Goal: Task Accomplishment & Management: Use online tool/utility

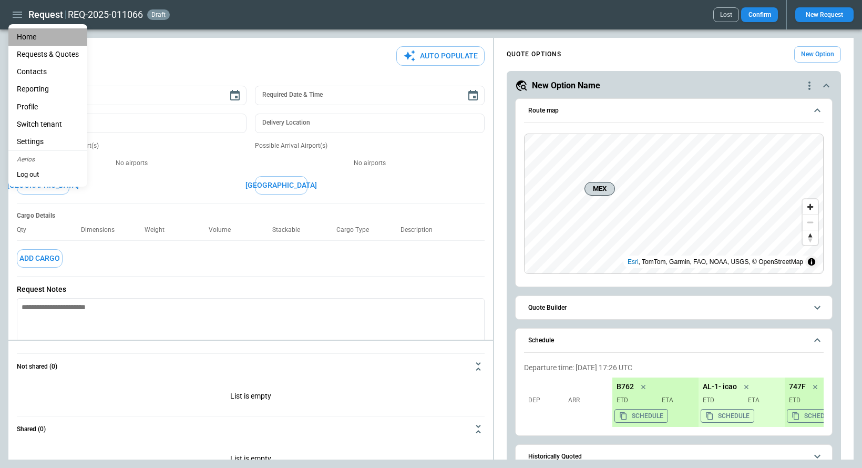
click at [26, 37] on li "Home" at bounding box center [47, 36] width 79 height 17
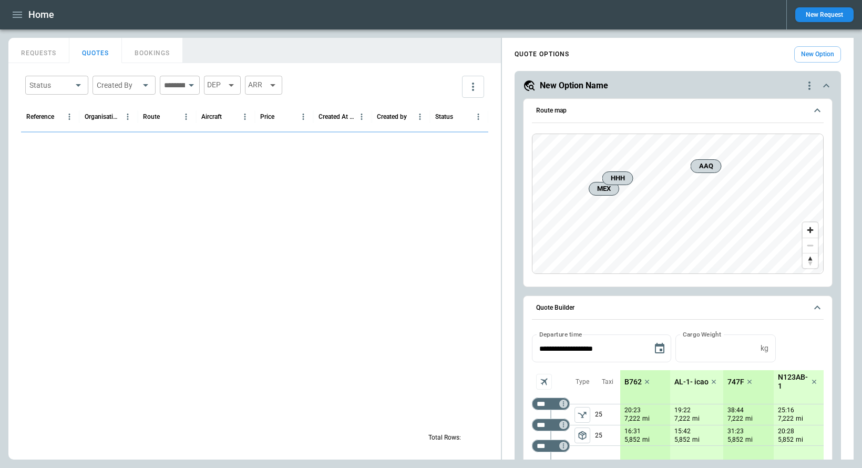
click at [15, 18] on icon "button" at bounding box center [17, 14] width 13 height 13
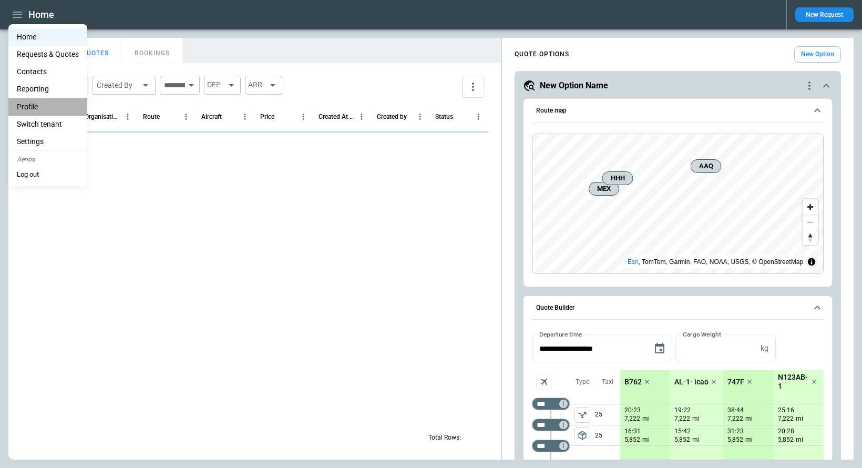
click at [35, 111] on li "Profile" at bounding box center [47, 106] width 79 height 17
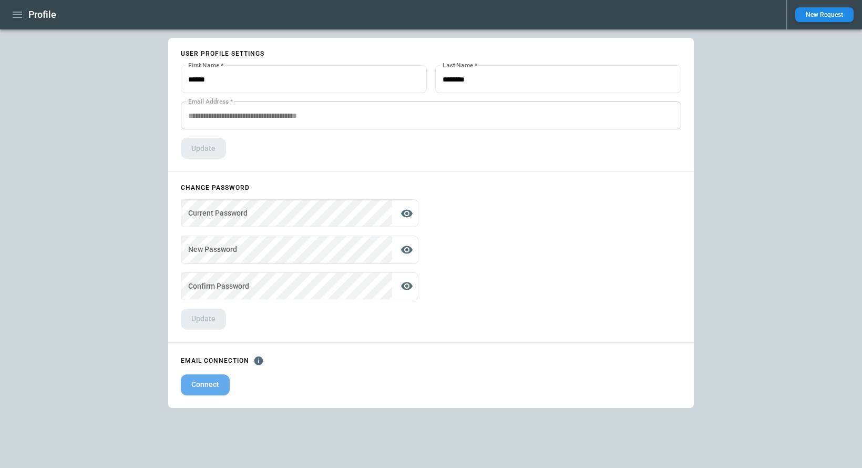
click at [210, 389] on button "Connect" at bounding box center [205, 384] width 49 height 21
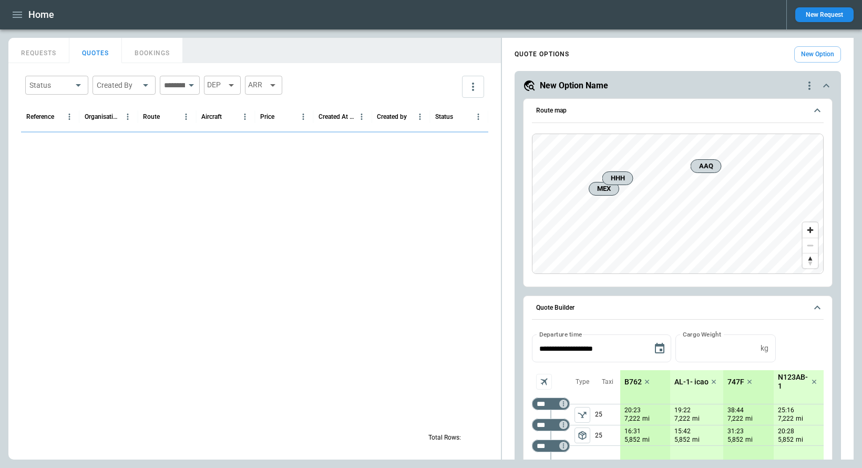
click at [23, 16] on icon "button" at bounding box center [17, 14] width 13 height 13
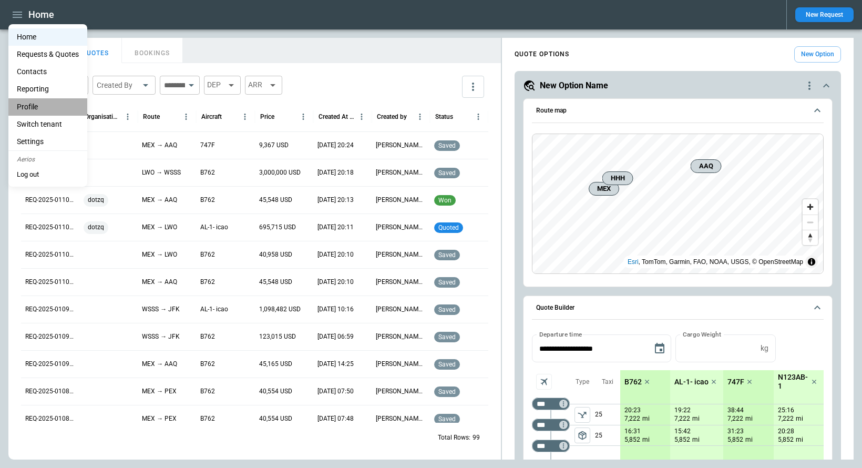
click at [36, 104] on li "Profile" at bounding box center [47, 106] width 79 height 17
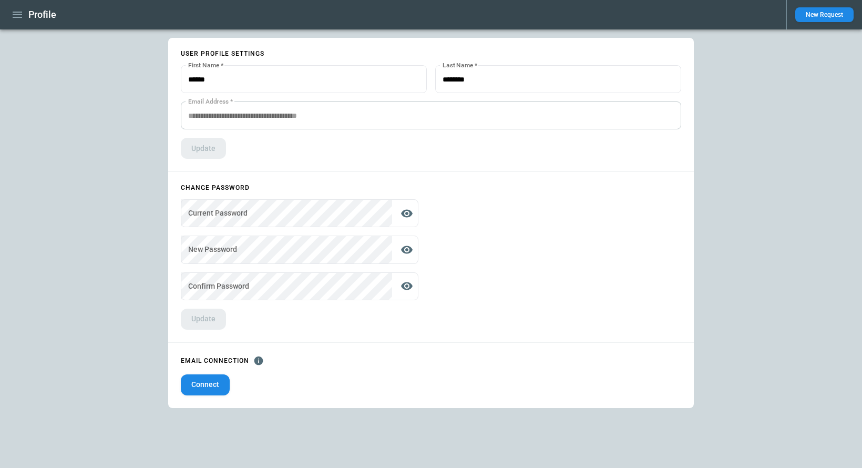
click at [13, 13] on icon "button" at bounding box center [17, 14] width 13 height 13
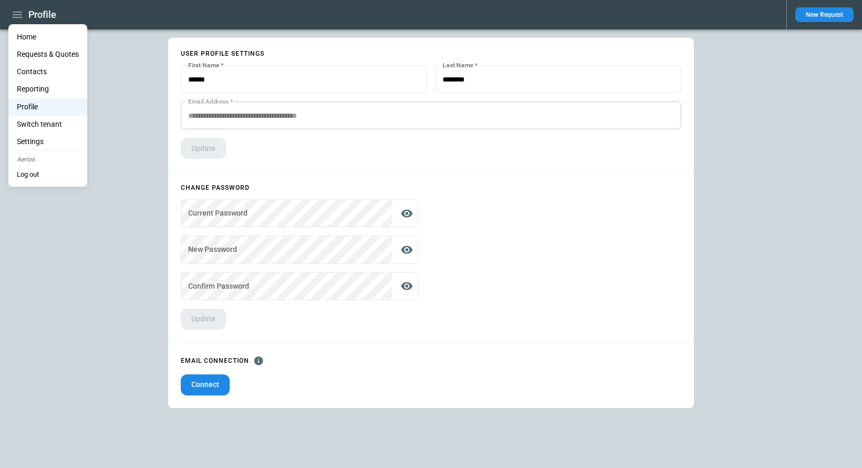
click at [262, 113] on div at bounding box center [431, 234] width 862 height 468
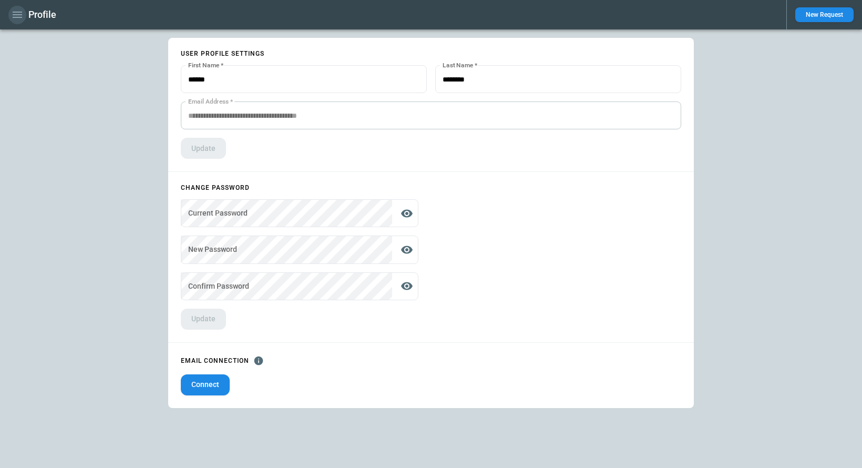
click at [19, 14] on icon "button" at bounding box center [17, 15] width 9 height 6
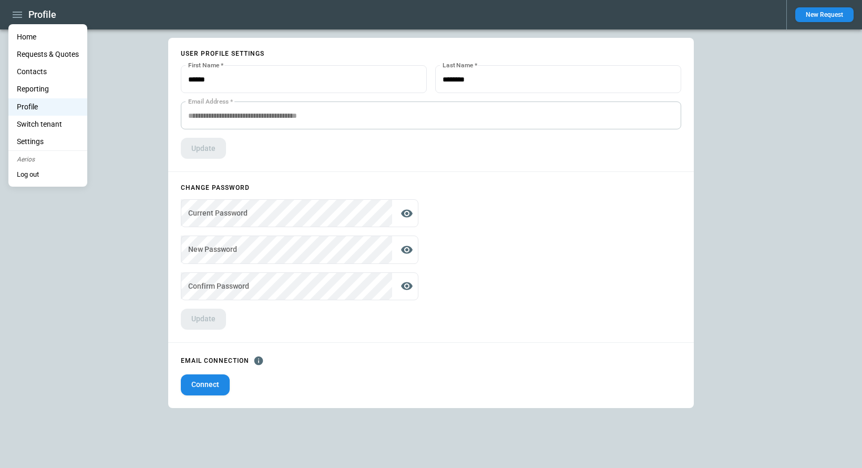
click at [35, 108] on li "Profile" at bounding box center [47, 106] width 79 height 17
click at [212, 387] on div at bounding box center [431, 234] width 862 height 468
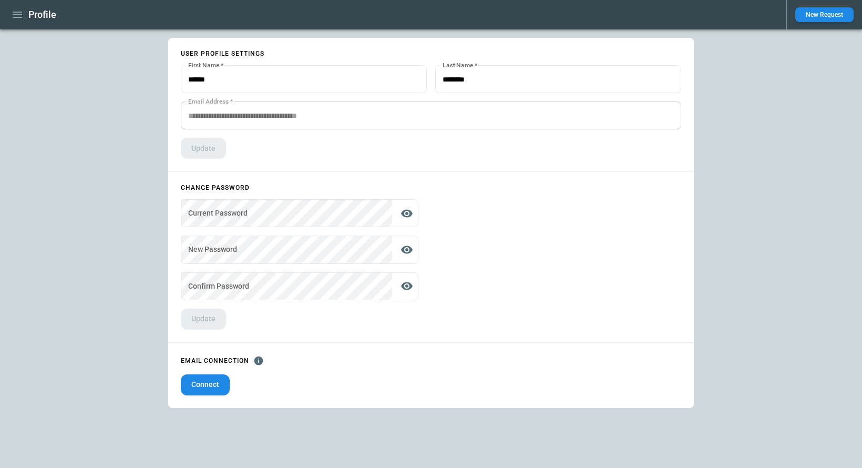
click at [212, 387] on button "Connect" at bounding box center [205, 384] width 49 height 21
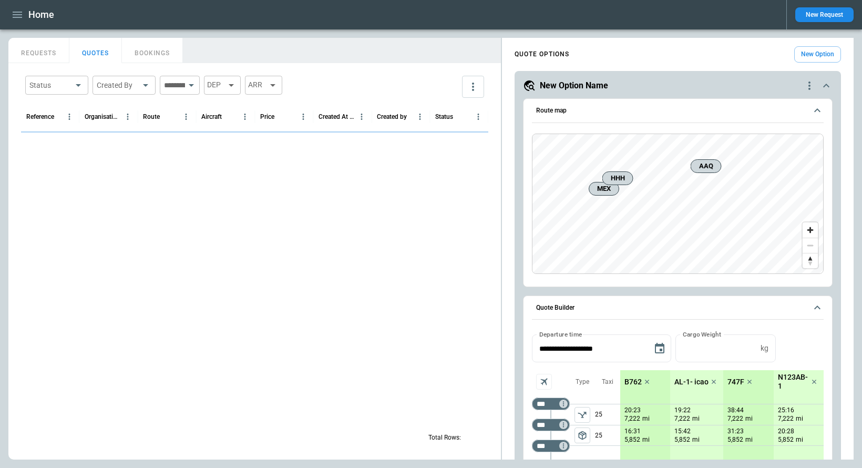
click at [17, 13] on icon "button" at bounding box center [17, 14] width 13 height 13
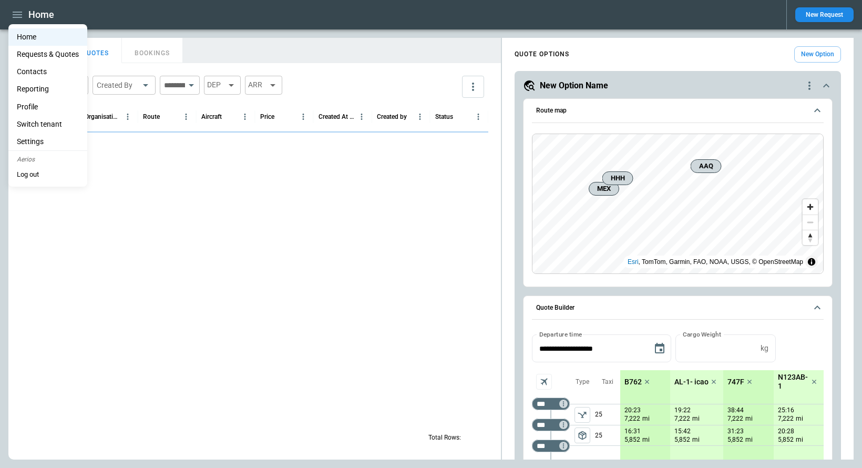
click at [38, 174] on button "Log out" at bounding box center [27, 175] width 39 height 16
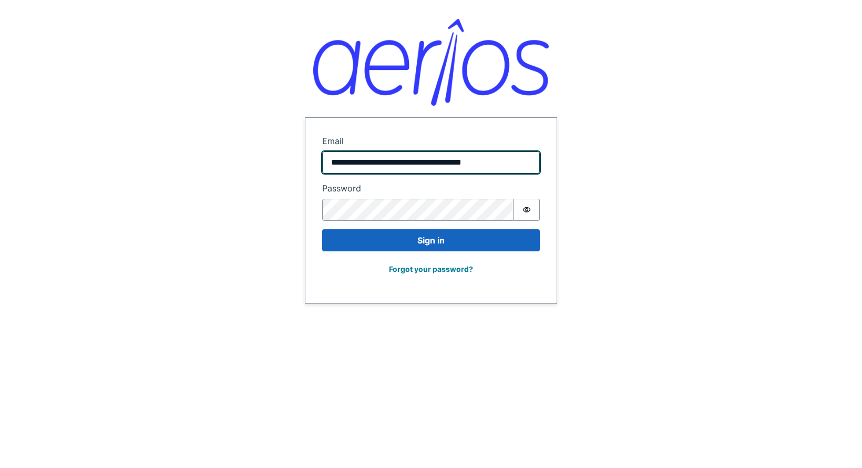
click at [392, 161] on input "**********" at bounding box center [431, 162] width 218 height 22
type input "**********"
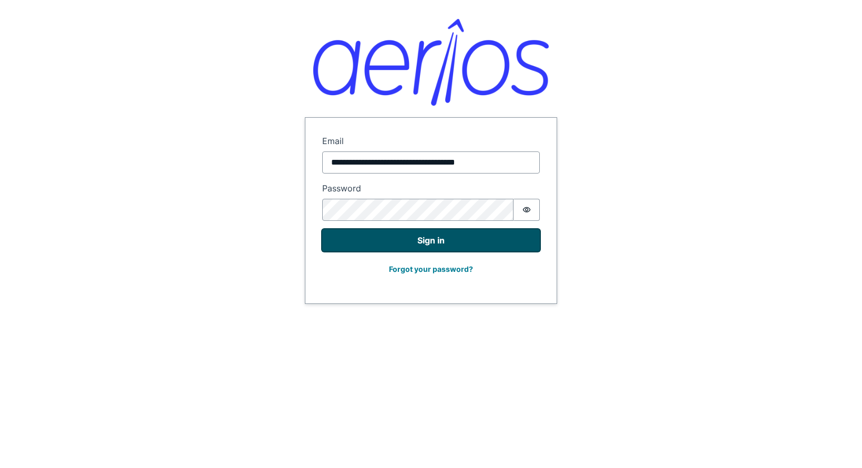
click at [427, 243] on button "Sign in" at bounding box center [431, 240] width 218 height 22
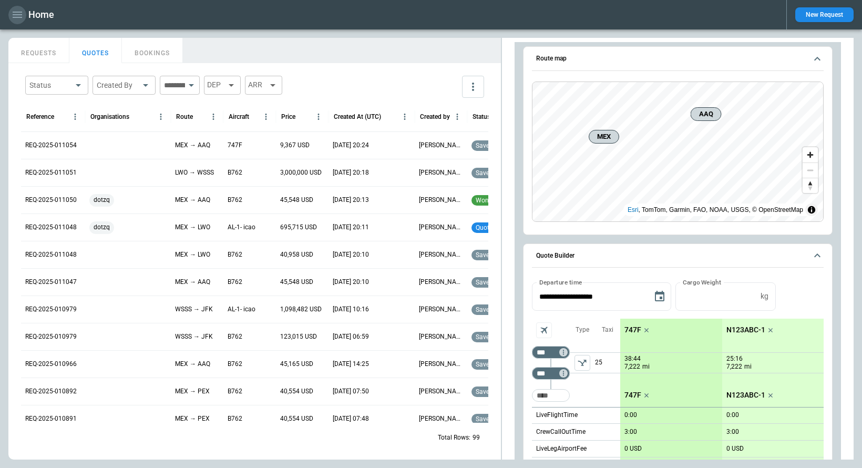
click at [19, 13] on icon "button" at bounding box center [17, 14] width 13 height 13
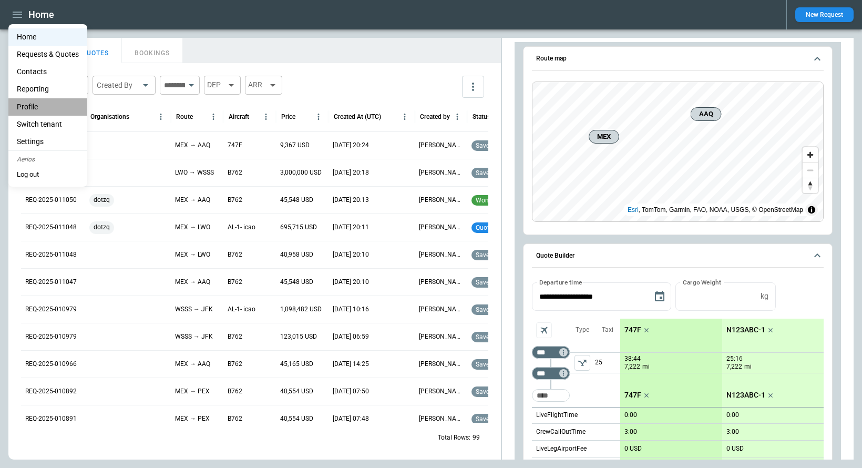
click at [38, 105] on li "Profile" at bounding box center [47, 106] width 79 height 17
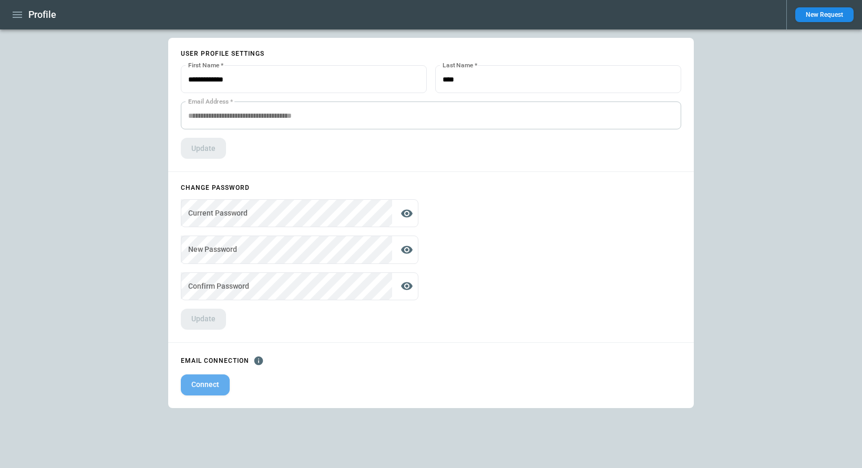
click at [217, 387] on button "Connect" at bounding box center [205, 384] width 49 height 21
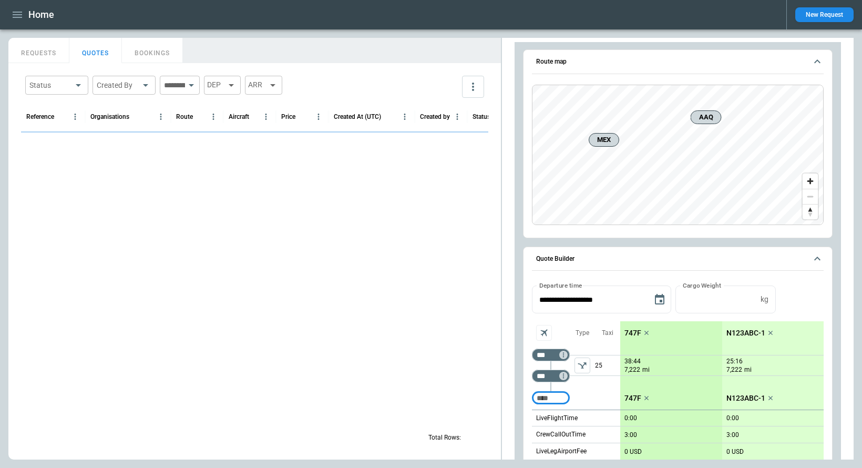
scroll to position [987, 0]
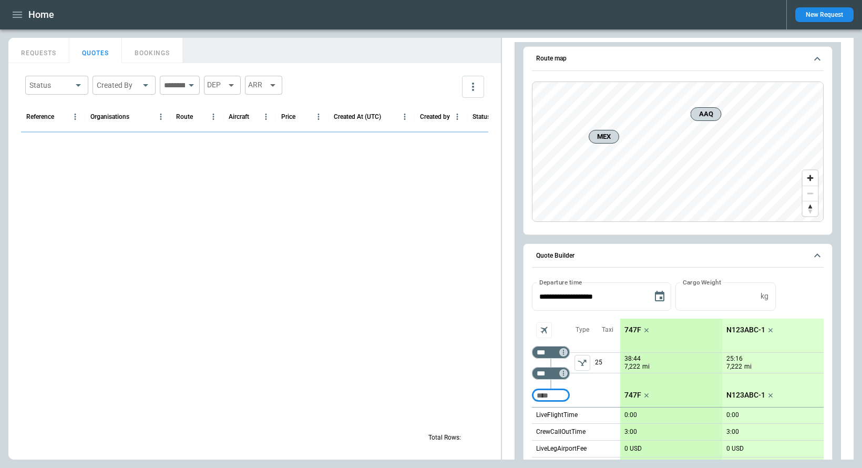
click at [16, 17] on icon "button" at bounding box center [17, 15] width 9 height 6
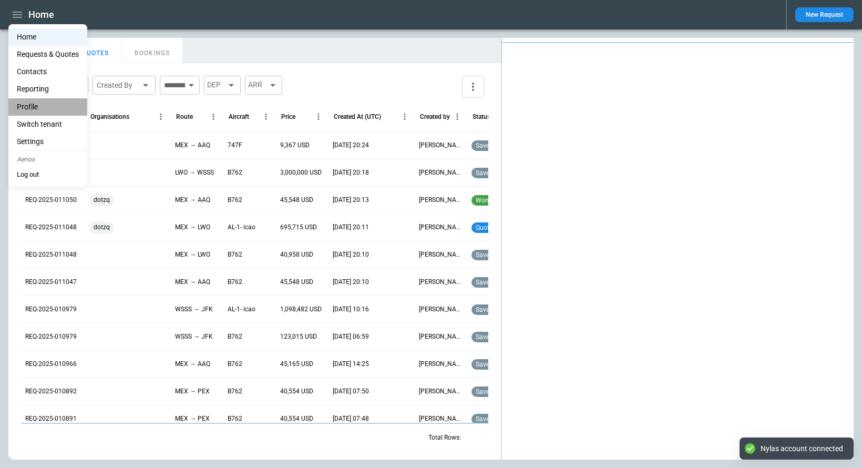
click at [39, 105] on li "Profile" at bounding box center [47, 106] width 79 height 17
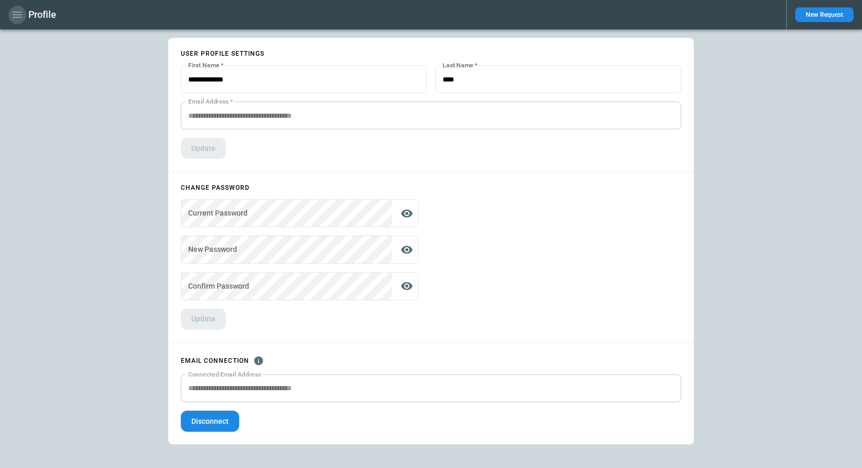
click at [18, 16] on icon "button" at bounding box center [17, 14] width 13 height 13
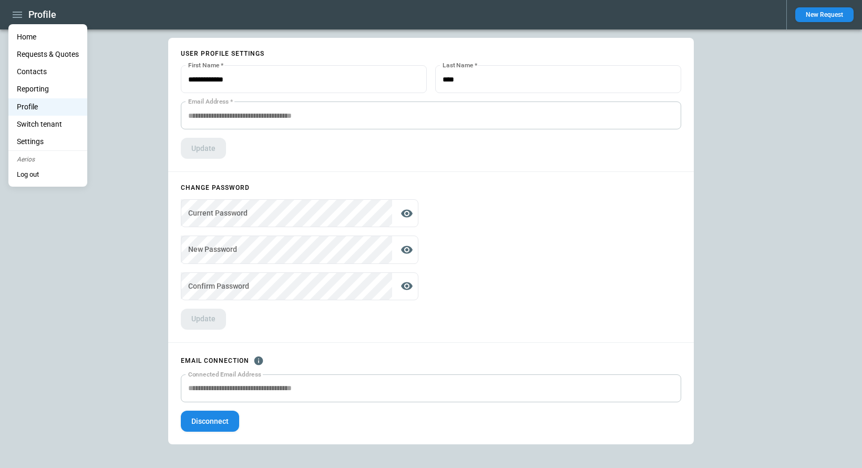
click at [34, 40] on li "Home" at bounding box center [47, 36] width 79 height 17
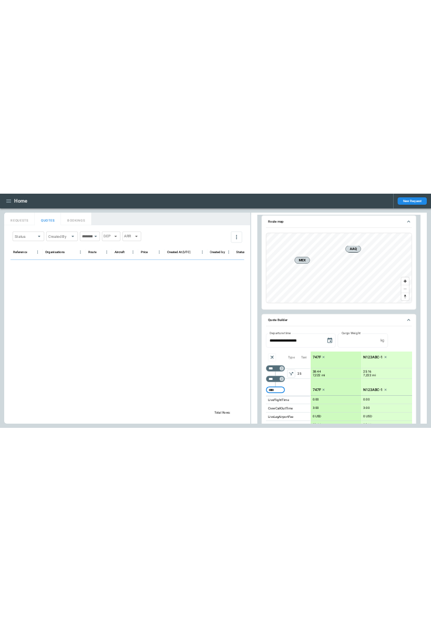
scroll to position [987, 0]
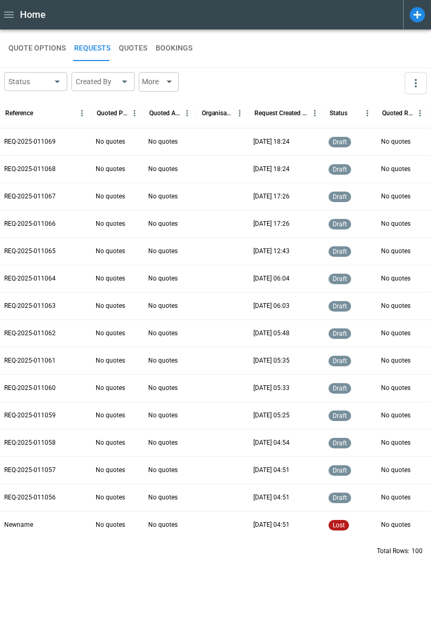
click at [417, 21] on icon at bounding box center [417, 14] width 15 height 15
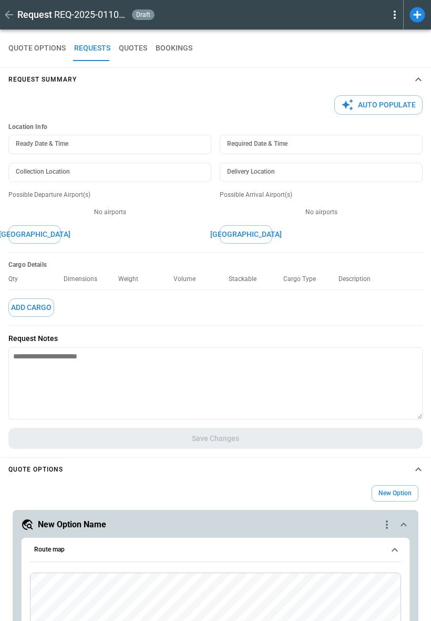
type textarea "*"
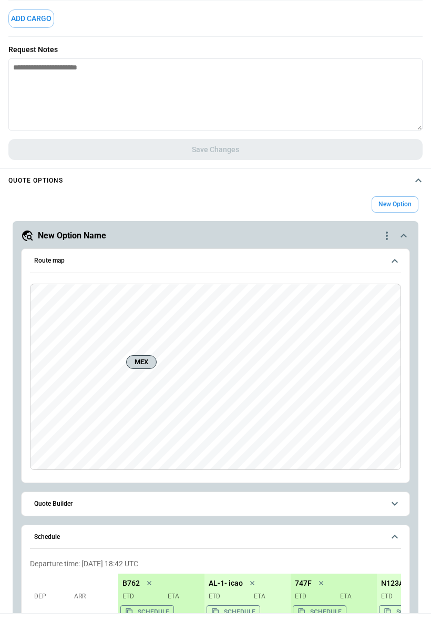
scroll to position [64, 0]
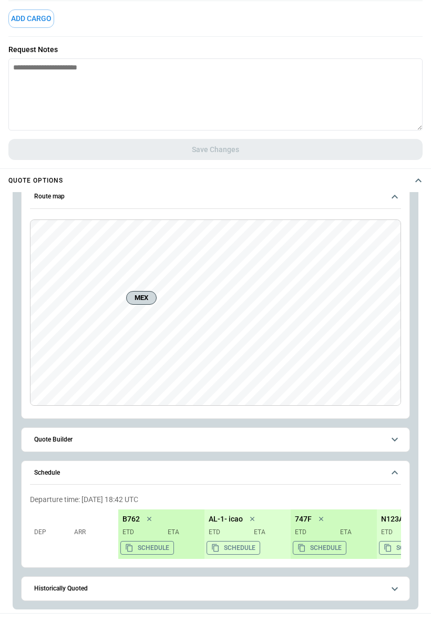
click at [192, 467] on span "Historically Quoted" at bounding box center [209, 588] width 350 height 7
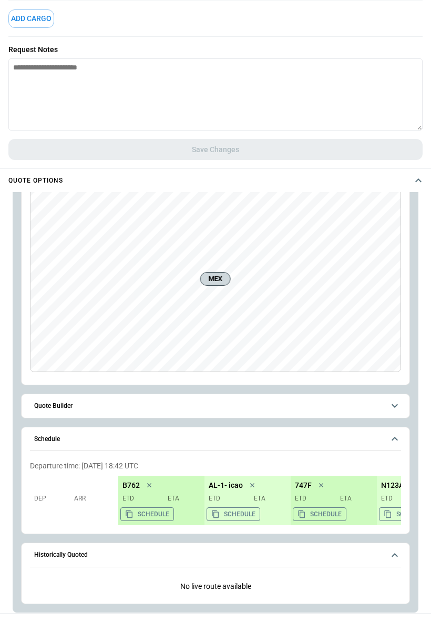
scroll to position [101, 0]
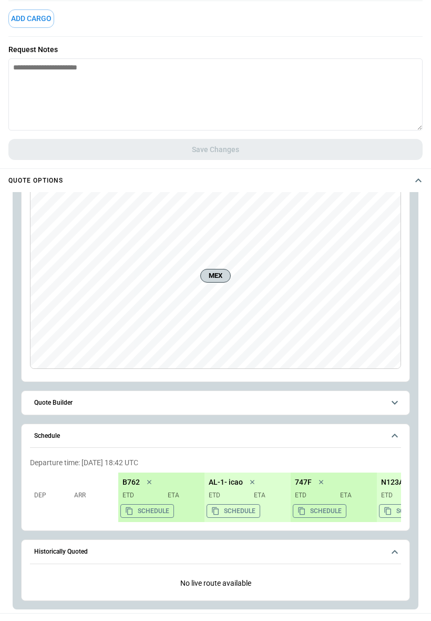
click at [395, 467] on icon "scrollable content" at bounding box center [395, 551] width 13 height 13
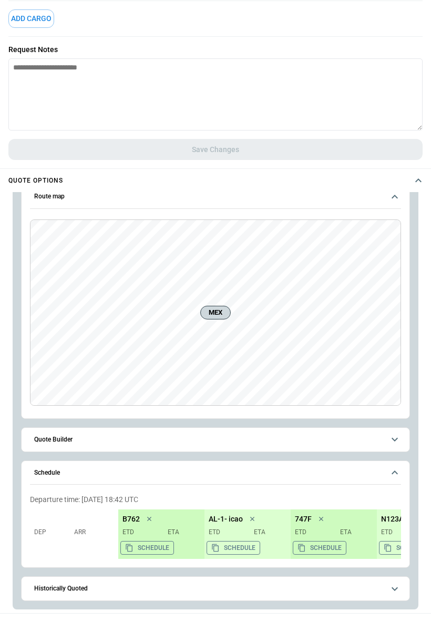
click at [391, 467] on icon "scrollable content" at bounding box center [395, 588] width 13 height 13
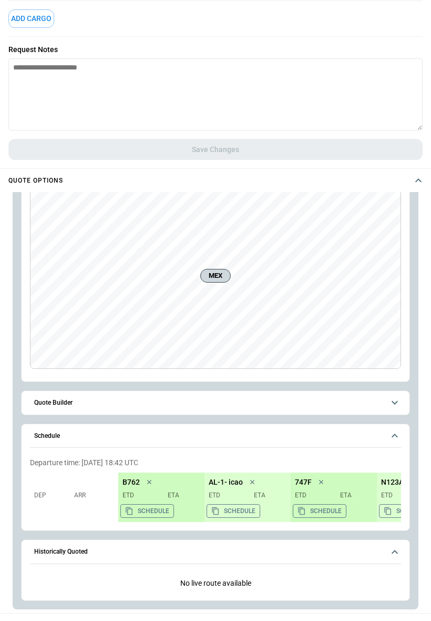
click at [395, 402] on icon "scrollable content" at bounding box center [395, 402] width 13 height 13
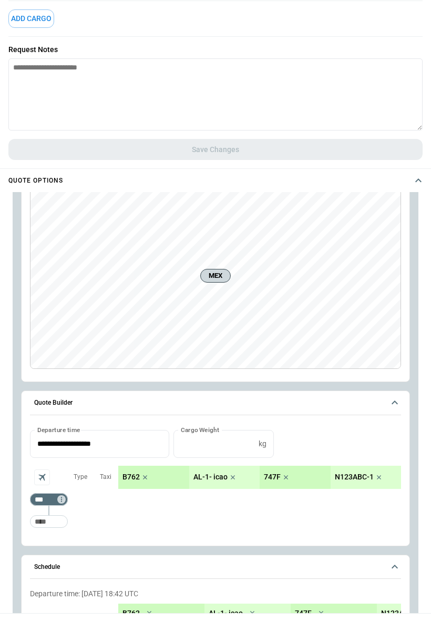
click at [48, 467] on input "Too short" at bounding box center [49, 521] width 34 height 19
type input "***"
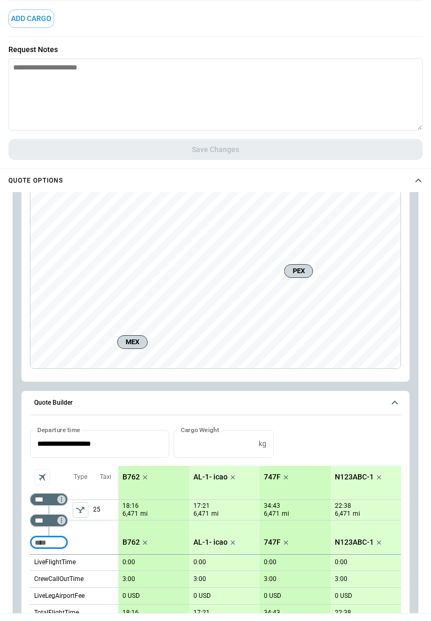
click at [79, 467] on icon "left aligned" at bounding box center [80, 509] width 11 height 11
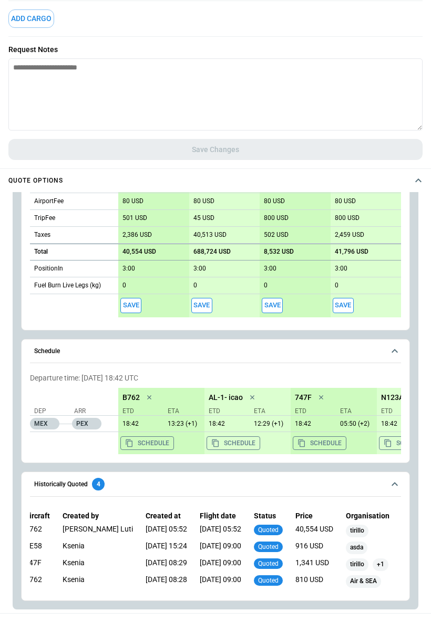
scroll to position [0, 0]
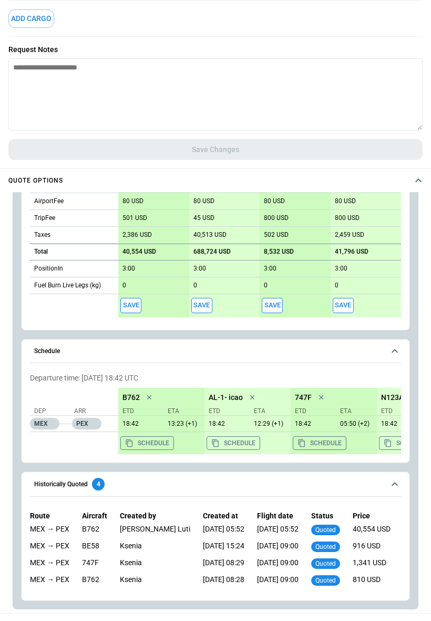
click at [395, 467] on icon "scrollable content" at bounding box center [395, 483] width 13 height 13
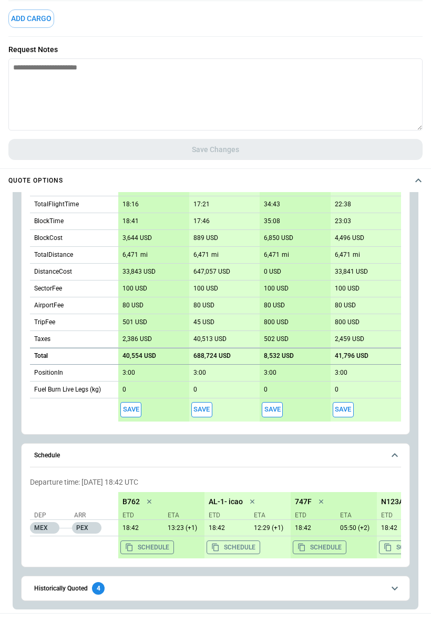
click at [395, 467] on icon "scrollable content" at bounding box center [395, 588] width 13 height 13
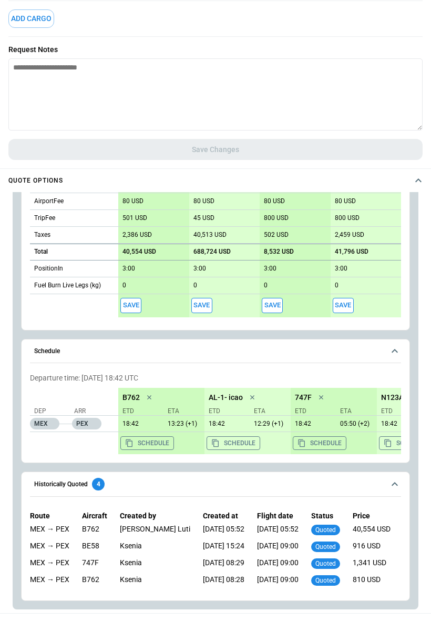
click at [395, 467] on icon "scrollable content" at bounding box center [395, 483] width 13 height 13
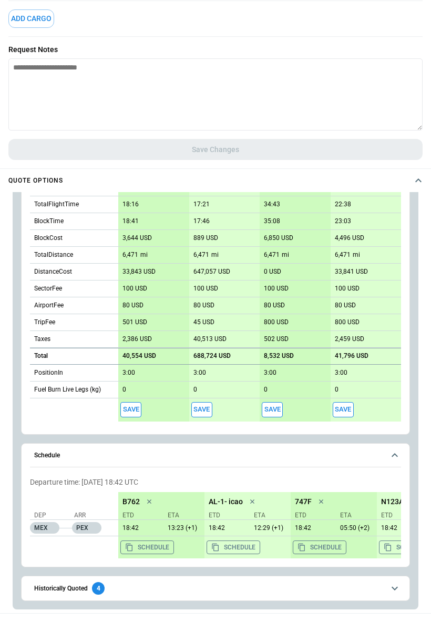
click at [392, 467] on icon "scrollable content" at bounding box center [395, 588] width 13 height 13
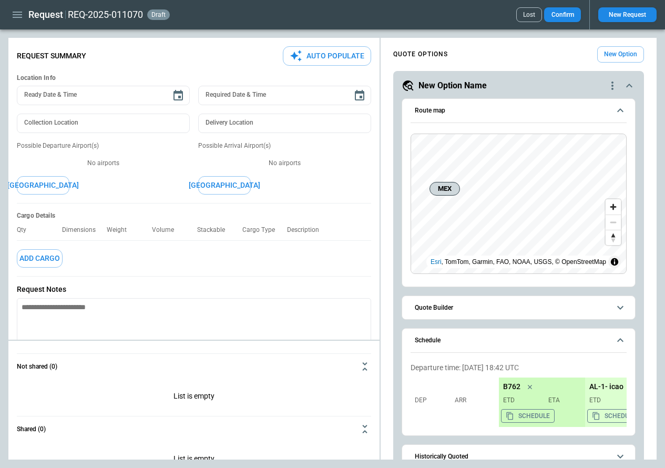
click at [17, 15] on icon "button" at bounding box center [17, 14] width 13 height 13
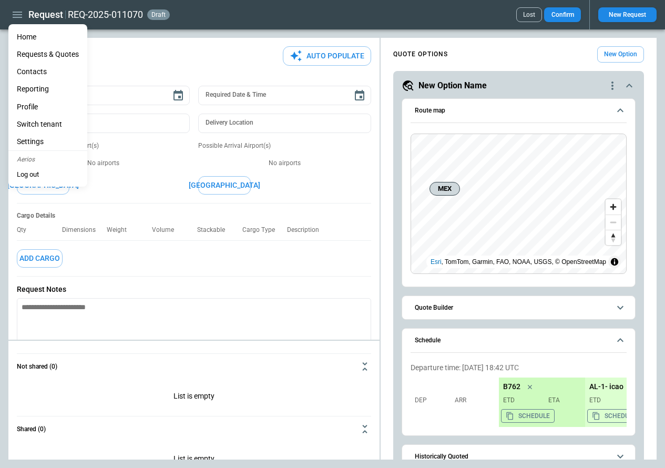
click at [23, 35] on li "Home" at bounding box center [47, 36] width 79 height 17
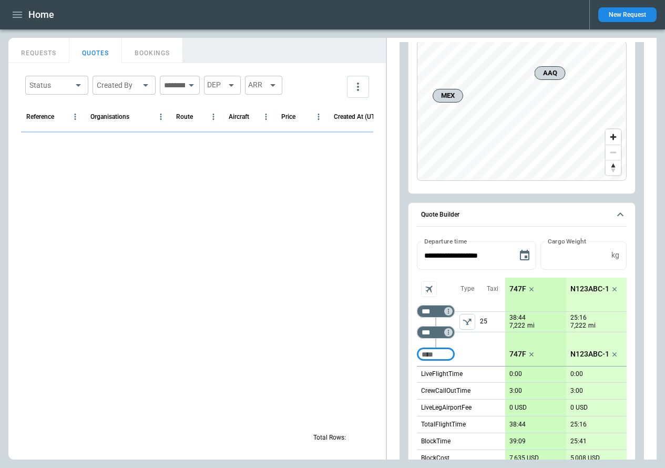
scroll to position [980, 0]
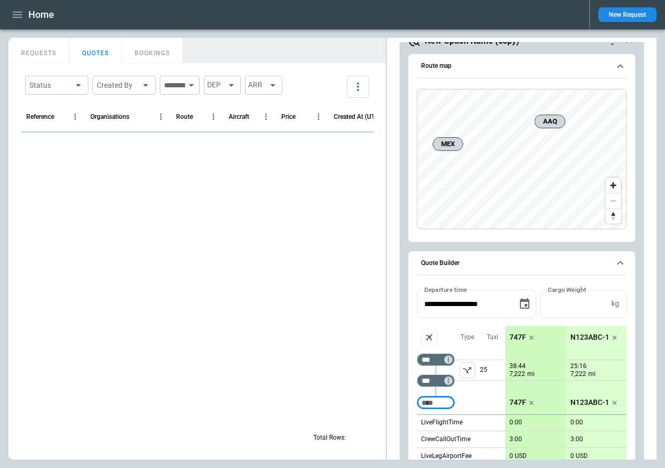
click at [617, 260] on icon "scrollable content" at bounding box center [620, 263] width 13 height 13
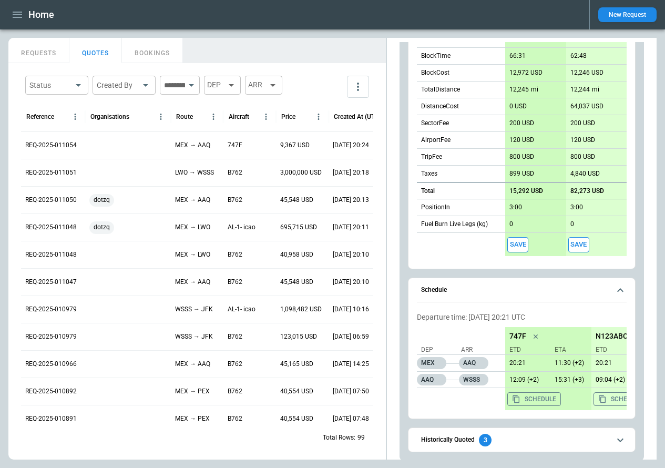
scroll to position [358, 0]
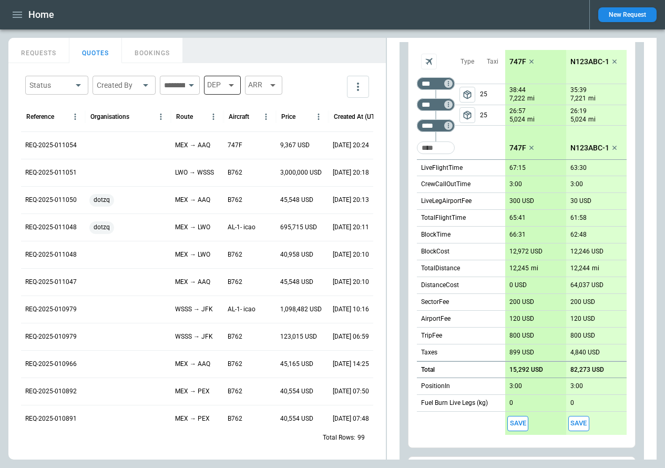
click at [238, 87] on icon at bounding box center [231, 85] width 13 height 13
type input "***"
type input "**********"
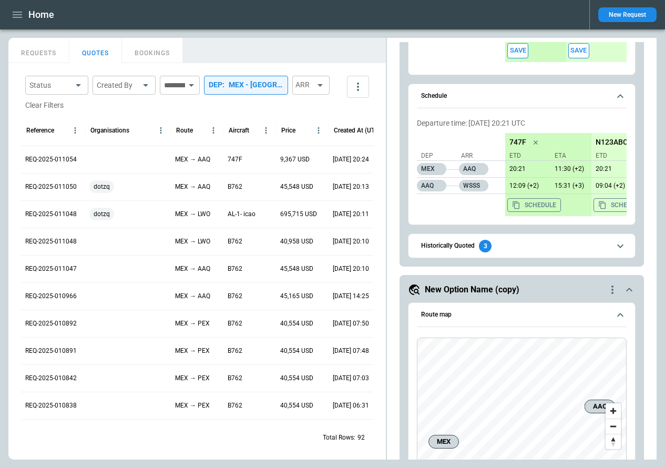
scroll to position [974, 0]
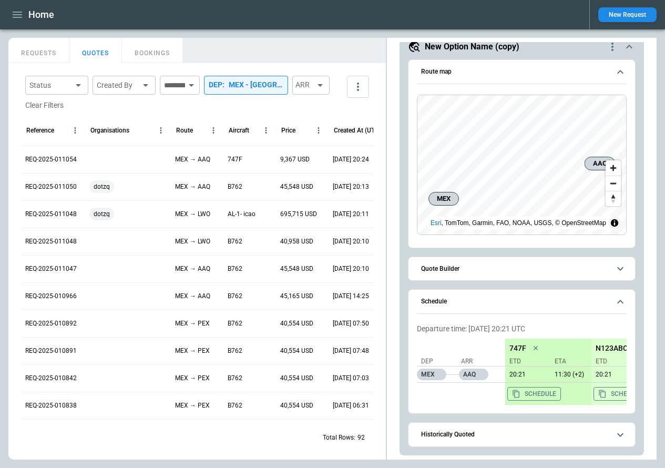
click at [504, 435] on span "Historically Quoted" at bounding box center [515, 434] width 189 height 7
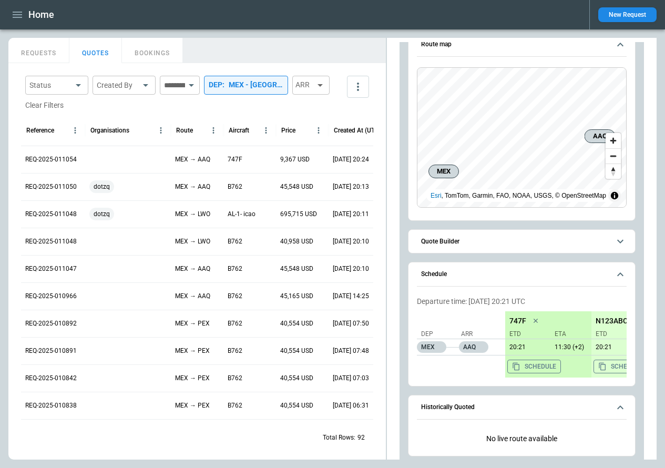
scroll to position [1011, 0]
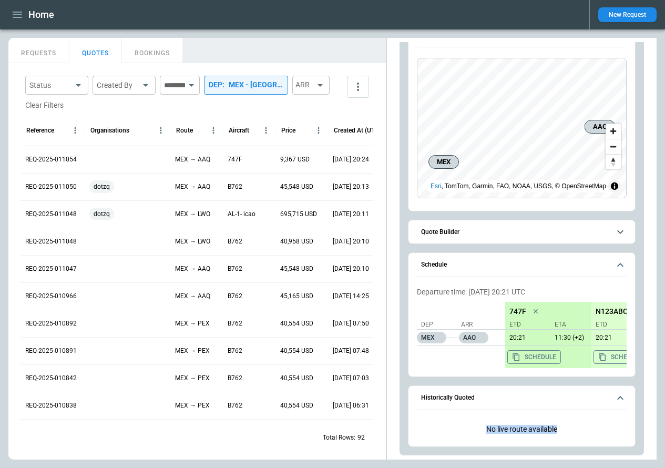
drag, startPoint x: 561, startPoint y: 429, endPoint x: 484, endPoint y: 431, distance: 76.8
click at [484, 431] on p "No live route available" at bounding box center [522, 429] width 210 height 26
click at [532, 399] on span "Historically Quoted" at bounding box center [515, 397] width 189 height 7
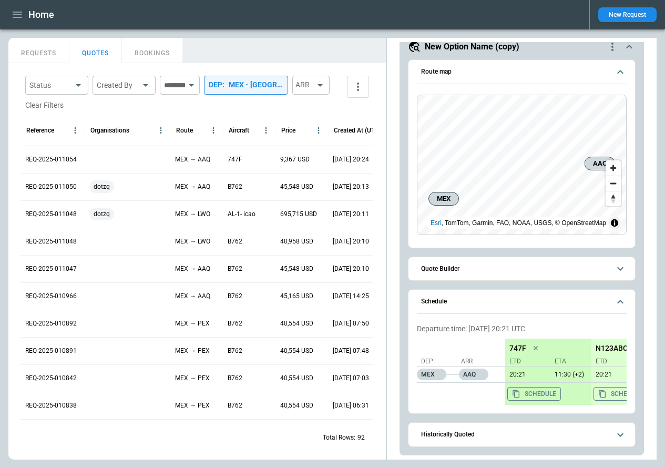
scroll to position [974, 0]
click at [523, 439] on button "Historically Quoted" at bounding box center [522, 435] width 210 height 24
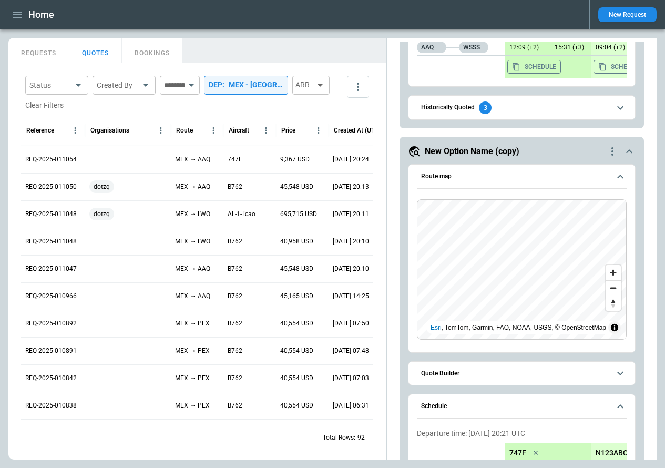
scroll to position [908, 0]
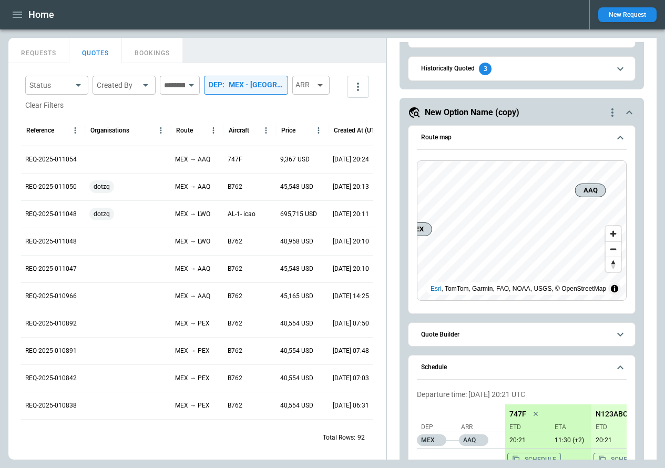
click at [500, 332] on span "Quote Builder" at bounding box center [515, 334] width 189 height 7
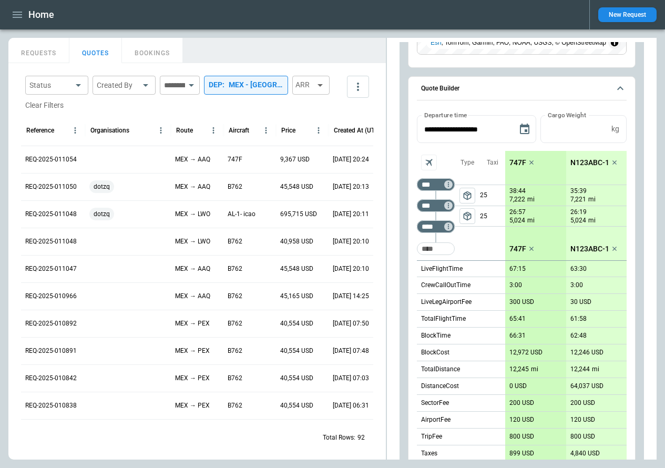
scroll to position [174, 0]
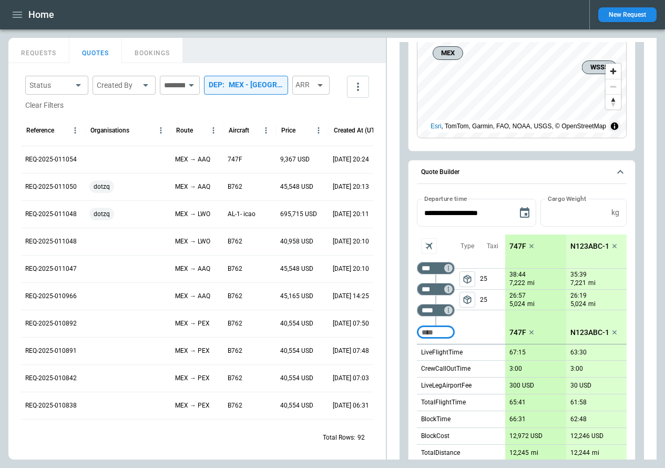
click at [436, 333] on input "Too short" at bounding box center [436, 332] width 34 height 19
type input "***"
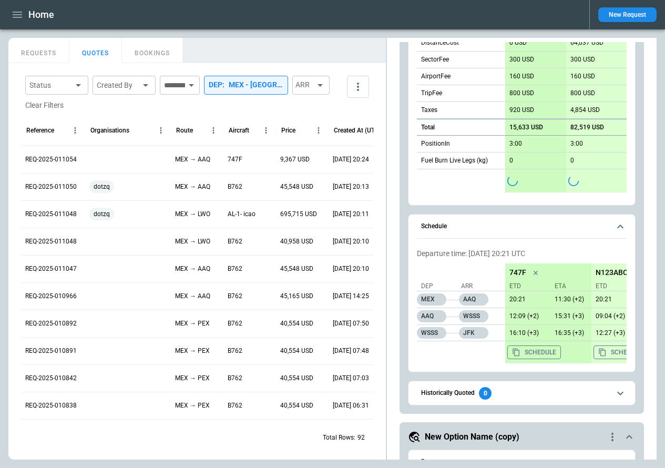
scroll to position [632, 0]
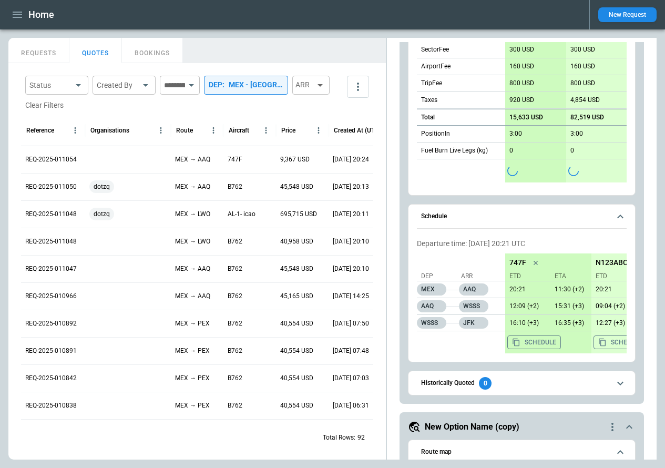
click at [517, 381] on span "Historically Quoted 0" at bounding box center [515, 383] width 189 height 13
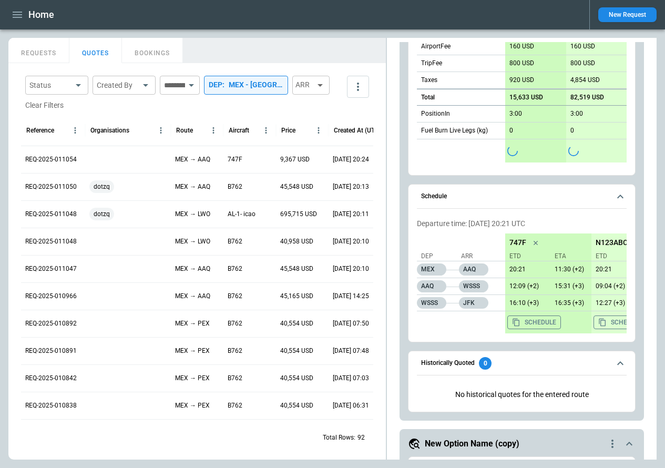
scroll to position [658, 0]
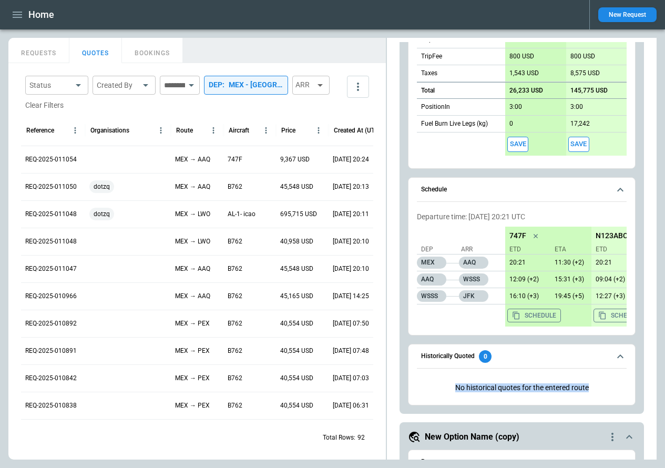
drag, startPoint x: 454, startPoint y: 387, endPoint x: 599, endPoint y: 385, distance: 145.7
click at [600, 386] on p "No historical quotes for the entered route" at bounding box center [522, 388] width 210 height 26
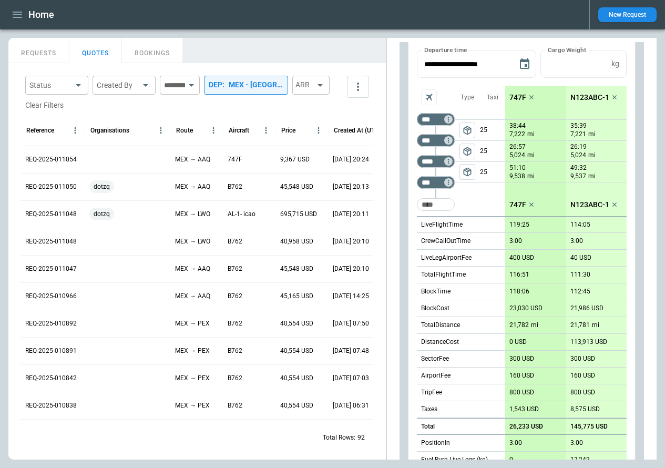
scroll to position [267, 0]
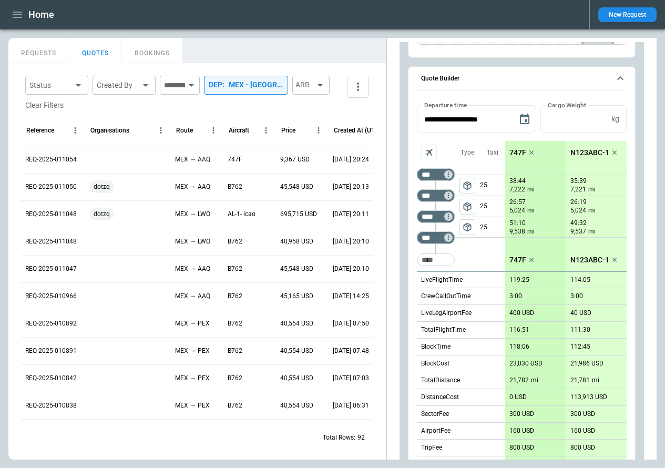
click at [469, 199] on button "package_2" at bounding box center [468, 207] width 16 height 16
click at [469, 185] on span "package_2" at bounding box center [467, 185] width 11 height 11
click at [472, 222] on span "package_2" at bounding box center [467, 227] width 11 height 11
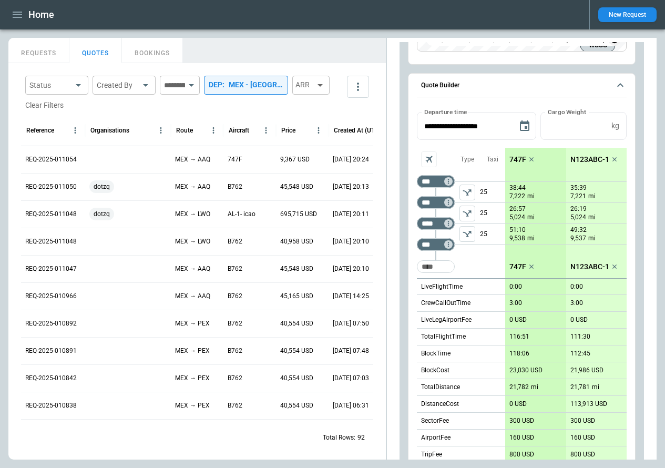
scroll to position [0, 0]
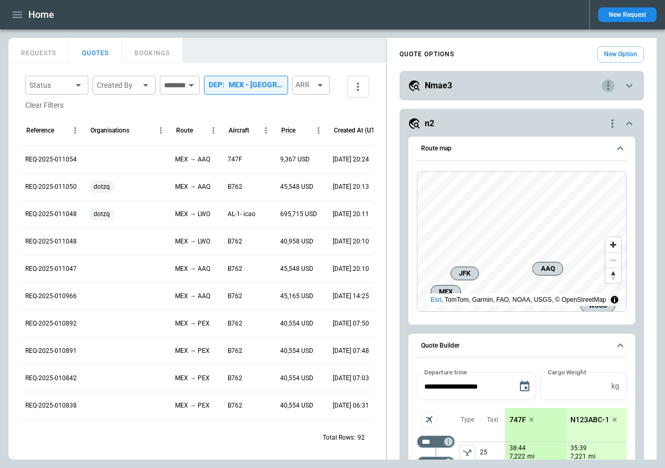
click at [606, 80] on icon "quote-option-actions" at bounding box center [608, 85] width 13 height 13
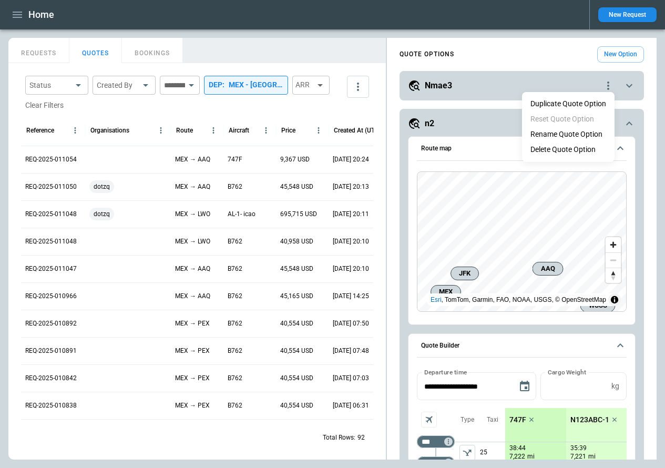
click at [557, 147] on li "Delete Quote Option" at bounding box center [568, 149] width 93 height 15
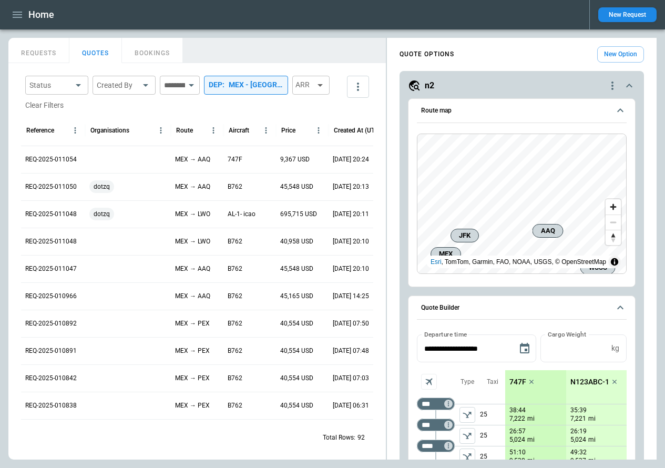
click at [613, 82] on icon "quote-option-actions" at bounding box center [613, 86] width 2 height 8
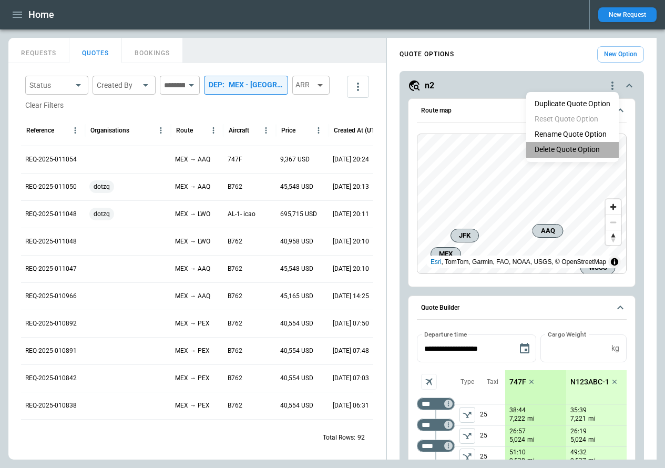
click at [573, 145] on li "Delete Quote Option" at bounding box center [572, 149] width 93 height 15
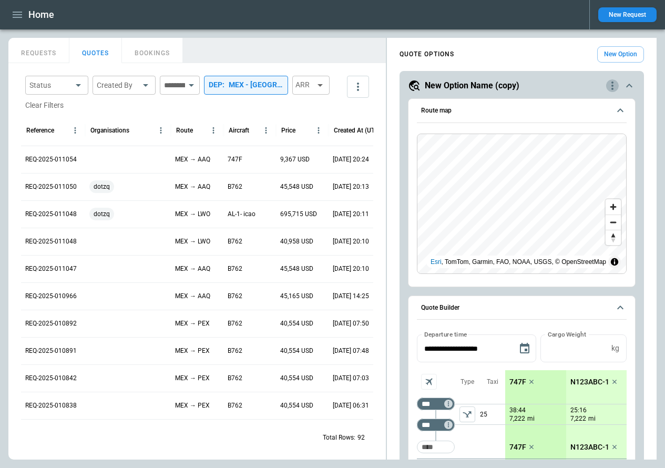
click at [612, 84] on icon "quote-option-actions" at bounding box center [612, 85] width 13 height 13
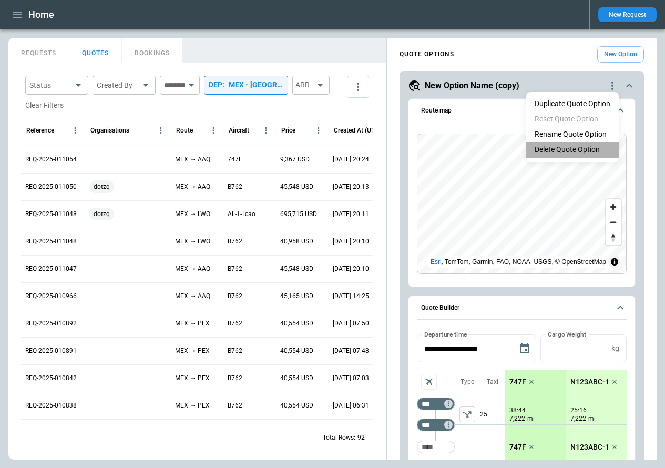
click at [578, 148] on li "Delete Quote Option" at bounding box center [572, 149] width 93 height 15
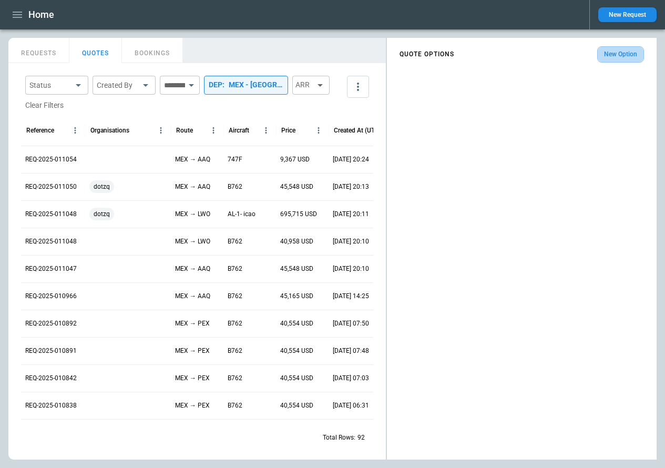
click at [624, 49] on button "New Option" at bounding box center [620, 54] width 47 height 16
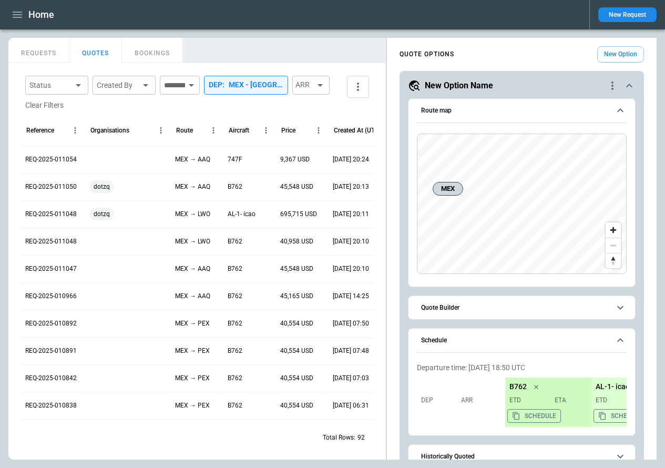
scroll to position [22, 0]
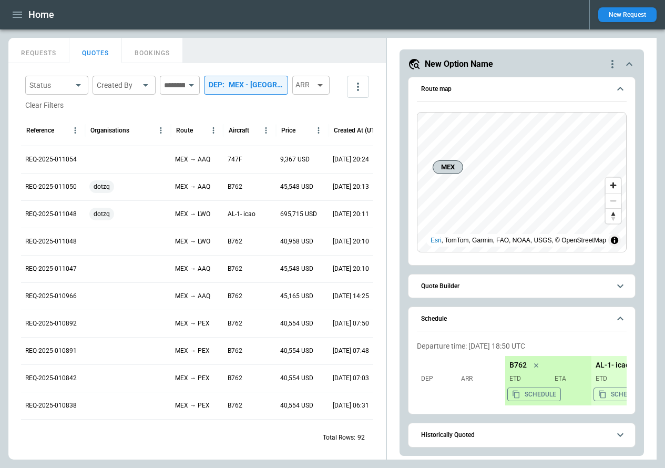
click at [469, 291] on button "Quote Builder" at bounding box center [522, 286] width 210 height 24
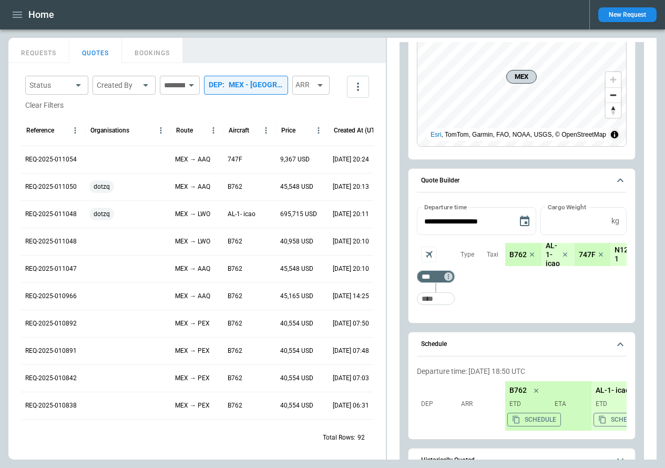
scroll to position [145, 0]
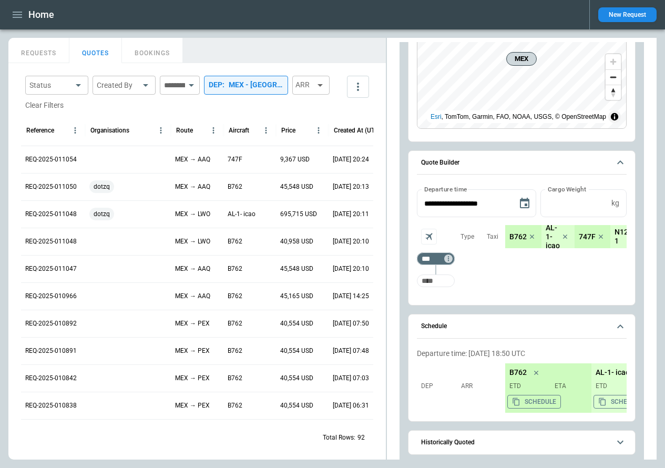
click at [439, 284] on input "Too short" at bounding box center [436, 280] width 34 height 19
type input "***"
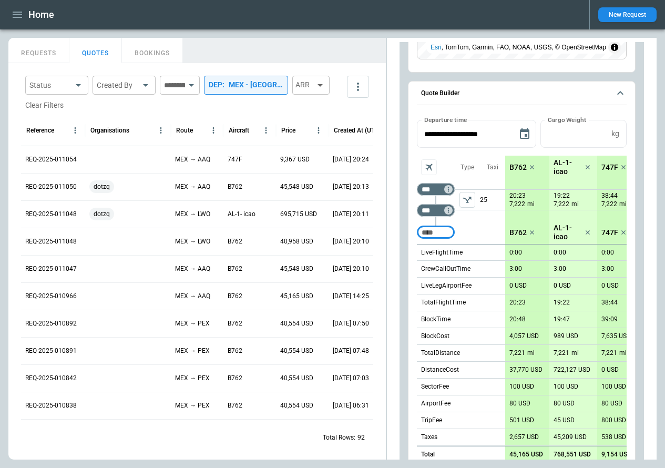
scroll to position [192, 0]
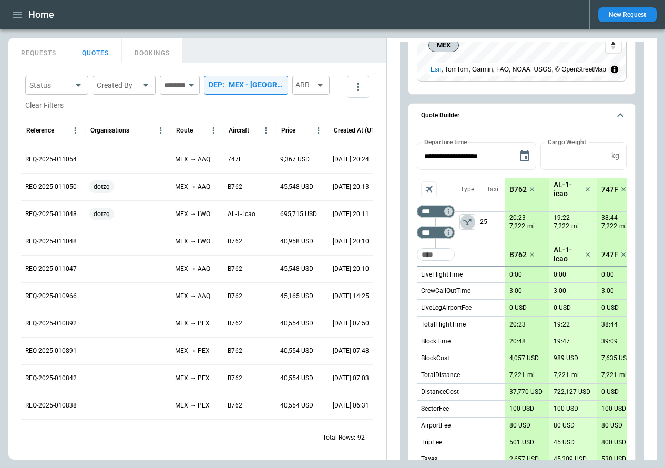
click at [467, 226] on icon "left aligned" at bounding box center [467, 222] width 11 height 11
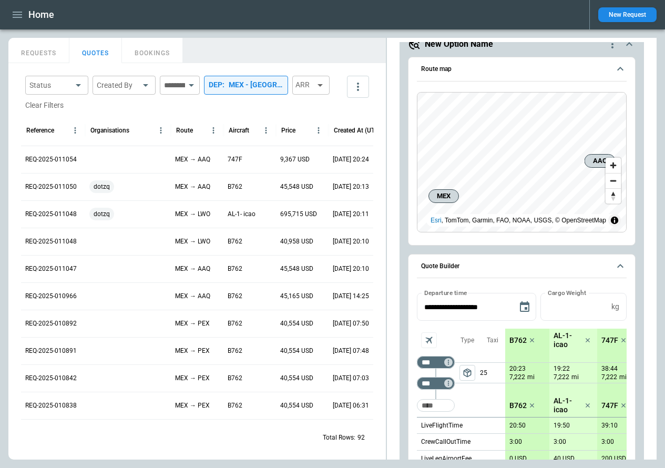
scroll to position [79, 0]
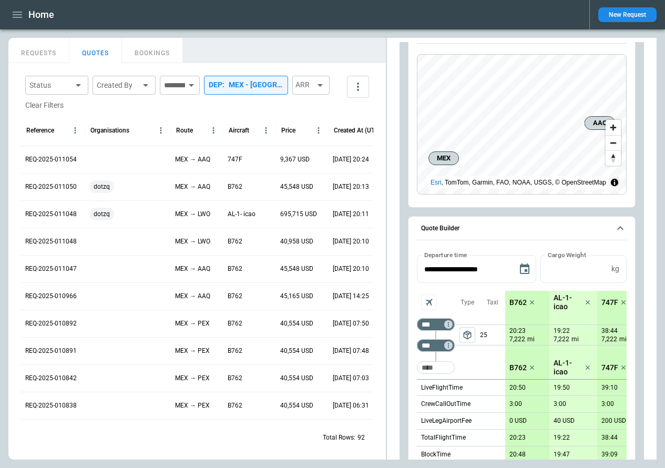
click at [466, 341] on button "package_2" at bounding box center [468, 335] width 16 height 16
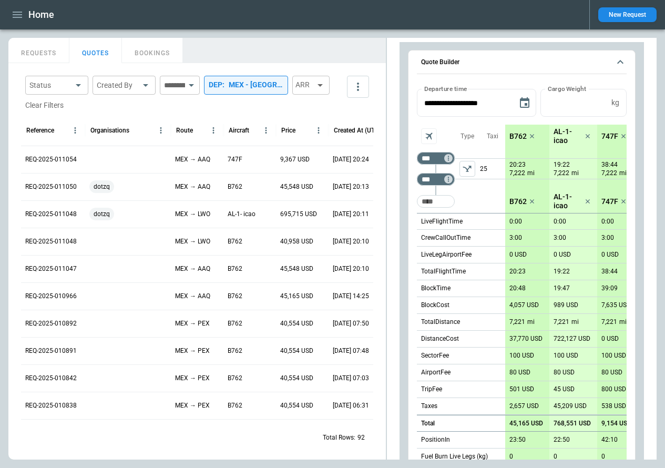
scroll to position [148, 0]
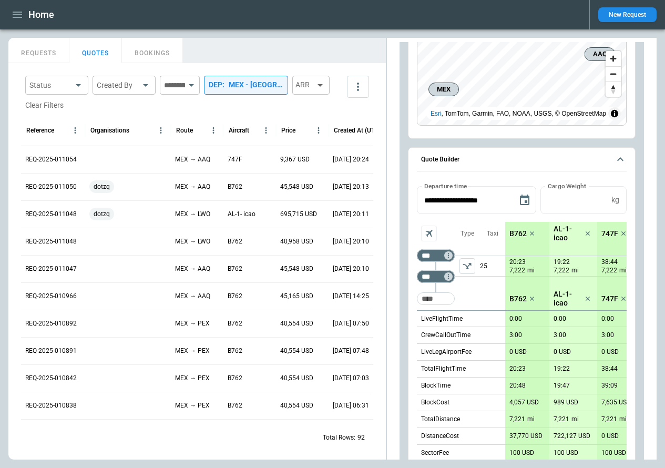
click at [467, 266] on icon "left aligned" at bounding box center [467, 266] width 11 height 11
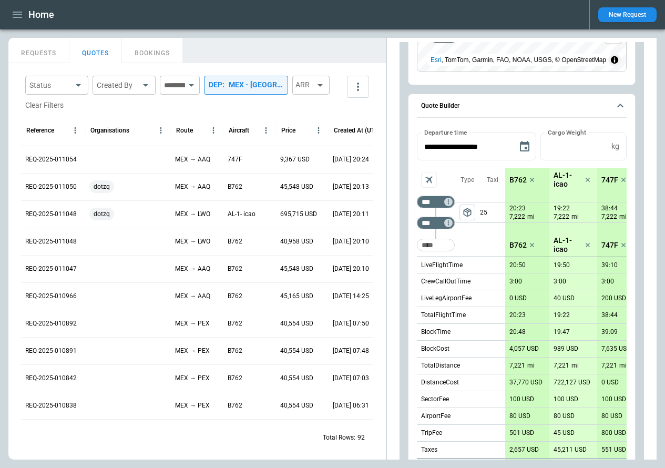
scroll to position [177, 0]
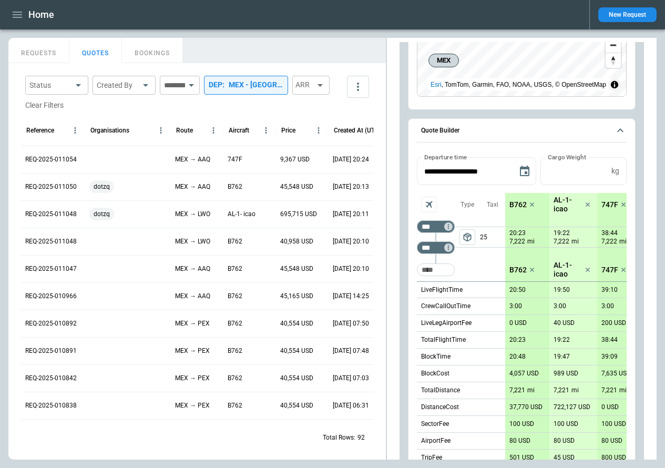
click at [474, 233] on button "package_2" at bounding box center [468, 237] width 16 height 16
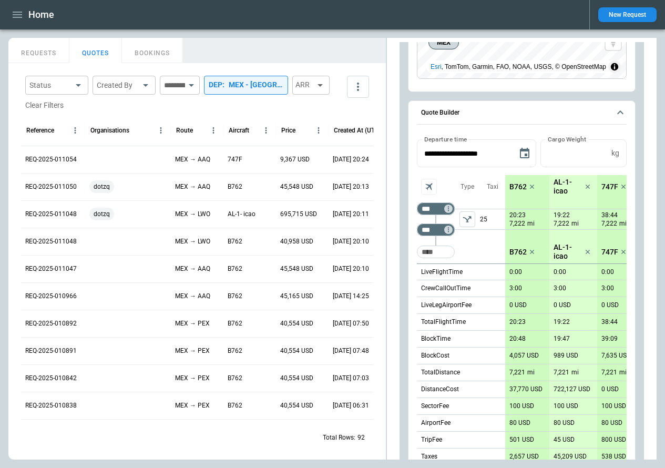
scroll to position [0, 0]
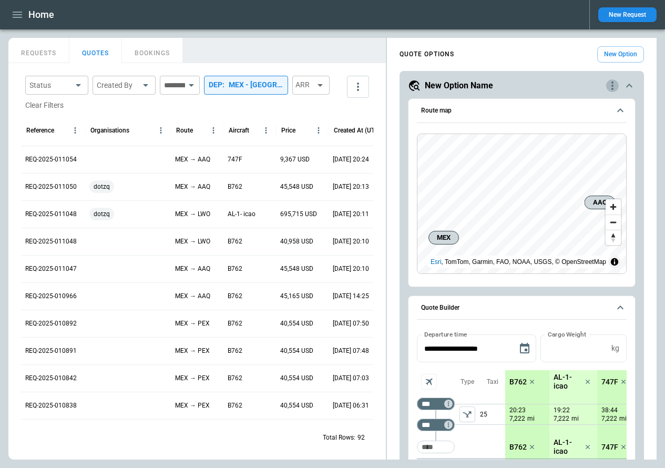
click at [614, 91] on icon "quote-option-actions" at bounding box center [612, 85] width 13 height 13
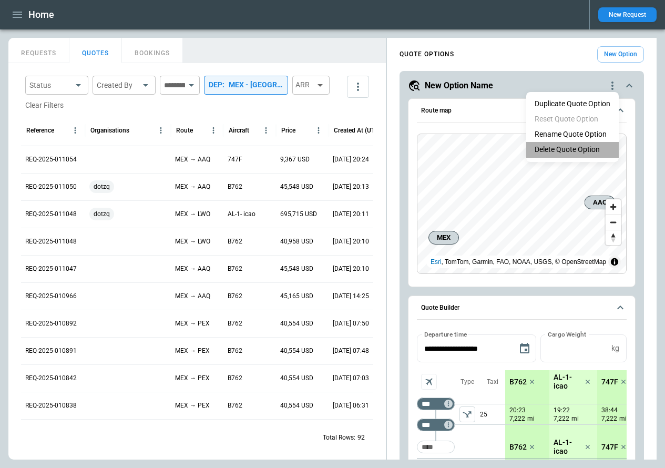
click at [583, 147] on li "Delete Quote Option" at bounding box center [572, 149] width 93 height 15
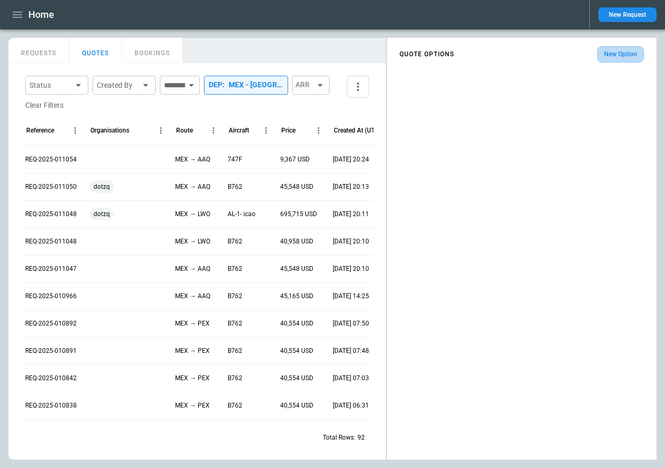
click at [621, 57] on button "New Option" at bounding box center [620, 54] width 47 height 16
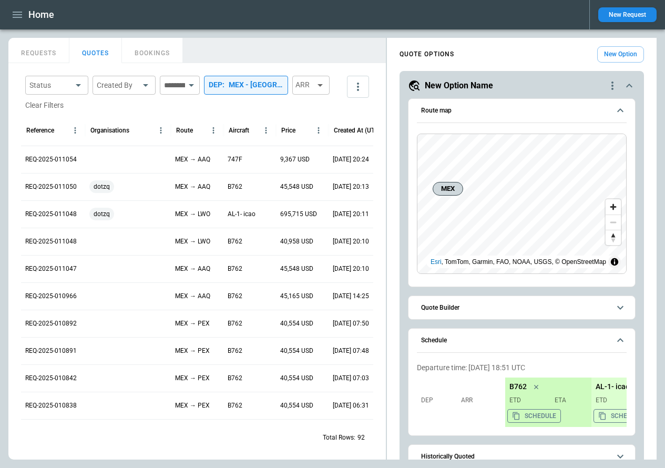
scroll to position [22, 0]
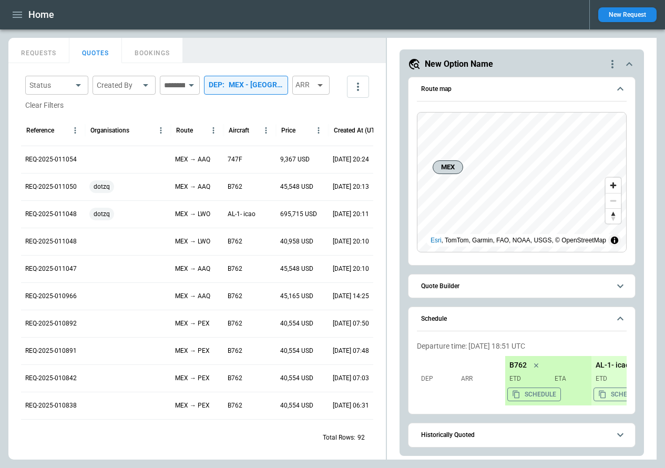
click at [489, 445] on button "Historically Quoted" at bounding box center [522, 435] width 210 height 24
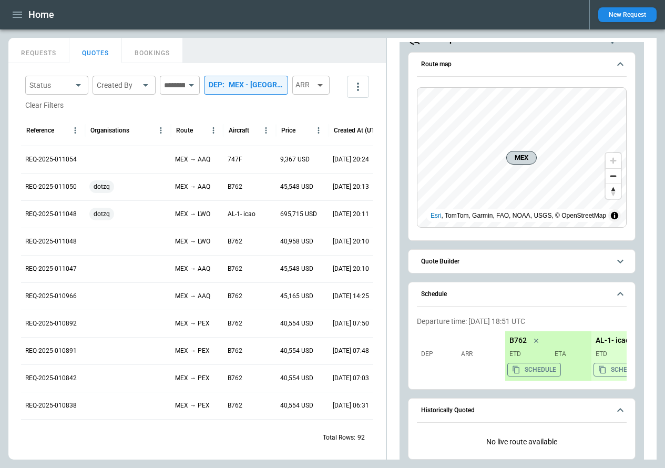
scroll to position [0, 0]
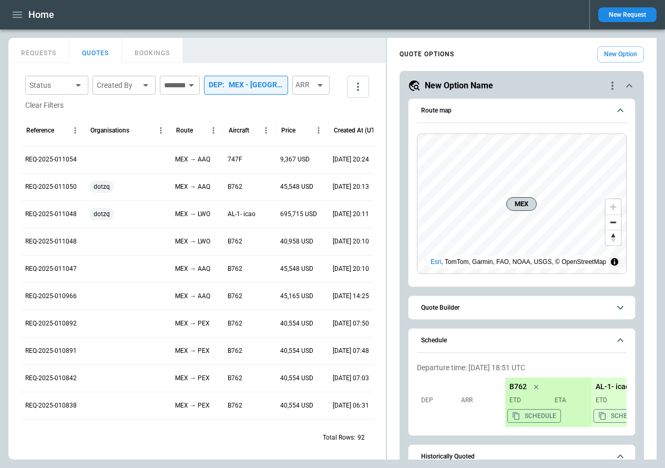
click at [449, 300] on button "Quote Builder" at bounding box center [522, 308] width 210 height 24
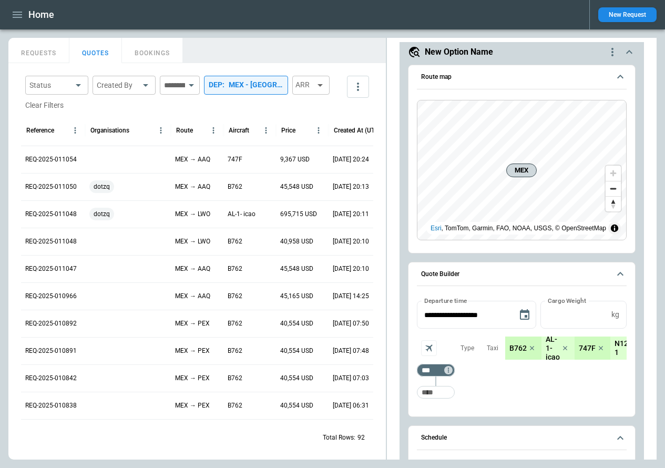
scroll to position [49, 0]
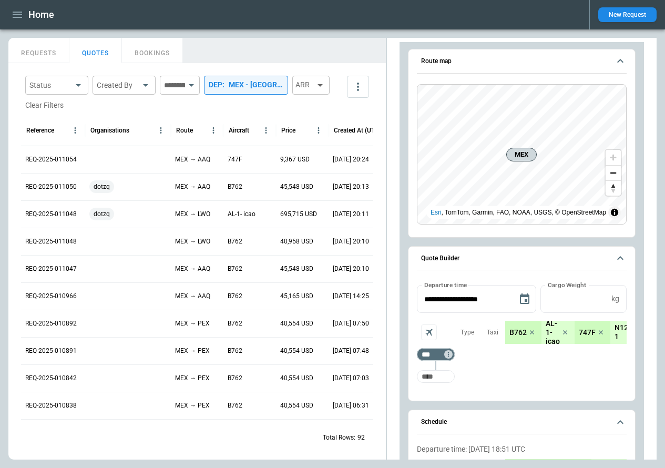
click at [435, 374] on input "Too short" at bounding box center [436, 376] width 34 height 19
type input "***"
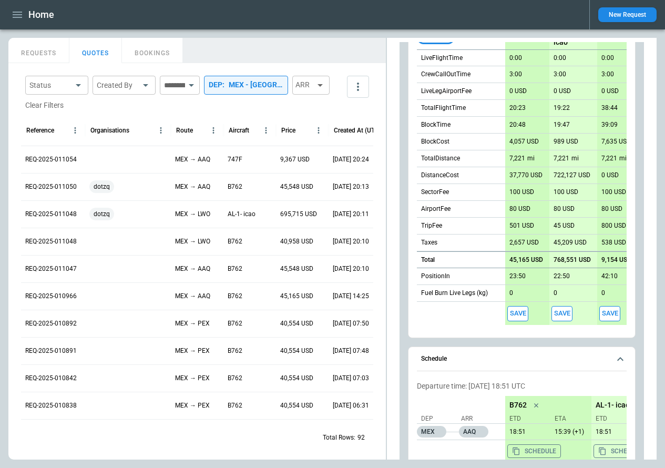
scroll to position [503, 0]
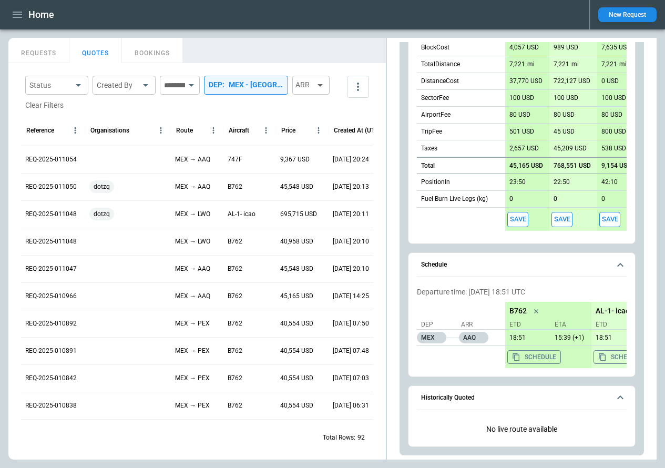
click at [477, 401] on button "Historically Quoted" at bounding box center [522, 398] width 210 height 24
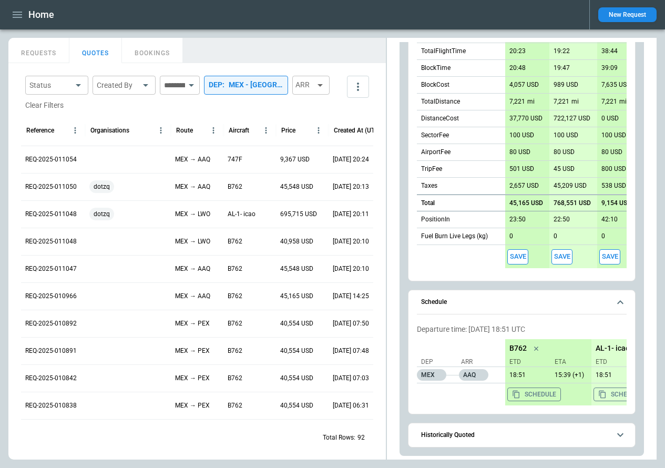
click at [479, 439] on button "Historically Quoted" at bounding box center [522, 435] width 210 height 24
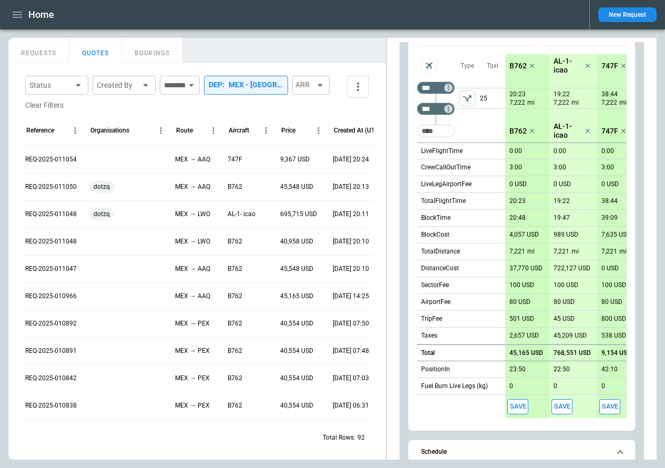
scroll to position [283, 0]
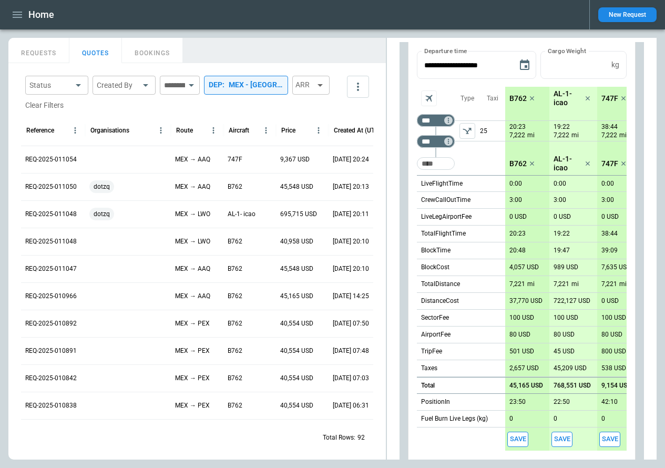
click at [467, 135] on icon "left aligned" at bounding box center [467, 131] width 11 height 11
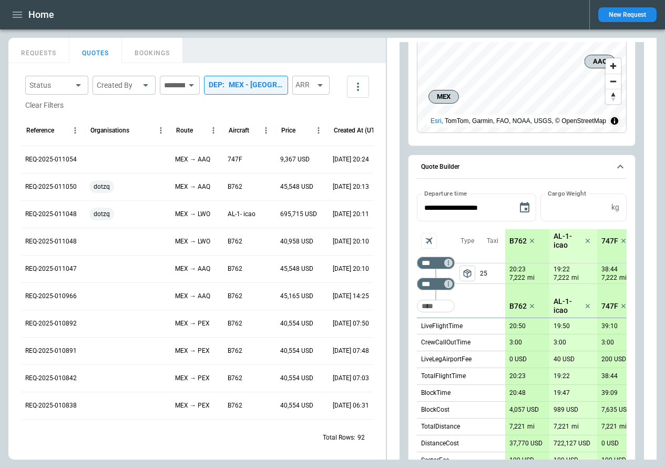
scroll to position [73, 0]
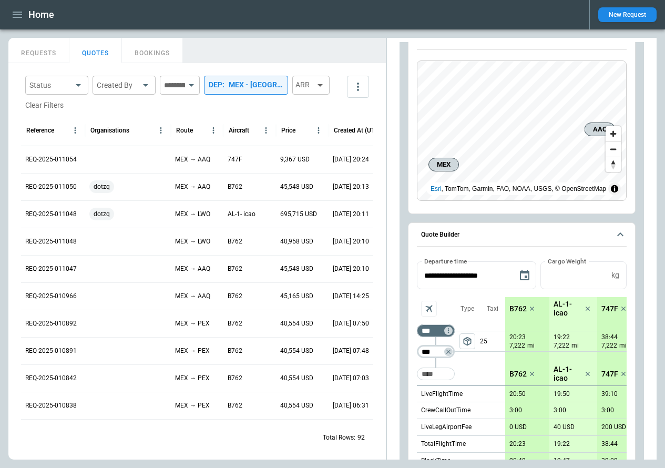
click at [438, 352] on input "***" at bounding box center [433, 352] width 29 height 11
type input "***"
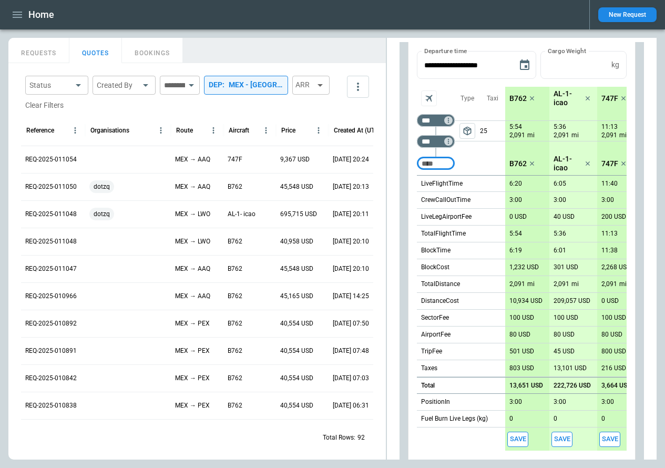
scroll to position [95, 0]
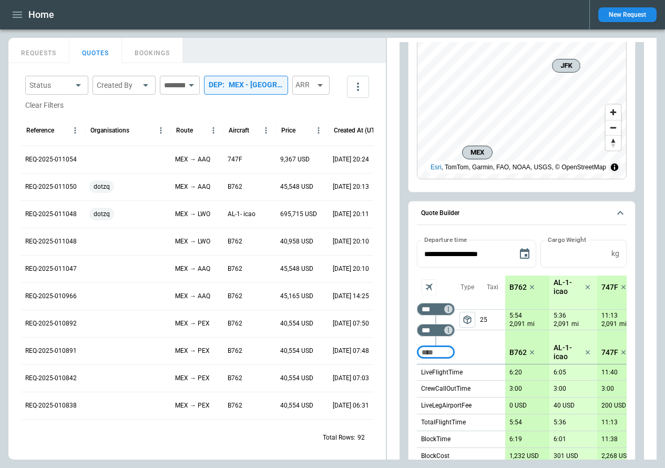
click at [465, 323] on span "package_2" at bounding box center [467, 319] width 11 height 11
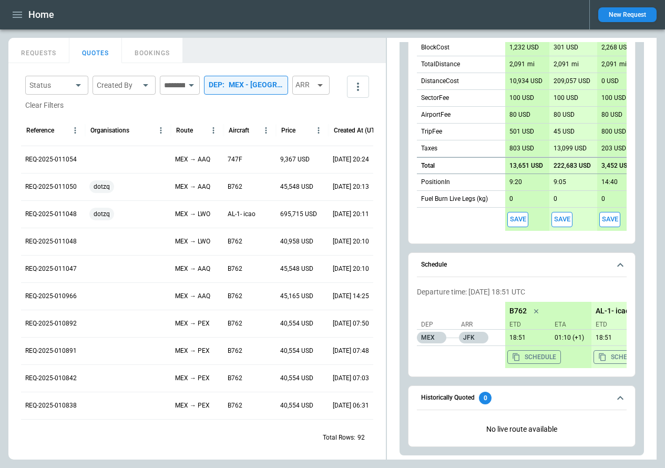
click at [514, 394] on span "Historically Quoted 0" at bounding box center [515, 398] width 189 height 13
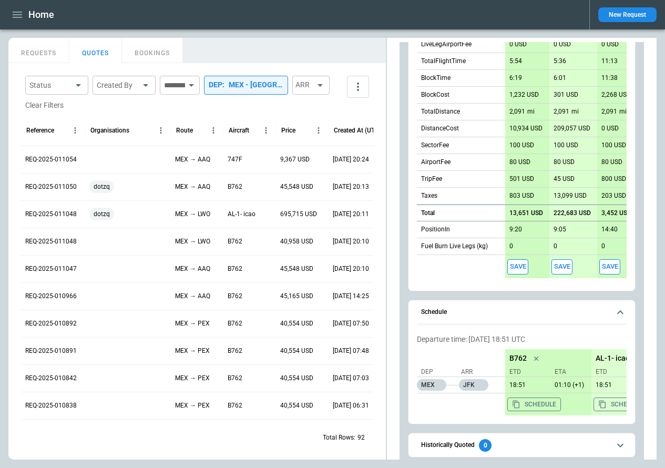
scroll to position [466, 0]
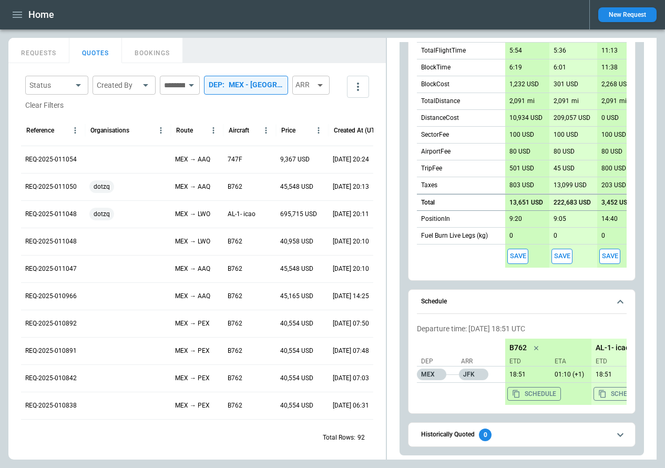
click at [619, 435] on icon "scrollable content" at bounding box center [620, 435] width 6 height 4
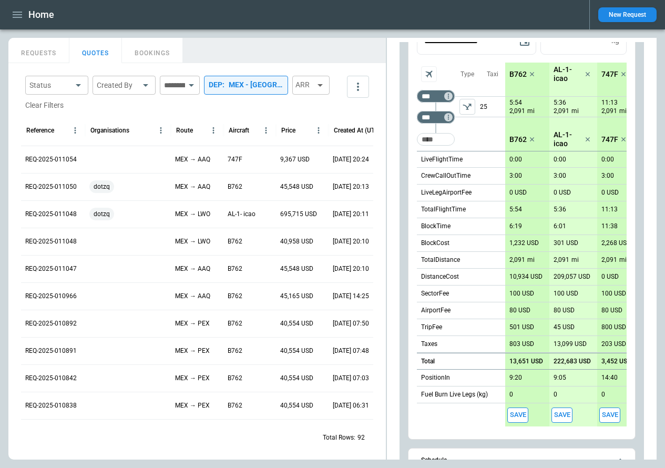
scroll to position [231, 0]
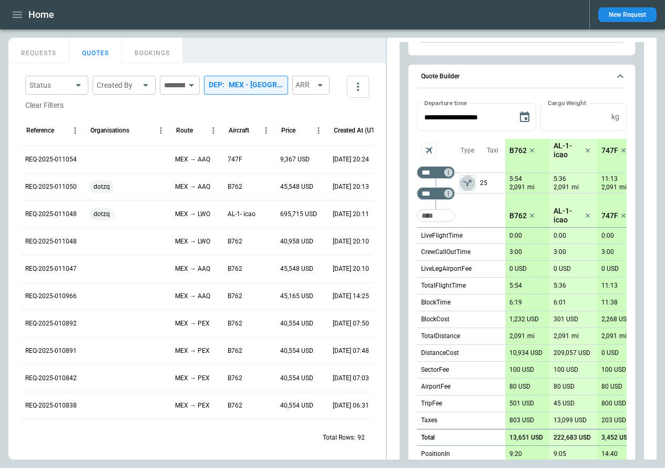
click at [470, 184] on icon "left aligned" at bounding box center [467, 183] width 11 height 11
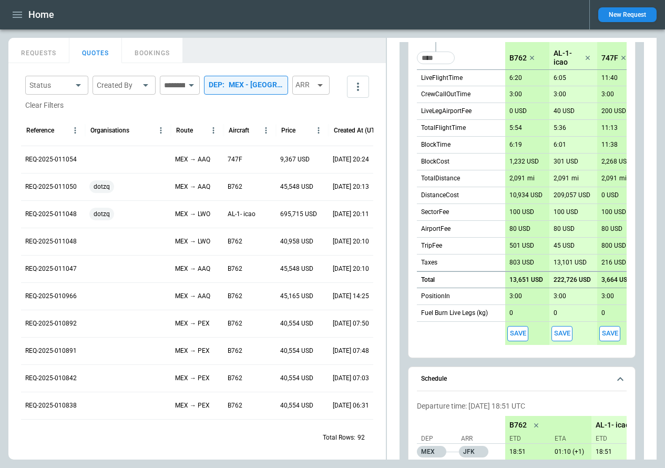
scroll to position [391, 0]
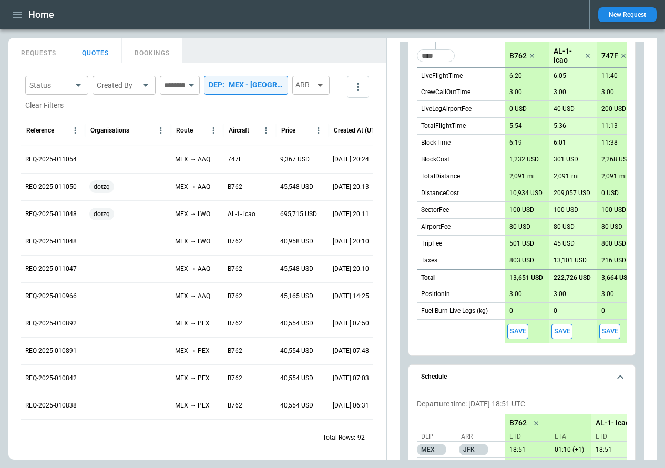
click at [616, 379] on icon "scrollable content" at bounding box center [620, 377] width 13 height 13
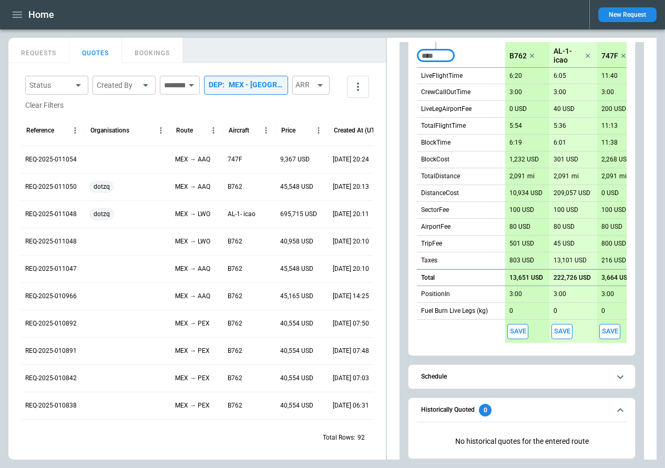
click at [431, 56] on input "Too short" at bounding box center [436, 55] width 34 height 19
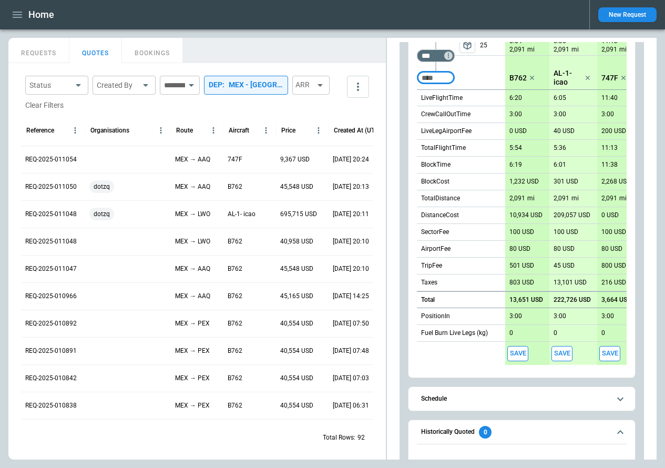
scroll to position [374, 0]
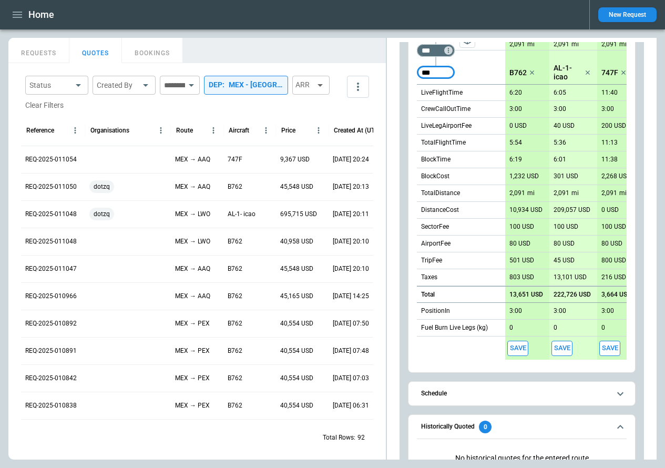
type input "***"
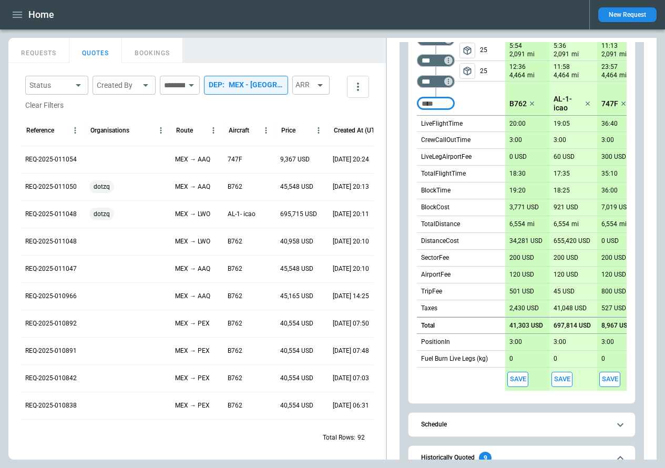
scroll to position [179, 0]
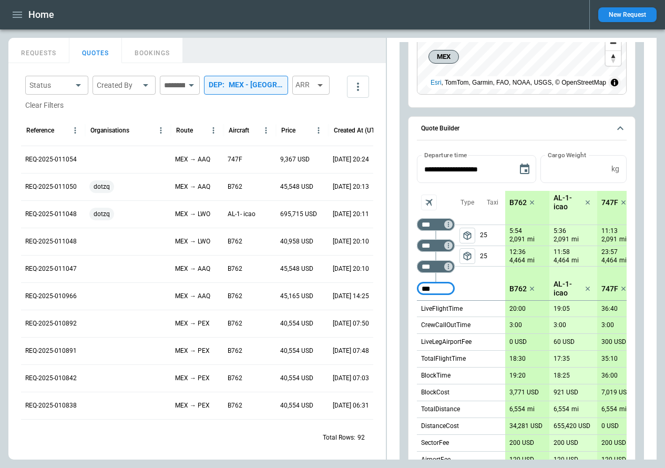
type input "***"
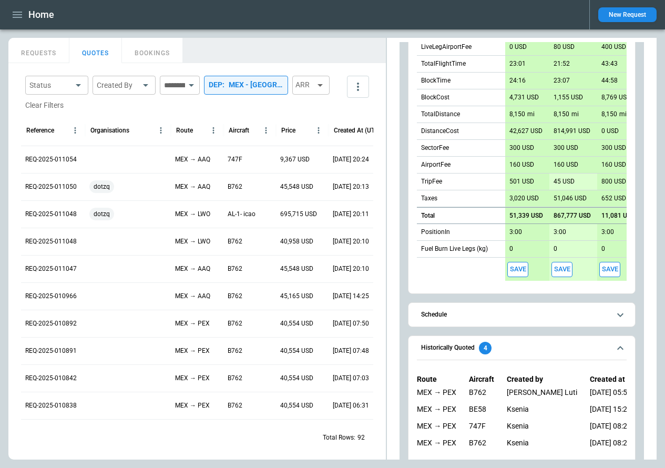
scroll to position [513, 0]
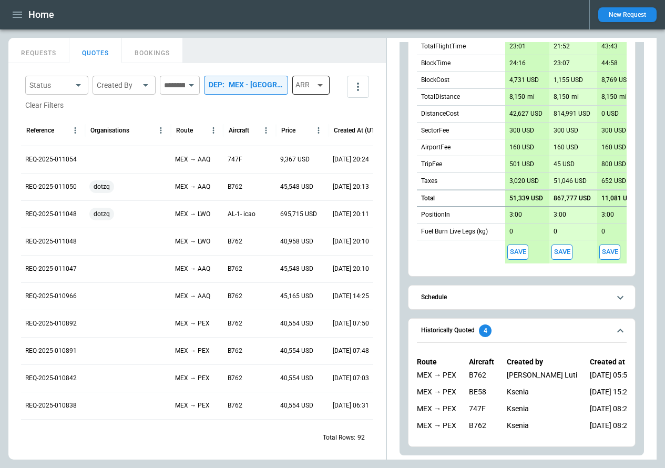
click at [292, 95] on div "ARR" at bounding box center [310, 85] width 37 height 19
type input "***"
type input "**********"
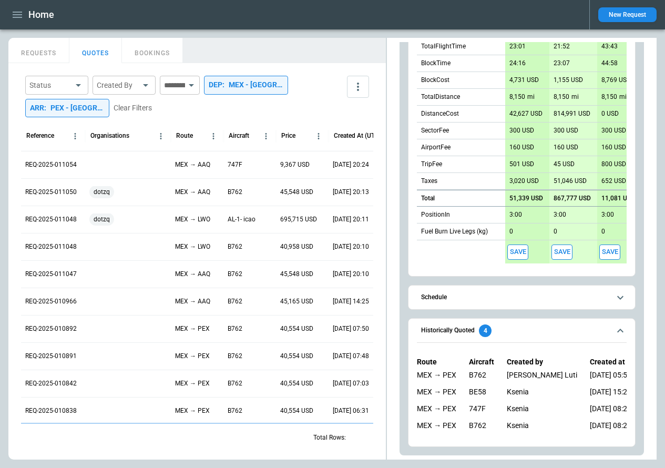
click at [74, 84] on body "Home New Request FindBorderBarSize REQUESTS QUOTES BOOKINGS Status ​ Created By…" at bounding box center [332, 234] width 665 height 468
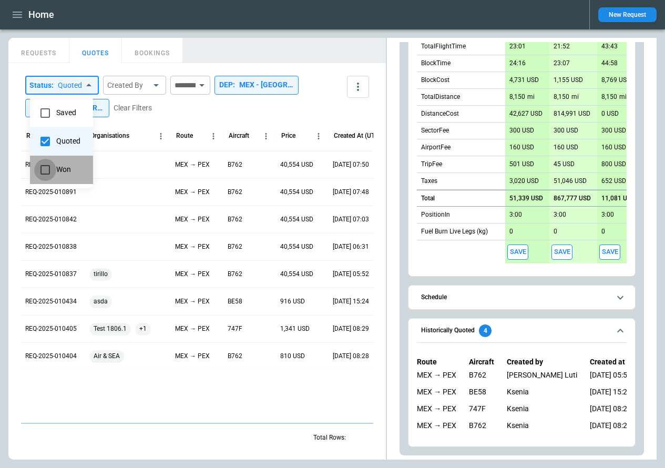
type input "**********"
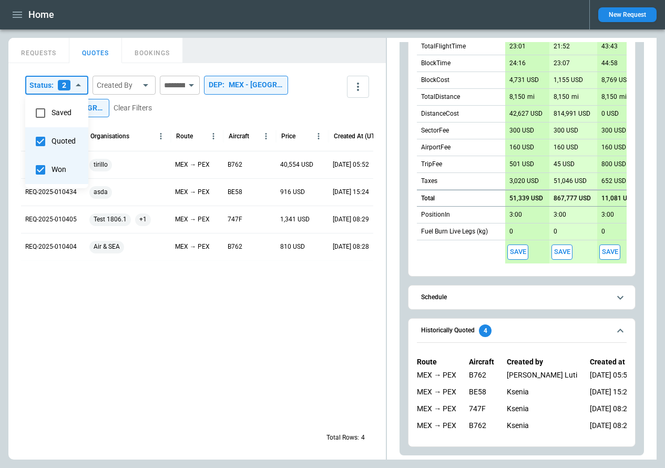
click at [66, 360] on div at bounding box center [332, 234] width 665 height 468
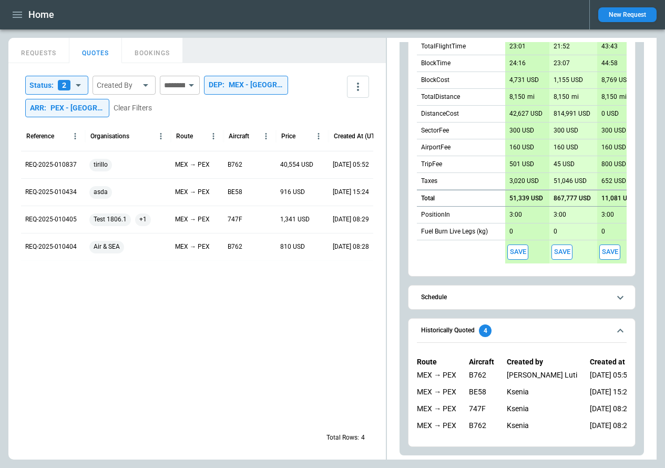
click at [98, 110] on div "PEX - Pechora Airport" at bounding box center [77, 108] width 54 height 9
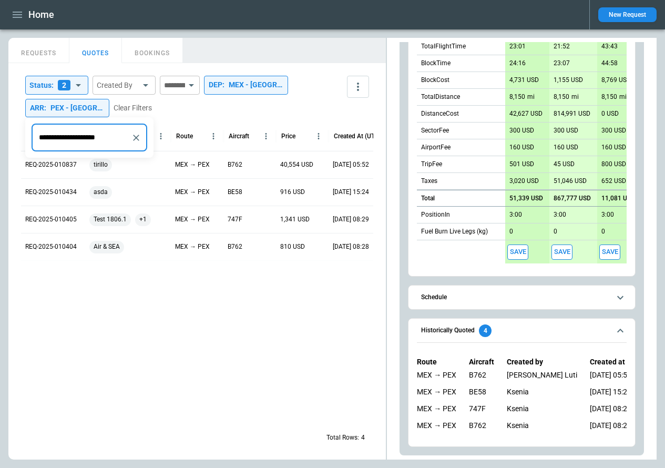
click at [136, 143] on button "Clear" at bounding box center [136, 137] width 15 height 15
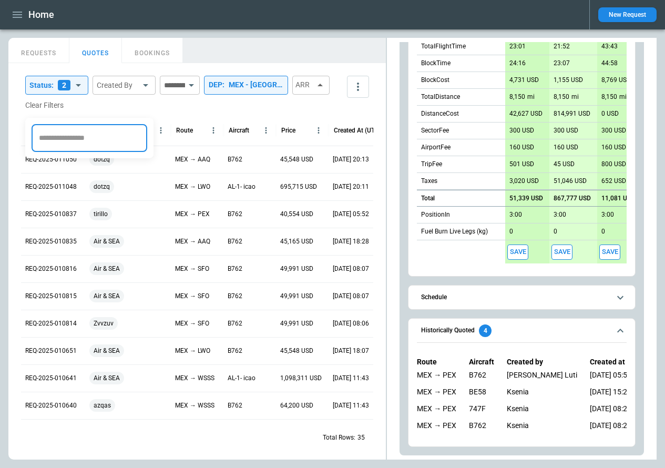
click at [299, 108] on div at bounding box center [332, 234] width 665 height 468
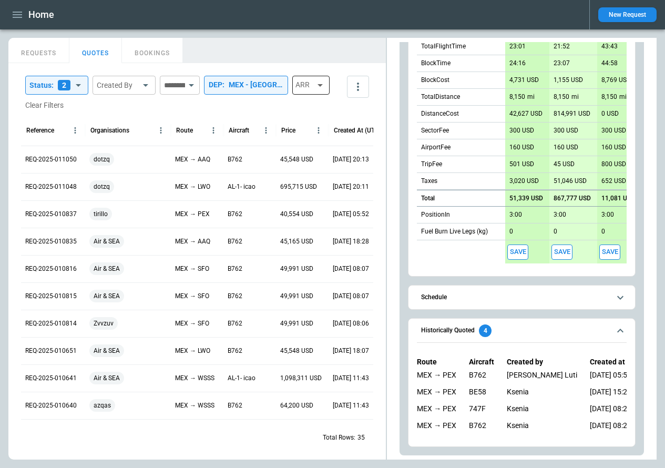
click at [292, 95] on div "ARR" at bounding box center [310, 85] width 37 height 19
type input "***"
type input "**********"
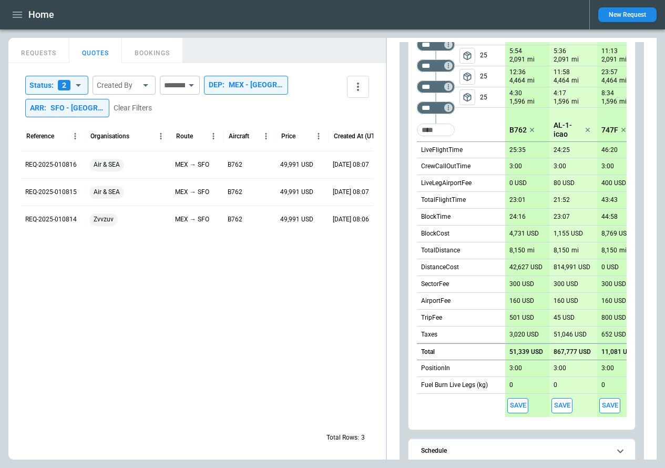
scroll to position [157, 0]
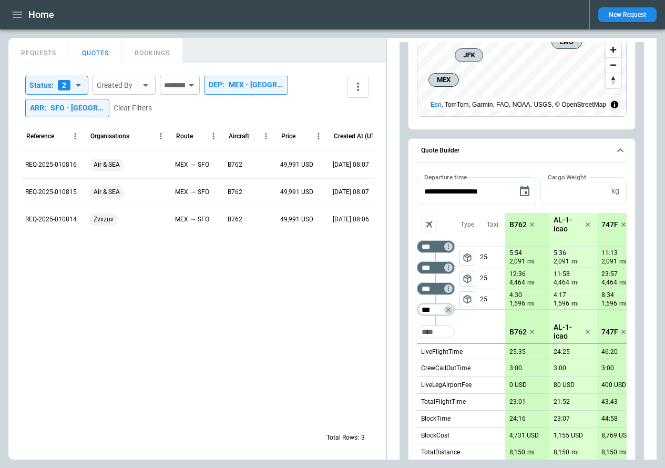
click at [440, 310] on input "***" at bounding box center [433, 309] width 29 height 11
click at [437, 335] on input "Too short" at bounding box center [436, 331] width 34 height 19
type input "***"
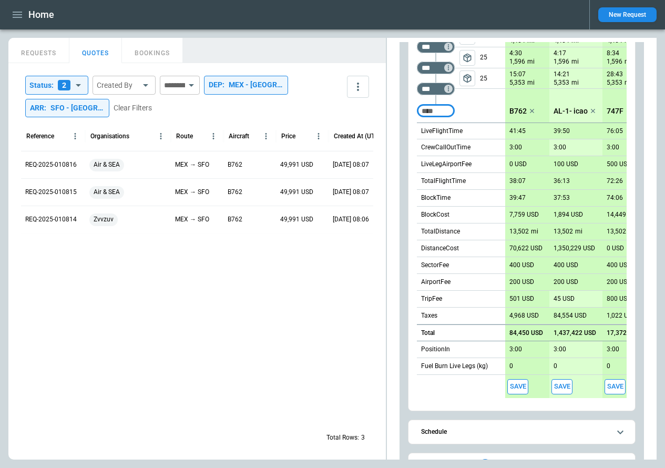
scroll to position [517, 0]
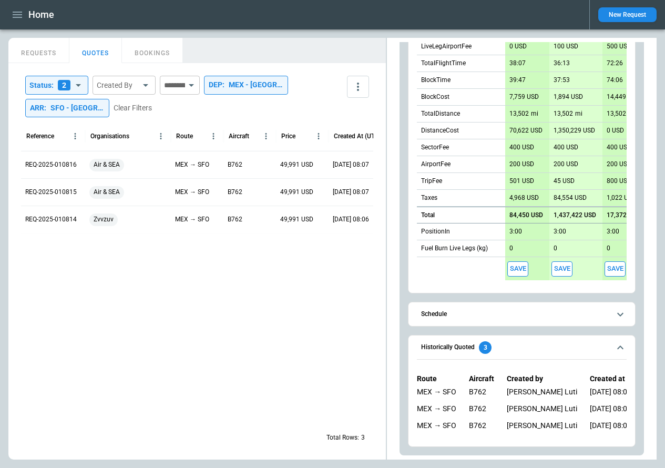
click at [94, 109] on div "SFO - San Francisco International Airport" at bounding box center [77, 108] width 54 height 9
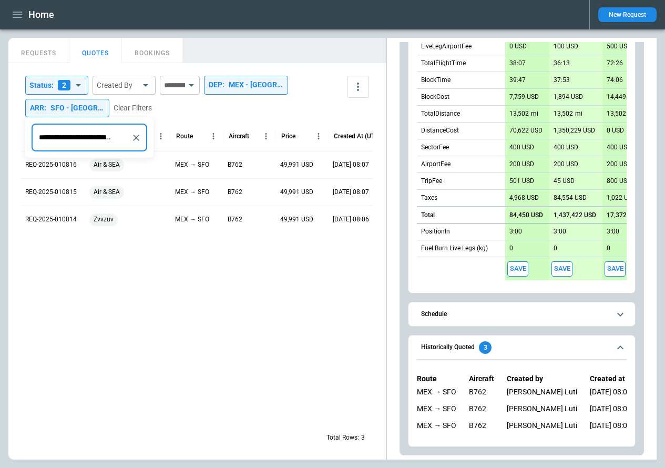
scroll to position [0, 60]
click at [136, 138] on icon "Clear" at bounding box center [136, 138] width 11 height 11
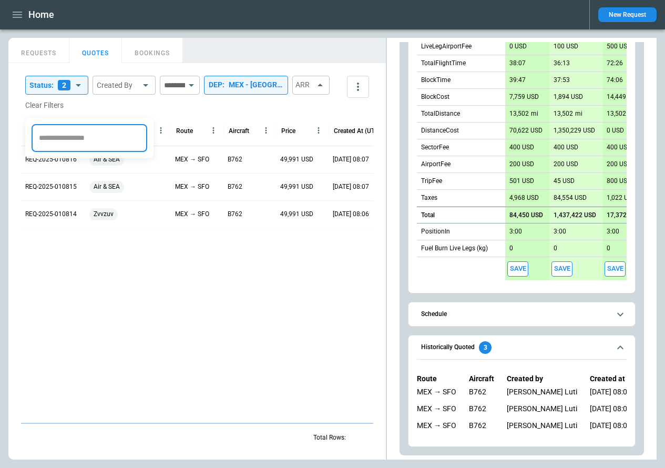
scroll to position [0, 0]
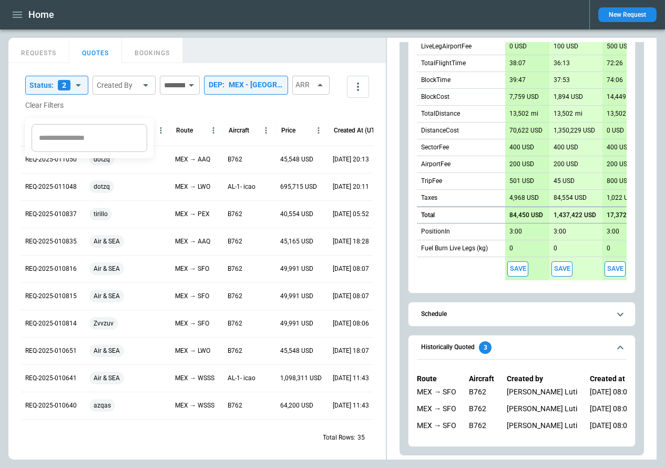
click at [219, 109] on div at bounding box center [332, 234] width 665 height 468
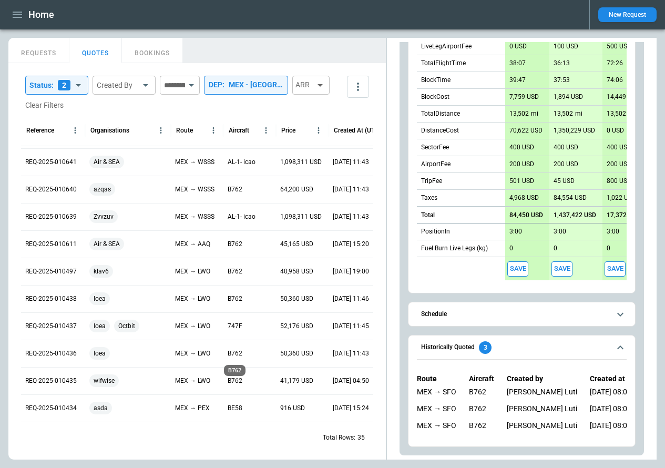
scroll to position [224, 0]
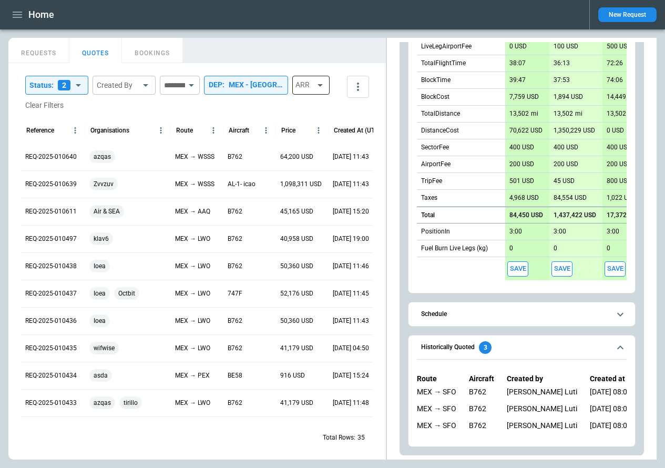
click at [292, 95] on div "ARR" at bounding box center [310, 85] width 37 height 19
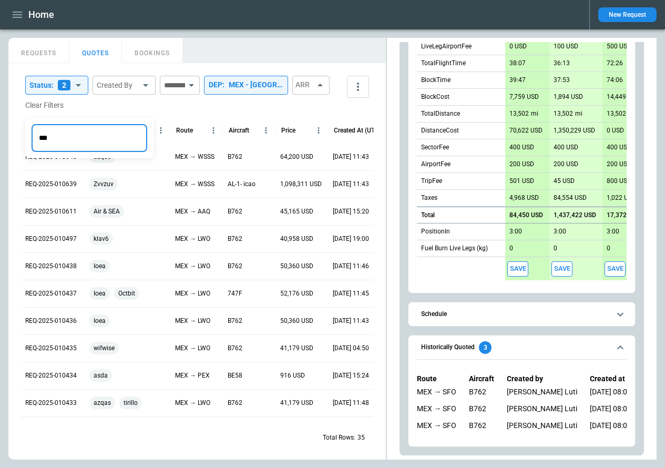
type input "***"
type input "**********"
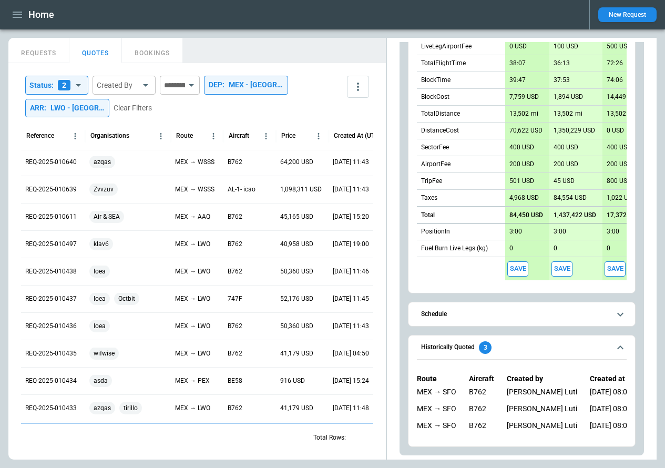
scroll to position [0, 0]
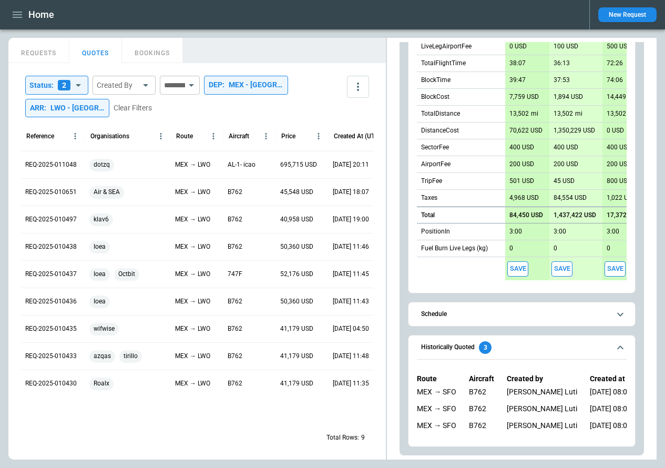
click at [98, 108] on div "LWO - Lviv International Airport" at bounding box center [77, 108] width 54 height 9
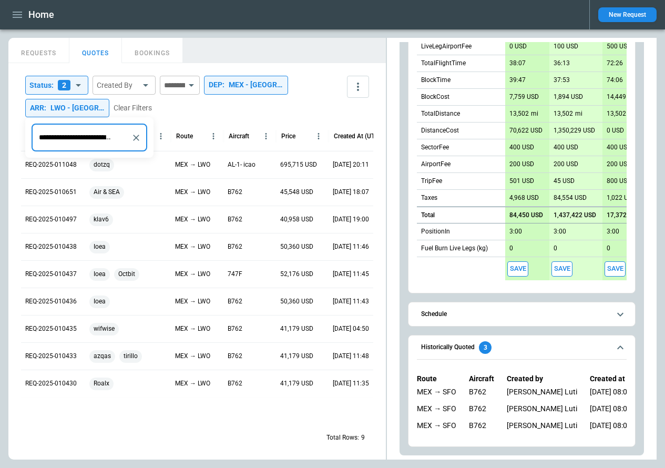
scroll to position [0, 28]
click at [133, 139] on icon "Clear" at bounding box center [136, 138] width 11 height 11
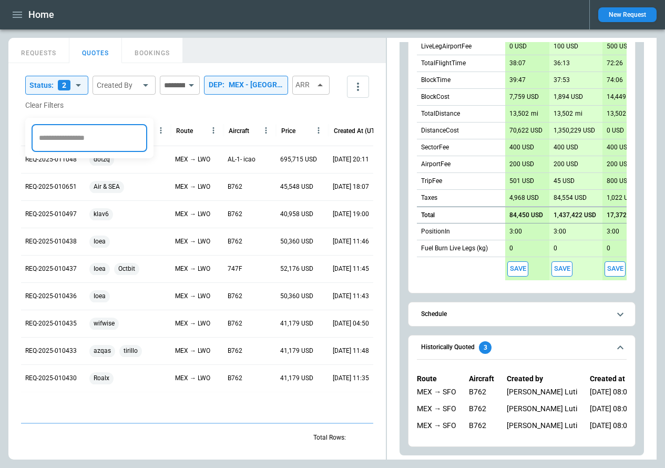
scroll to position [0, 0]
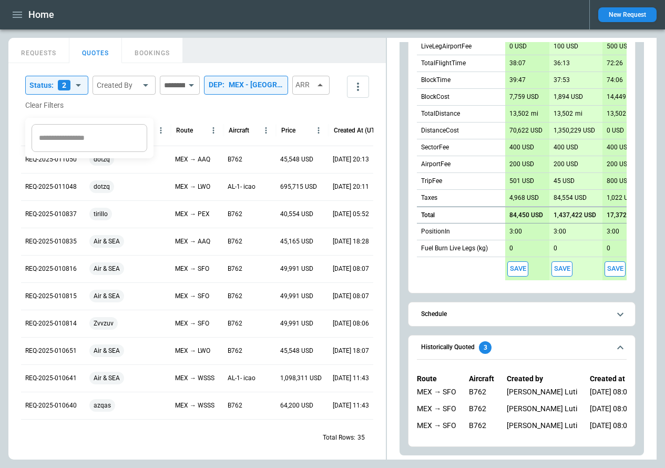
click at [250, 118] on div at bounding box center [332, 234] width 665 height 468
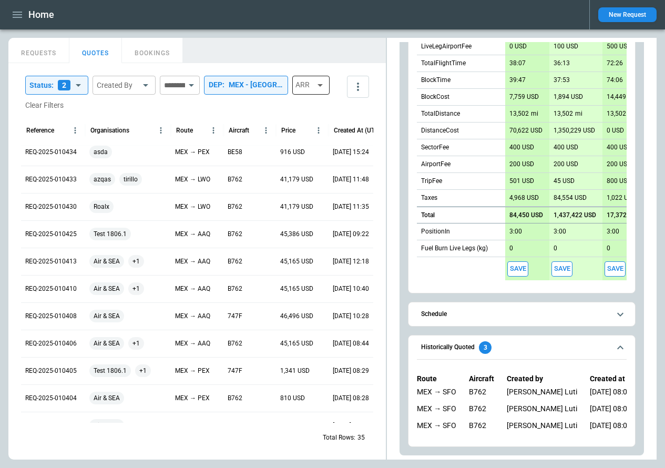
click at [292, 95] on div "ARR" at bounding box center [310, 85] width 37 height 19
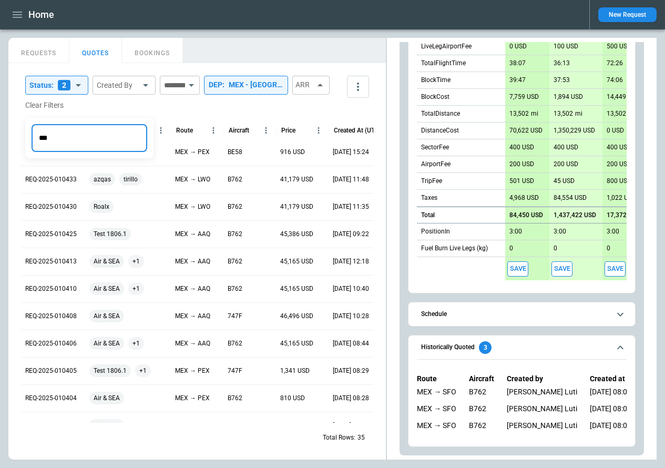
type input "***"
type input "**********"
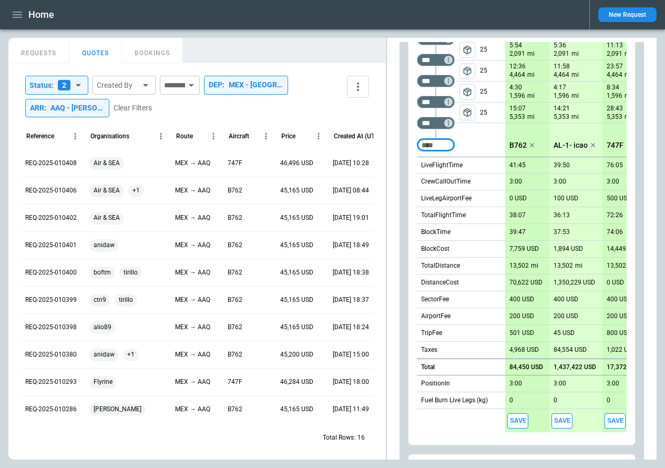
click at [442, 148] on input "Too short" at bounding box center [436, 145] width 34 height 19
type input "***"
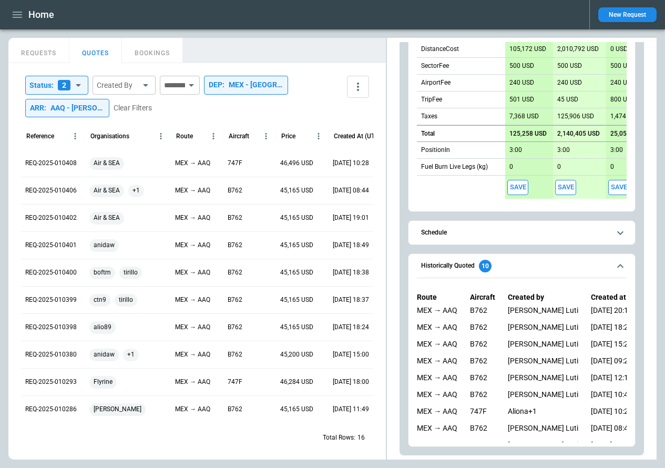
click at [518, 185] on button "Save" at bounding box center [517, 187] width 21 height 15
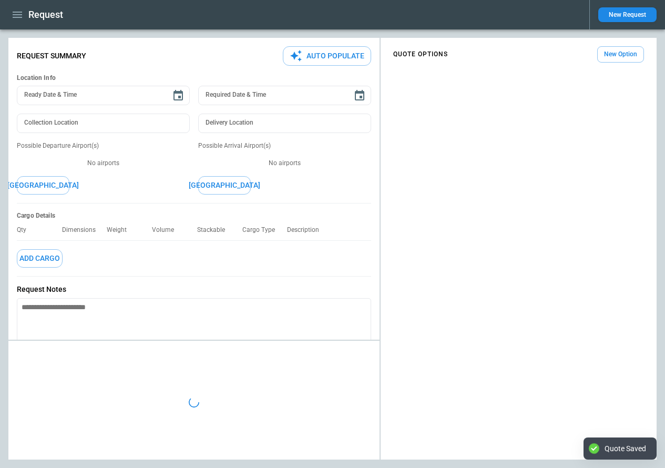
type textarea "*"
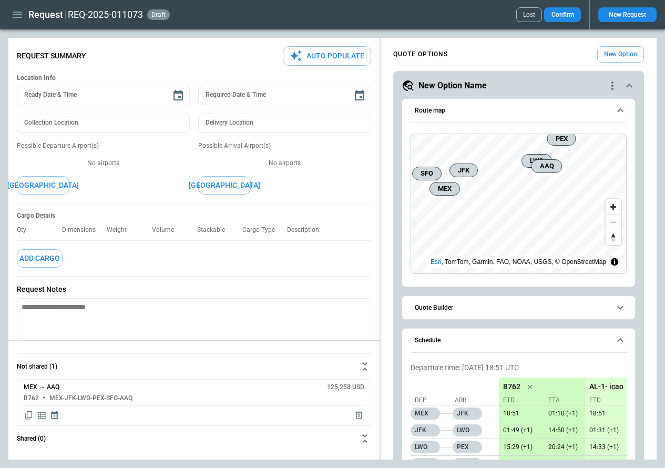
click at [17, 16] on icon "button" at bounding box center [17, 14] width 13 height 13
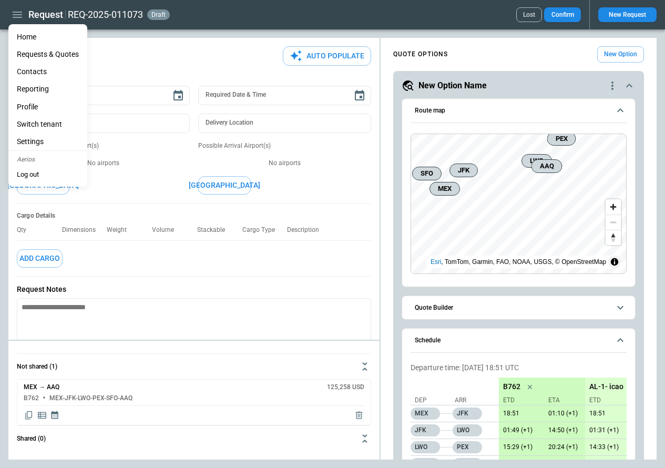
click at [29, 37] on li "Home" at bounding box center [47, 36] width 79 height 17
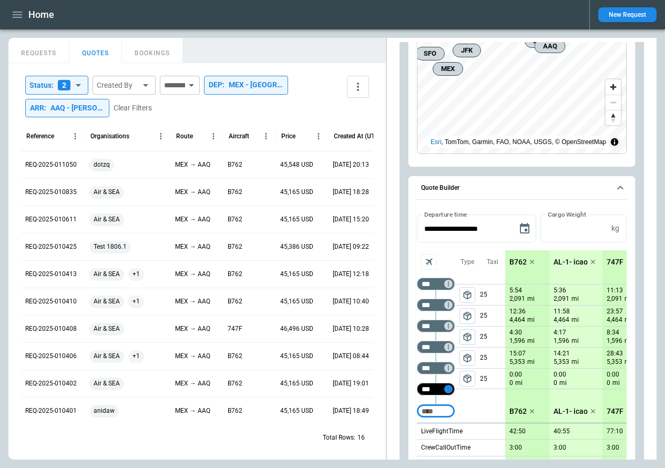
click at [448, 389] on icon "Too short" at bounding box center [448, 389] width 1 height 5
click at [458, 417] on p "Delete" at bounding box center [457, 416] width 17 height 9
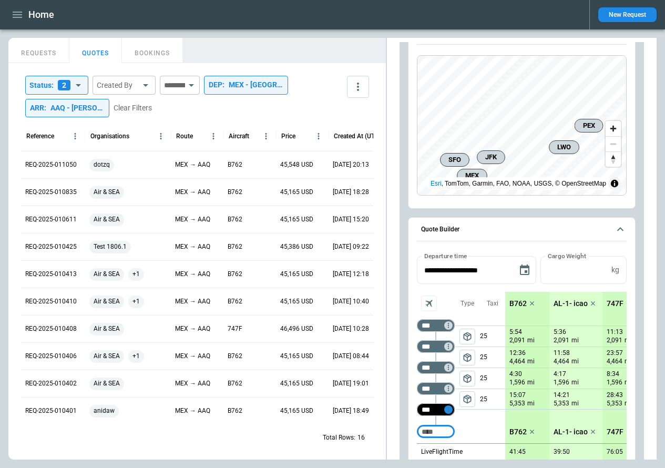
click at [446, 410] on icon "Too short" at bounding box center [448, 409] width 7 height 7
click at [462, 435] on p "Delete" at bounding box center [457, 433] width 17 height 9
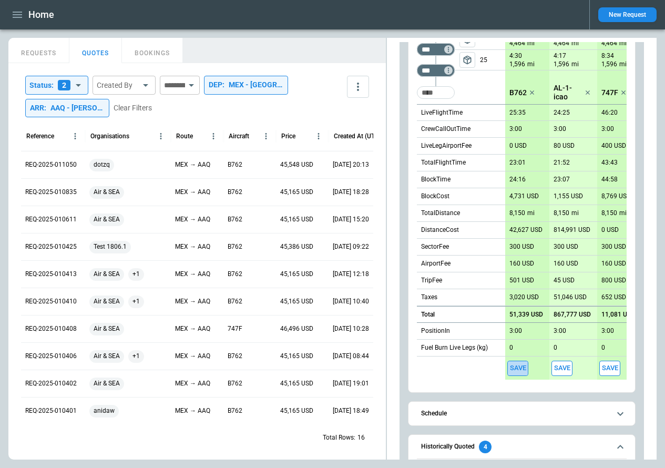
click at [521, 365] on button "Save" at bounding box center [517, 368] width 21 height 15
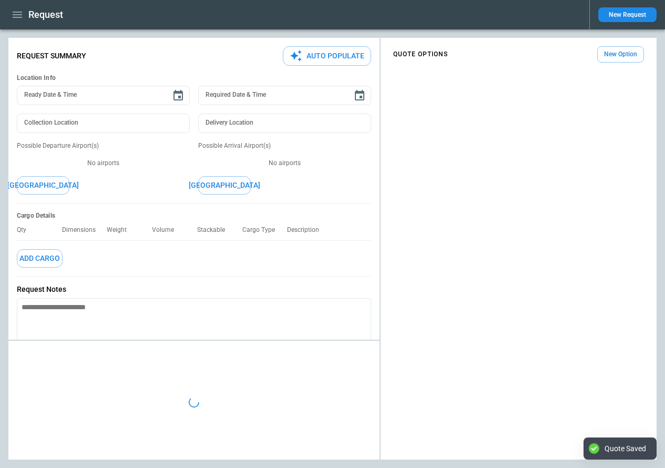
type textarea "*"
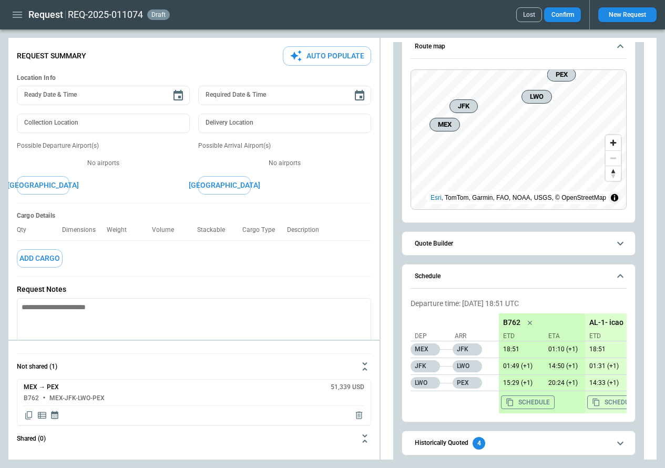
scroll to position [73, 0]
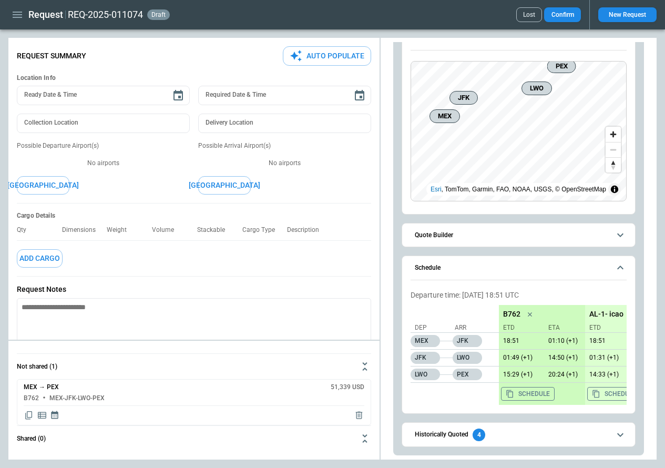
click at [462, 238] on span "Quote Builder" at bounding box center [512, 235] width 195 height 7
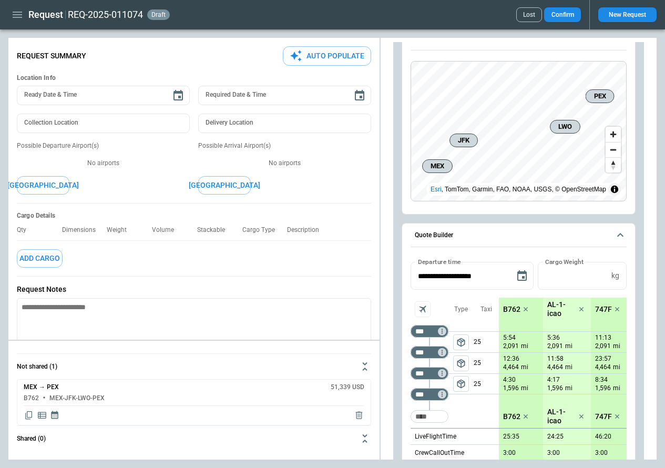
click at [445, 232] on h6 "Quote Builder" at bounding box center [434, 235] width 38 height 7
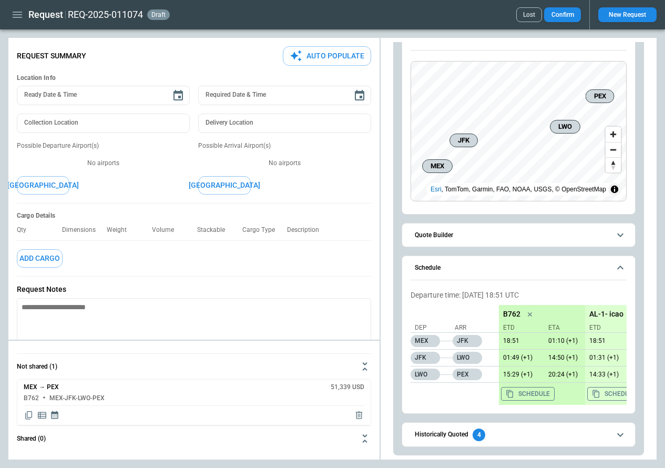
click at [445, 232] on h6 "Quote Builder" at bounding box center [434, 235] width 38 height 7
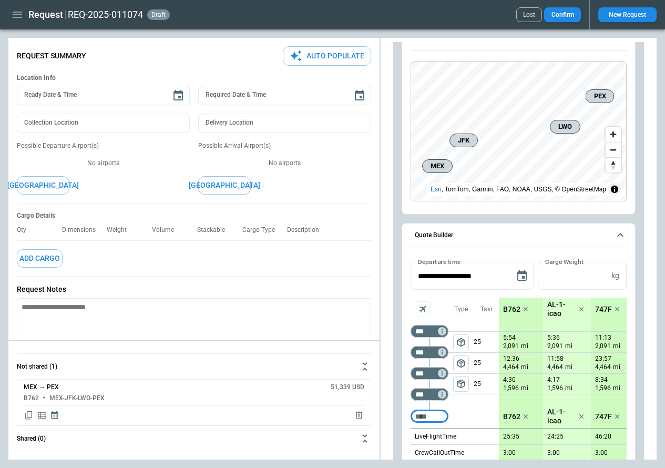
click at [430, 423] on input "Too short" at bounding box center [430, 416] width 34 height 19
type input "****"
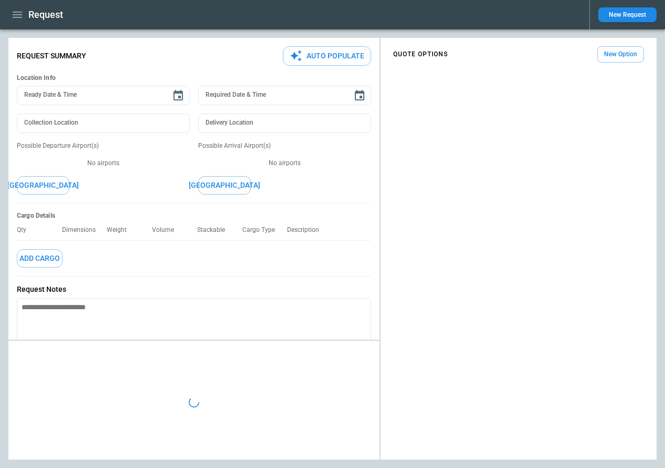
type textarea "*"
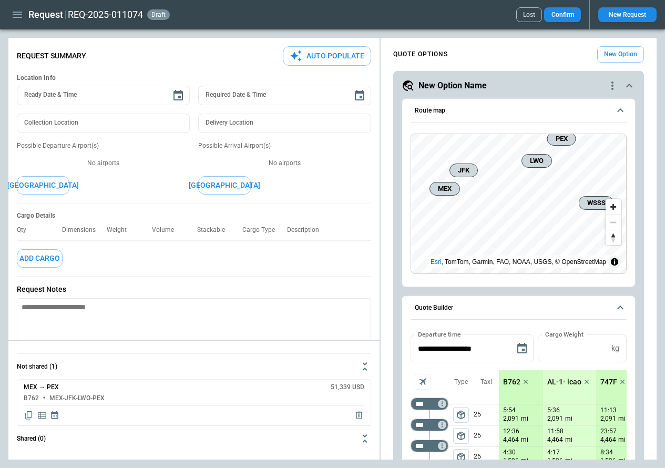
click at [426, 306] on h6 "Quote Builder" at bounding box center [434, 307] width 38 height 7
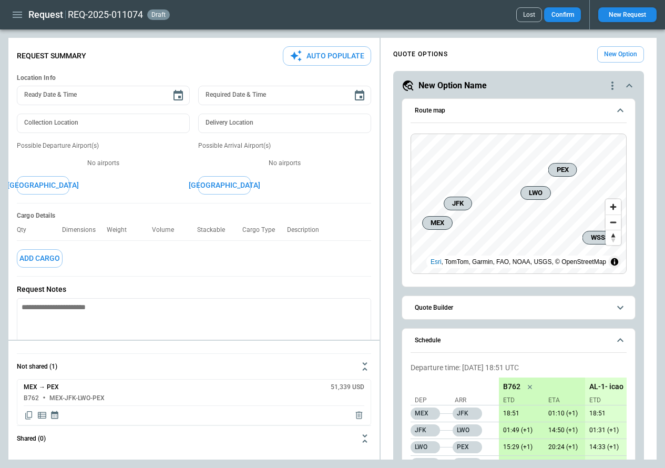
click at [426, 306] on h6 "Quote Builder" at bounding box center [434, 307] width 38 height 7
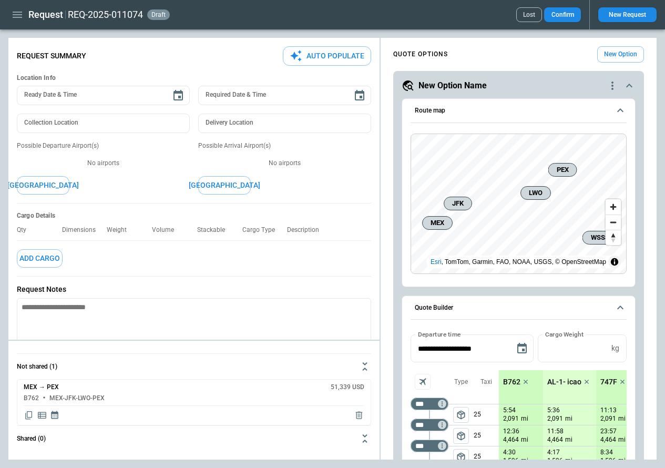
click at [426, 306] on h6 "Quote Builder" at bounding box center [434, 307] width 38 height 7
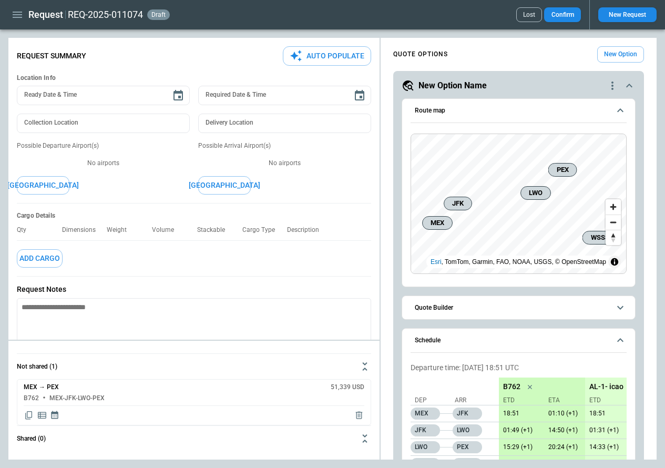
click at [426, 306] on h6 "Quote Builder" at bounding box center [434, 307] width 38 height 7
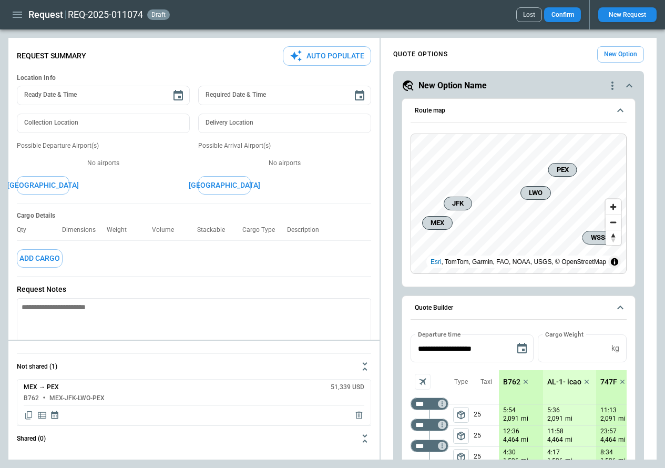
click at [426, 306] on h6 "Quote Builder" at bounding box center [434, 307] width 38 height 7
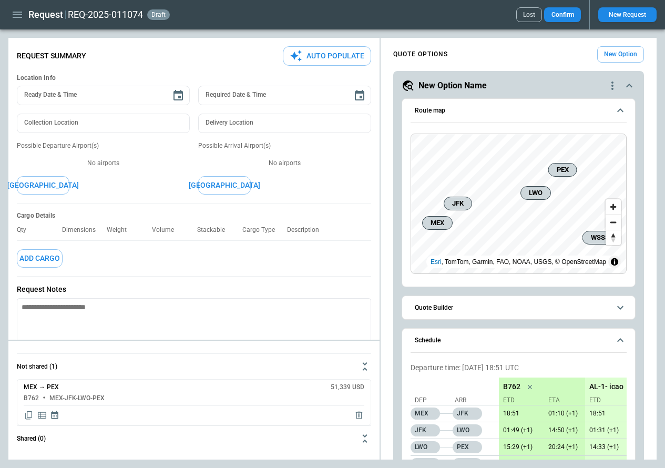
click at [15, 17] on icon "button" at bounding box center [17, 15] width 9 height 6
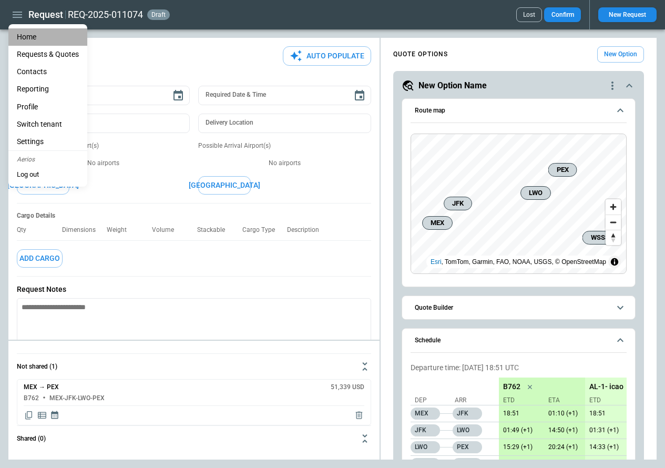
click at [21, 36] on li "Home" at bounding box center [47, 36] width 79 height 17
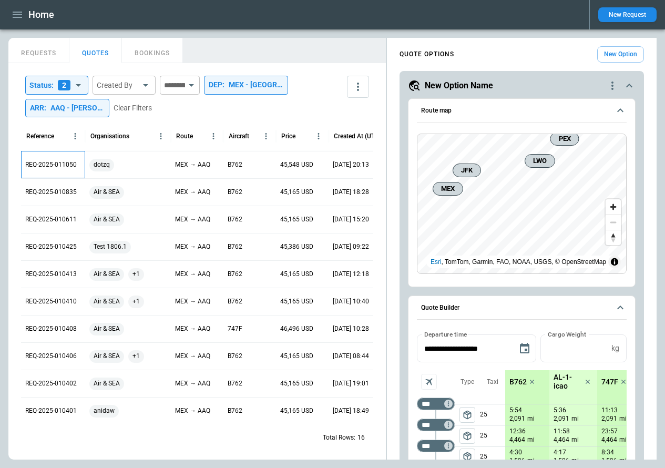
click at [52, 161] on p "REQ-2025-011050" at bounding box center [51, 164] width 52 height 9
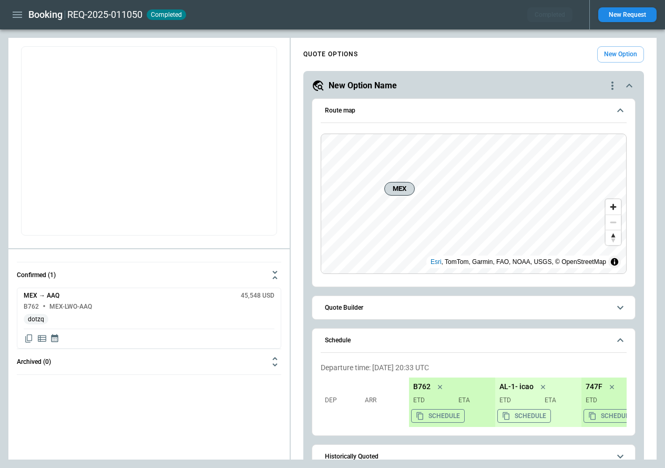
click at [16, 18] on icon "button" at bounding box center [17, 14] width 13 height 13
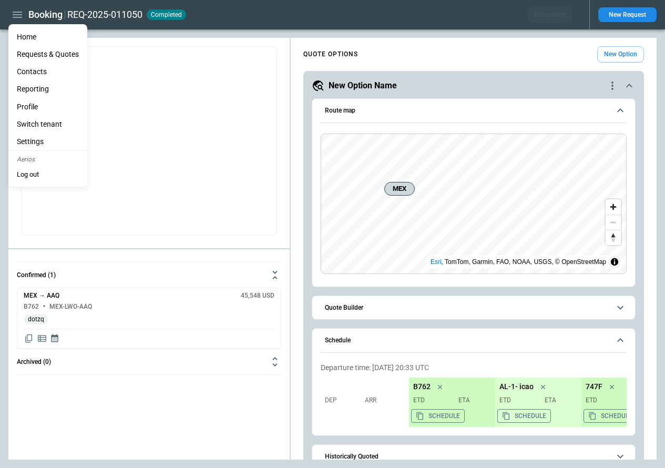
click at [26, 37] on li "Home" at bounding box center [47, 36] width 79 height 17
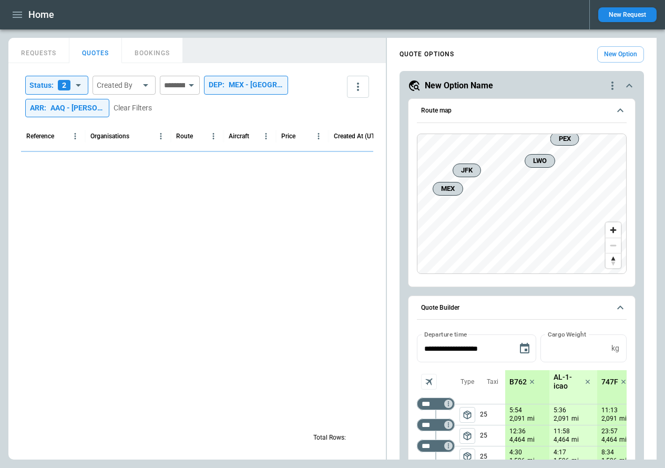
click at [45, 54] on button "REQUESTS" at bounding box center [38, 50] width 61 height 25
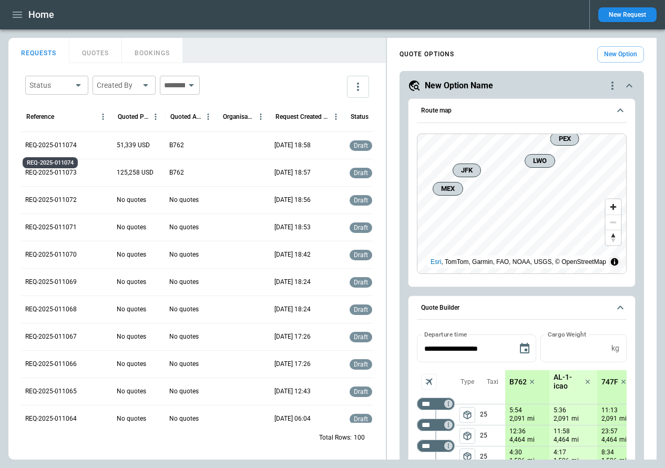
click at [60, 145] on p "REQ-2025-011074" at bounding box center [51, 145] width 52 height 9
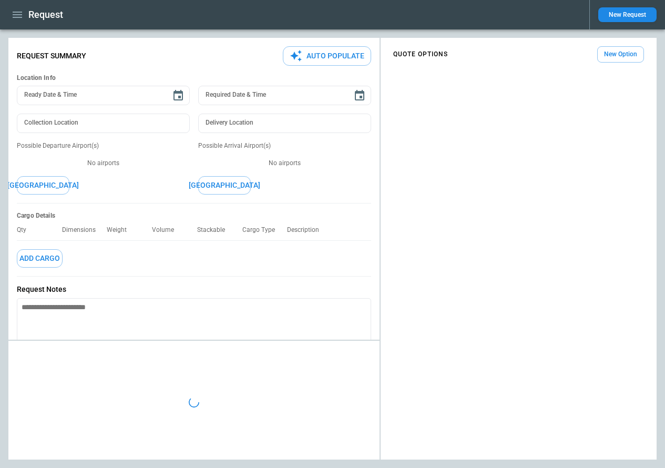
type textarea "*"
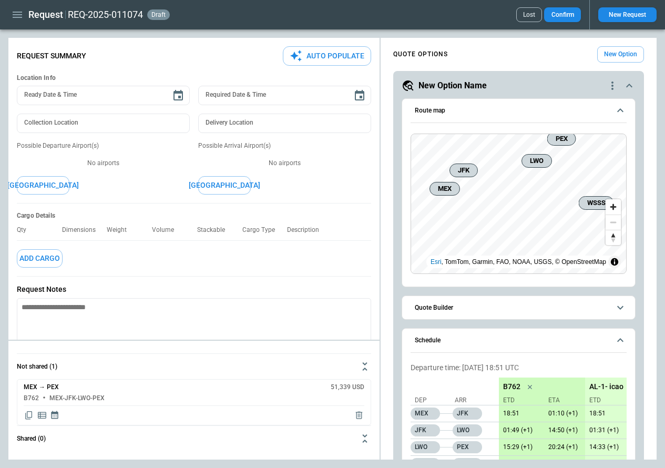
click at [609, 83] on icon "quote-option-actions" at bounding box center [612, 85] width 13 height 13
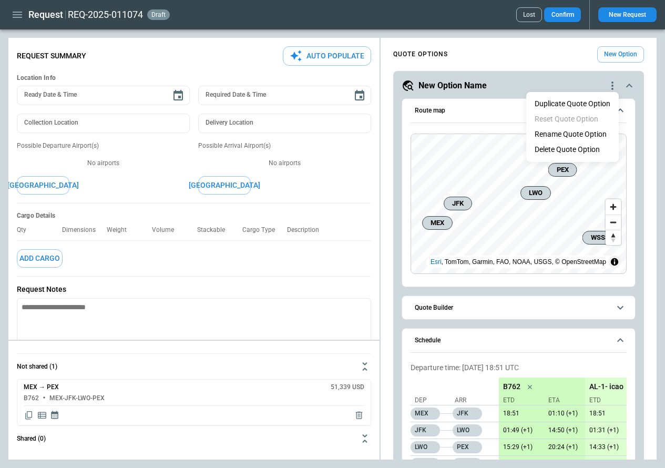
click at [510, 78] on div at bounding box center [332, 234] width 665 height 468
click at [17, 15] on icon "button" at bounding box center [17, 15] width 9 height 6
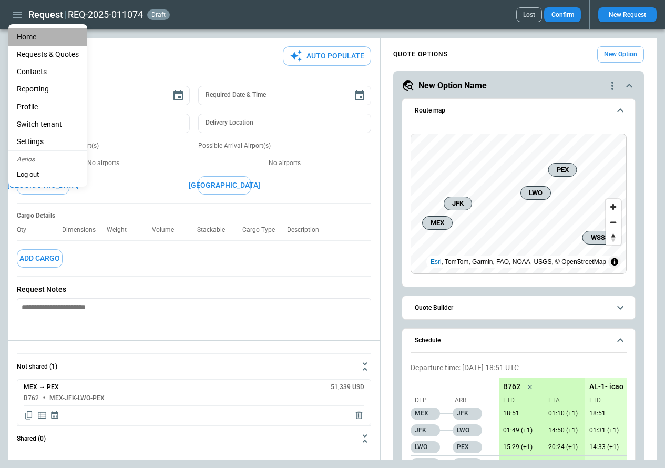
click at [28, 33] on li "Home" at bounding box center [47, 36] width 79 height 17
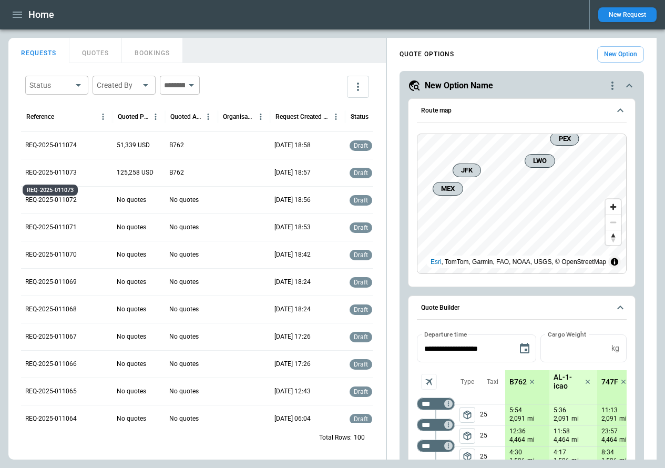
click at [64, 172] on p "REQ-2025-011073" at bounding box center [51, 172] width 52 height 9
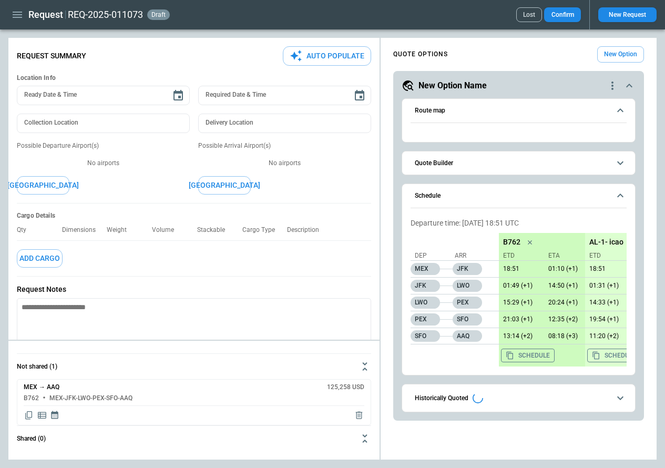
type textarea "*"
type input "**********"
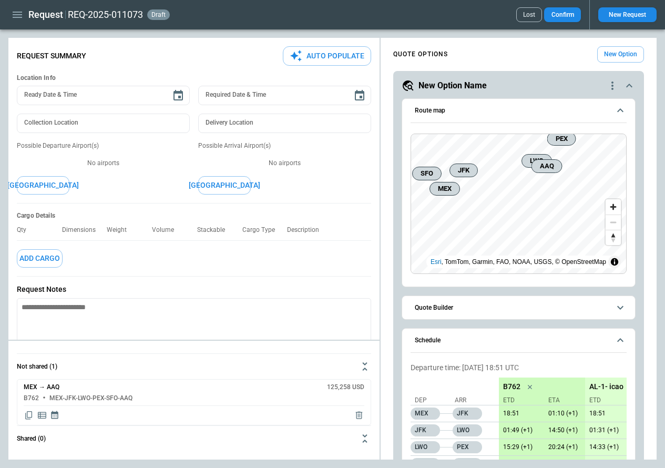
click at [335, 191] on div "Possible Arrival Airport(s) No airports Add Airport" at bounding box center [284, 167] width 173 height 53
click at [548, 49] on div "QUOTE OPTIONS New Option" at bounding box center [518, 54] width 251 height 16
click at [531, 13] on button "Lost" at bounding box center [529, 14] width 26 height 15
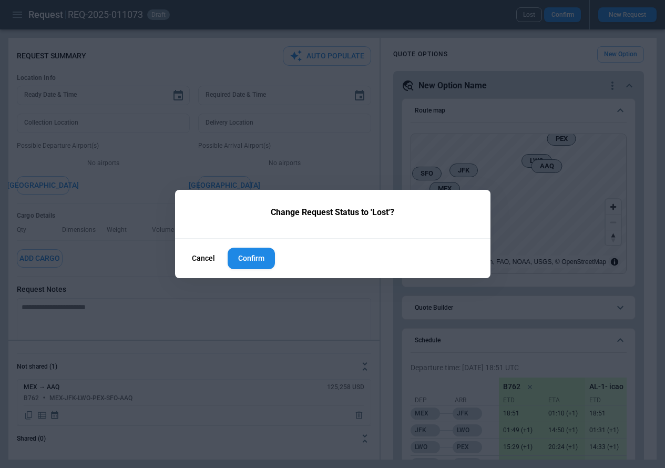
click at [203, 260] on button "Cancel" at bounding box center [204, 258] width 40 height 23
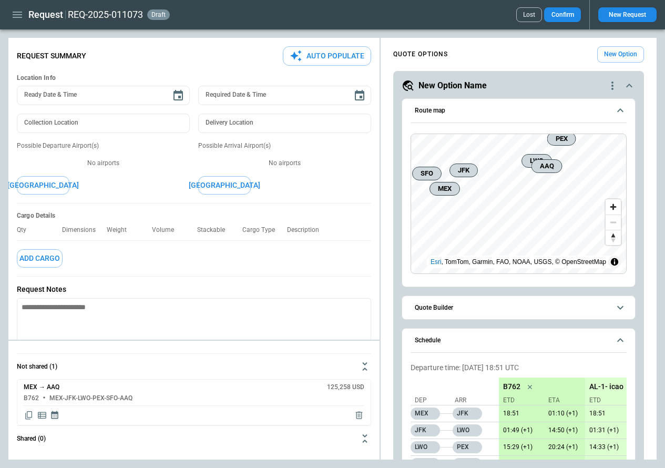
scroll to position [1, 0]
click at [617, 344] on icon "scrollable content" at bounding box center [620, 339] width 13 height 13
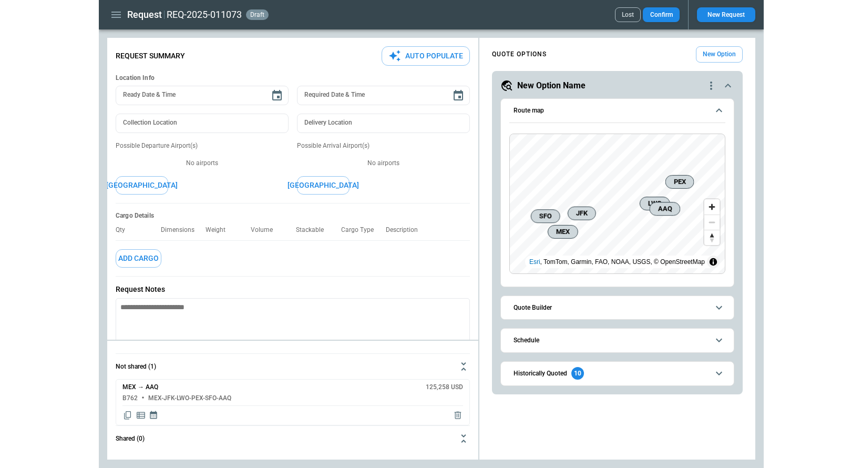
scroll to position [0, 0]
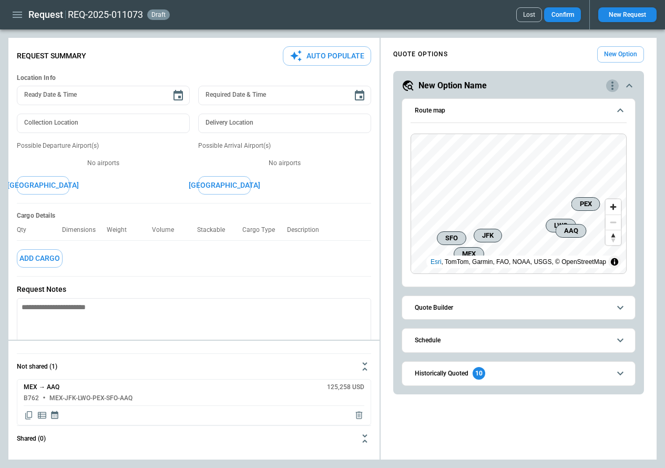
click at [612, 83] on icon "quote-option-actions" at bounding box center [612, 85] width 13 height 13
click at [579, 77] on div at bounding box center [332, 234] width 665 height 468
click at [558, 344] on button "Schedule" at bounding box center [519, 341] width 216 height 24
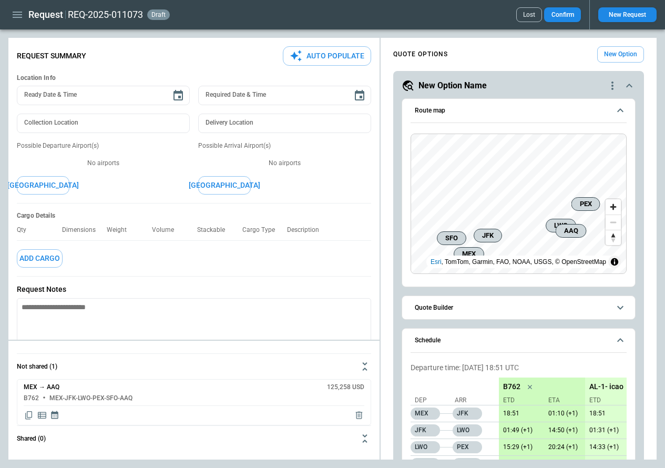
click at [558, 344] on button "Schedule" at bounding box center [519, 341] width 216 height 24
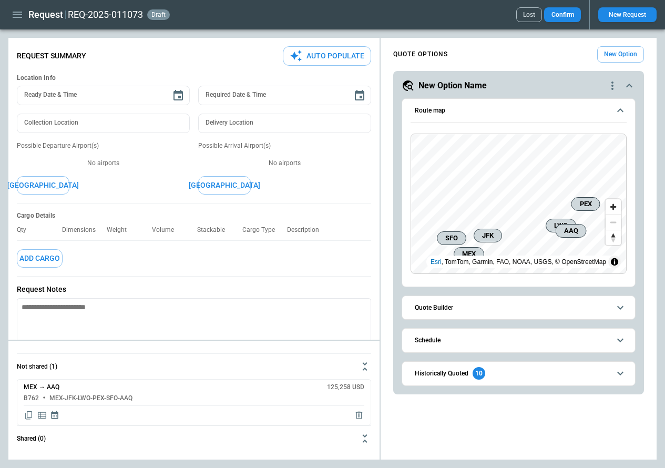
click at [21, 11] on icon "button" at bounding box center [17, 14] width 13 height 13
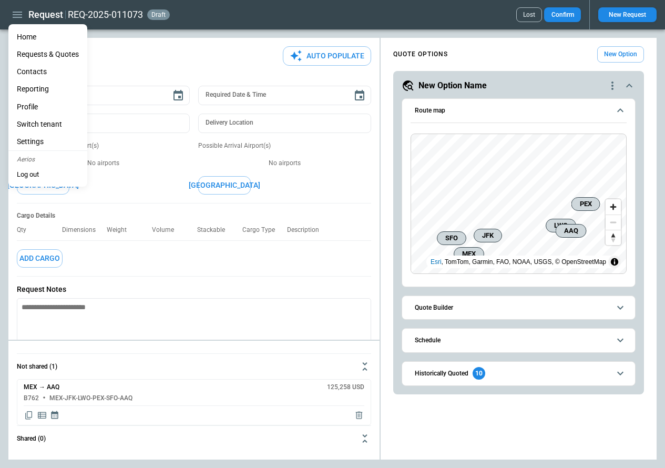
click at [23, 32] on li "Home" at bounding box center [47, 36] width 79 height 17
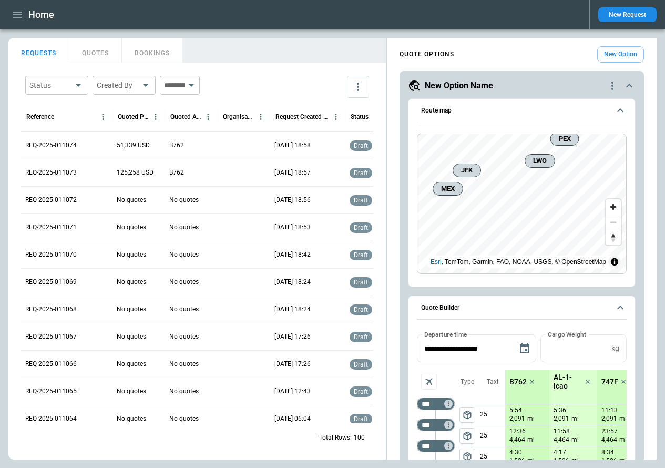
click at [623, 308] on icon "scrollable content" at bounding box center [620, 308] width 6 height 4
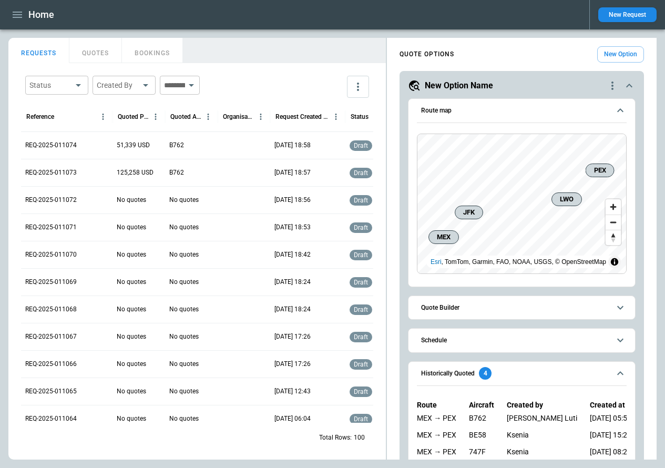
click at [623, 308] on icon "scrollable content" at bounding box center [620, 307] width 13 height 13
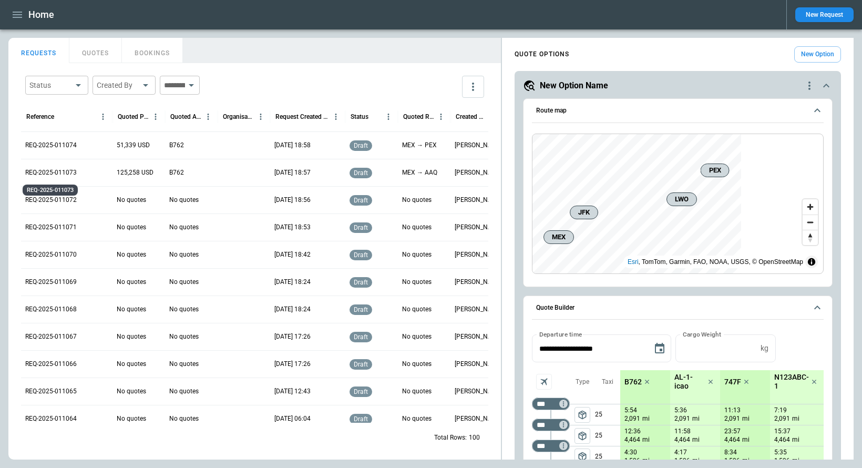
click at [64, 170] on p "REQ-2025-011073" at bounding box center [51, 172] width 52 height 9
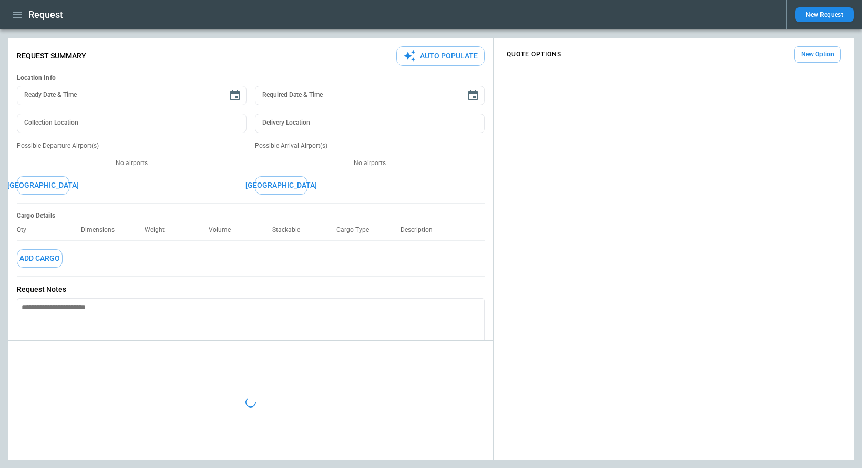
type textarea "*"
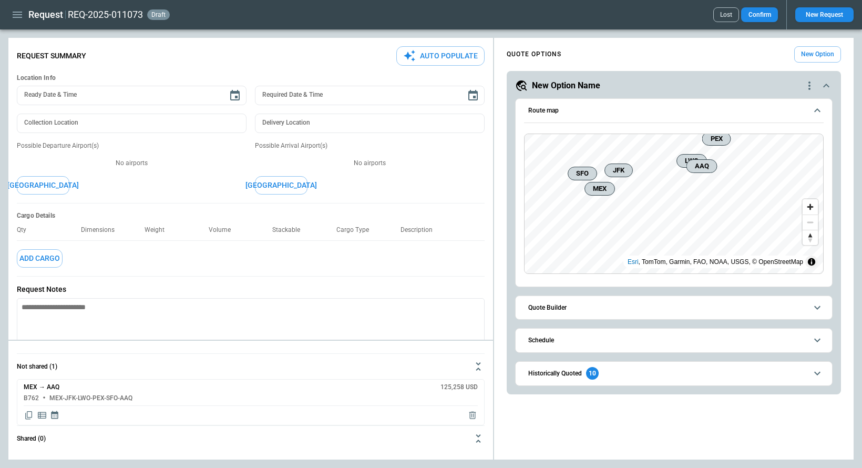
click at [665, 309] on span "Quote Builder" at bounding box center [667, 307] width 279 height 7
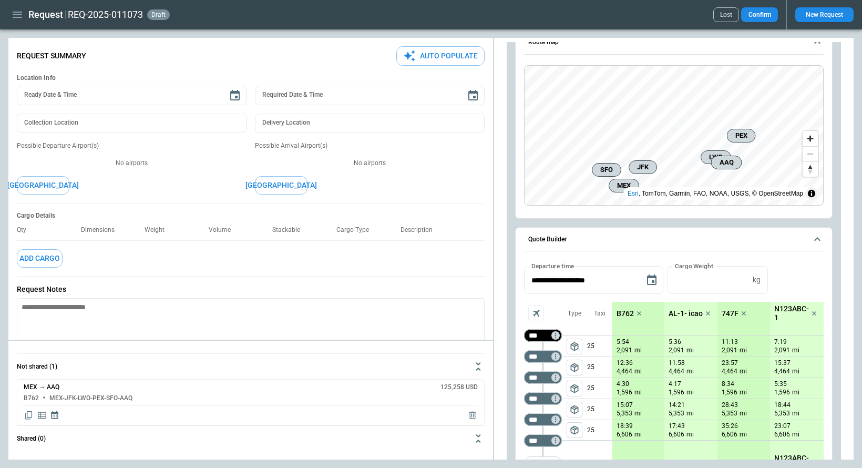
scroll to position [70, 0]
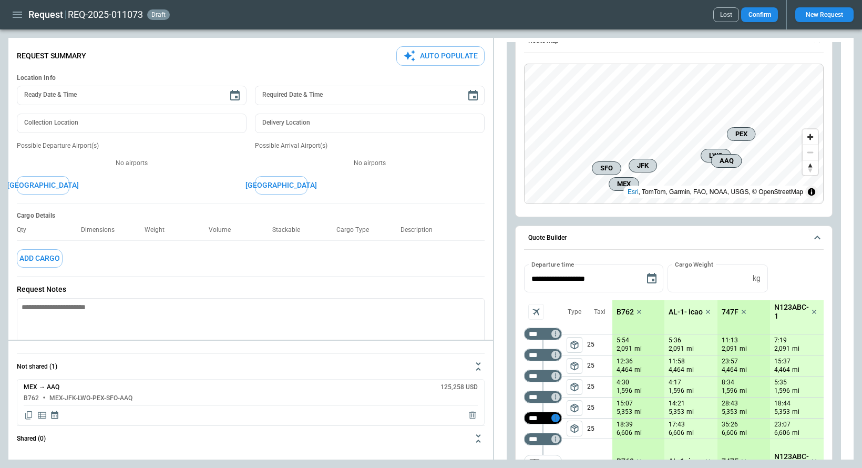
click at [557, 420] on icon "Too short" at bounding box center [555, 417] width 7 height 7
click at [566, 436] on p "Delete" at bounding box center [564, 433] width 17 height 9
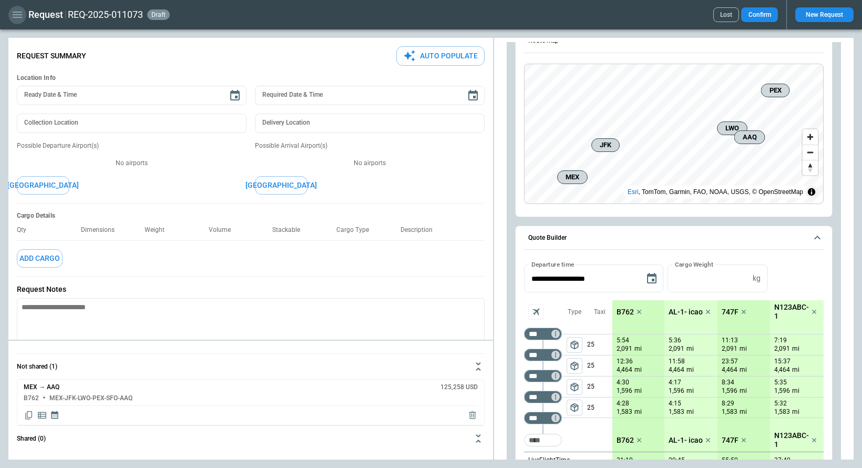
click at [15, 16] on icon "button" at bounding box center [17, 14] width 13 height 13
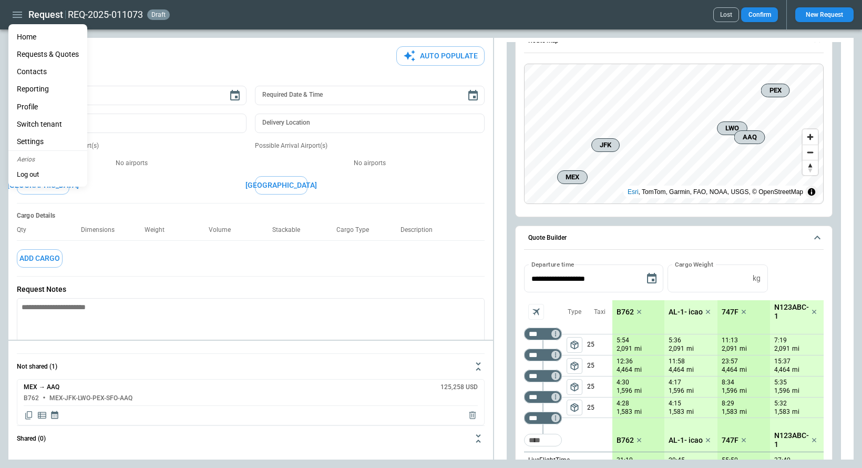
click at [25, 39] on li "Home" at bounding box center [47, 36] width 79 height 17
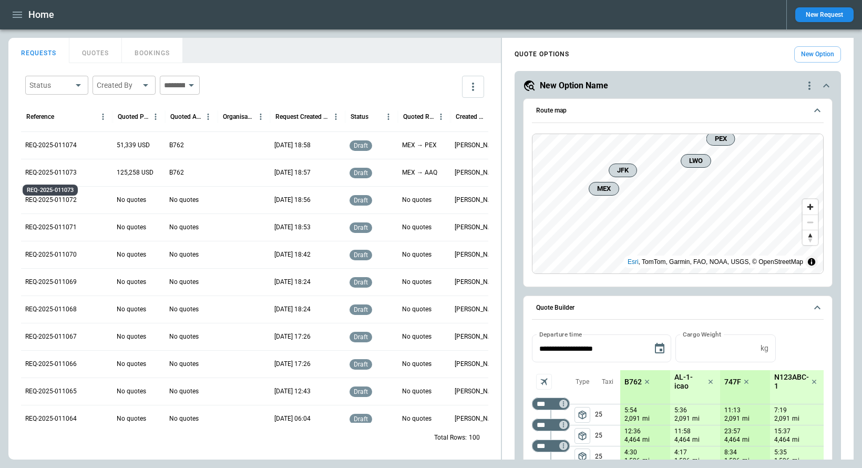
click at [59, 173] on p "REQ-2025-011073" at bounding box center [51, 172] width 52 height 9
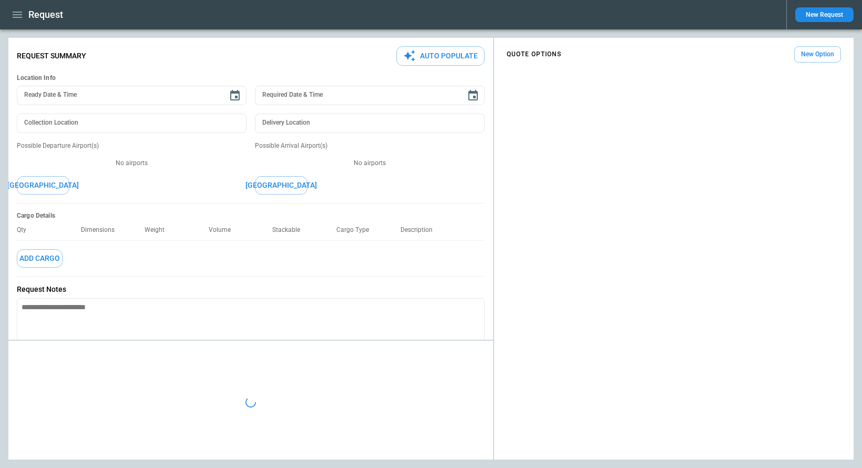
type textarea "*"
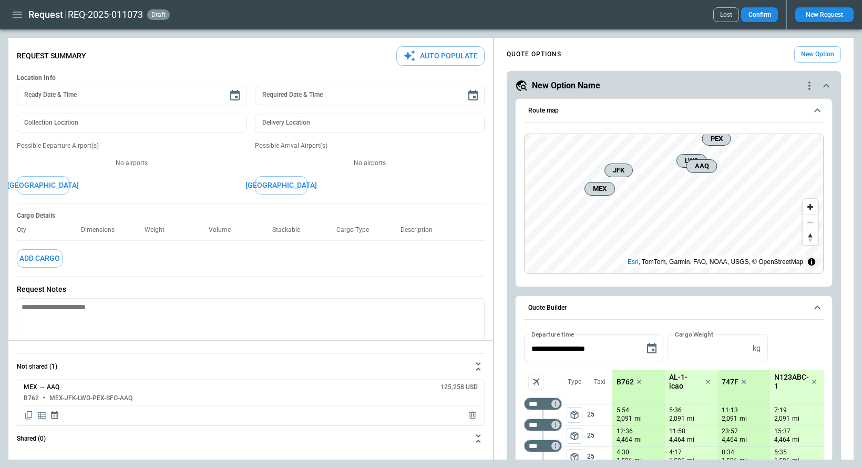
click at [665, 311] on button "Quote Builder" at bounding box center [674, 308] width 300 height 24
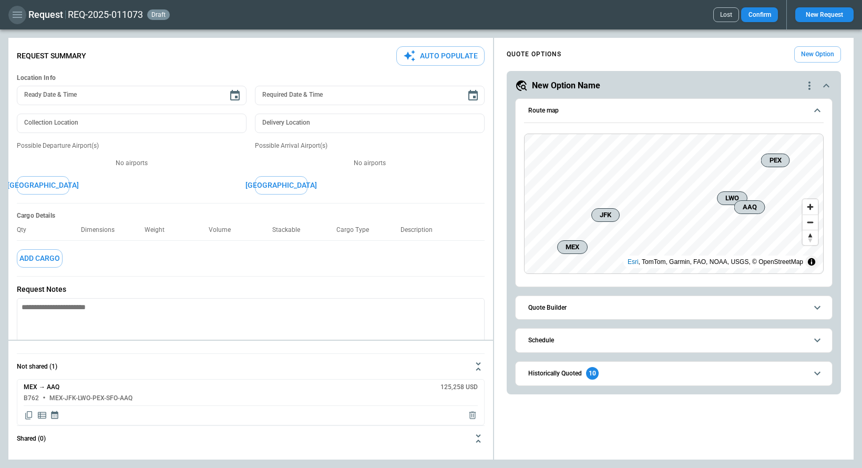
click at [13, 21] on icon "button" at bounding box center [17, 14] width 13 height 13
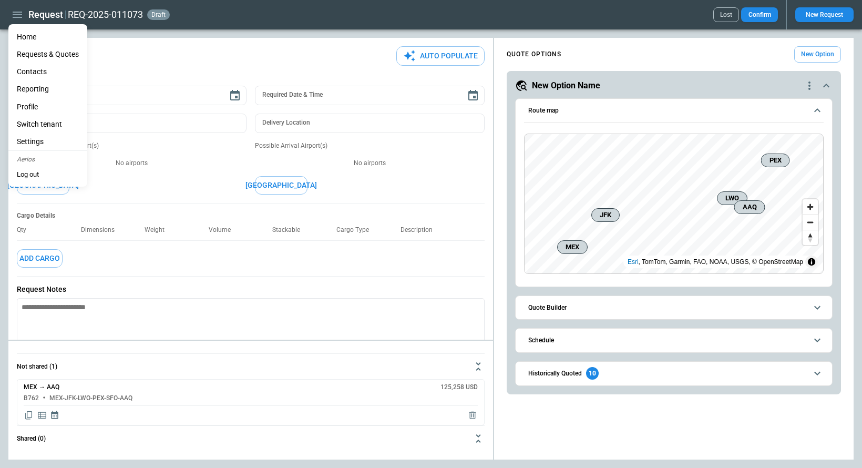
click at [26, 38] on li "Home" at bounding box center [47, 36] width 79 height 17
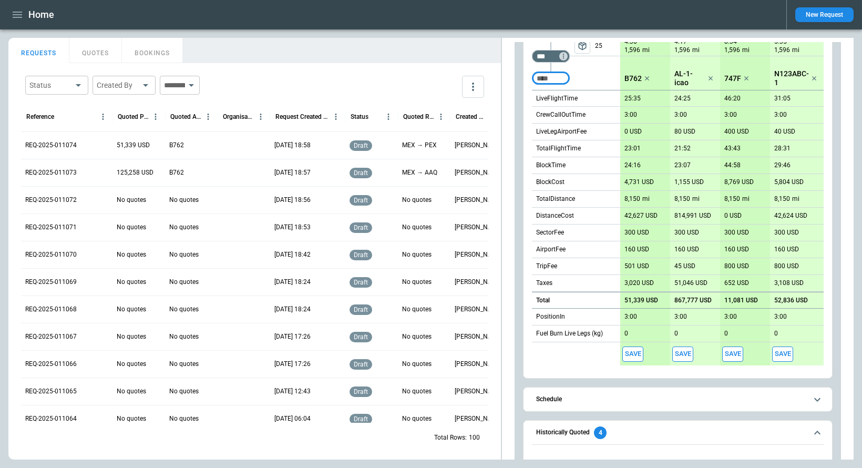
scroll to position [337, 0]
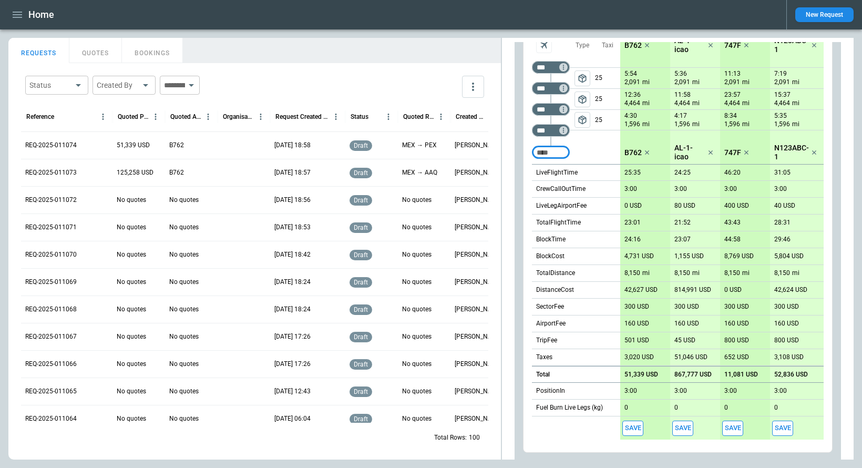
click at [88, 57] on button "QUOTES" at bounding box center [95, 50] width 53 height 25
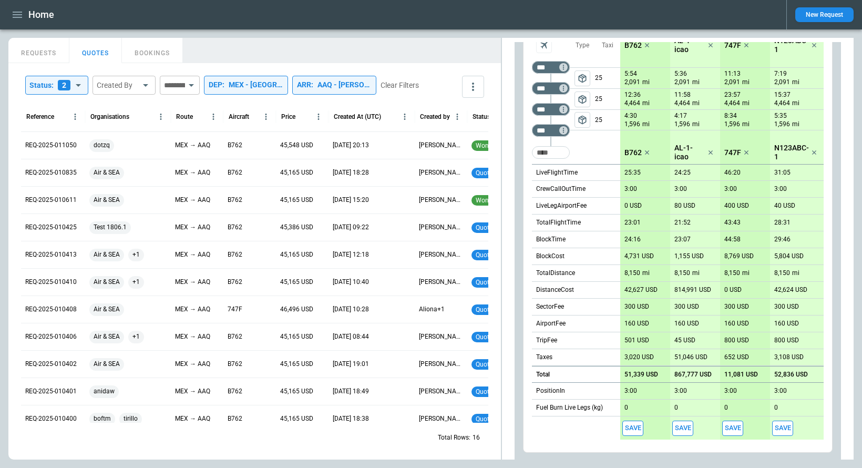
click at [361, 87] on div "AAQ - Anapa Vityazevo Airport" at bounding box center [345, 84] width 54 height 9
click at [423, 117] on icon "Clear" at bounding box center [424, 115] width 11 height 11
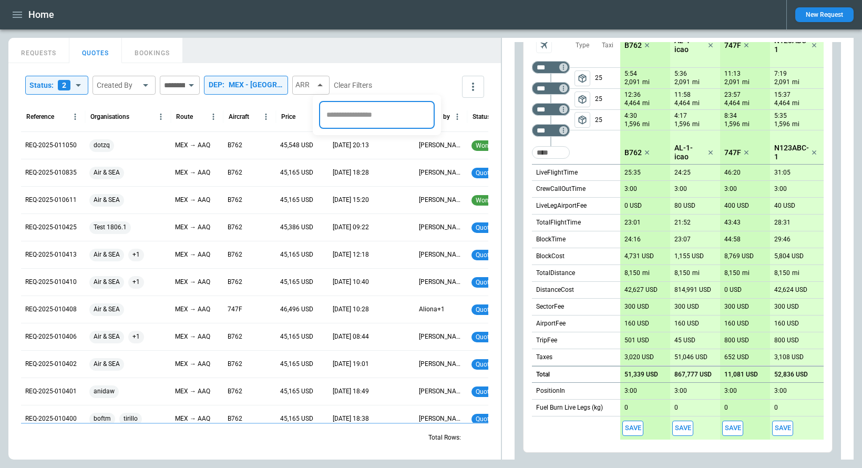
scroll to position [0, 0]
type input "***"
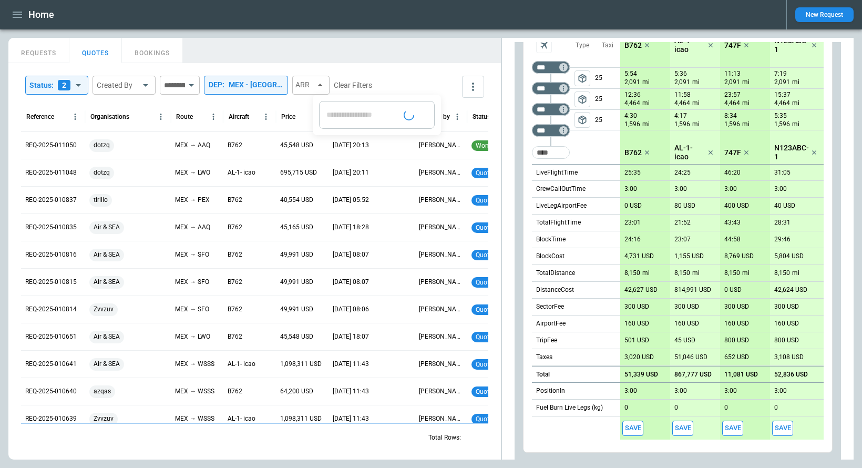
type input "**********"
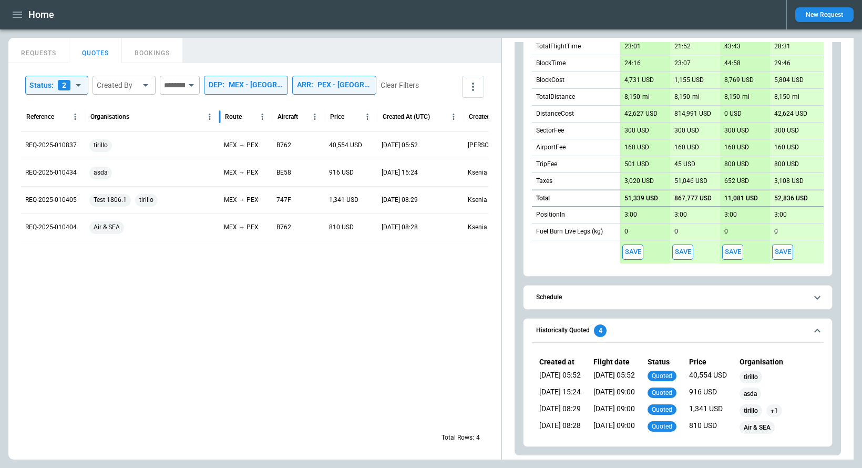
drag, startPoint x: 171, startPoint y: 116, endPoint x: 220, endPoint y: 120, distance: 49.1
click at [220, 120] on div at bounding box center [219, 116] width 5 height 29
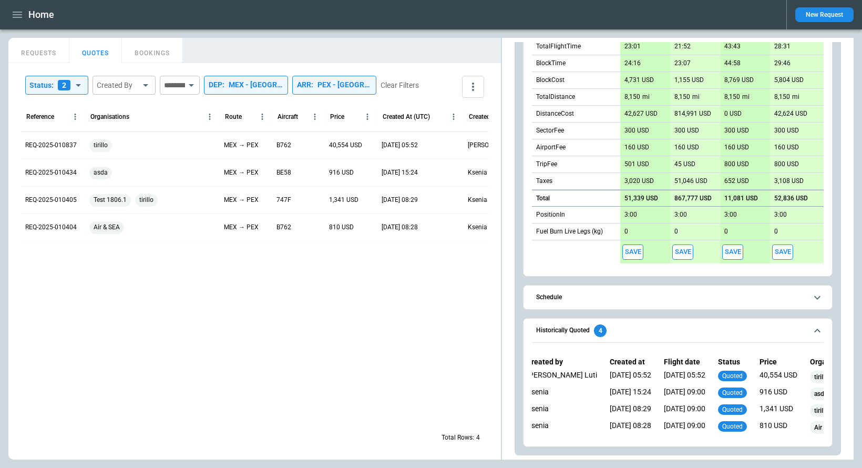
scroll to position [0, 78]
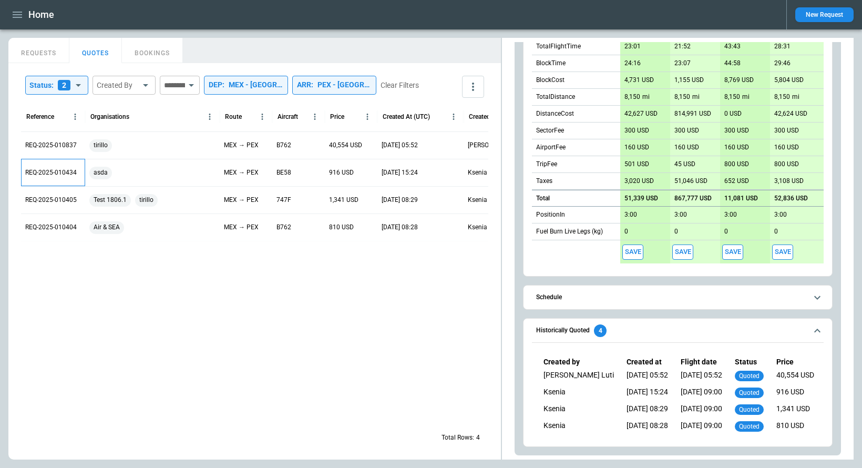
click at [59, 175] on p "REQ-2025-010434" at bounding box center [51, 172] width 52 height 9
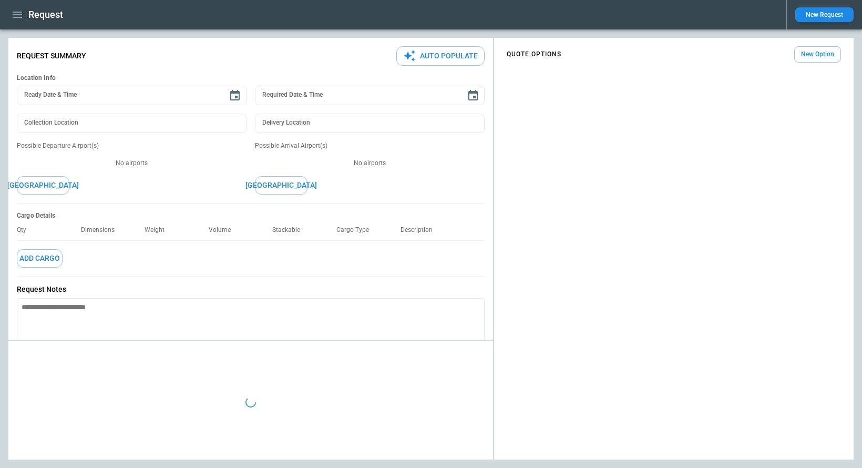
type textarea "*"
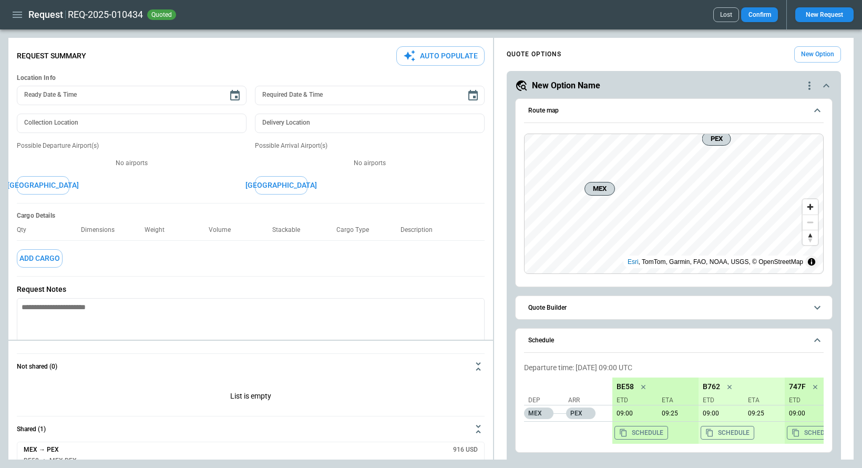
click at [567, 305] on span "Quote Builder" at bounding box center [667, 307] width 279 height 7
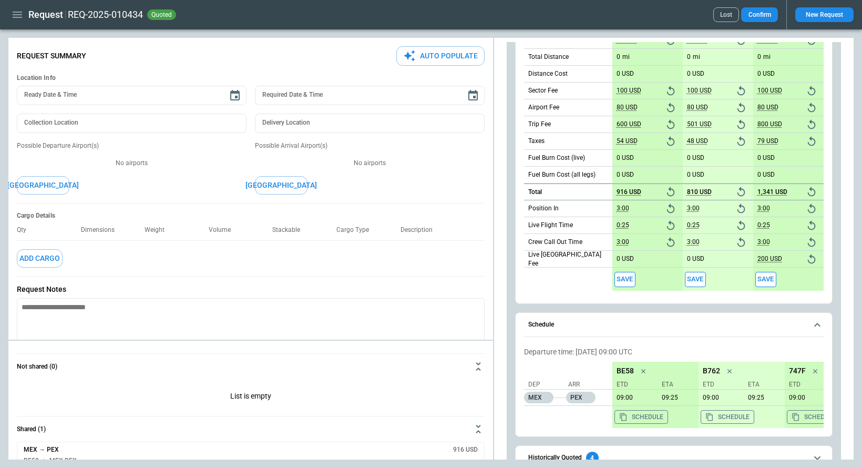
scroll to position [483, 0]
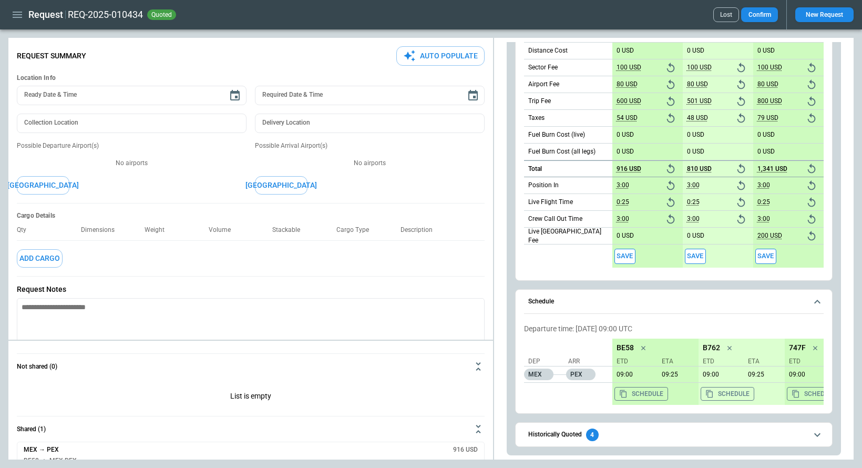
click at [20, 14] on icon "button" at bounding box center [17, 14] width 13 height 13
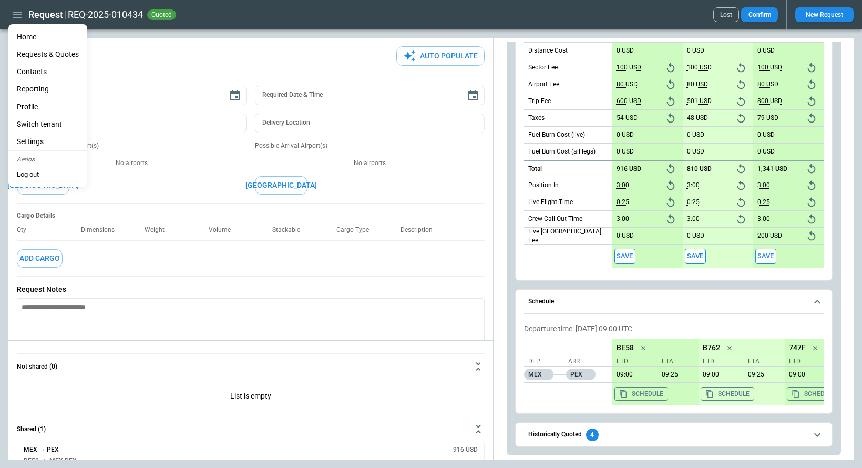
click at [607, 439] on div at bounding box center [431, 234] width 862 height 468
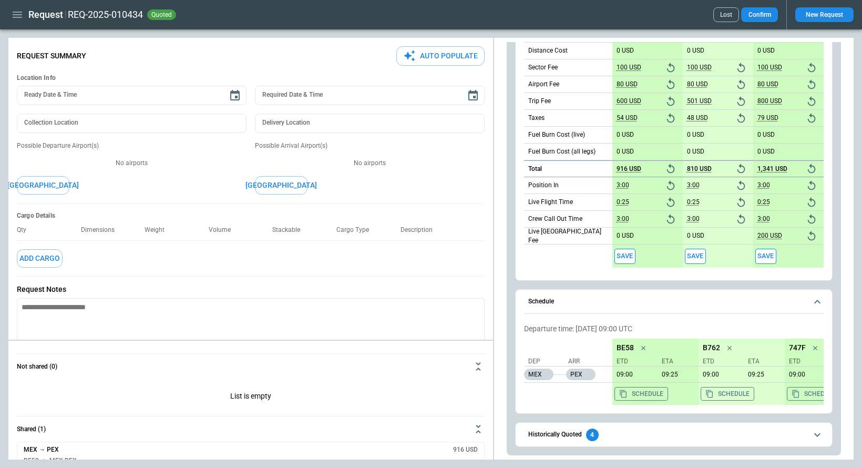
click at [625, 439] on span "Historically Quoted 4" at bounding box center [667, 435] width 279 height 13
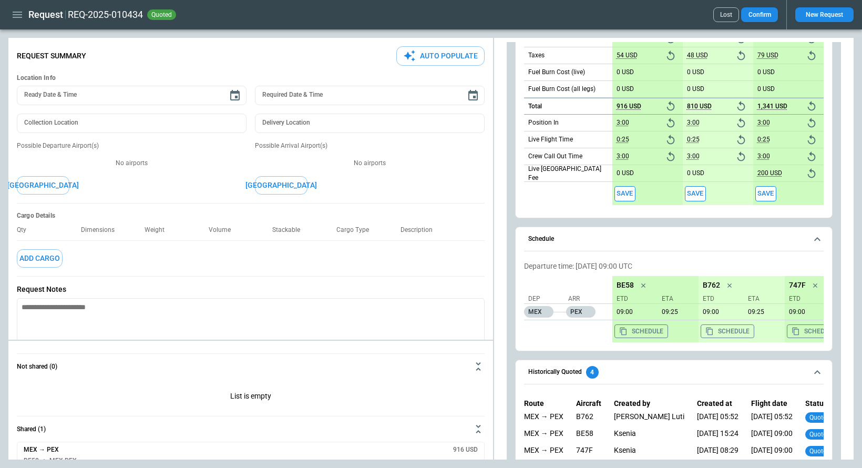
scroll to position [587, 0]
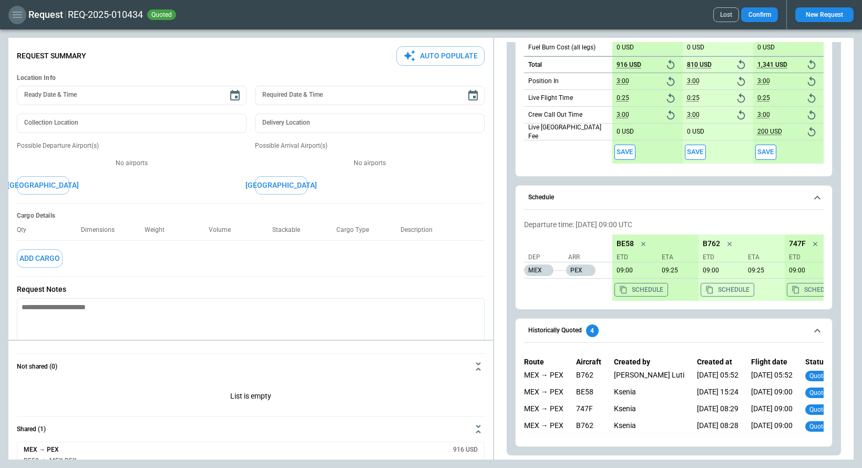
click at [19, 16] on icon "button" at bounding box center [17, 14] width 13 height 13
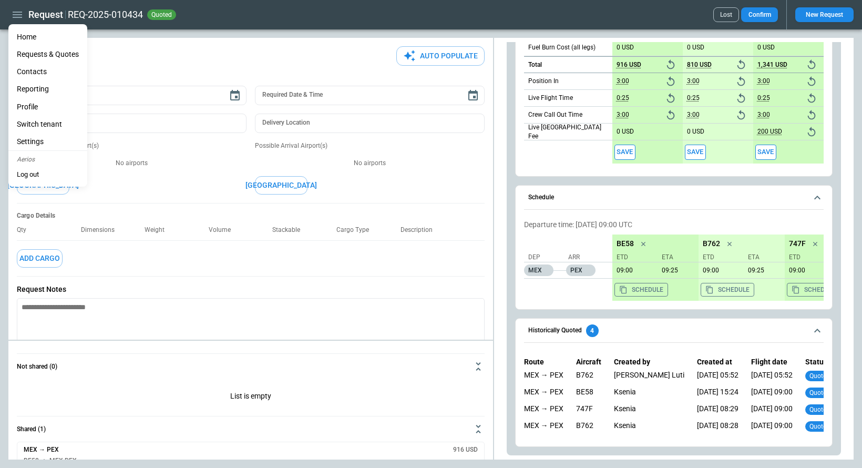
click at [32, 40] on li "Home" at bounding box center [47, 36] width 79 height 17
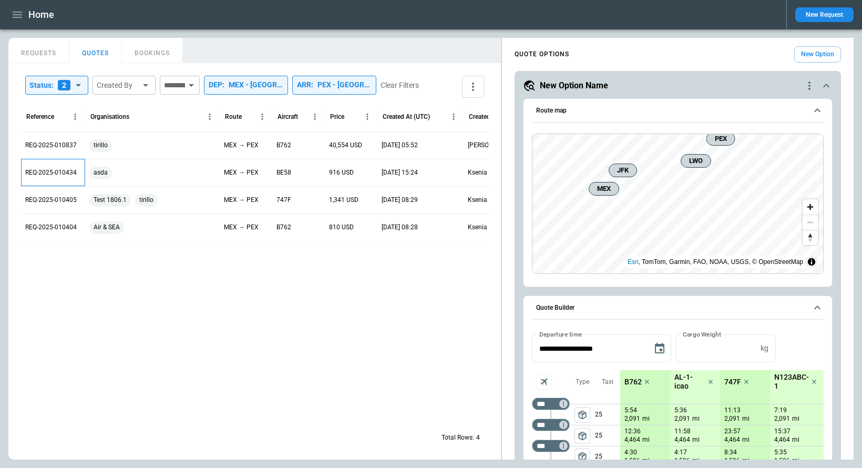
click at [69, 176] on p "REQ-2025-010434" at bounding box center [51, 172] width 52 height 9
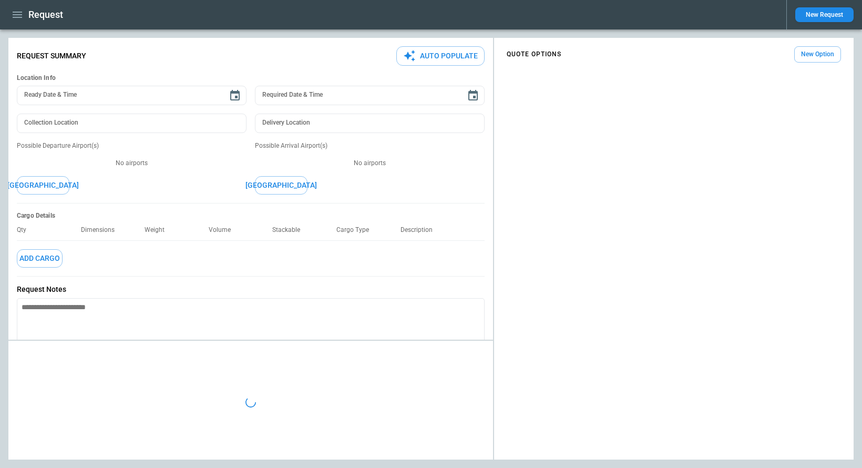
type textarea "*"
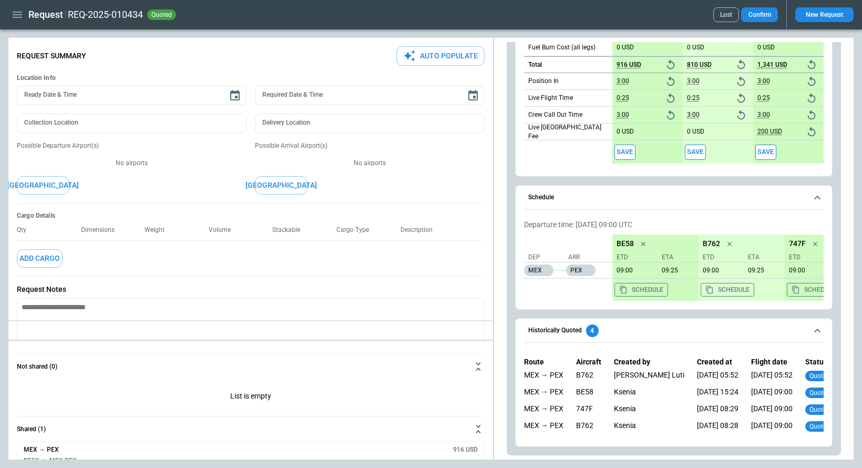
click at [406, 313] on div "**********" at bounding box center [431, 249] width 846 height 422
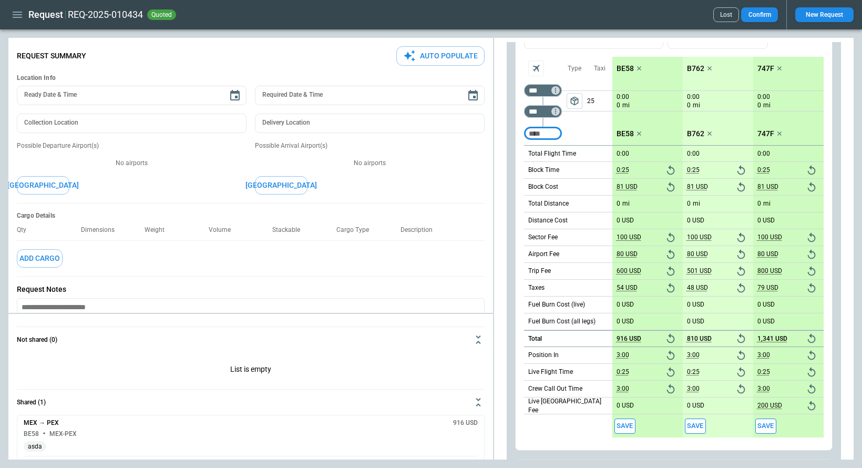
scroll to position [218, 0]
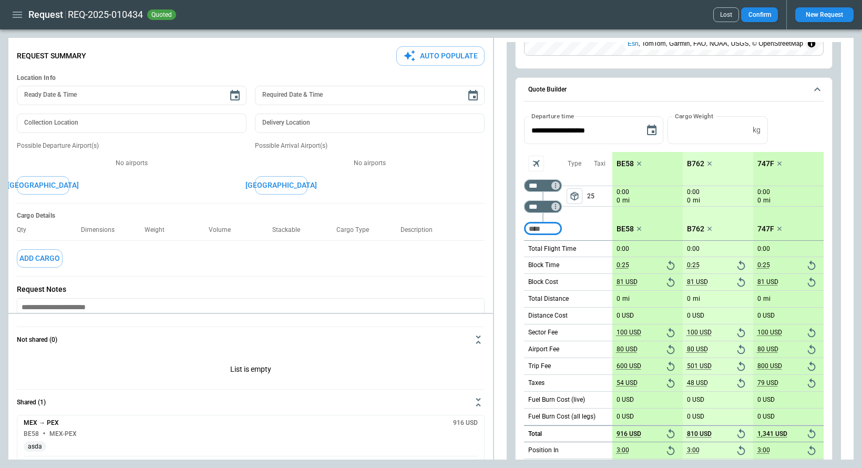
click at [665, 265] on icon "Reset" at bounding box center [671, 266] width 12 height 12
click at [665, 279] on icon "Reset" at bounding box center [671, 283] width 12 height 12
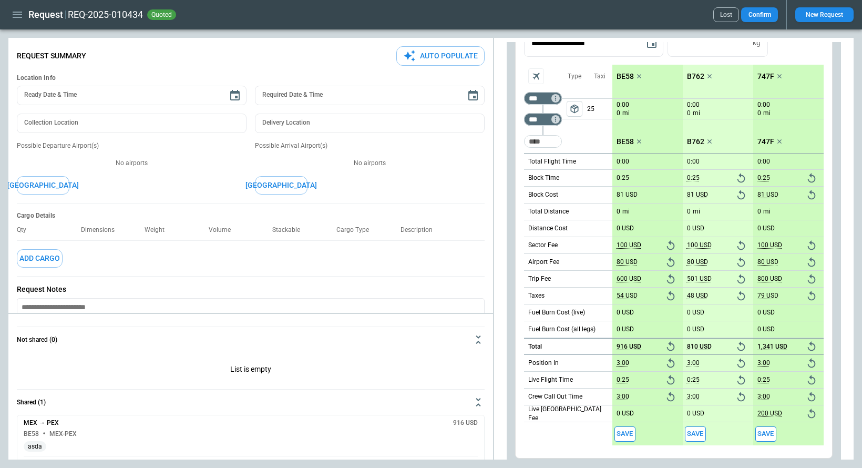
scroll to position [349, 0]
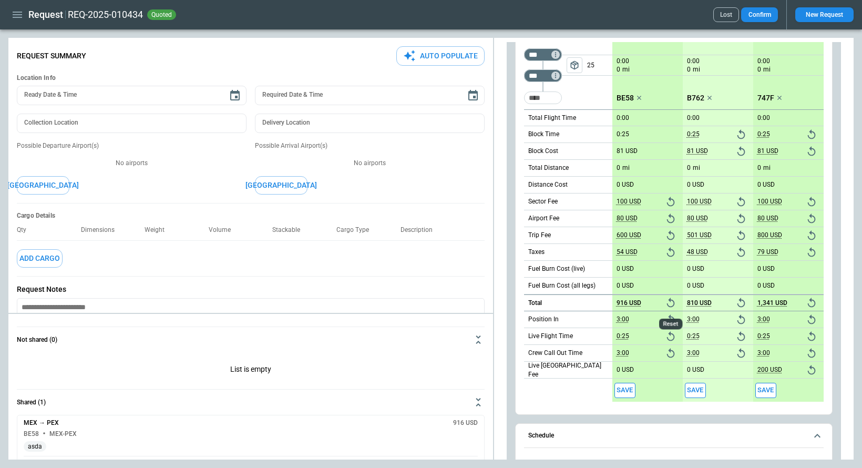
click at [665, 303] on icon "Reset" at bounding box center [671, 303] width 12 height 12
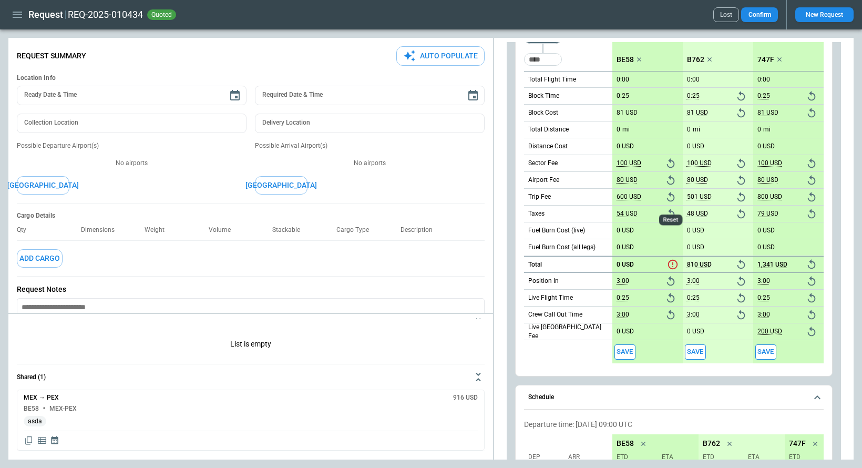
scroll to position [385, 0]
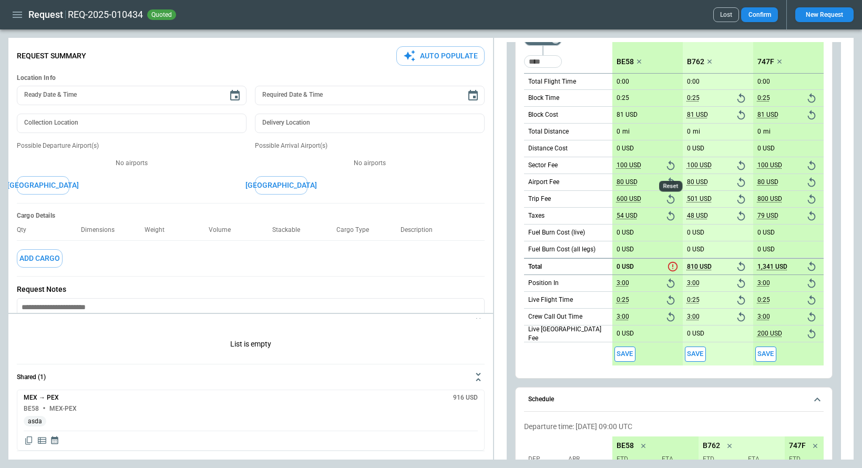
click at [665, 164] on icon "Reset" at bounding box center [671, 164] width 8 height 9
click at [665, 181] on icon "Reset" at bounding box center [671, 183] width 12 height 12
click at [13, 14] on icon "button" at bounding box center [17, 14] width 13 height 13
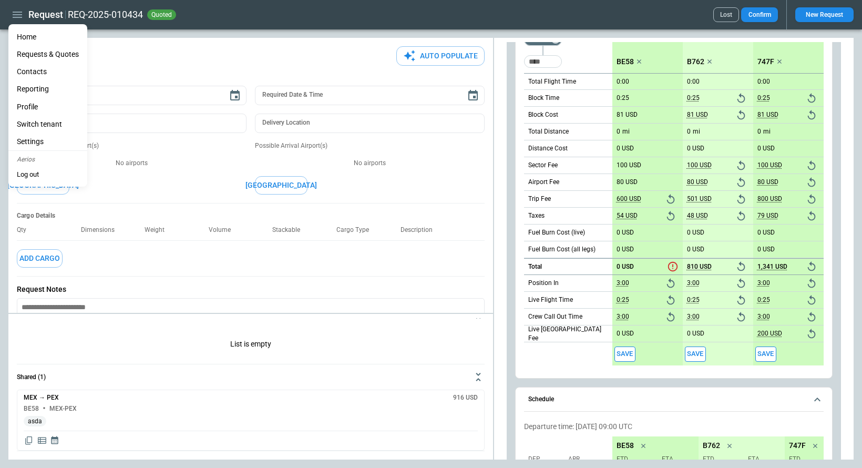
click at [38, 38] on li "Home" at bounding box center [47, 36] width 79 height 17
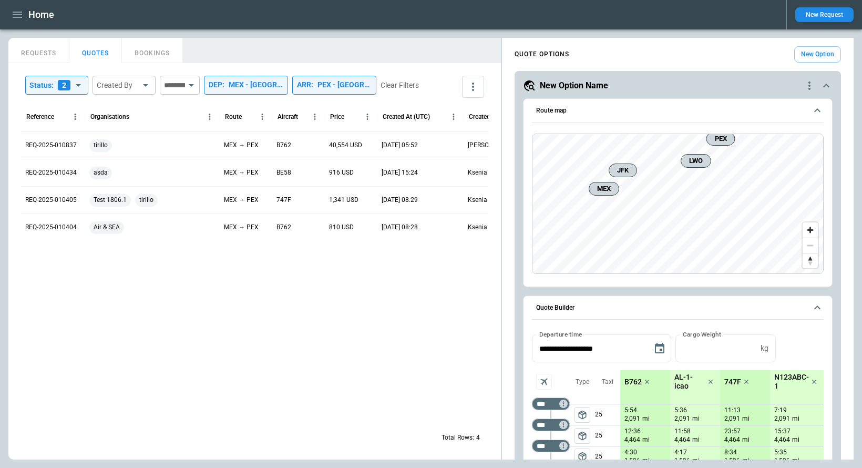
click at [17, 16] on icon "button" at bounding box center [17, 14] width 13 height 13
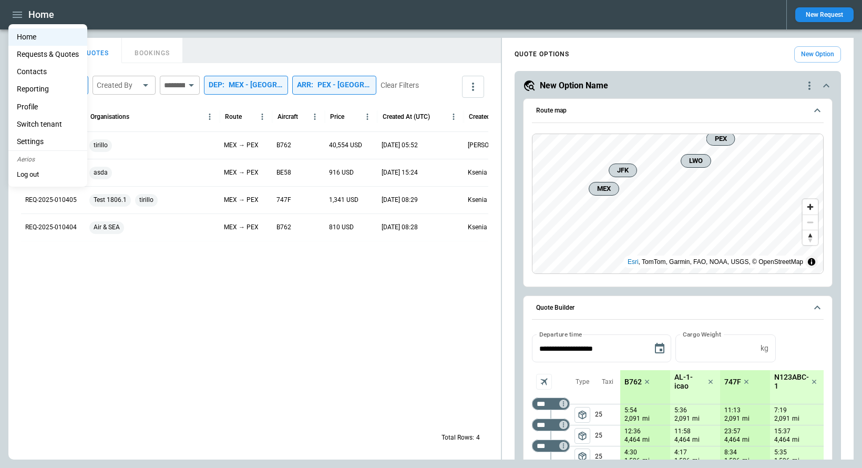
click at [43, 127] on li "Switch tenant" at bounding box center [47, 124] width 79 height 17
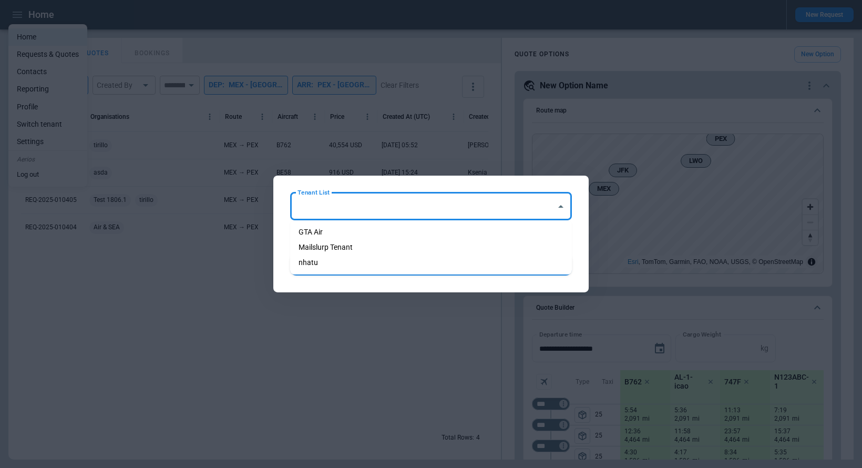
click at [377, 208] on input "Tenant List" at bounding box center [423, 206] width 257 height 18
click at [370, 232] on li "GTA Air" at bounding box center [431, 232] width 282 height 15
type input "*******"
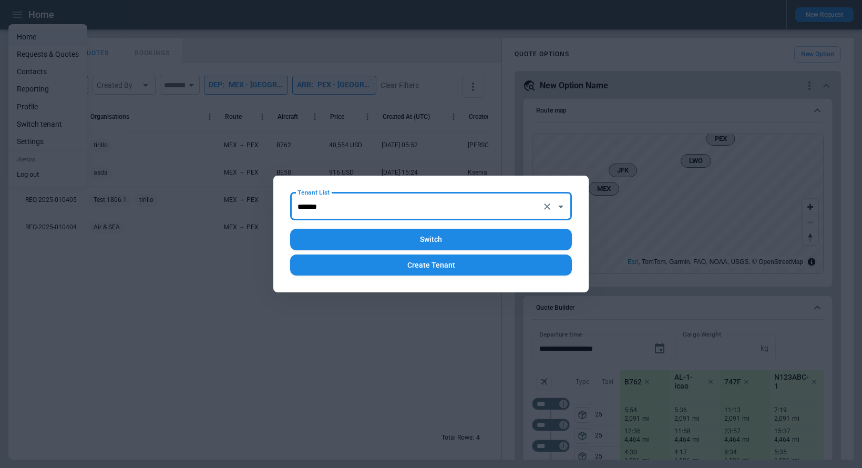
click at [429, 244] on button "Switch" at bounding box center [431, 240] width 282 height 22
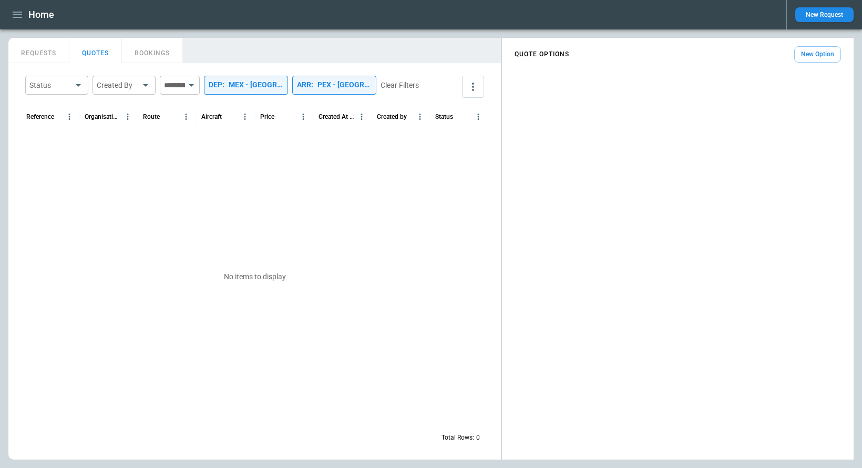
click at [372, 86] on div "PEX - Pechora Airport" at bounding box center [345, 84] width 54 height 9
click at [421, 118] on icon "Clear" at bounding box center [424, 115] width 6 height 6
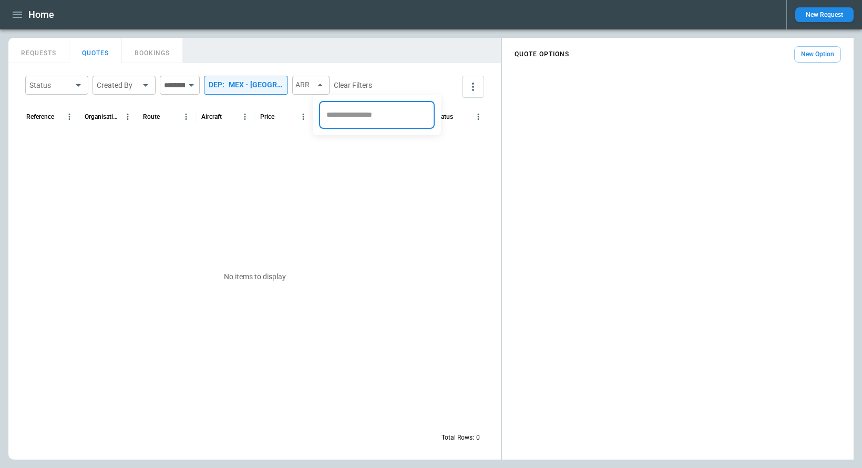
click at [297, 86] on div at bounding box center [431, 234] width 862 height 468
click at [283, 83] on div "MEX - [GEOGRAPHIC_DATA]. [PERSON_NAME]" at bounding box center [256, 84] width 55 height 9
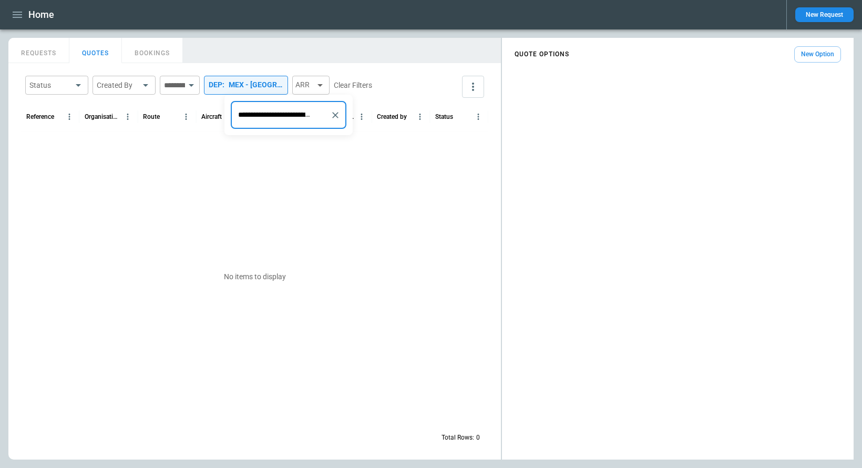
scroll to position [0, 90]
click at [334, 115] on icon "Clear" at bounding box center [335, 115] width 11 height 11
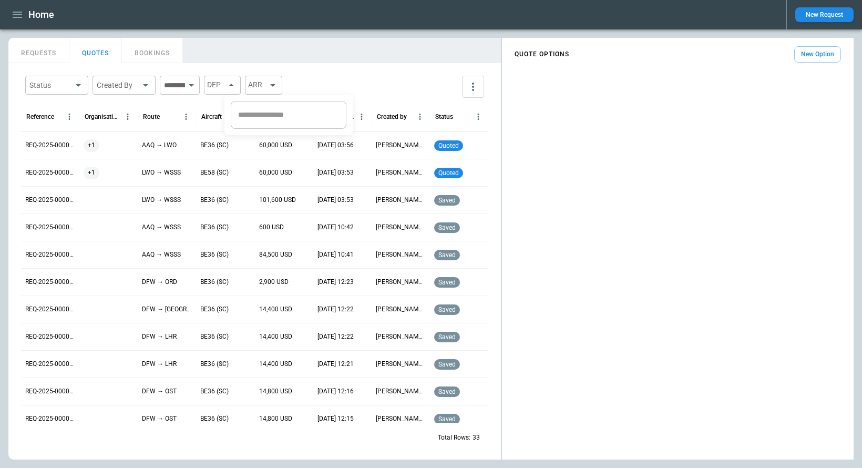
click at [351, 65] on div at bounding box center [431, 234] width 862 height 468
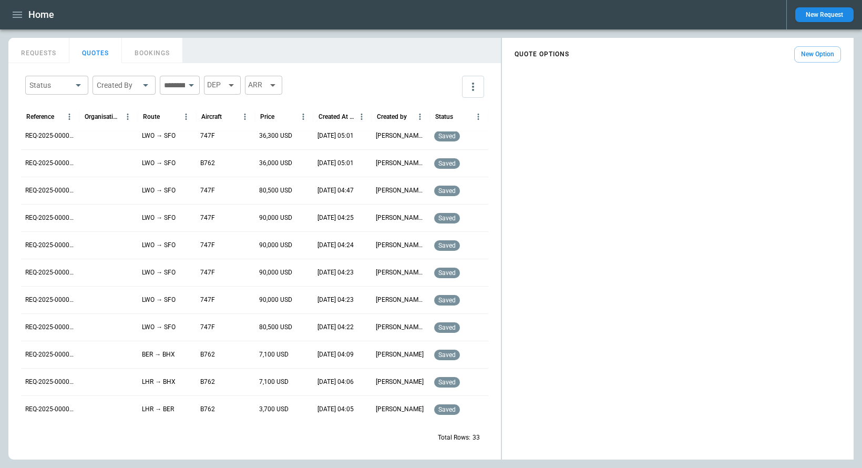
scroll to position [555, 0]
click at [64, 300] on p "REQ-2025-000005" at bounding box center [50, 300] width 50 height 9
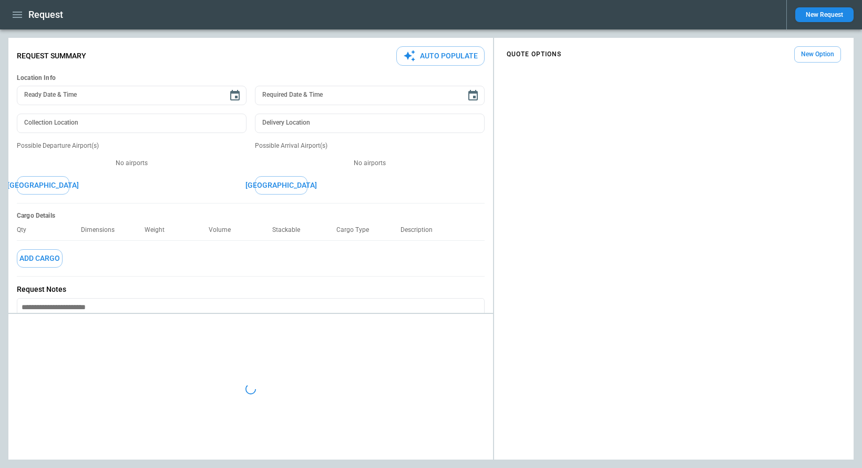
type textarea "*"
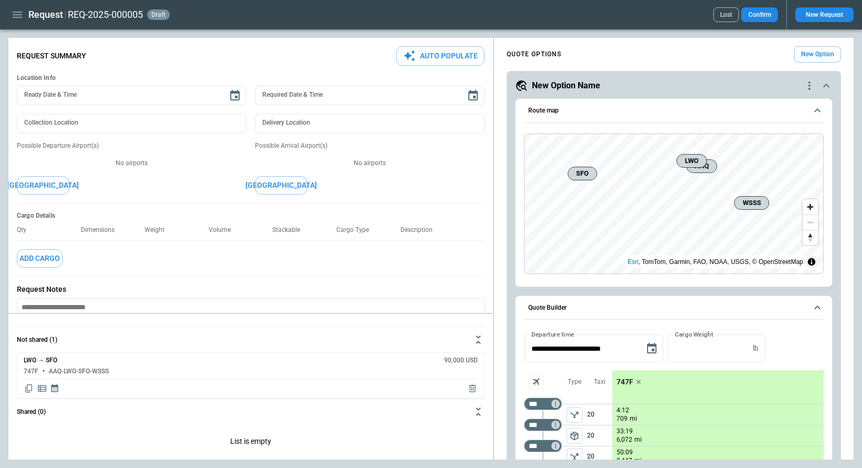
click at [665, 312] on button "Quote Builder" at bounding box center [674, 308] width 300 height 24
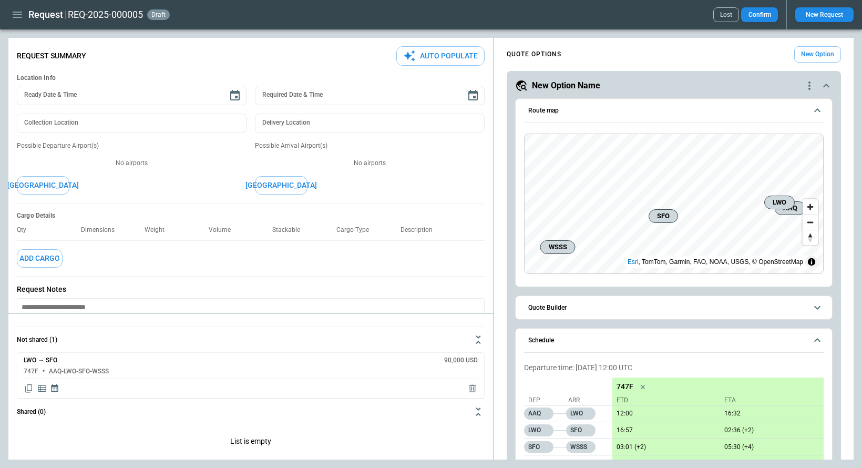
click at [665, 309] on span "Quote Builder" at bounding box center [667, 307] width 279 height 7
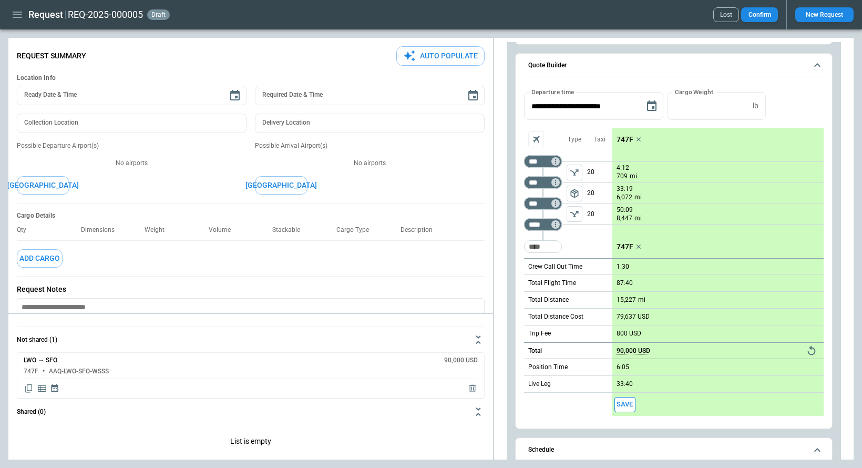
scroll to position [250, 0]
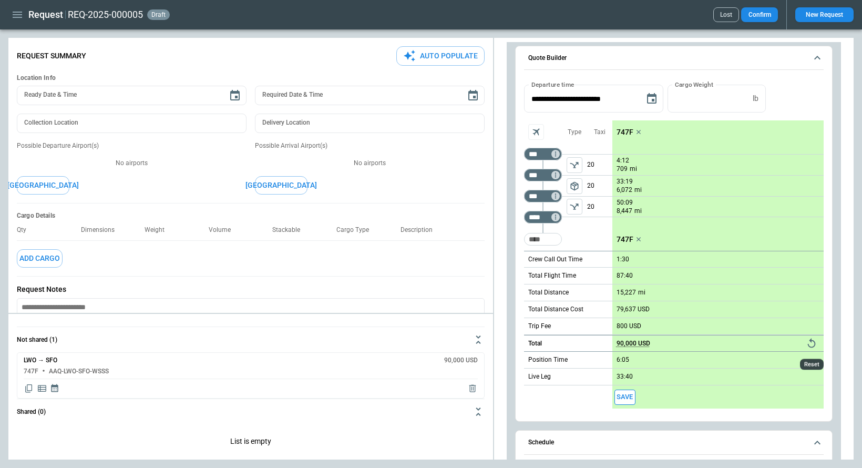
click at [665, 346] on icon "Reset" at bounding box center [812, 344] width 12 height 12
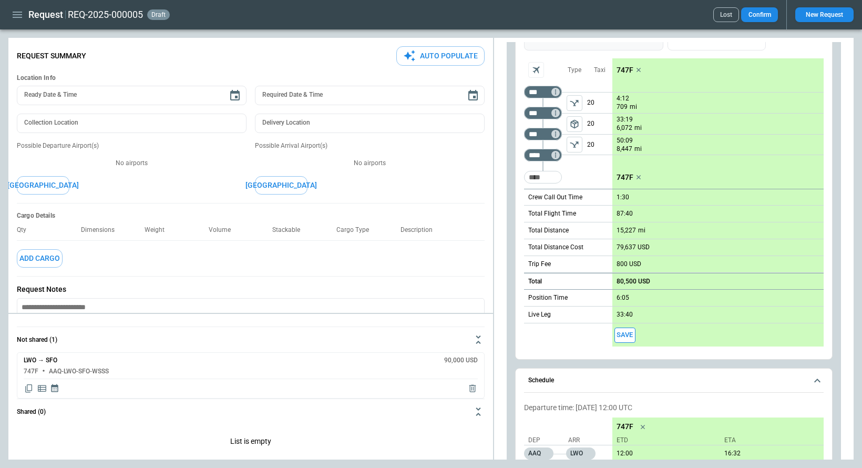
scroll to position [461, 0]
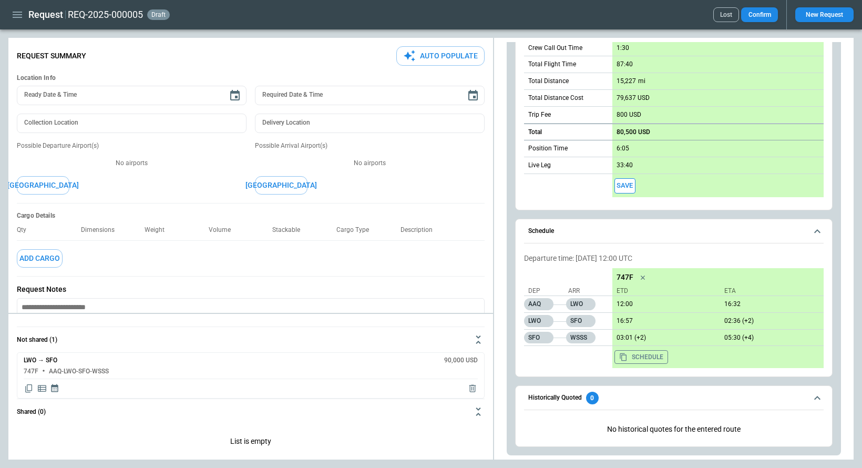
click at [16, 12] on icon "button" at bounding box center [17, 15] width 9 height 6
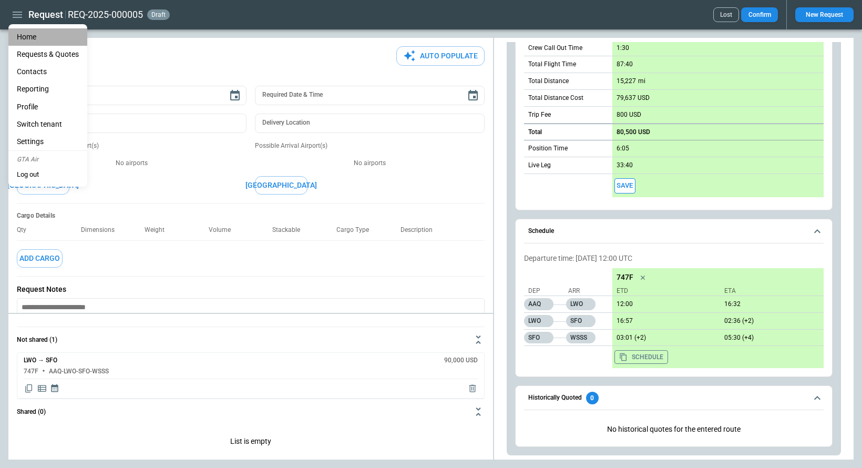
click at [22, 37] on li "Home" at bounding box center [47, 36] width 79 height 17
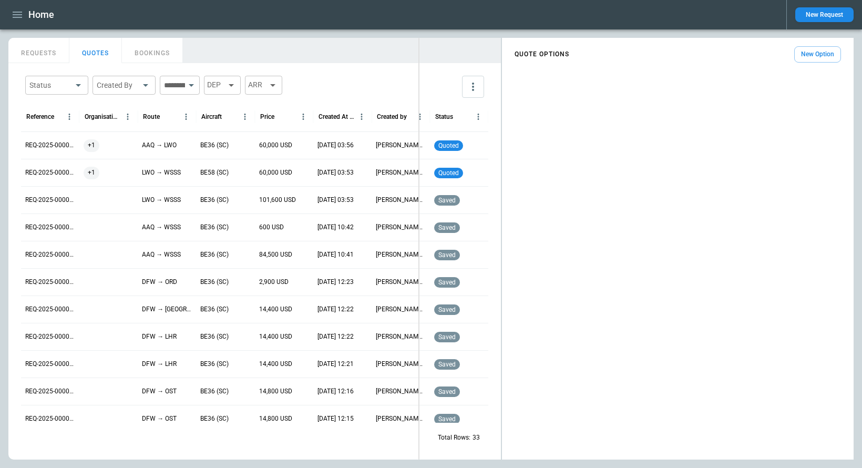
click at [372, 209] on div "FindBorderBarSize REQUESTS QUOTES BOOKINGS Status ​ Created By ​ ​ DEP ARR Refe…" at bounding box center [431, 249] width 846 height 422
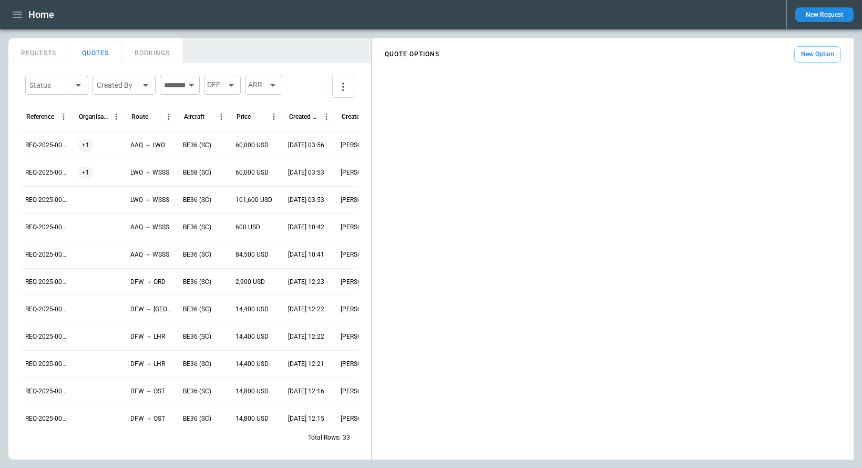
click at [812, 52] on button "New Option" at bounding box center [818, 54] width 47 height 16
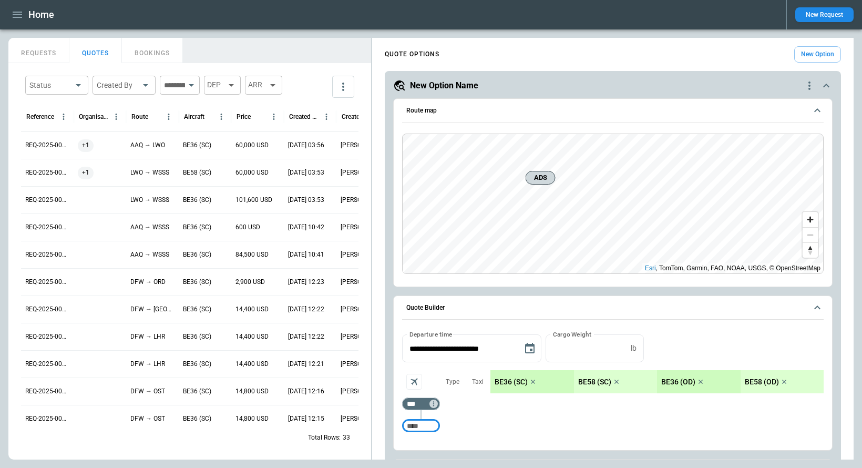
click at [20, 16] on icon "button" at bounding box center [17, 14] width 13 height 13
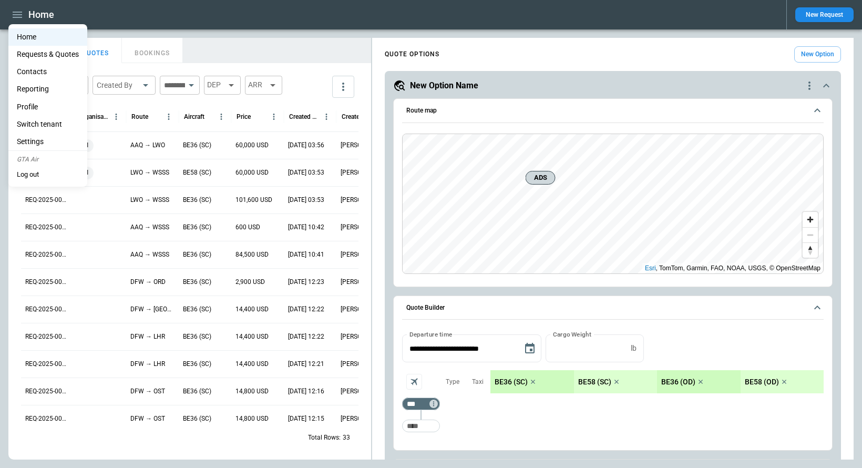
click at [67, 124] on li "Switch tenant" at bounding box center [47, 124] width 79 height 17
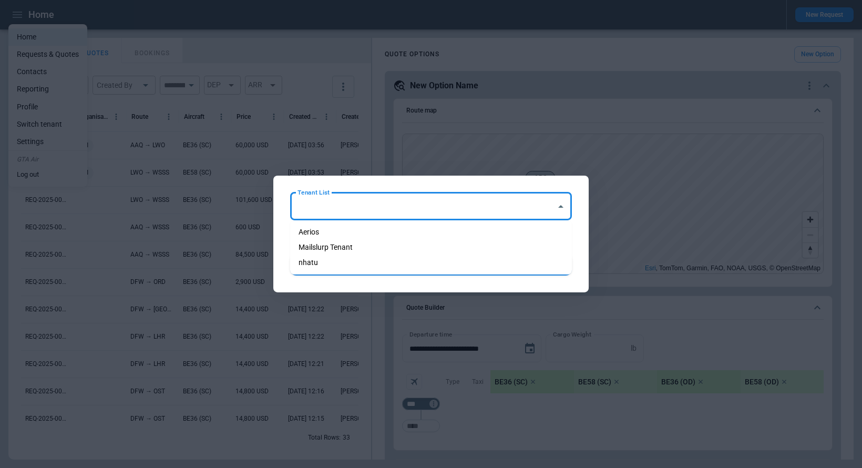
click at [375, 211] on input "Tenant List" at bounding box center [423, 206] width 257 height 18
click at [365, 229] on li "Aerios" at bounding box center [431, 232] width 282 height 15
type input "******"
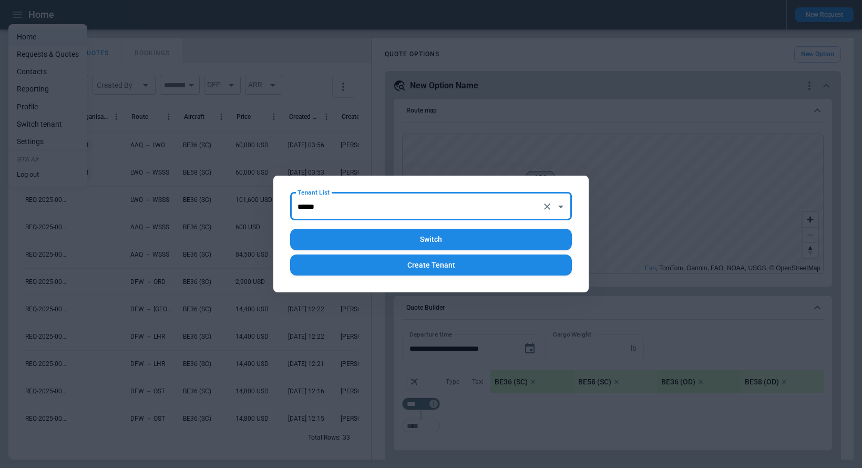
click at [423, 236] on button "Switch" at bounding box center [431, 240] width 282 height 22
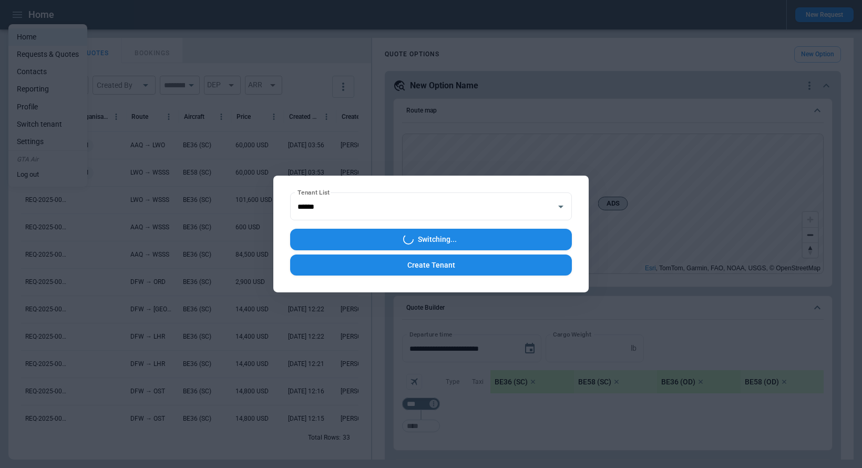
type input "**********"
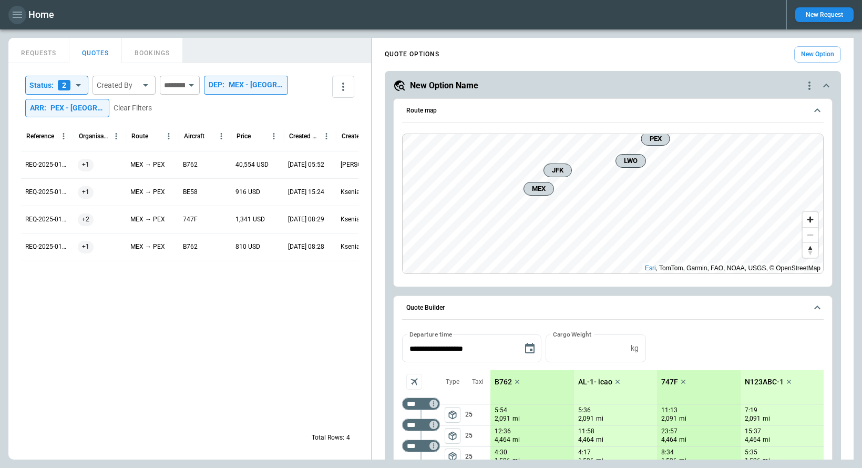
click at [9, 13] on button "button" at bounding box center [17, 15] width 18 height 18
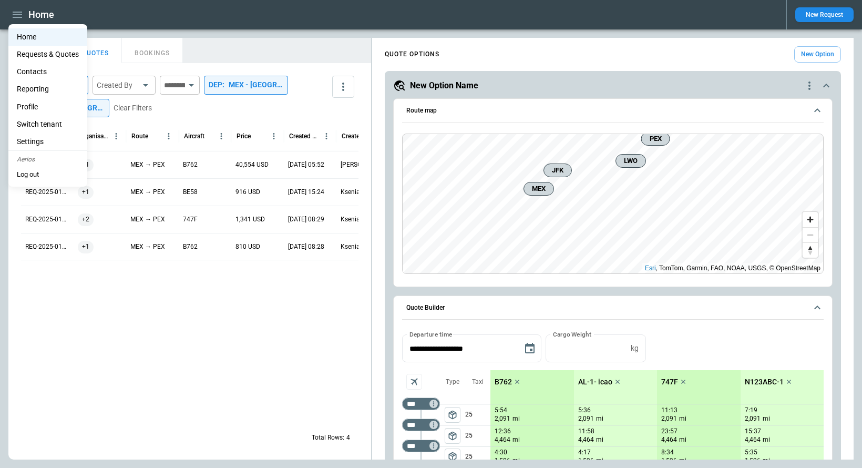
click at [34, 72] on li "Contacts" at bounding box center [47, 71] width 79 height 17
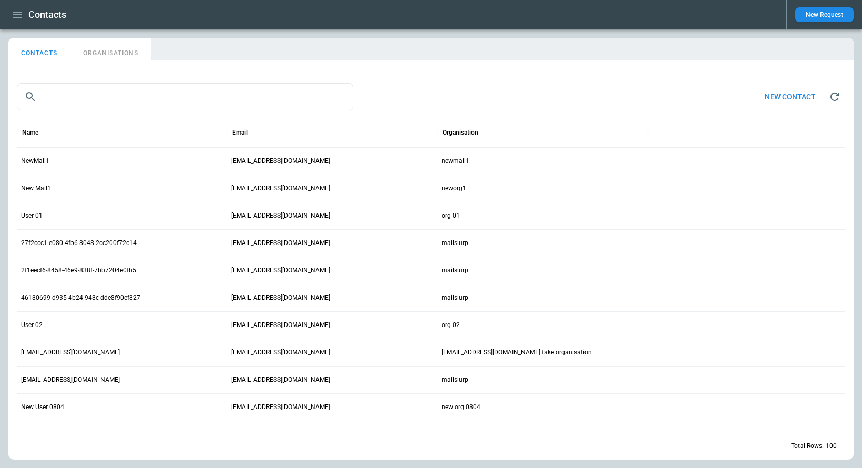
click at [36, 159] on p "NewMail1" at bounding box center [35, 161] width 28 height 9
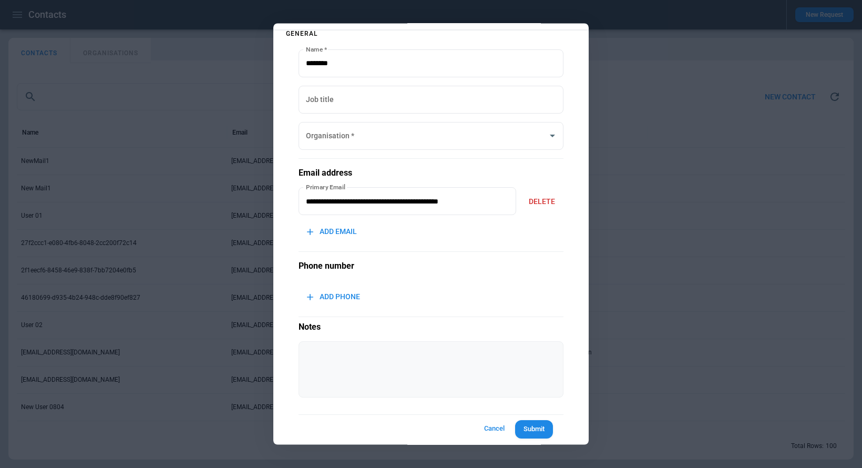
type input "********"
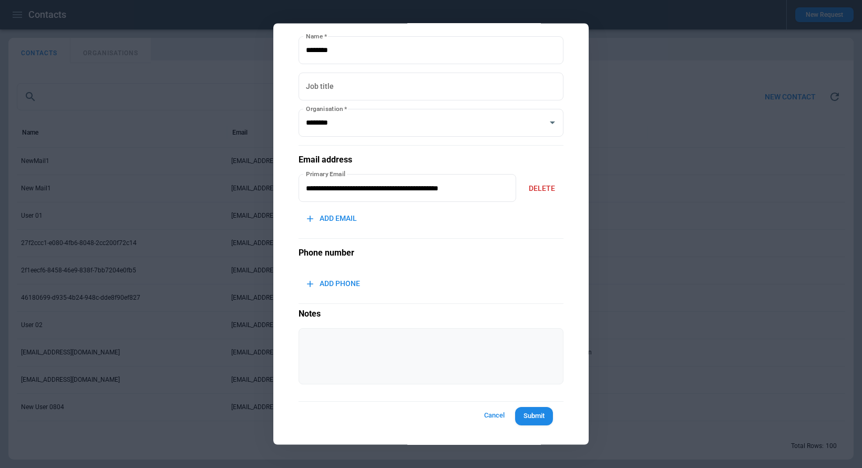
scroll to position [43, 0]
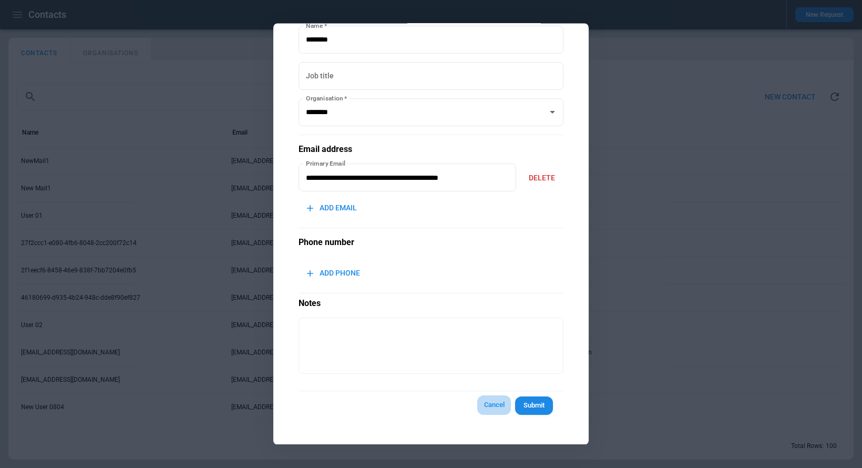
click at [491, 408] on button "Cancel" at bounding box center [494, 405] width 34 height 19
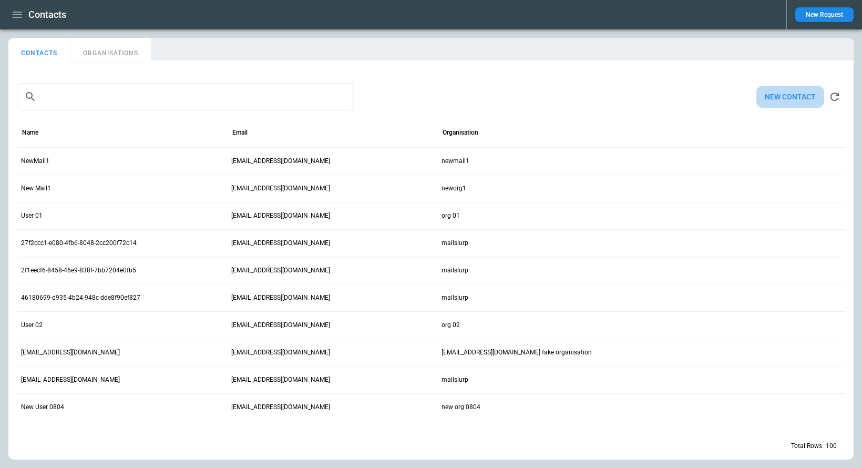
click at [796, 97] on button "New contact" at bounding box center [791, 97] width 68 height 23
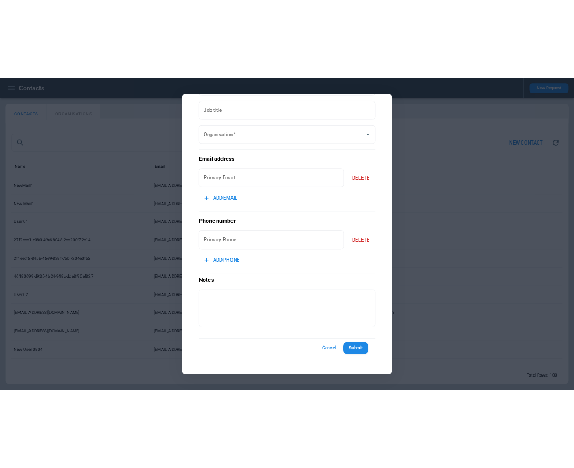
scroll to position [0, 0]
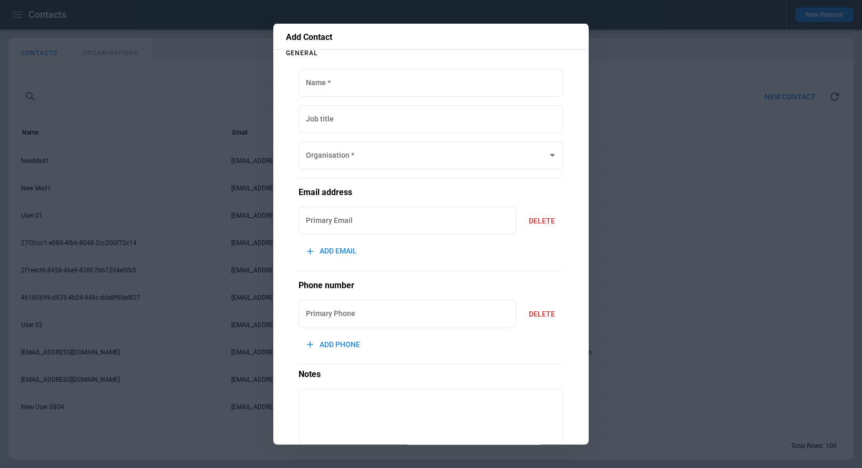
click at [398, 58] on div "Name   * Name   * Job title Job title Organisation   * Organisation   * Email a…" at bounding box center [431, 279] width 290 height 447
click at [640, 111] on div at bounding box center [431, 234] width 862 height 468
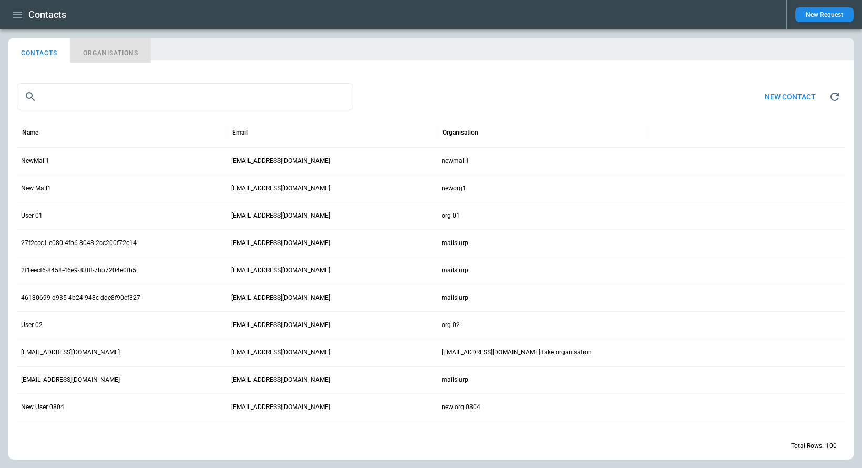
click at [121, 50] on button "ORGANISATIONS" at bounding box center [110, 50] width 80 height 25
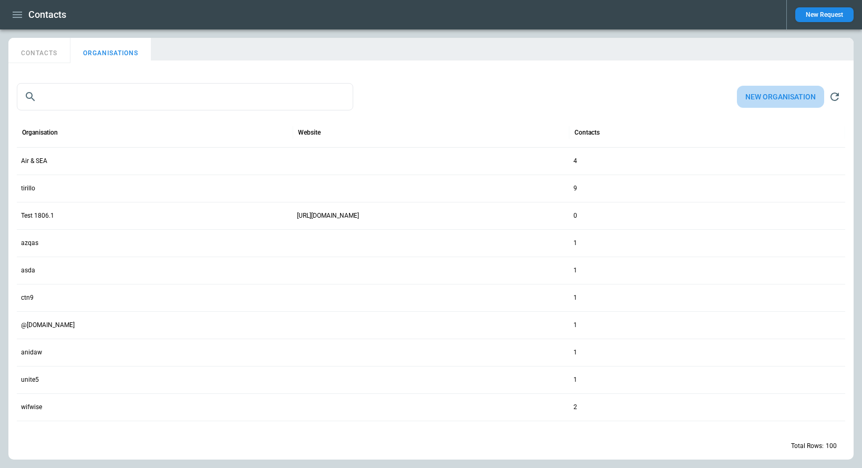
click at [765, 102] on button "New organisation" at bounding box center [780, 97] width 87 height 23
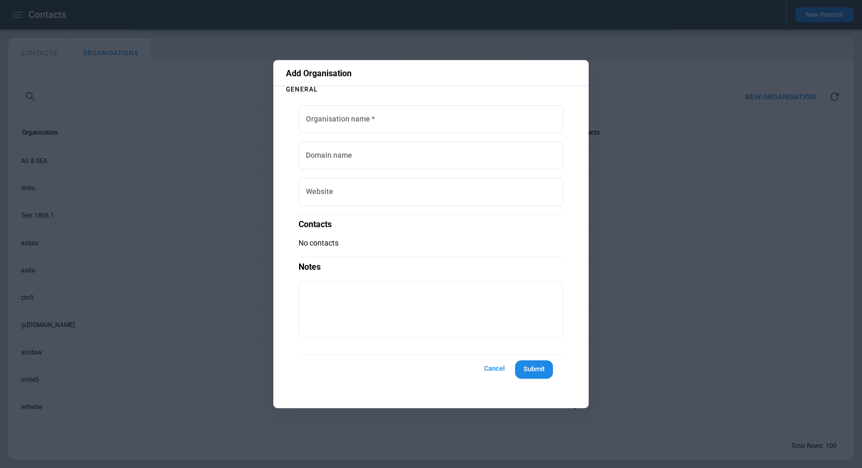
click at [485, 369] on button "Cancel" at bounding box center [494, 368] width 34 height 19
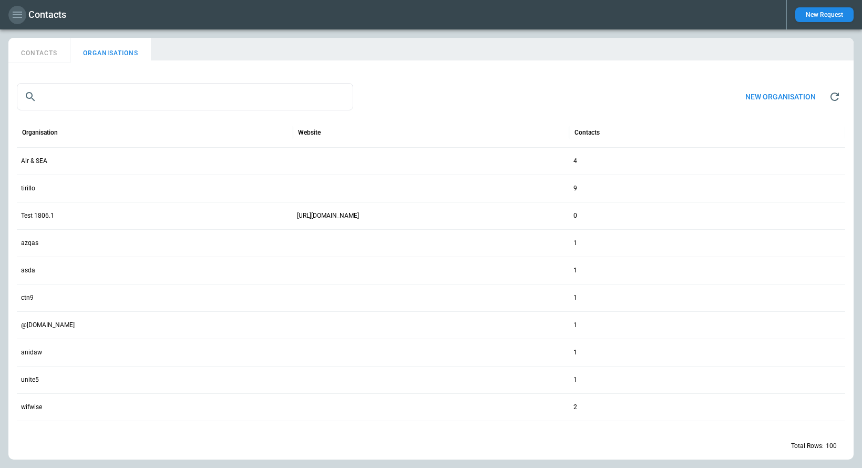
click at [15, 16] on icon "button" at bounding box center [17, 14] width 13 height 13
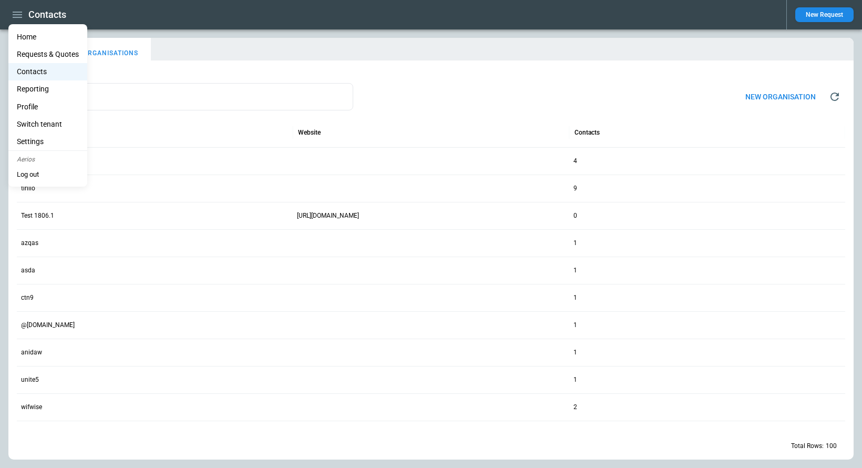
click at [36, 57] on Quotes "Requests & Quotes" at bounding box center [47, 54] width 79 height 17
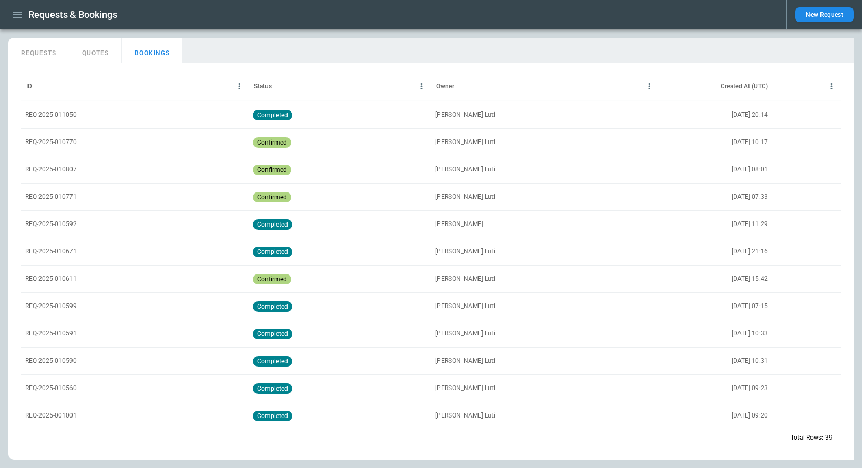
click at [96, 55] on button "QUOTES" at bounding box center [95, 50] width 53 height 25
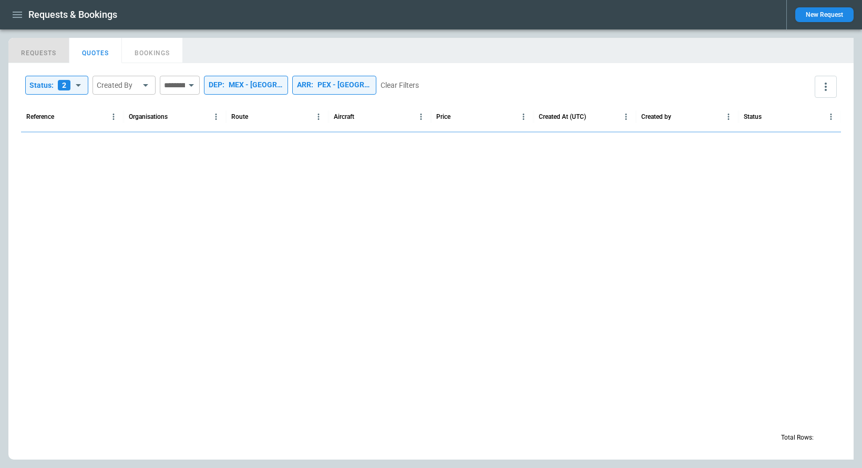
click at [34, 52] on button "REQUESTS" at bounding box center [38, 50] width 61 height 25
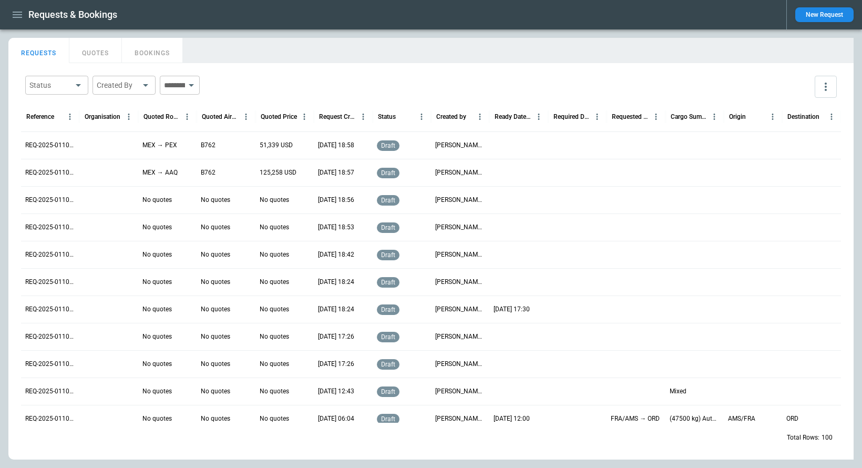
click at [62, 146] on p "REQ-2025-011074" at bounding box center [50, 145] width 50 height 9
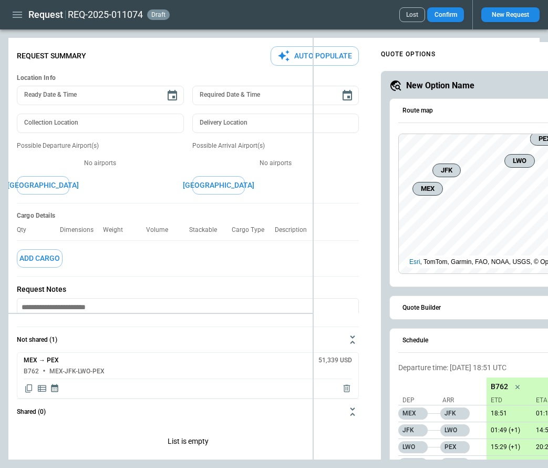
type textarea "*"
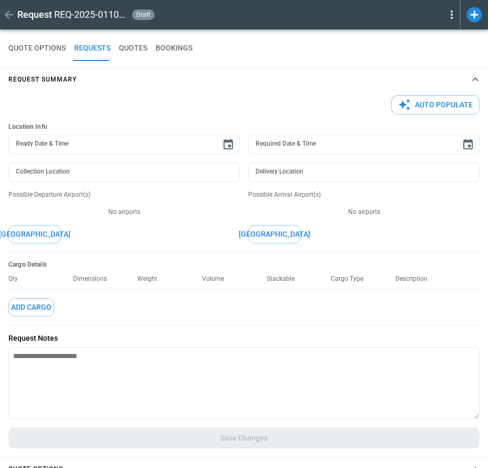
type textarea "*"
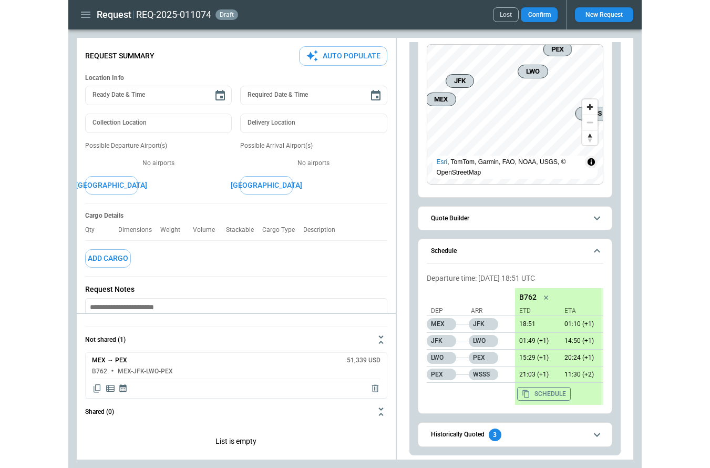
scroll to position [60, 0]
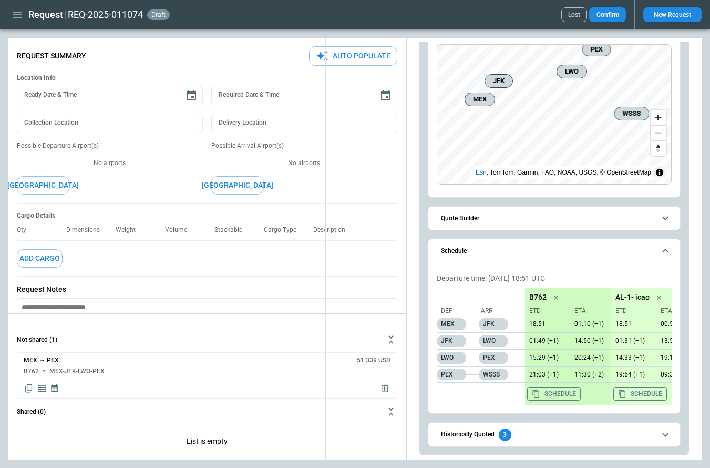
click at [326, 177] on div "**********" at bounding box center [355, 249] width 694 height 422
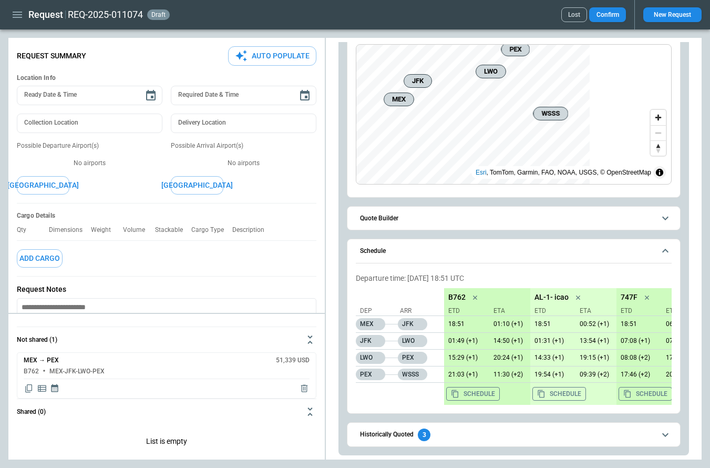
click at [396, 217] on h6 "Quote Builder" at bounding box center [379, 218] width 38 height 7
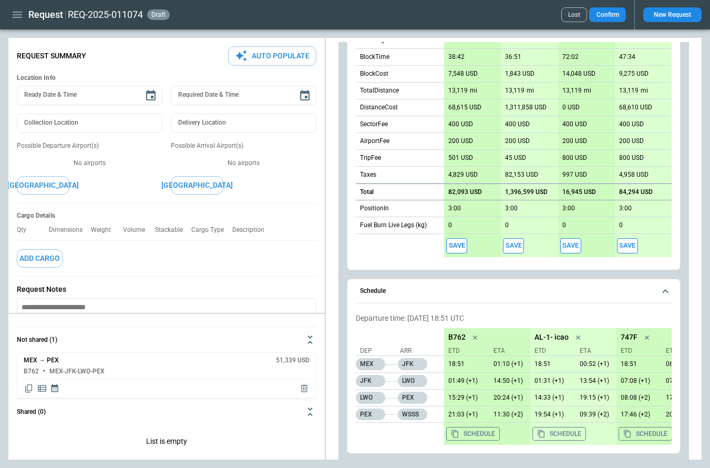
scroll to position [551, 0]
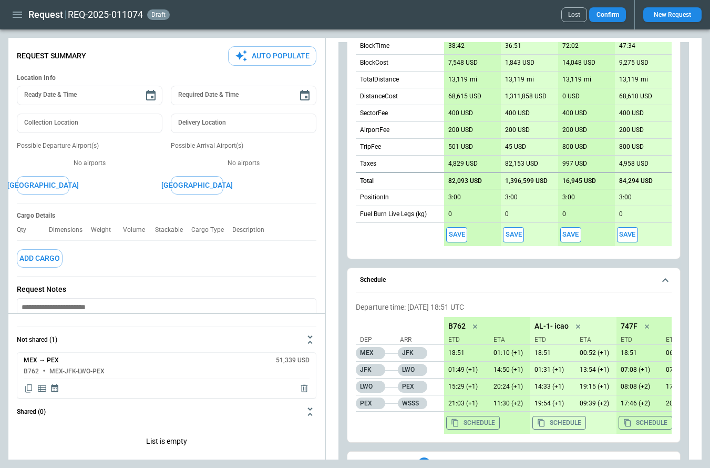
click at [658, 281] on button "Schedule" at bounding box center [514, 280] width 316 height 24
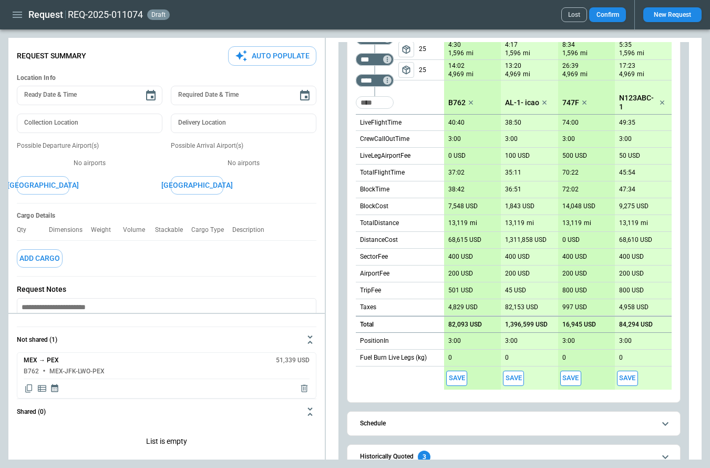
scroll to position [407, 0]
click at [389, 60] on icon "Too short" at bounding box center [387, 59] width 7 height 7
click at [394, 85] on p "Delete" at bounding box center [396, 87] width 17 height 9
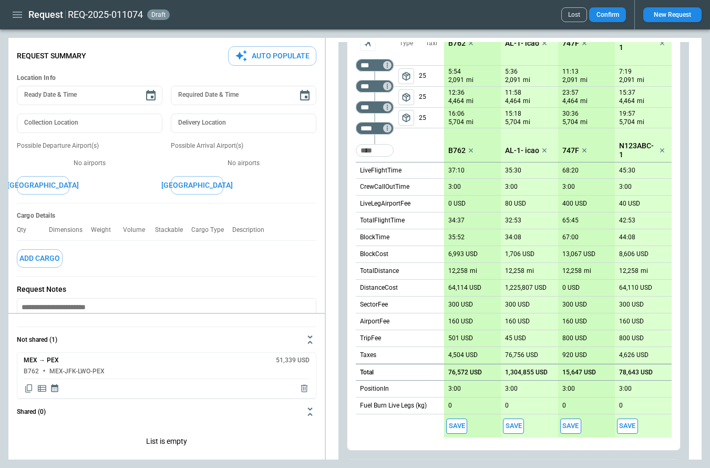
scroll to position [338, 0]
click at [407, 100] on span "package_2" at bounding box center [406, 98] width 11 height 11
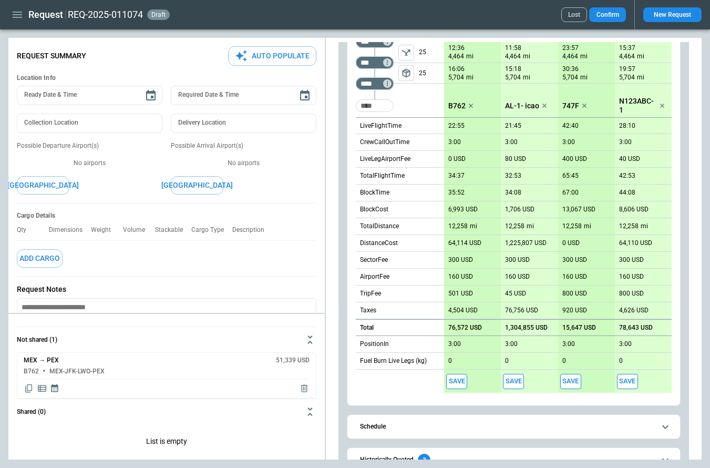
scroll to position [385, 0]
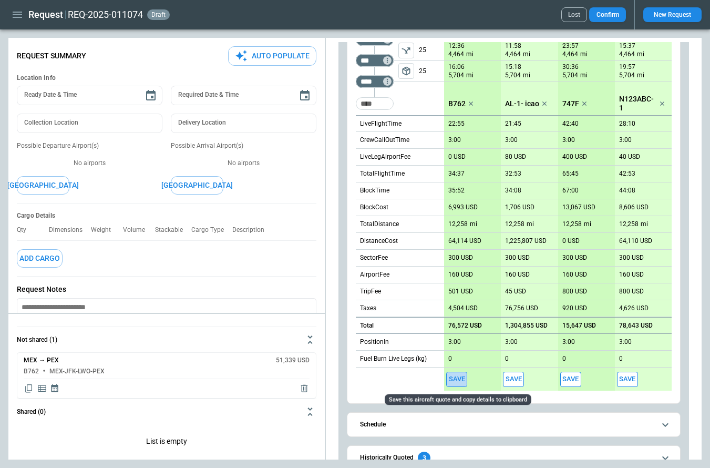
click at [458, 379] on button "Save" at bounding box center [456, 379] width 21 height 15
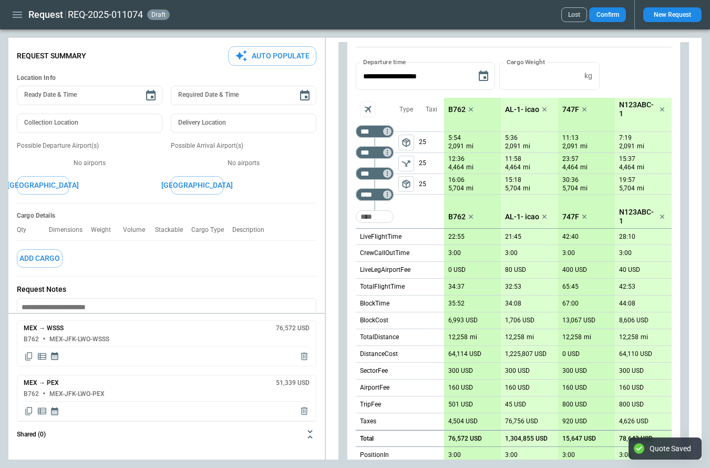
scroll to position [221, 0]
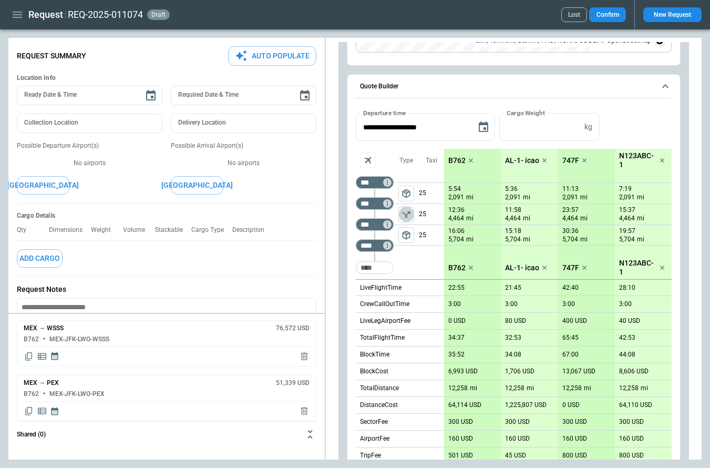
click at [404, 216] on icon "left aligned" at bounding box center [406, 214] width 11 height 11
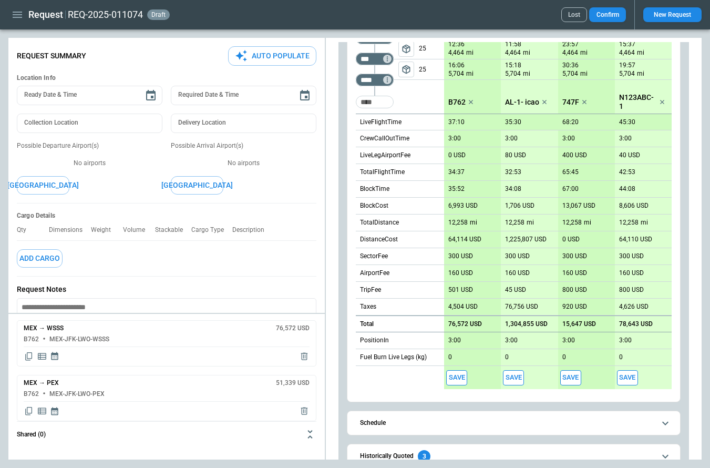
scroll to position [409, 0]
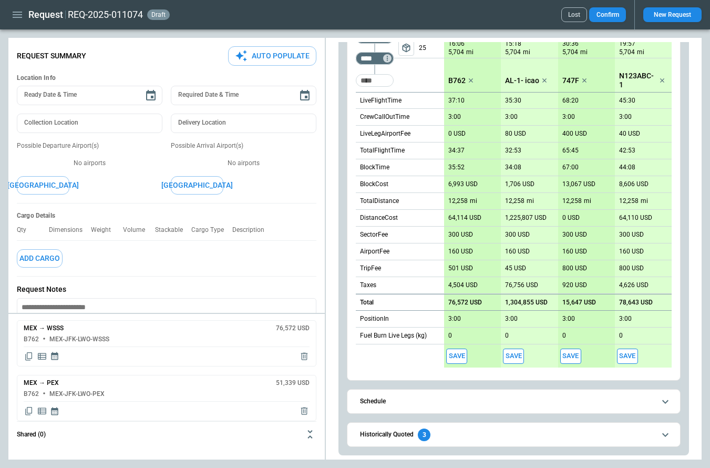
click at [459, 355] on button "Save" at bounding box center [456, 356] width 21 height 15
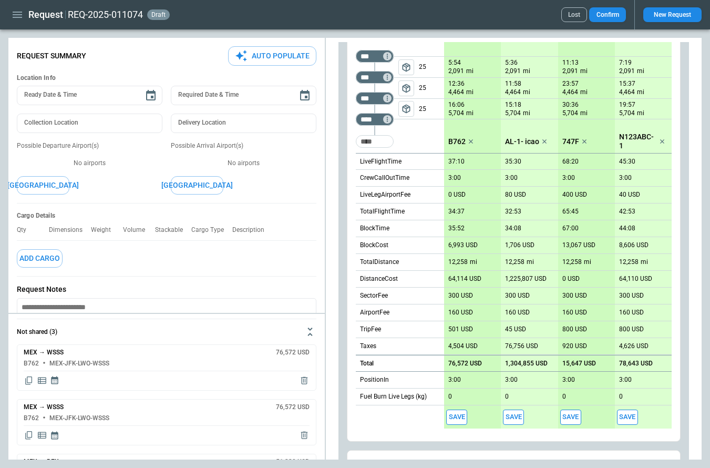
scroll to position [347, 0]
click at [408, 90] on span "package_2" at bounding box center [406, 89] width 11 height 11
click at [409, 72] on span "package_2" at bounding box center [406, 68] width 11 height 11
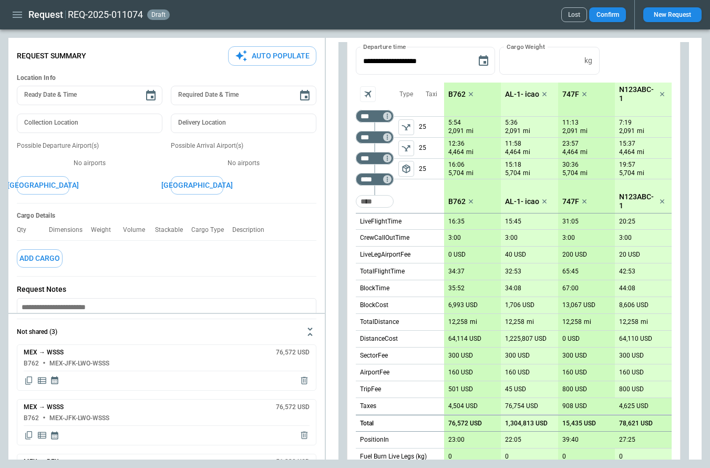
scroll to position [204, 0]
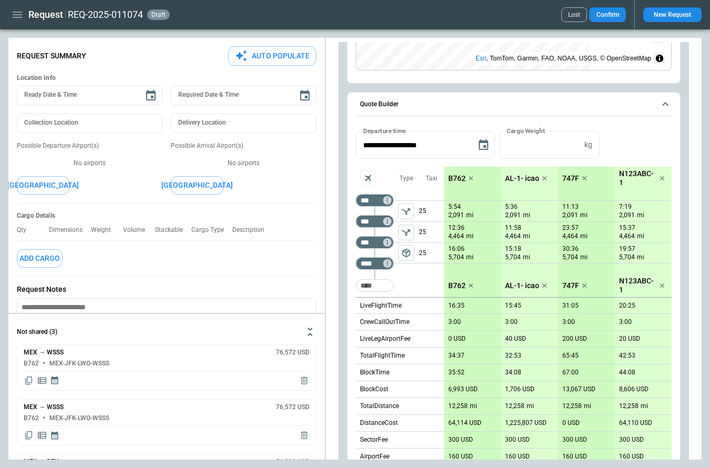
click at [405, 253] on span "package_2" at bounding box center [406, 253] width 11 height 11
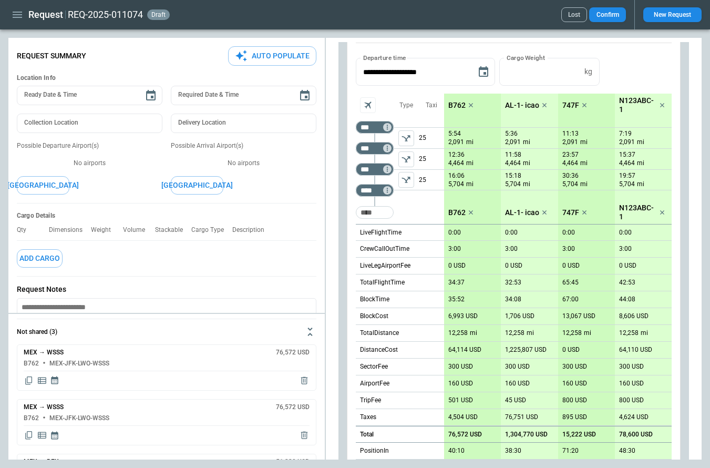
scroll to position [181, 0]
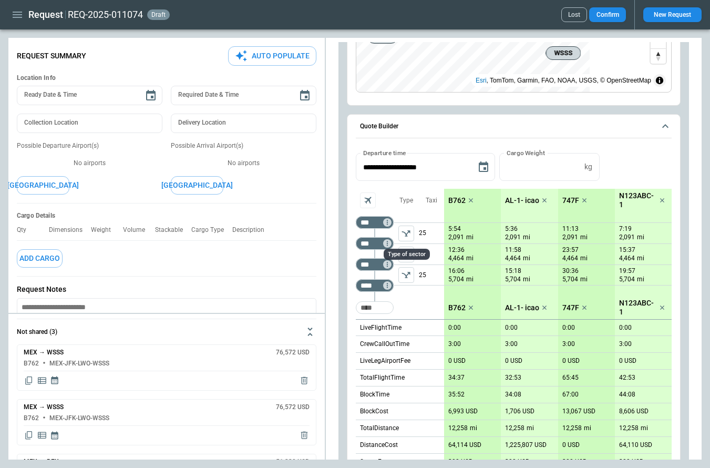
click at [407, 233] on icon "left aligned" at bounding box center [406, 233] width 8 height 6
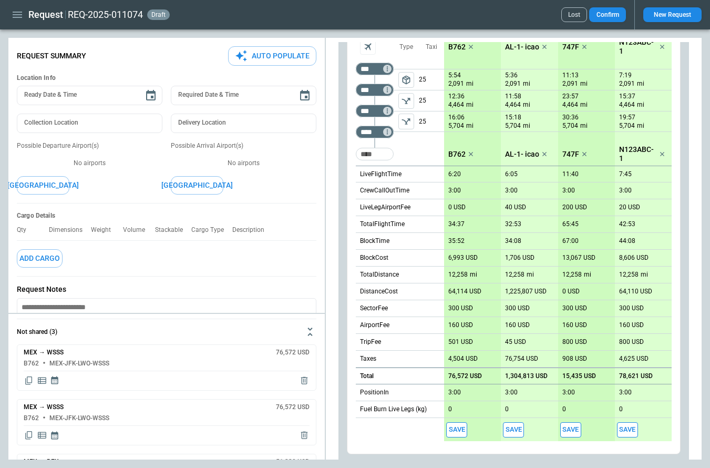
scroll to position [334, 0]
click at [406, 104] on icon "left aligned" at bounding box center [406, 101] width 8 height 6
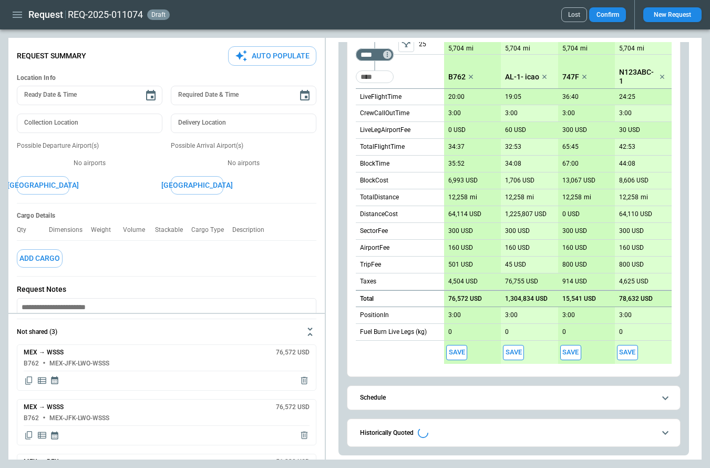
scroll to position [409, 0]
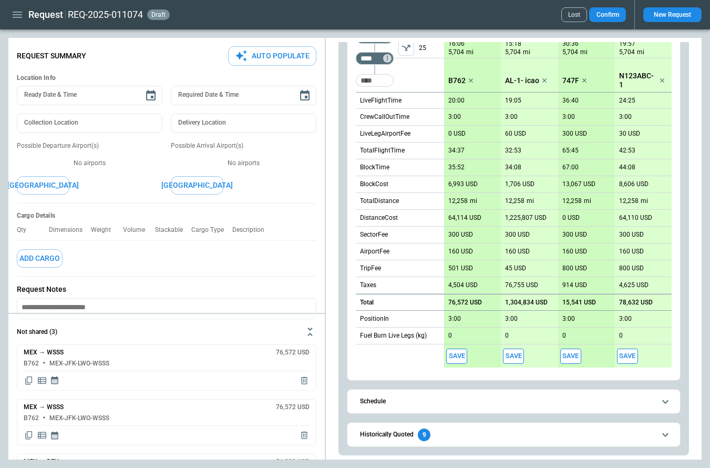
click at [457, 433] on span "Historically Quoted 9" at bounding box center [507, 435] width 295 height 13
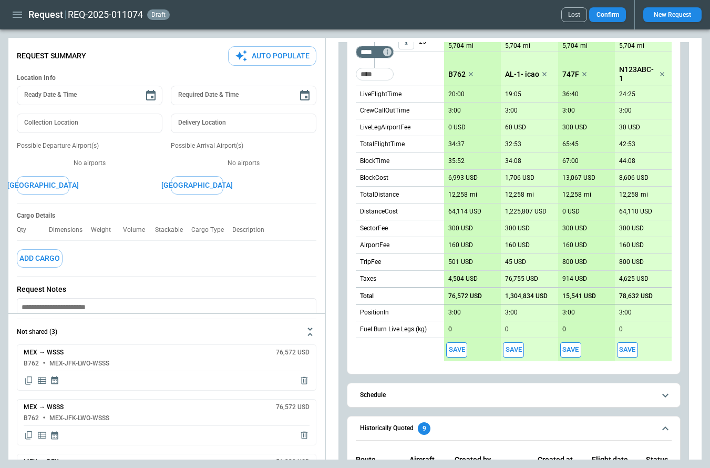
scroll to position [510, 0]
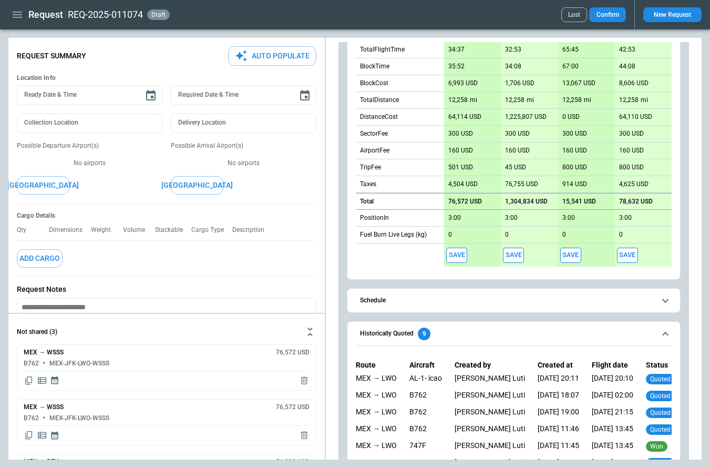
click at [457, 256] on button "Save" at bounding box center [456, 255] width 21 height 15
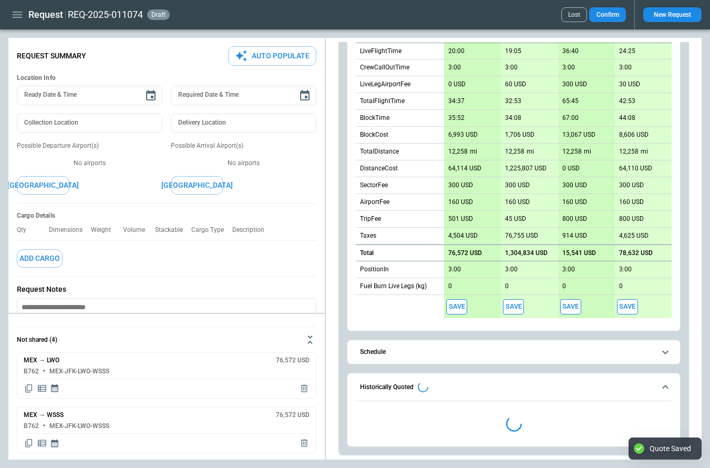
type textarea "*"
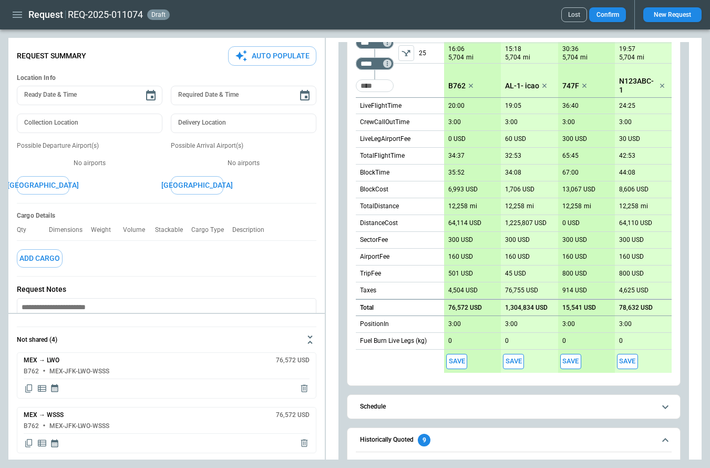
scroll to position [290, 0]
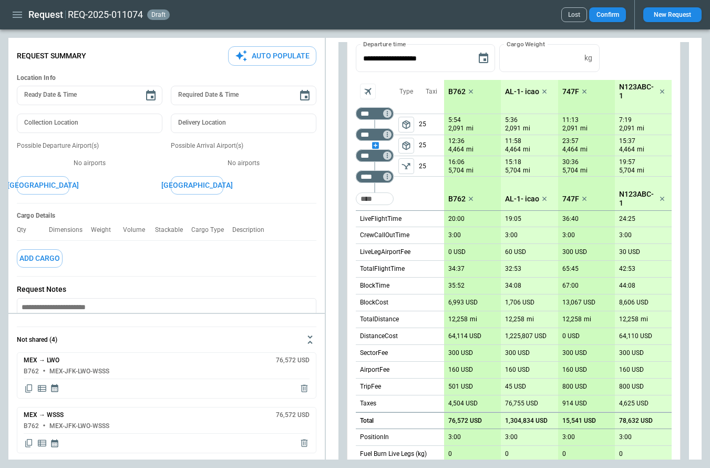
click at [375, 145] on div "scrollable content" at bounding box center [375, 145] width 38 height 0
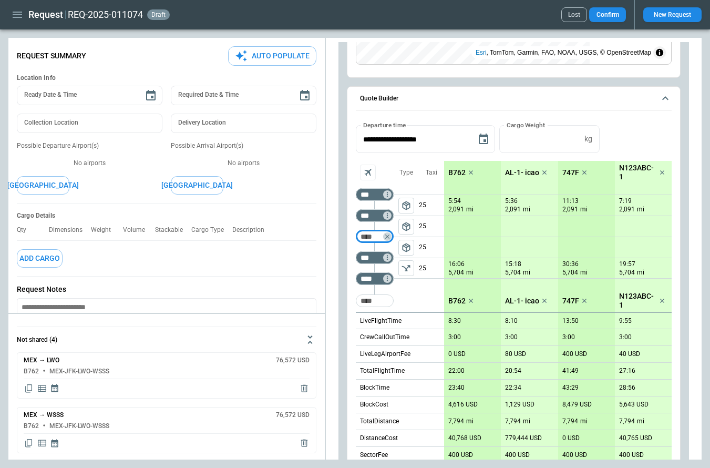
scroll to position [153, 0]
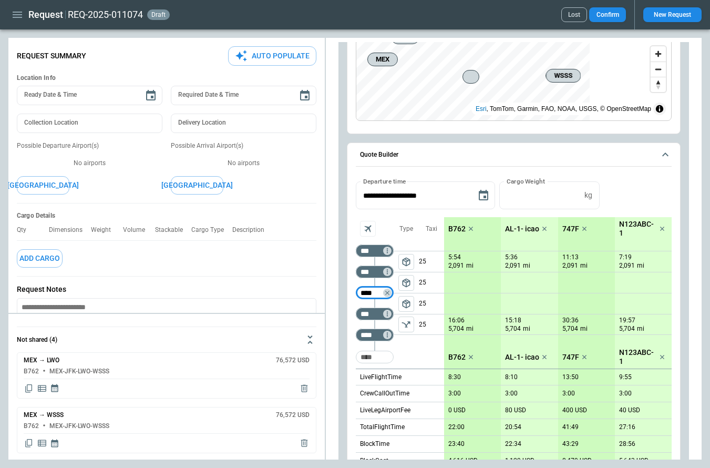
type input "****"
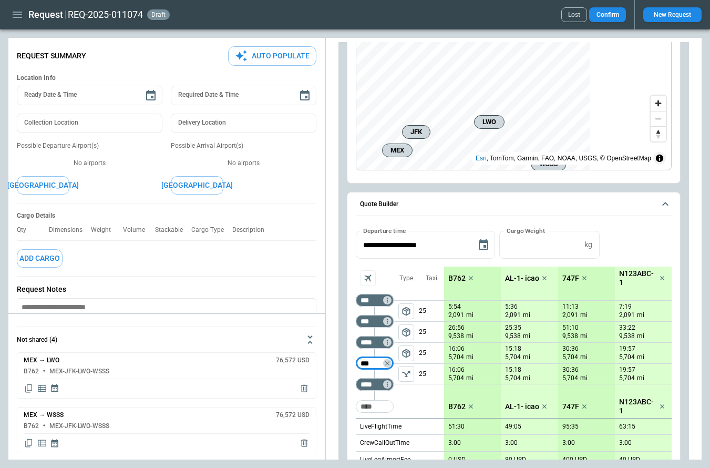
scroll to position [88, 0]
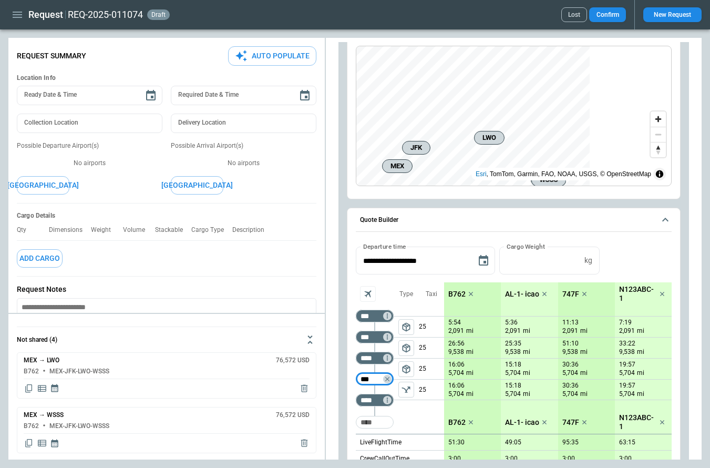
click at [406, 323] on span "package_2" at bounding box center [406, 327] width 11 height 11
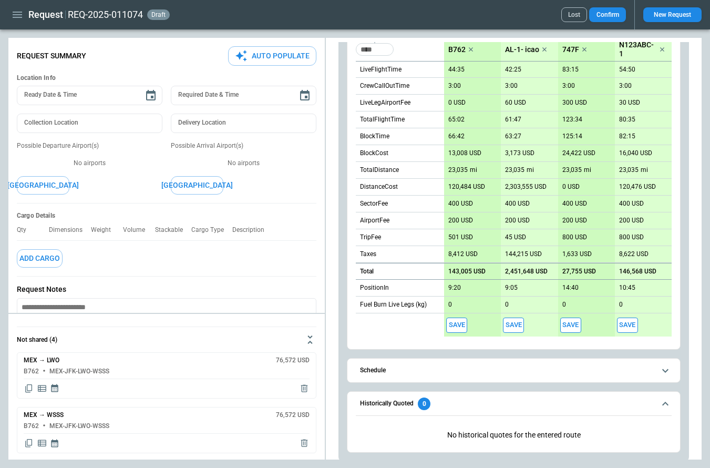
scroll to position [466, 0]
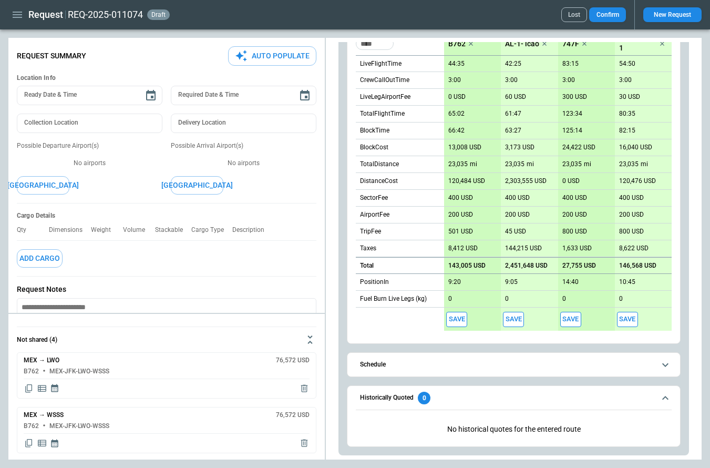
click at [453, 320] on button "Save" at bounding box center [456, 319] width 21 height 15
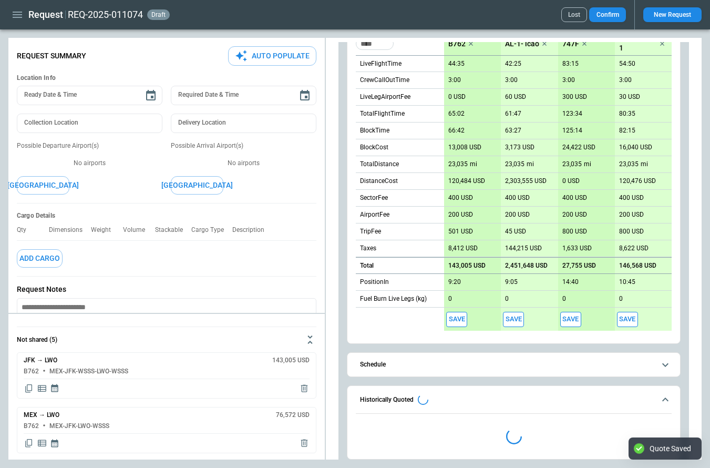
type textarea "*"
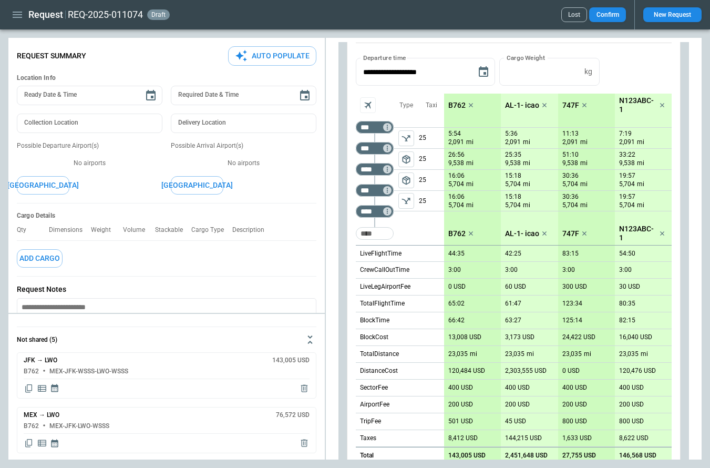
scroll to position [253, 0]
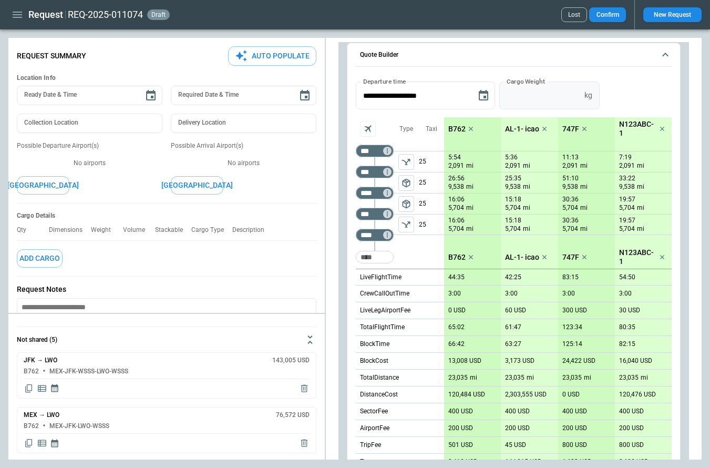
click at [568, 91] on input "*" at bounding box center [540, 96] width 81 height 28
click at [581, 91] on input "*" at bounding box center [540, 96] width 81 height 28
type input "*"
click at [581, 91] on input "*" at bounding box center [540, 96] width 81 height 28
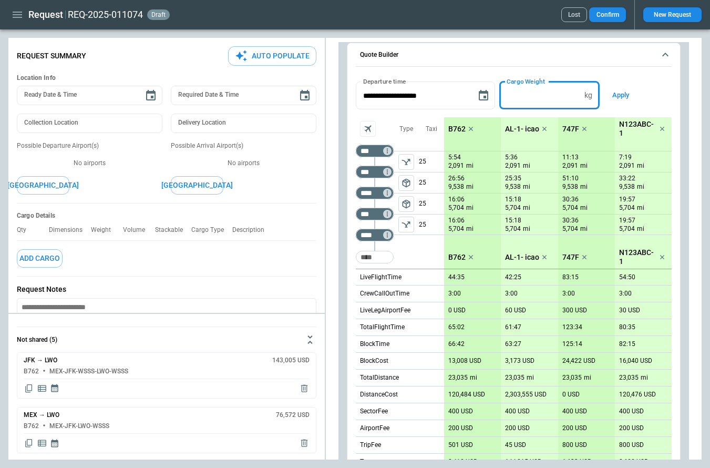
click at [621, 95] on button "Apply" at bounding box center [621, 96] width 34 height 28
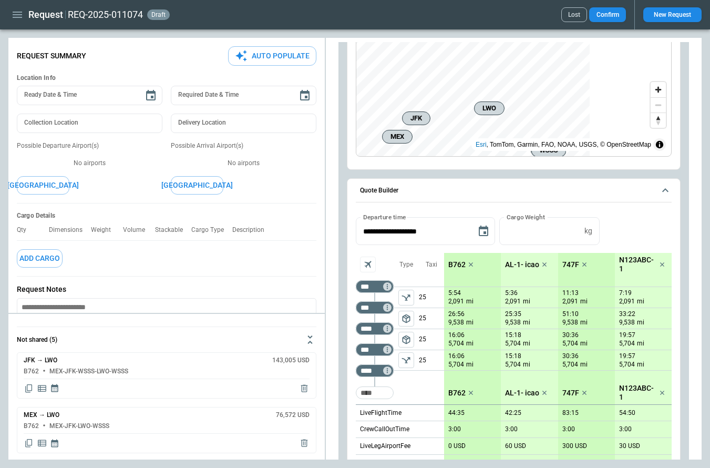
scroll to position [124, 0]
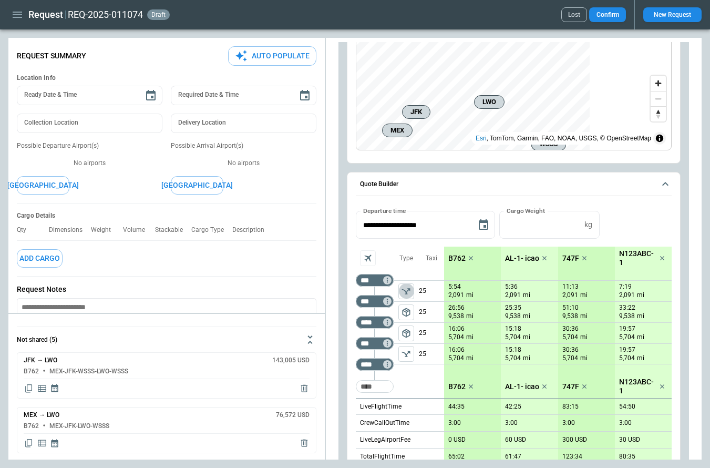
click at [409, 290] on icon "left aligned" at bounding box center [406, 291] width 11 height 11
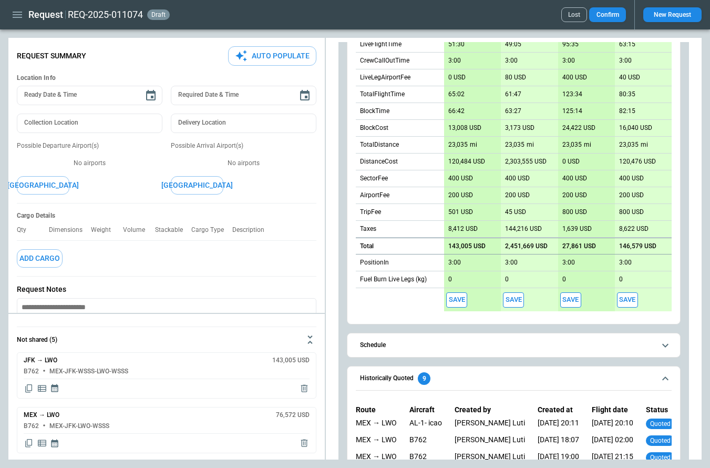
scroll to position [311, 0]
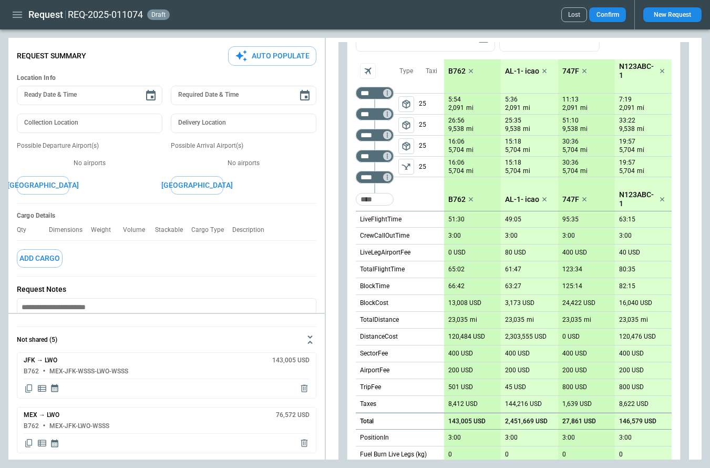
click at [404, 167] on icon "left aligned" at bounding box center [406, 166] width 11 height 11
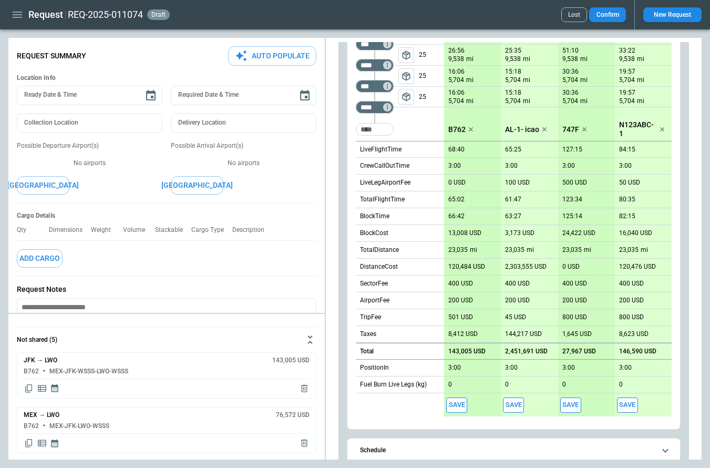
scroll to position [194, 0]
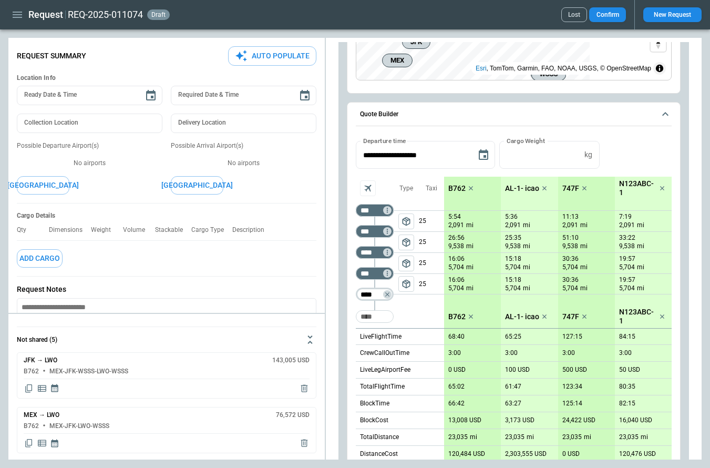
click at [380, 292] on input "****" at bounding box center [372, 294] width 29 height 11
type input "***"
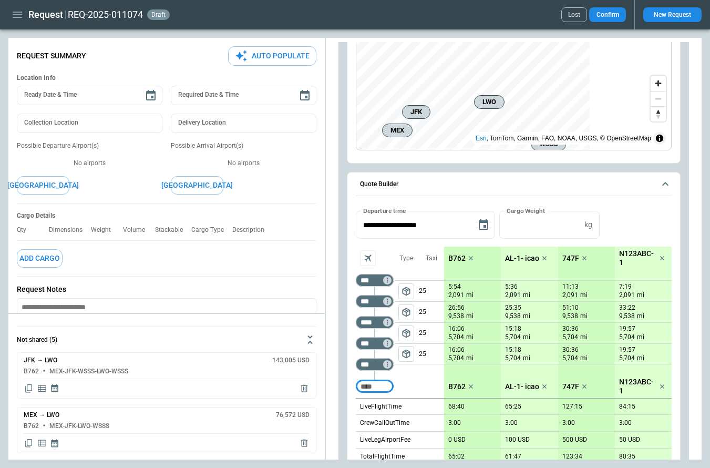
scroll to position [238, 0]
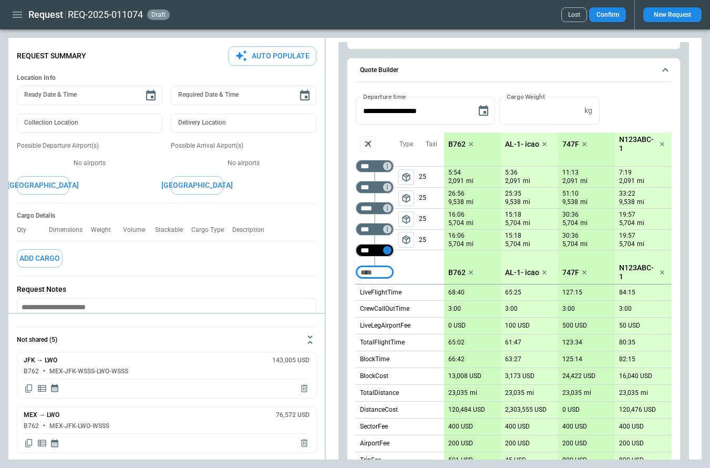
click at [388, 249] on icon "Not found" at bounding box center [387, 250] width 7 height 7
click at [408, 295] on p "Airport info" at bounding box center [404, 295] width 32 height 9
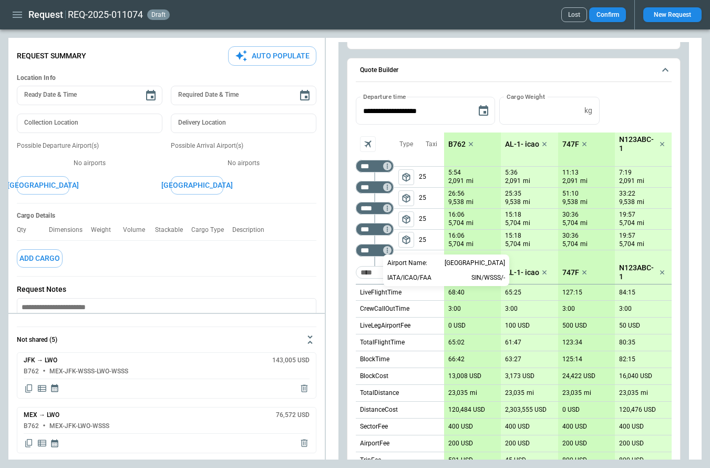
click at [416, 250] on div at bounding box center [355, 234] width 710 height 468
click at [15, 8] on icon "button" at bounding box center [17, 14] width 13 height 13
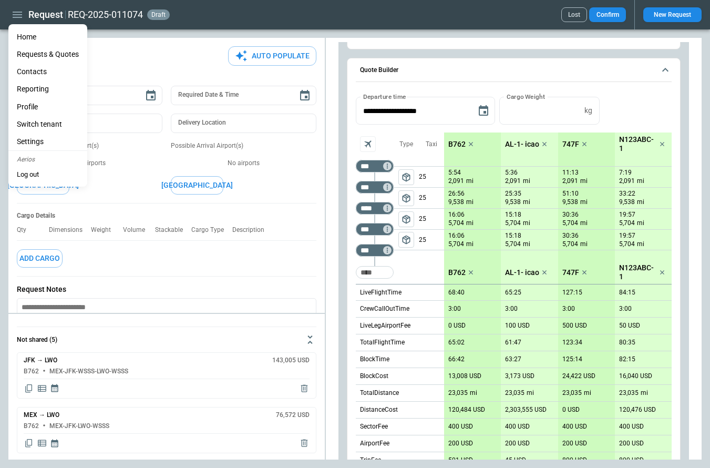
click at [46, 137] on li "Settings" at bounding box center [47, 141] width 79 height 17
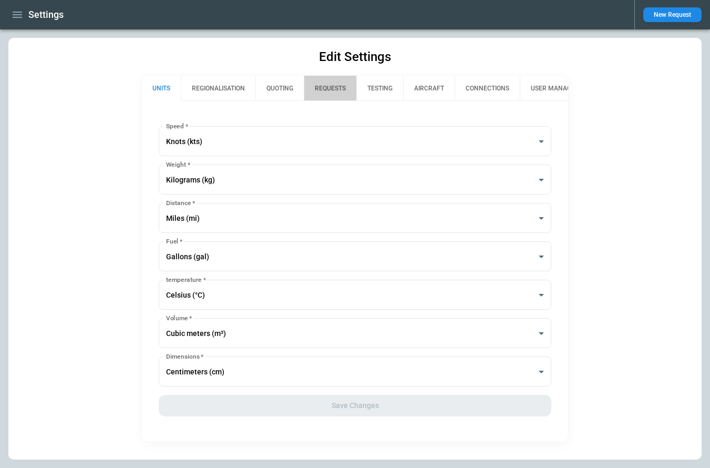
click at [335, 81] on button "REQUESTS" at bounding box center [330, 88] width 53 height 25
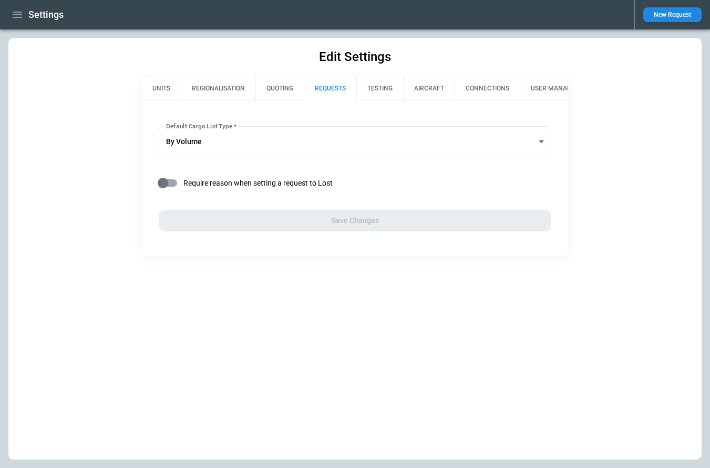
click at [379, 87] on button "TESTING" at bounding box center [380, 88] width 47 height 25
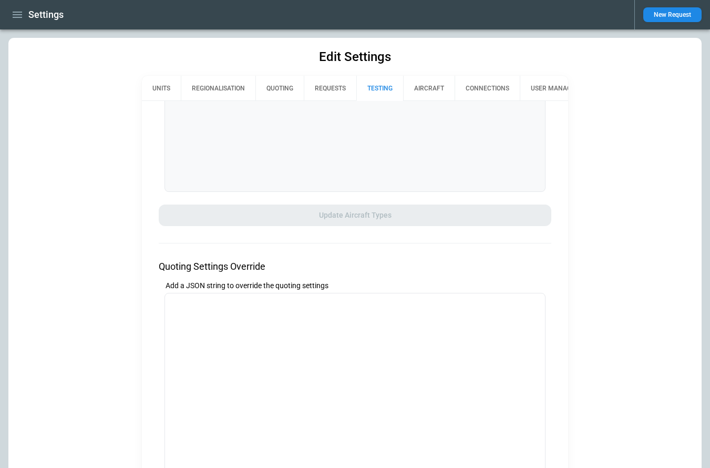
scroll to position [369, 0]
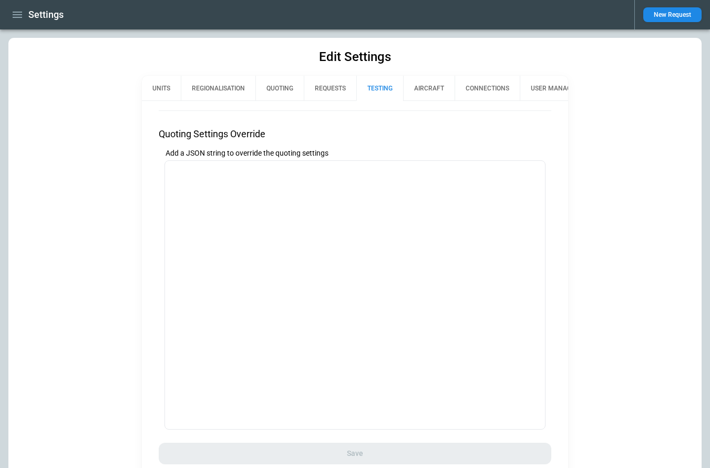
click at [335, 90] on button "REQUESTS" at bounding box center [330, 88] width 53 height 25
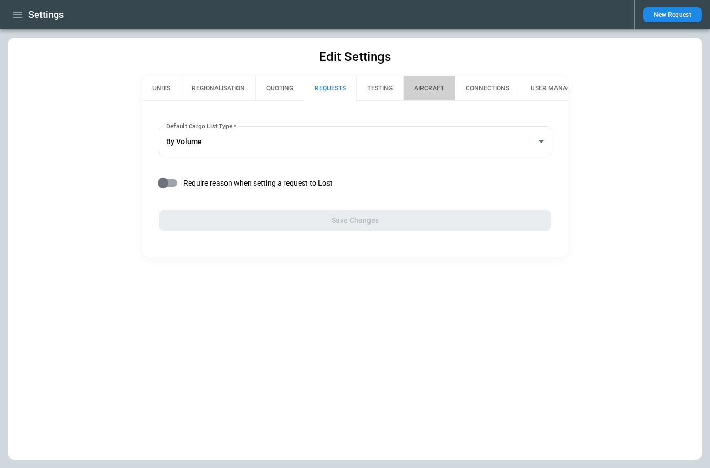
click at [432, 87] on button "AIRCRAFT" at bounding box center [429, 88] width 52 height 25
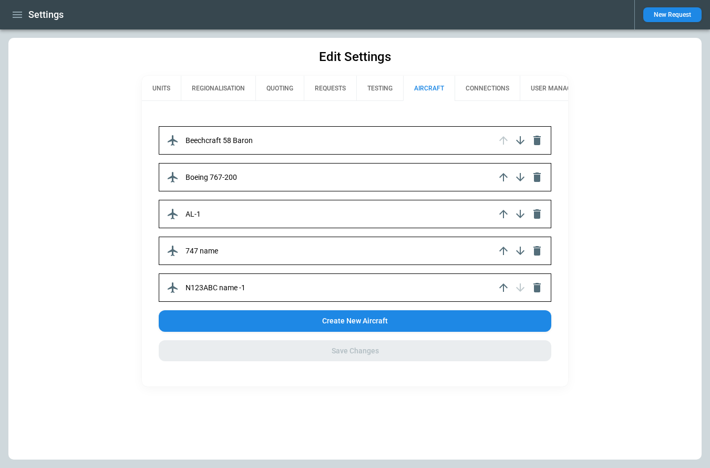
click at [390, 86] on button "TESTING" at bounding box center [380, 88] width 47 height 25
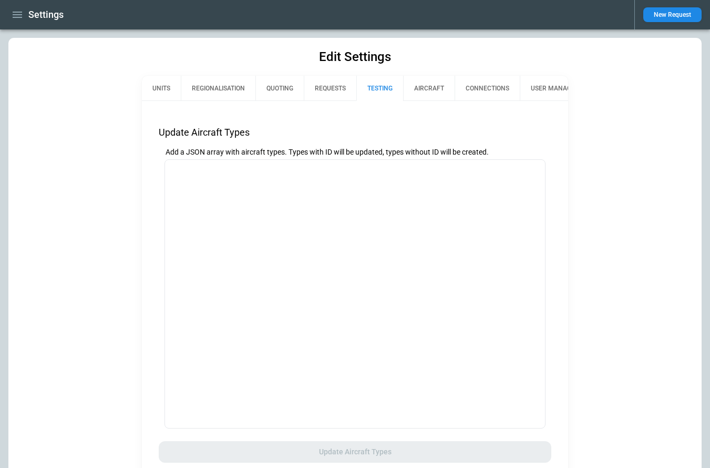
click at [288, 87] on button "QUOTING" at bounding box center [280, 88] width 48 height 25
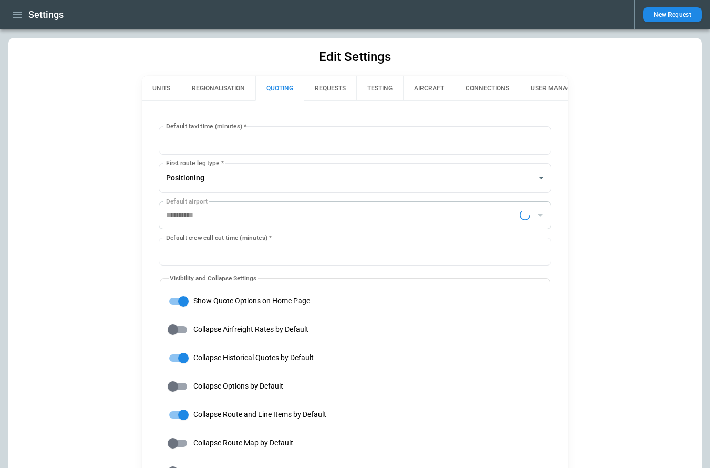
type input "**********"
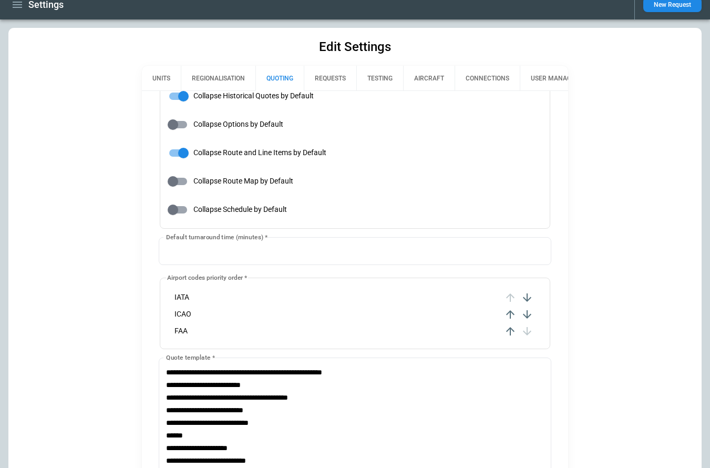
scroll to position [232, 0]
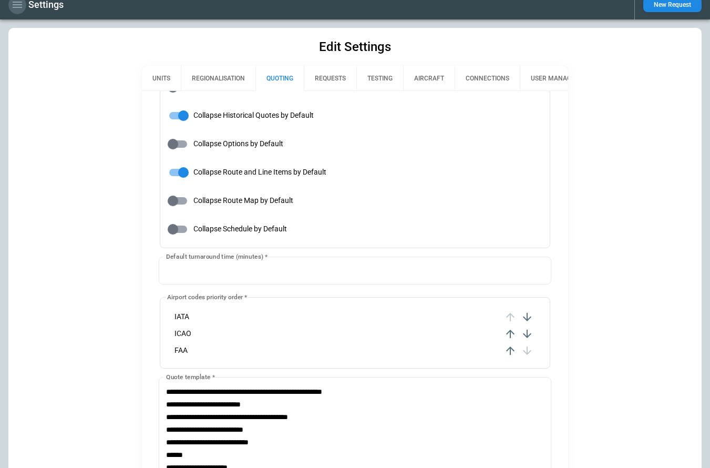
click at [18, 7] on icon "button" at bounding box center [17, 5] width 9 height 6
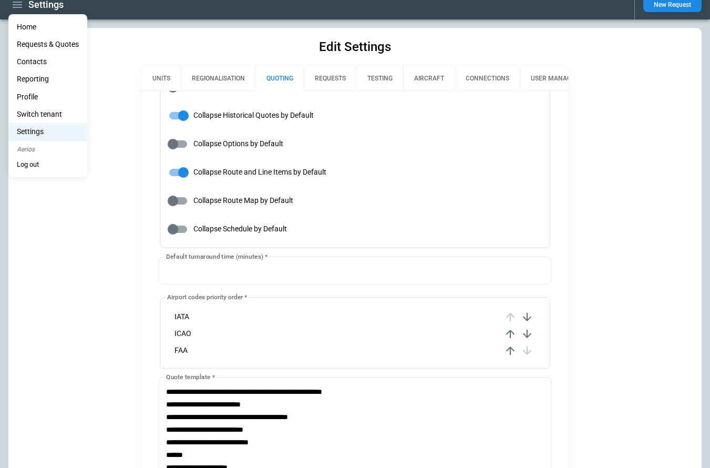
click at [24, 27] on li "Home" at bounding box center [47, 26] width 79 height 17
click at [28, 21] on li "Home" at bounding box center [47, 26] width 79 height 17
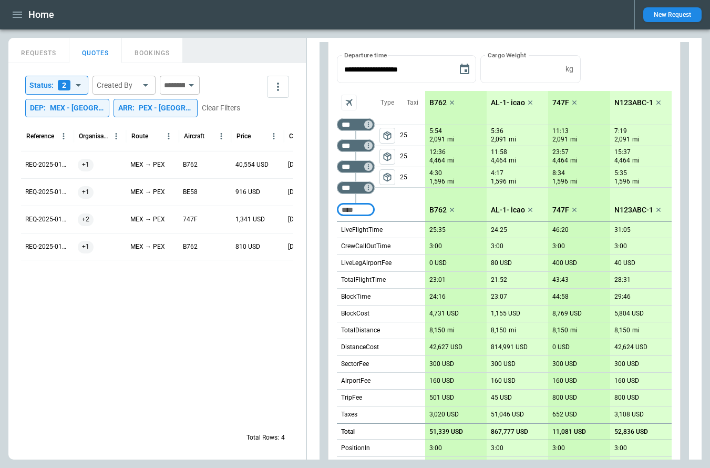
scroll to position [274, 0]
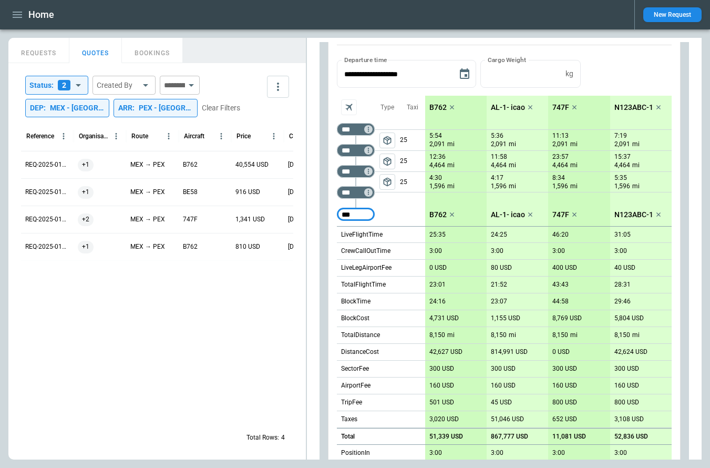
type input "***"
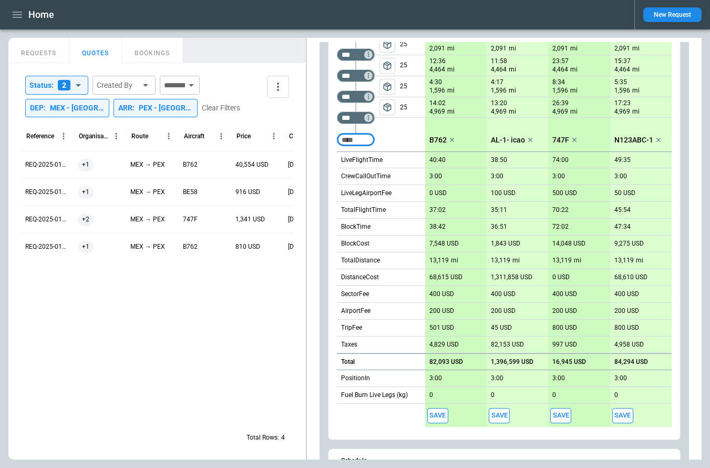
scroll to position [263, 0]
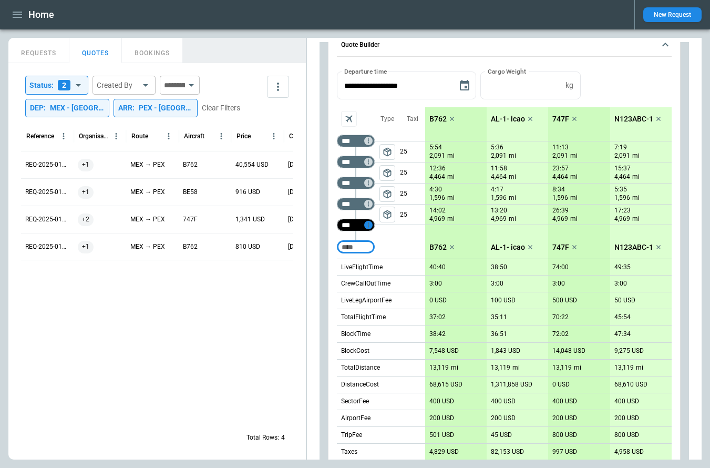
click at [369, 228] on icon "Too short" at bounding box center [368, 224] width 7 height 7
click at [399, 267] on p "Airport info" at bounding box center [385, 270] width 32 height 9
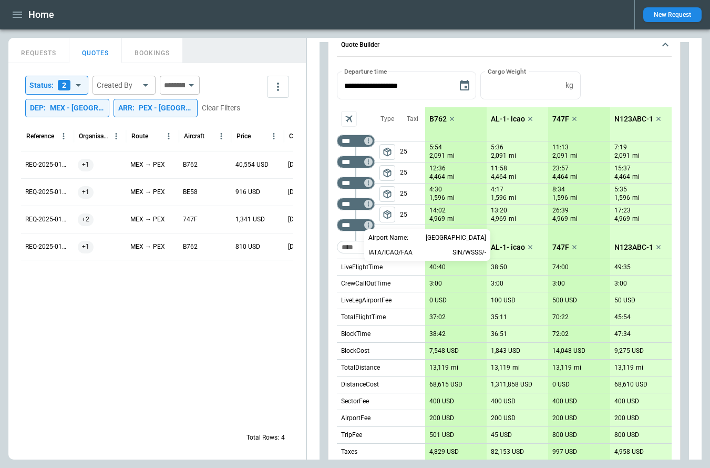
click at [328, 272] on div at bounding box center [355, 234] width 710 height 468
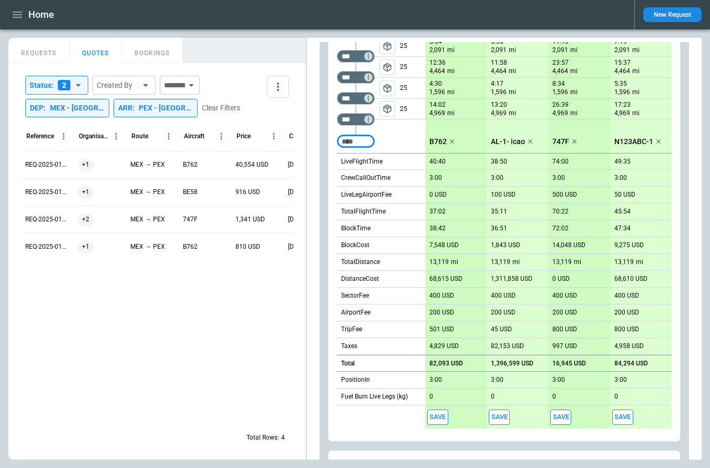
scroll to position [382, 0]
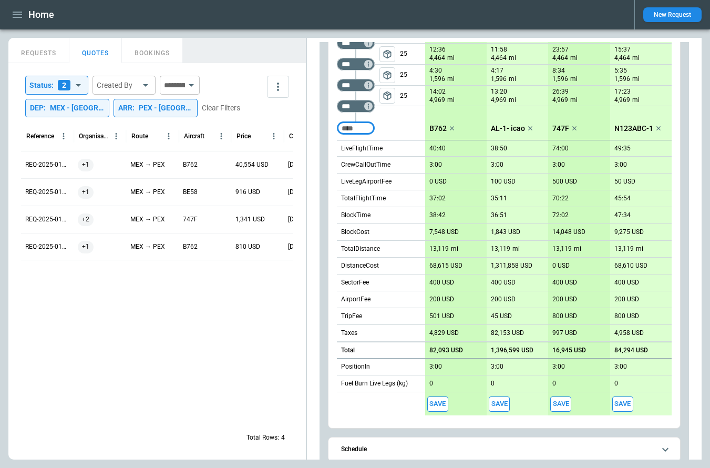
click at [439, 401] on button "Save" at bounding box center [438, 403] width 21 height 15
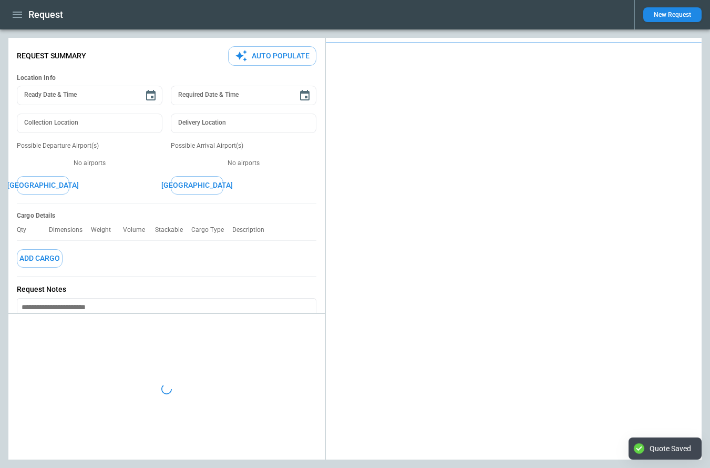
type textarea "*"
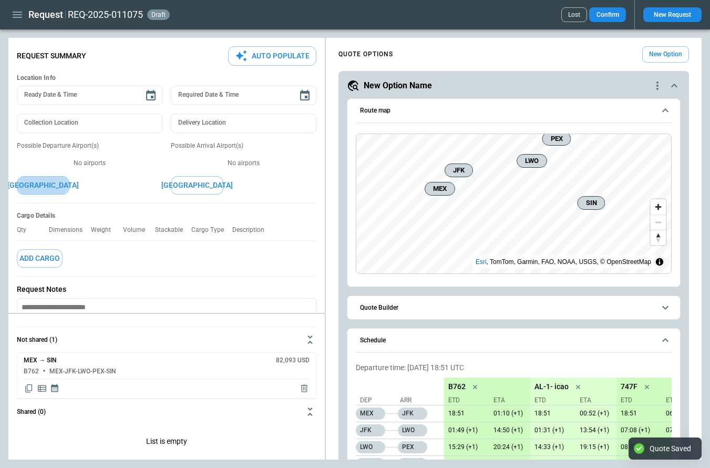
click at [58, 179] on button "[GEOGRAPHIC_DATA]" at bounding box center [43, 185] width 53 height 18
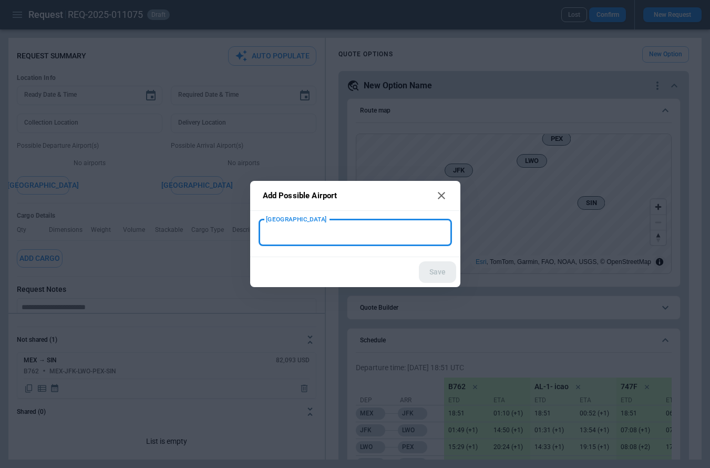
click at [282, 228] on input "New Airport" at bounding box center [355, 232] width 185 height 18
type input "***"
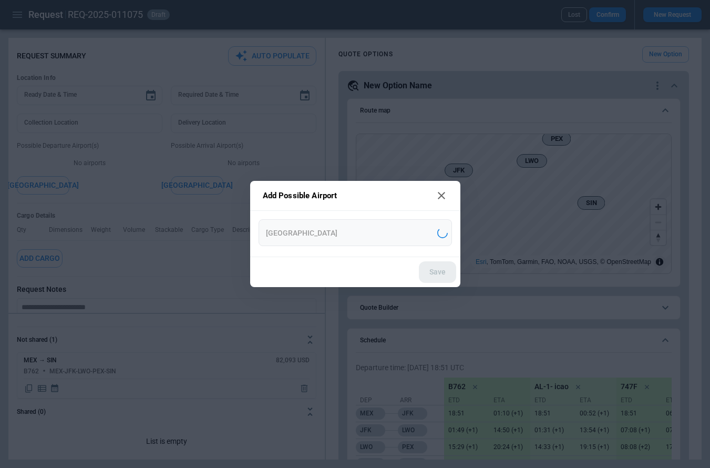
type input "**********"
click at [430, 271] on button "Save" at bounding box center [437, 272] width 37 height 22
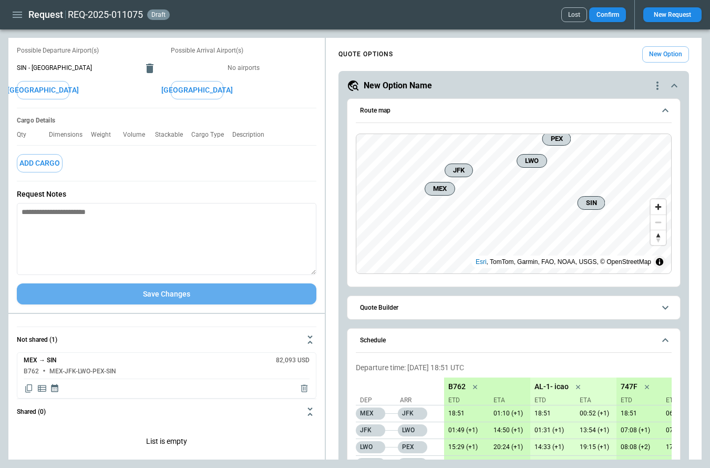
click at [147, 296] on button "Save Changes" at bounding box center [167, 294] width 300 height 22
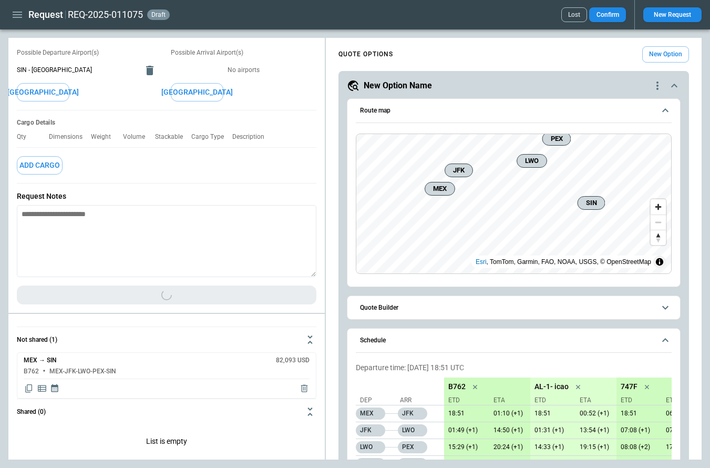
scroll to position [95, 0]
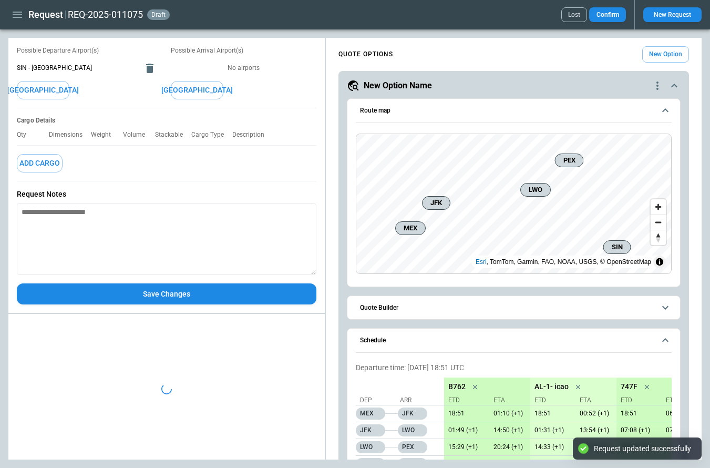
type textarea "*"
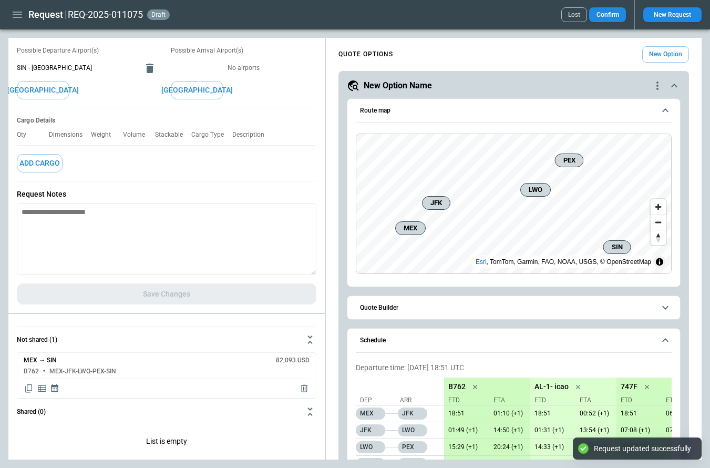
scroll to position [0, 0]
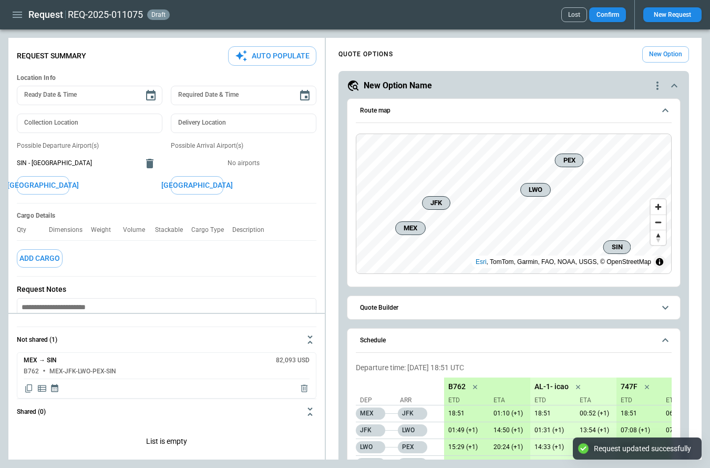
click at [15, 16] on icon "button" at bounding box center [17, 14] width 13 height 13
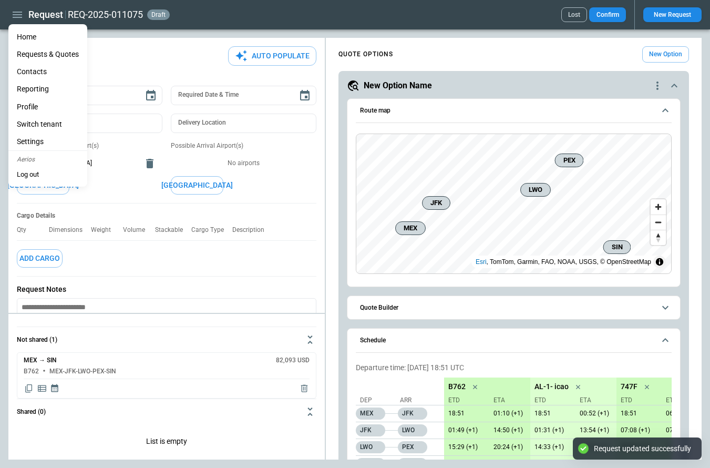
click at [26, 37] on li "Home" at bounding box center [47, 36] width 79 height 17
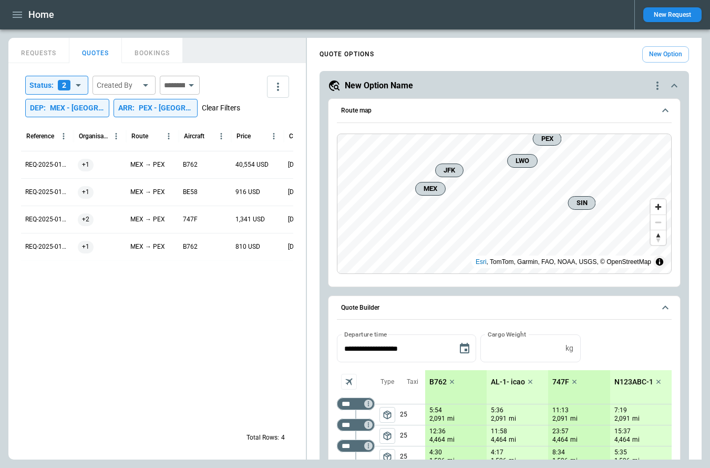
click at [230, 106] on button "Clear Filters" at bounding box center [221, 107] width 38 height 13
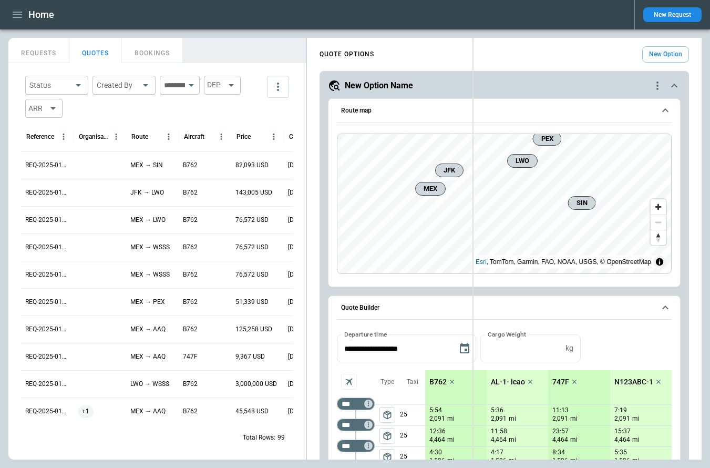
click at [473, 119] on div "FindBorderBarSize REQUESTS QUOTES BOOKINGS Status ​ Created By ​ ​ DEP ARR Refe…" at bounding box center [355, 249] width 694 height 422
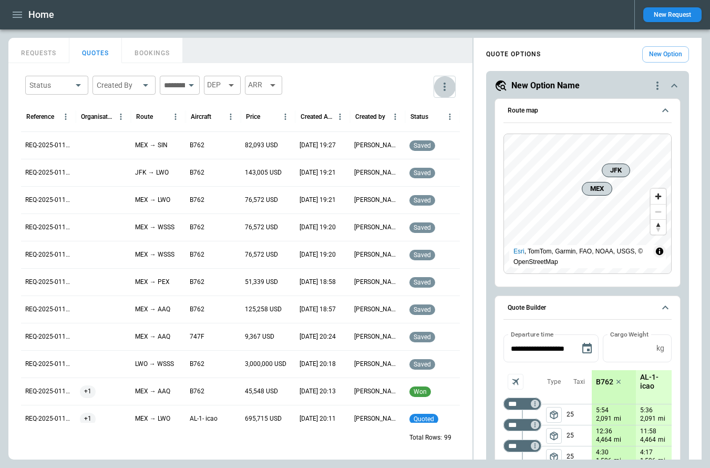
click at [439, 87] on icon "more" at bounding box center [445, 86] width 13 height 13
click at [433, 119] on li "View Settings" at bounding box center [415, 127] width 84 height 19
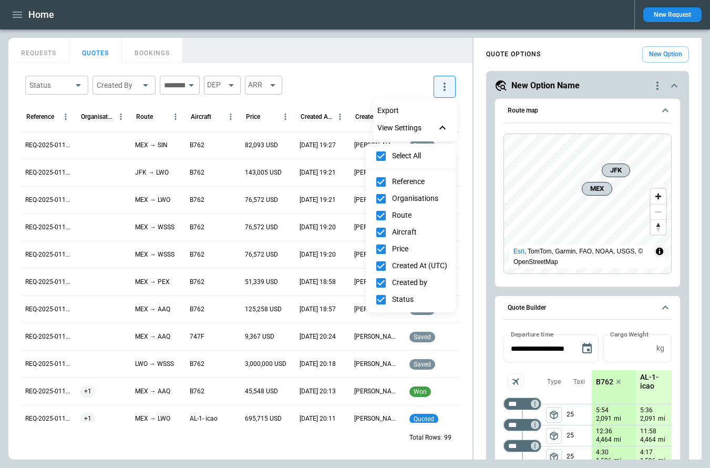
click at [362, 70] on div at bounding box center [355, 234] width 710 height 468
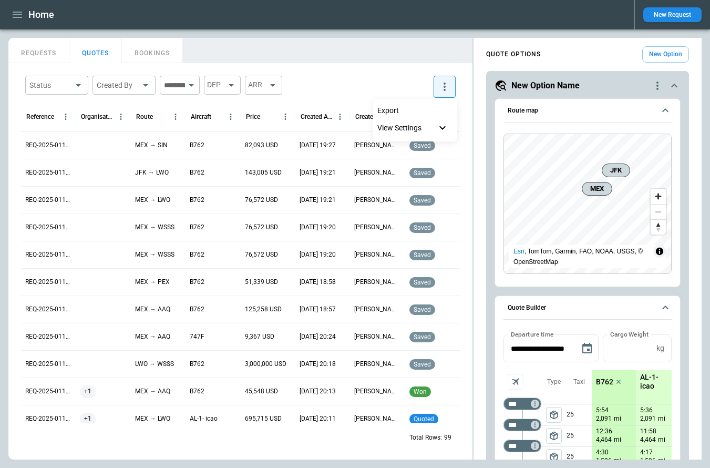
click at [16, 16] on div at bounding box center [355, 234] width 710 height 468
click at [19, 20] on icon "button" at bounding box center [17, 14] width 13 height 13
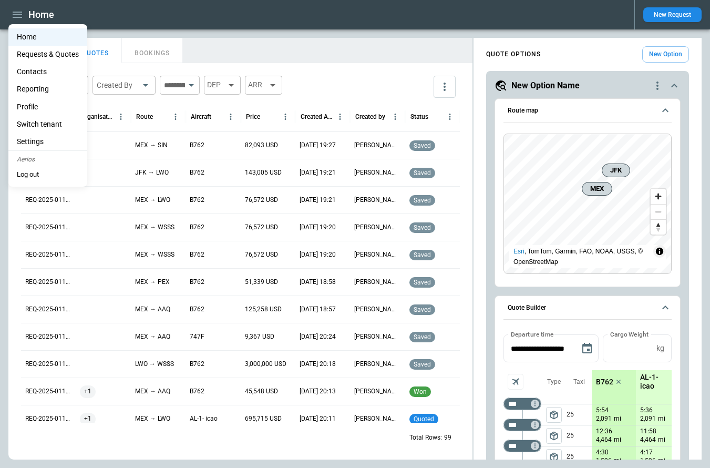
click at [341, 84] on div at bounding box center [355, 234] width 710 height 468
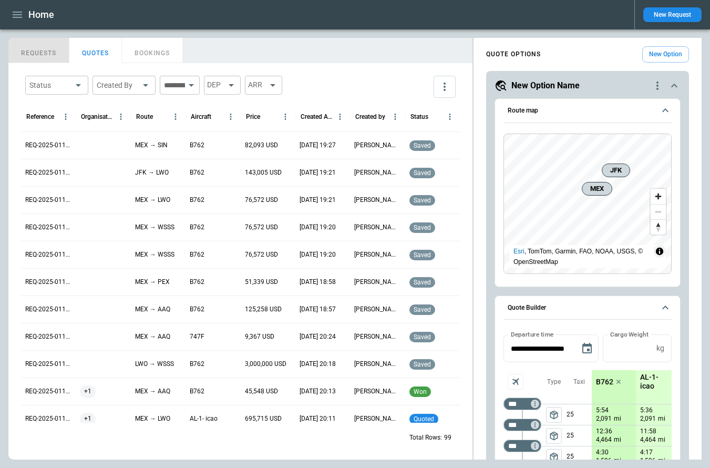
click at [50, 43] on button "REQUESTS" at bounding box center [38, 50] width 61 height 25
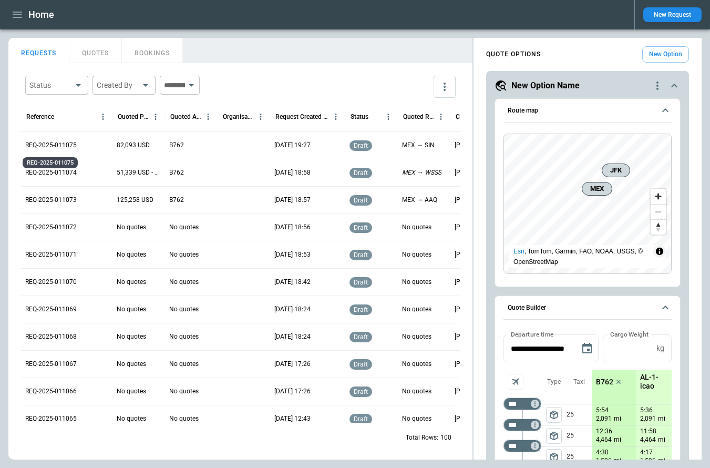
click at [63, 146] on p "REQ-2025-011075" at bounding box center [51, 145] width 52 height 9
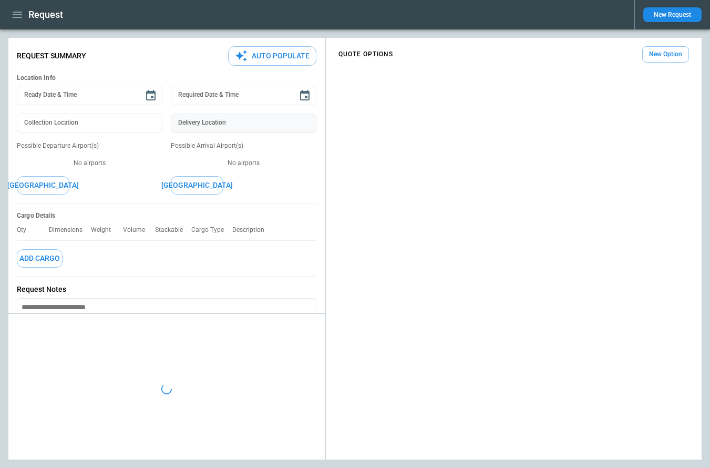
type textarea "*"
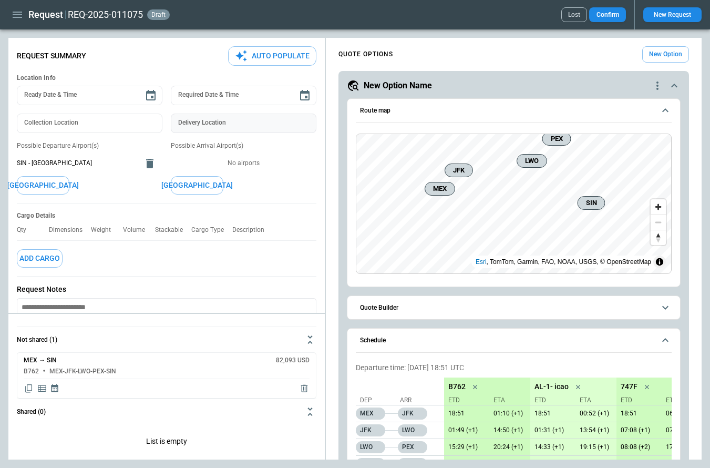
click at [236, 123] on input "Delivery Location" at bounding box center [244, 123] width 146 height 19
click at [194, 181] on button "[GEOGRAPHIC_DATA]" at bounding box center [197, 185] width 53 height 18
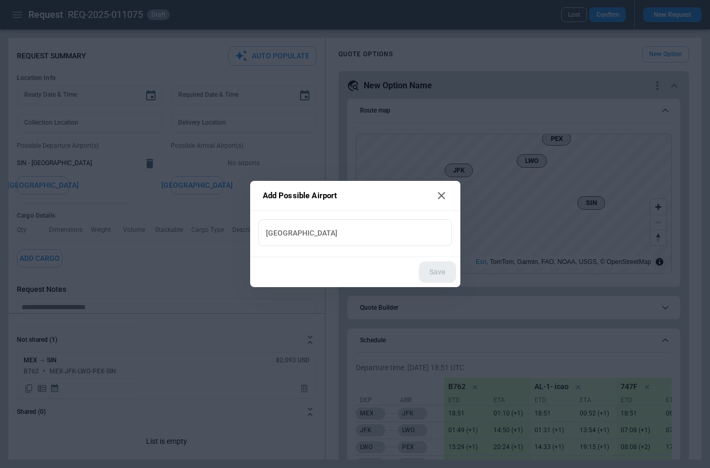
click at [280, 230] on input "New Airport" at bounding box center [355, 232] width 185 height 18
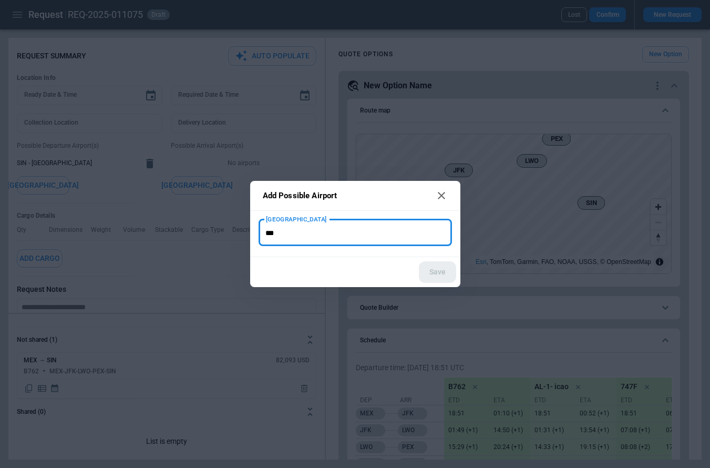
type input "***"
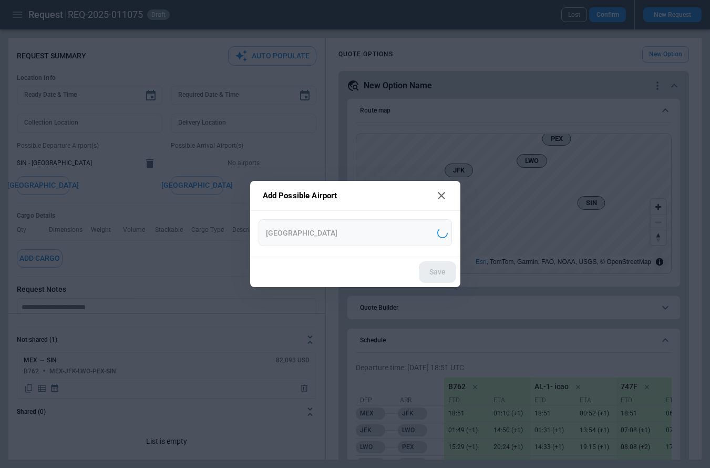
type input "**********"
click at [438, 271] on button "Save" at bounding box center [437, 272] width 37 height 22
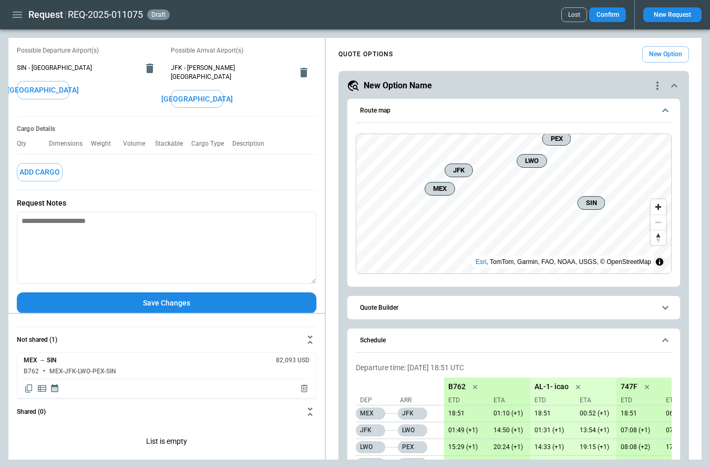
click at [160, 292] on button "Save Changes" at bounding box center [167, 303] width 300 height 22
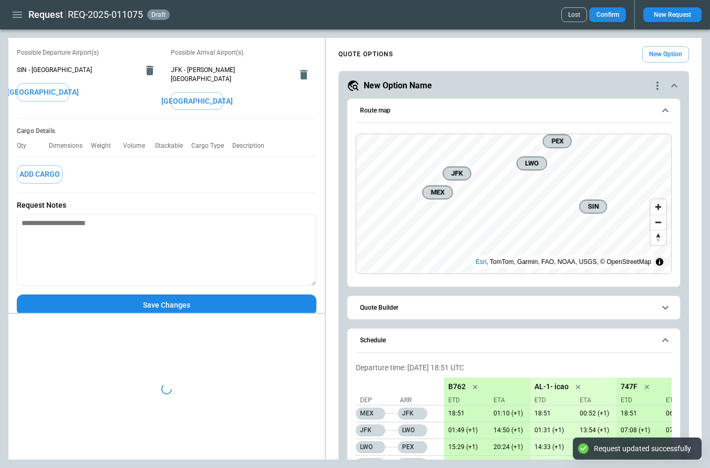
scroll to position [95, 0]
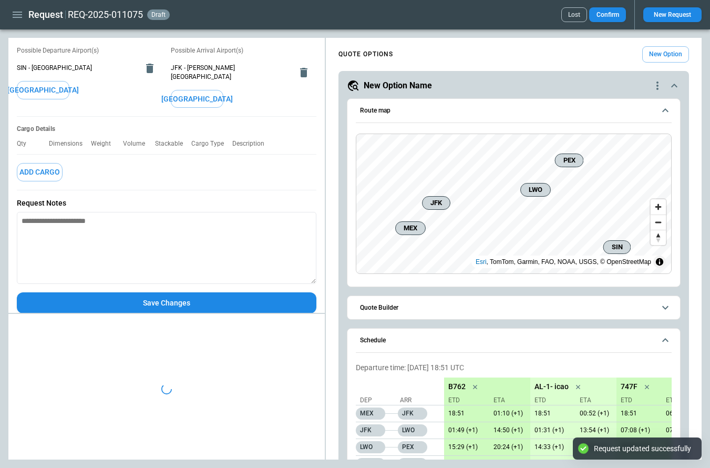
click at [15, 18] on icon "button" at bounding box center [17, 14] width 13 height 13
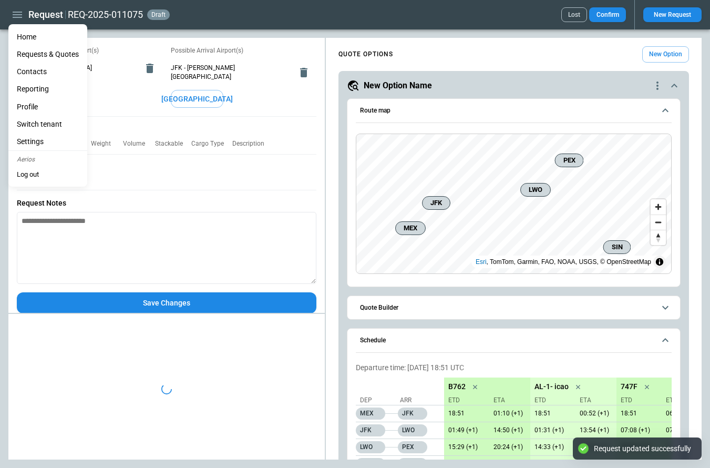
type textarea "*"
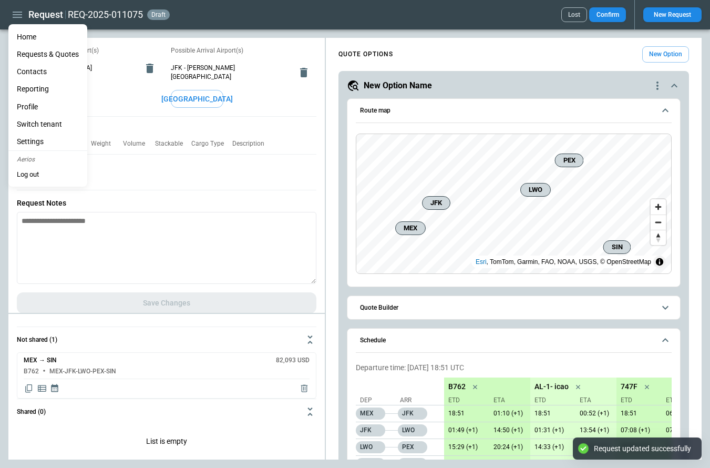
click at [26, 40] on li "Home" at bounding box center [47, 36] width 79 height 17
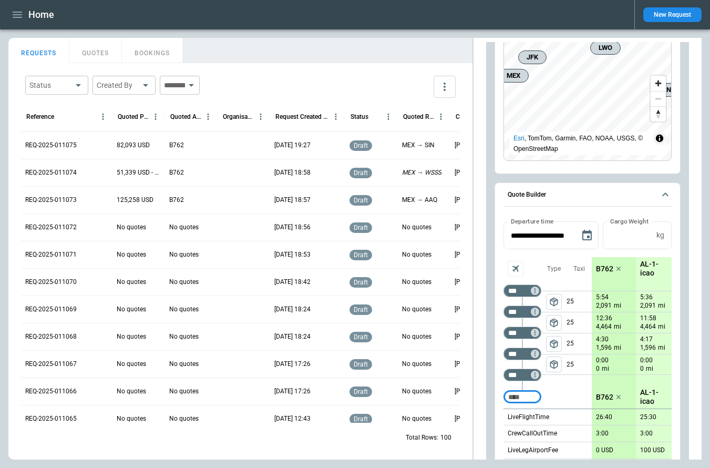
scroll to position [117, 0]
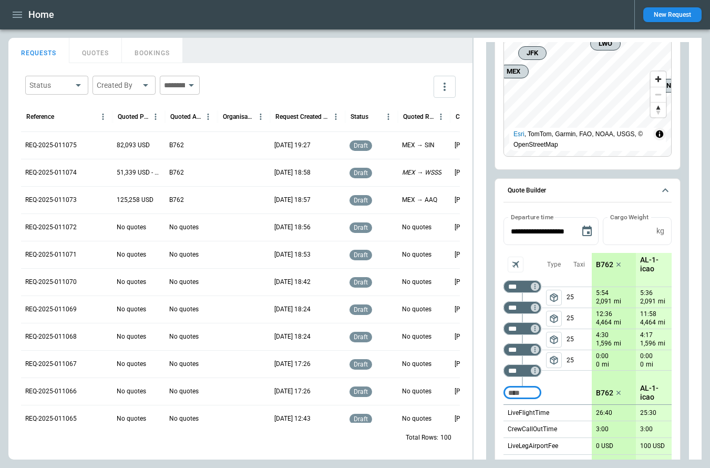
click at [472, 96] on div "Status ​ Created By ​ ​ Reference Quoted Price Quoted Aircraft Organisation Req…" at bounding box center [240, 261] width 464 height 396
click at [327, 97] on div "FindBorderBarSize REQUESTS QUOTES BOOKINGS Status ​ Created By ​ ​ Reference Qu…" at bounding box center [355, 249] width 694 height 422
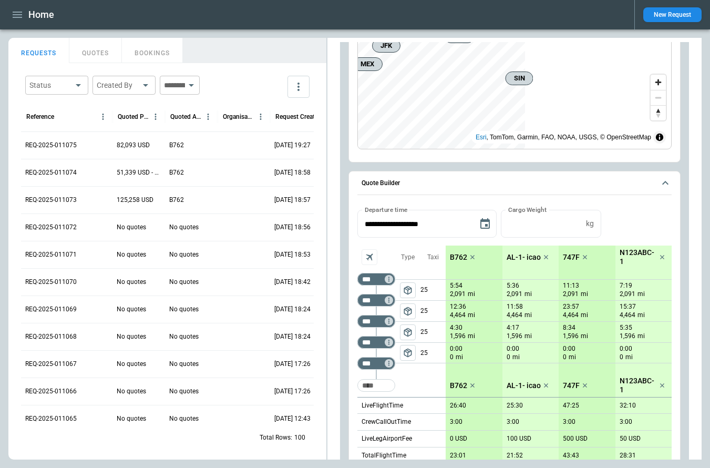
scroll to position [206, 0]
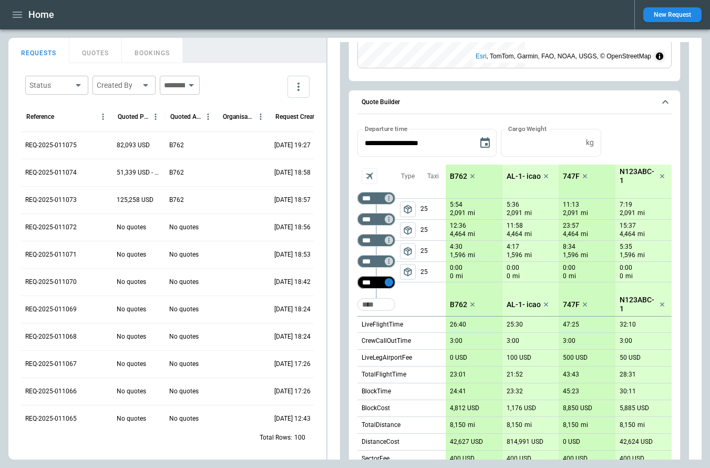
click at [388, 281] on icon "Too short" at bounding box center [388, 282] width 7 height 7
click at [401, 311] on p "Delete" at bounding box center [397, 310] width 17 height 9
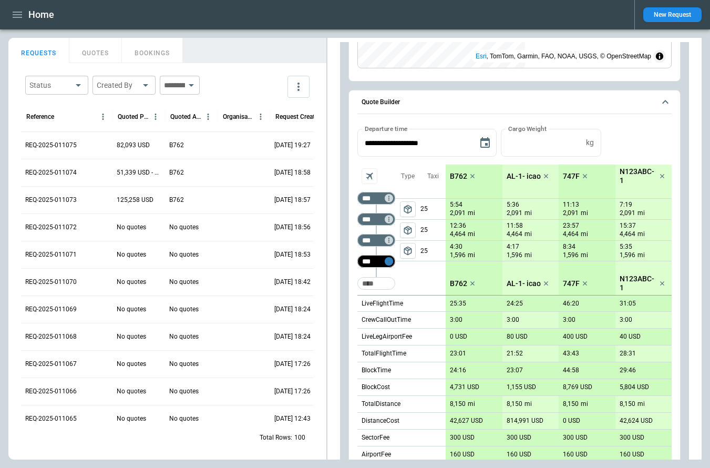
click at [392, 261] on icon "Too short" at bounding box center [388, 261] width 7 height 7
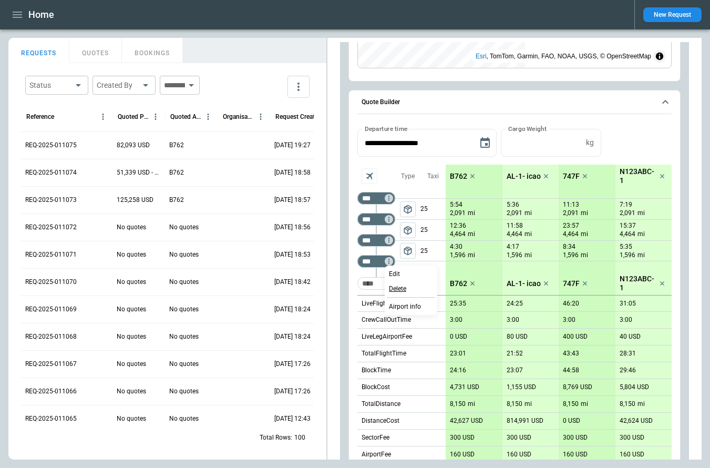
click at [394, 287] on p "Delete" at bounding box center [397, 288] width 17 height 9
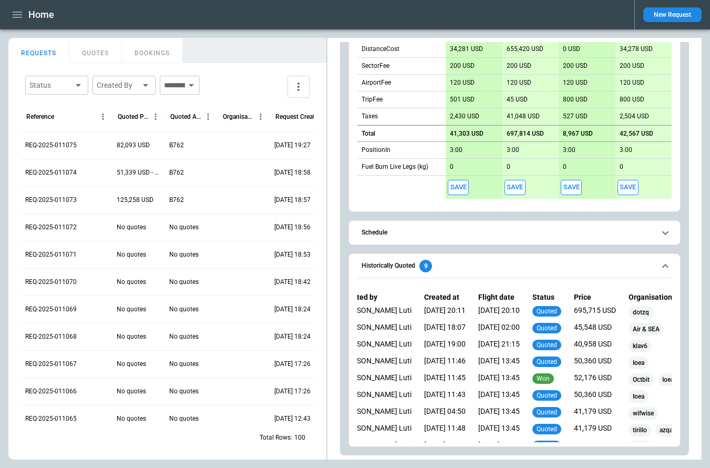
scroll to position [0, 0]
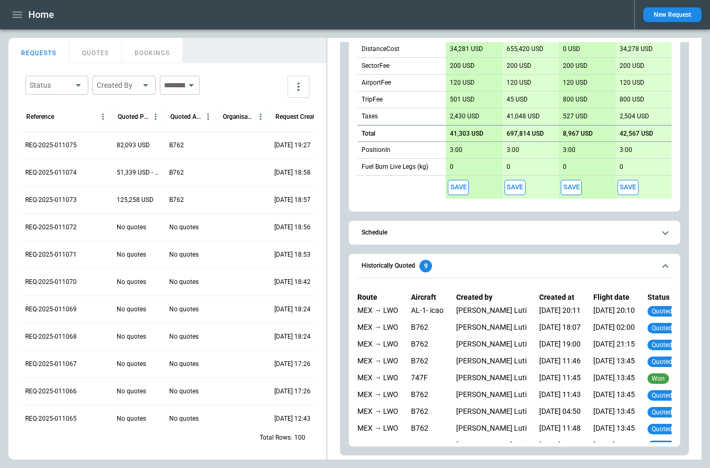
click at [103, 56] on button "QUOTES" at bounding box center [95, 50] width 53 height 25
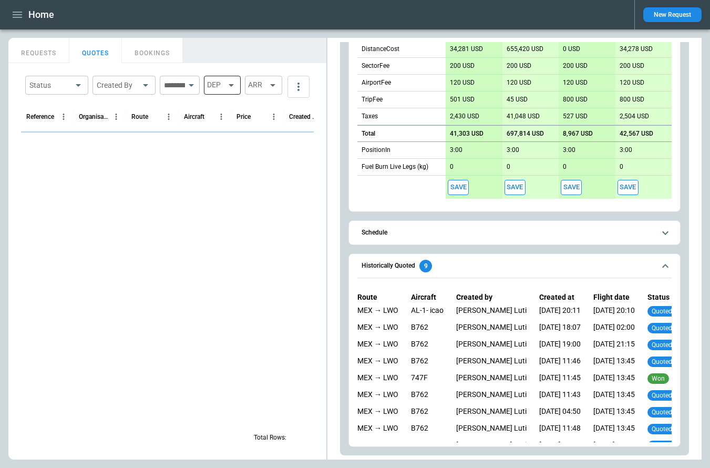
click at [238, 89] on icon at bounding box center [231, 85] width 13 height 13
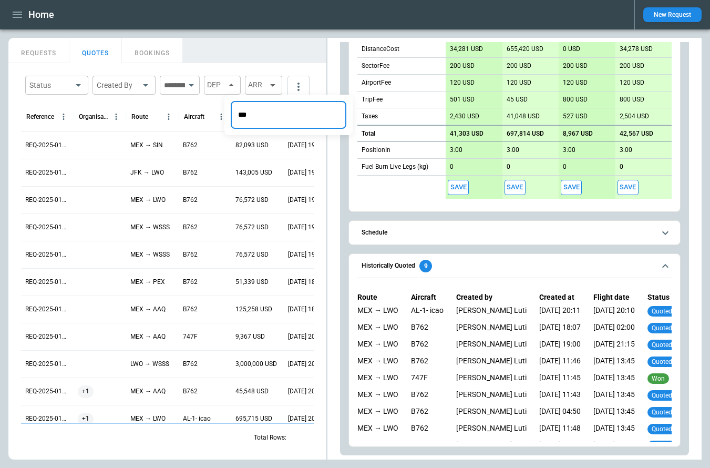
type input "***"
type input "**********"
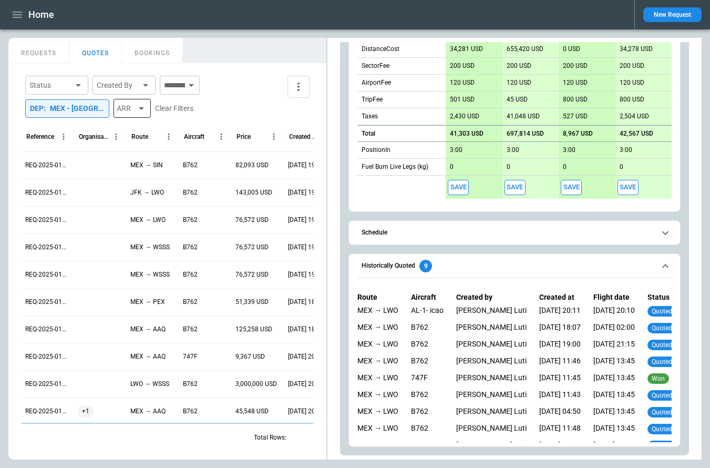
click at [143, 106] on icon at bounding box center [141, 108] width 13 height 13
type input "***"
type input "**********"
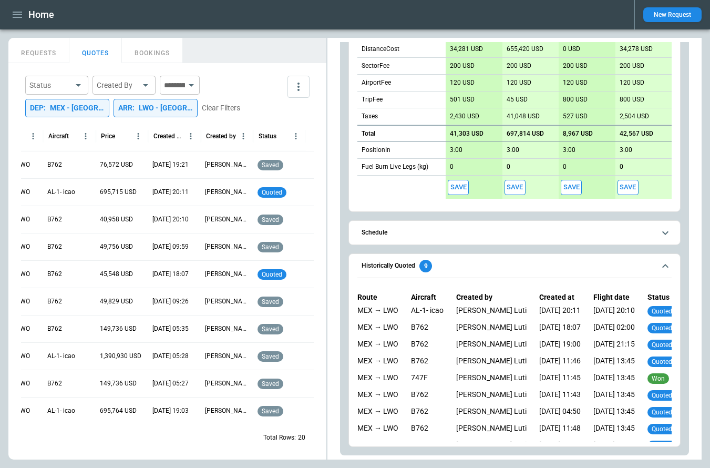
scroll to position [0, 136]
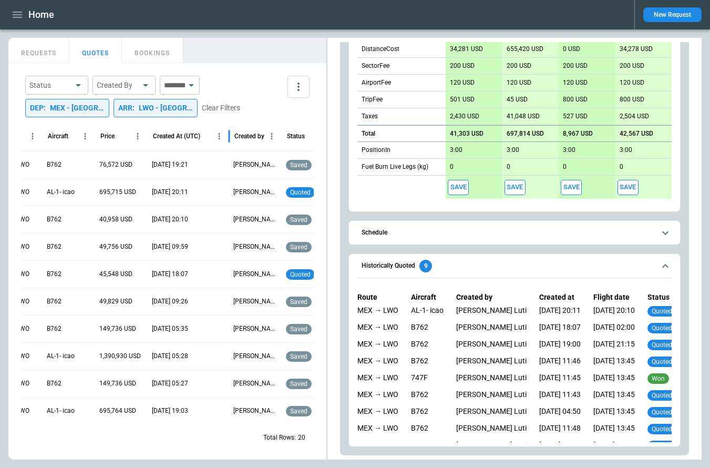
drag, startPoint x: 199, startPoint y: 138, endPoint x: 228, endPoint y: 139, distance: 28.9
click at [228, 139] on div at bounding box center [229, 135] width 5 height 29
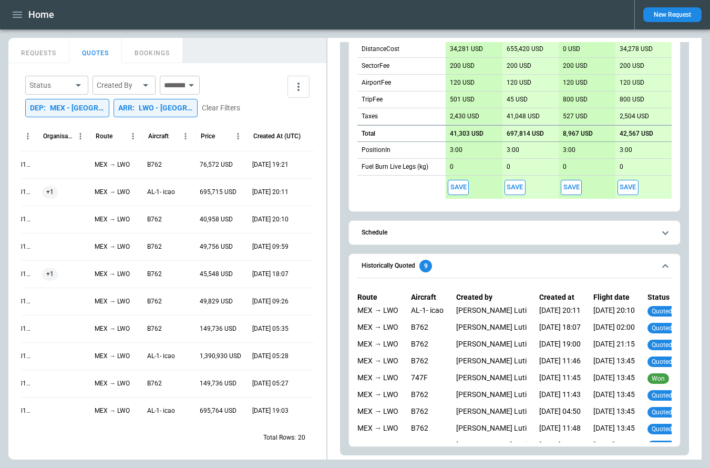
scroll to position [0, 0]
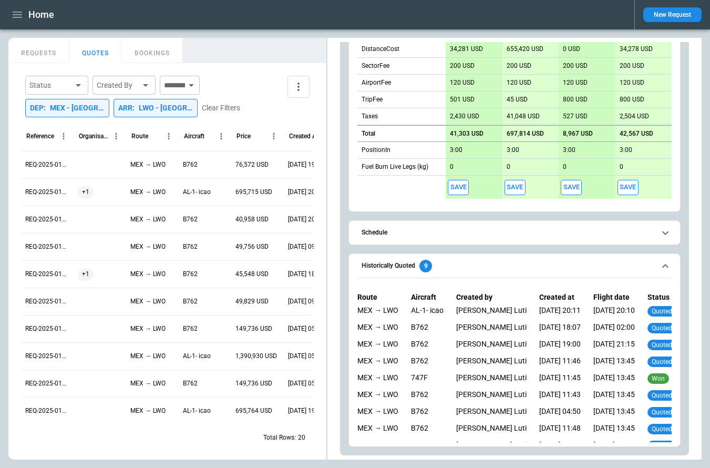
click at [73, 84] on body "Home New Request FindBorderBarSize REQUESTS QUOTES BOOKINGS Status ​ Created By…" at bounding box center [355, 234] width 710 height 468
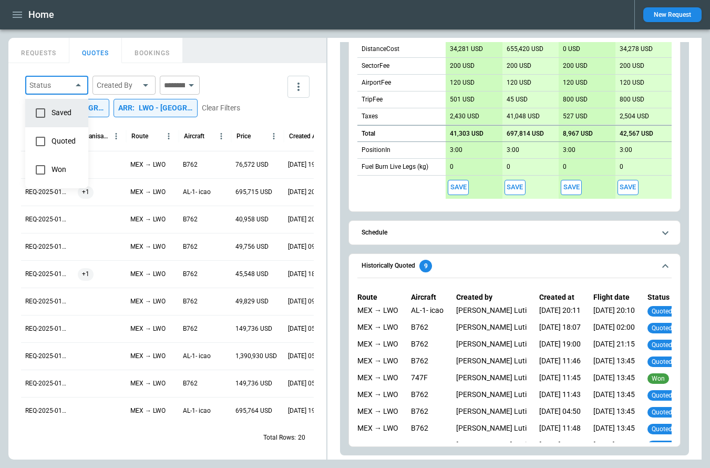
click at [60, 137] on span "Quoted" at bounding box center [66, 141] width 28 height 9
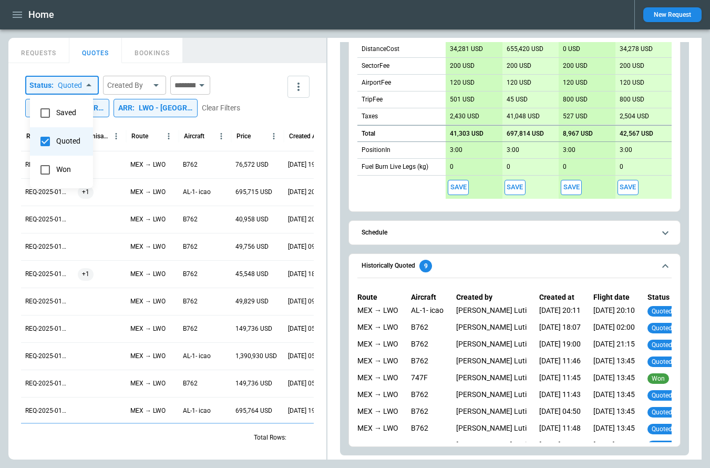
click at [57, 169] on span "Won" at bounding box center [70, 169] width 28 height 9
type input "**********"
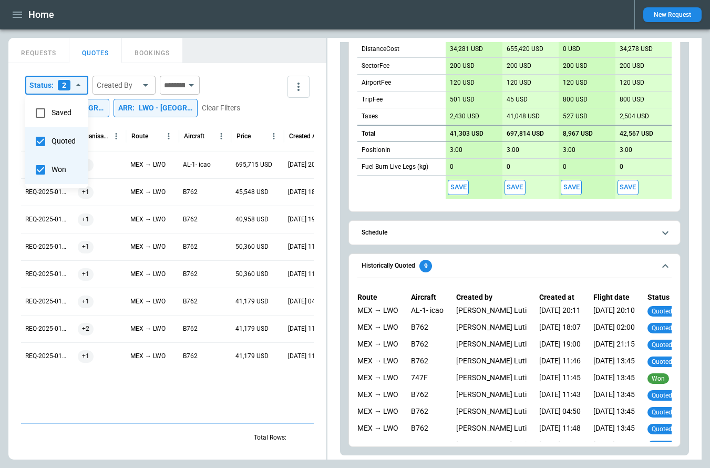
click at [252, 52] on div at bounding box center [355, 234] width 710 height 468
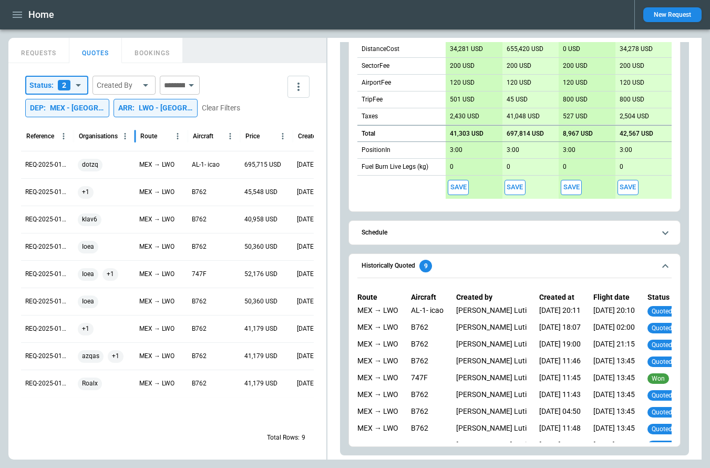
drag, startPoint x: 124, startPoint y: 139, endPoint x: 133, endPoint y: 140, distance: 9.0
click at [133, 140] on div at bounding box center [135, 135] width 5 height 29
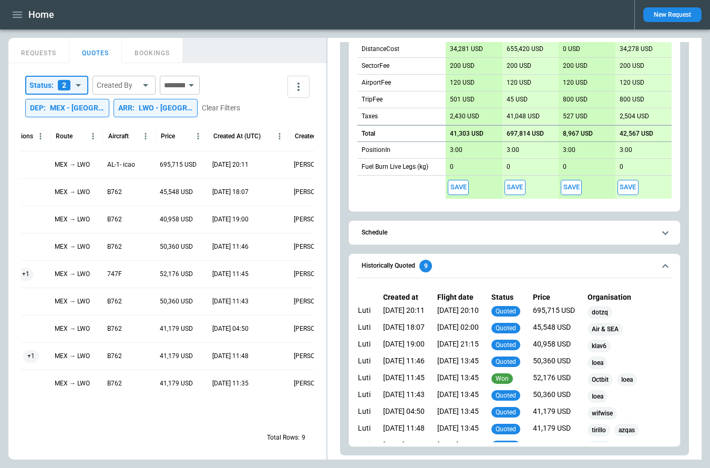
scroll to position [0, 89]
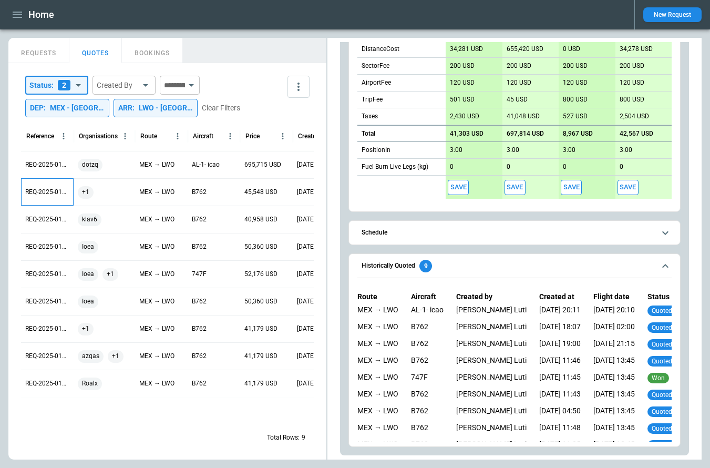
click at [49, 193] on p "REQ-2025-010651" at bounding box center [47, 192] width 44 height 9
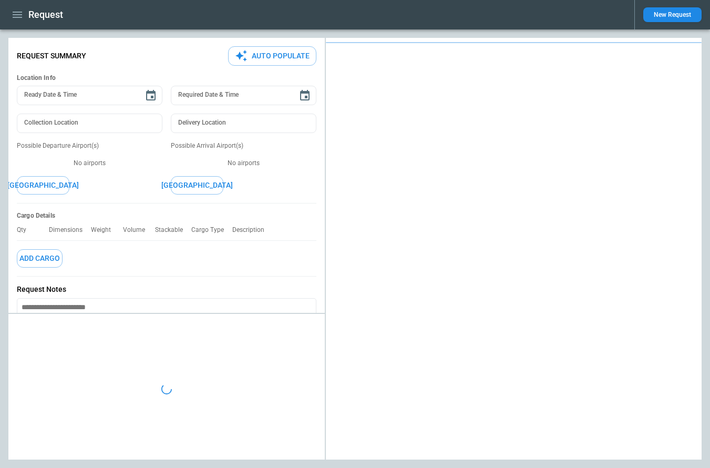
type textarea "*"
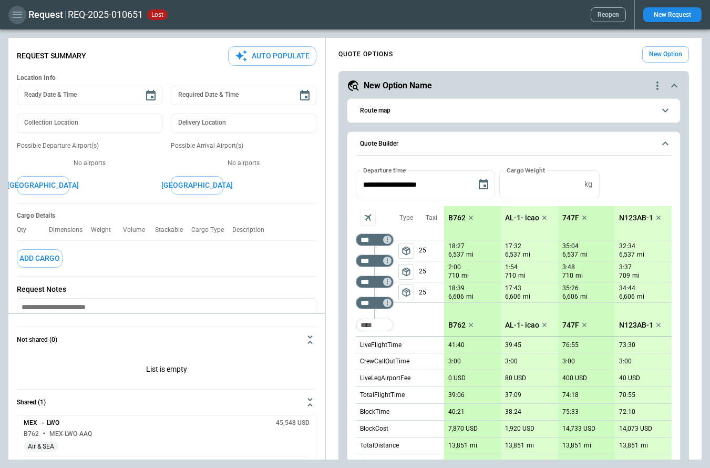
click at [18, 15] on icon "button" at bounding box center [17, 15] width 9 height 6
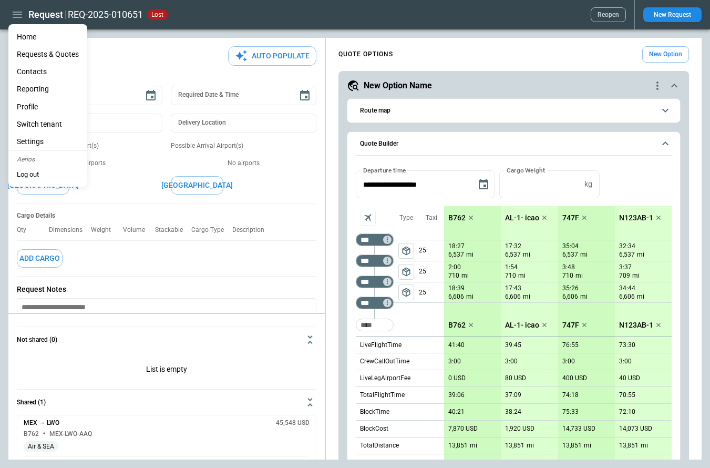
click at [27, 39] on li "Home" at bounding box center [47, 36] width 79 height 17
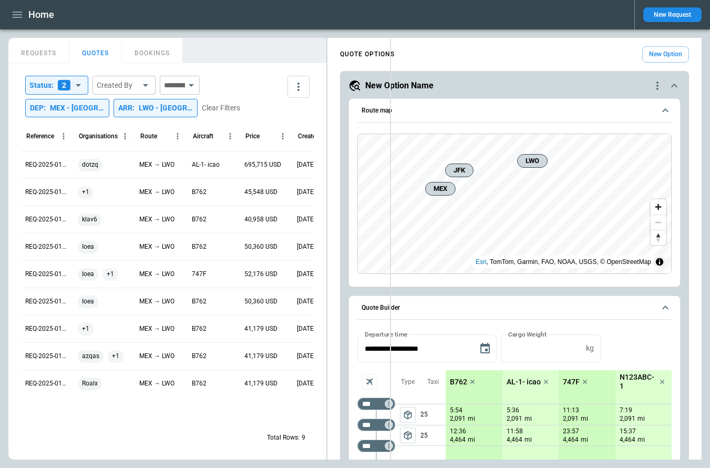
click at [390, 159] on div "**********" at bounding box center [355, 249] width 694 height 422
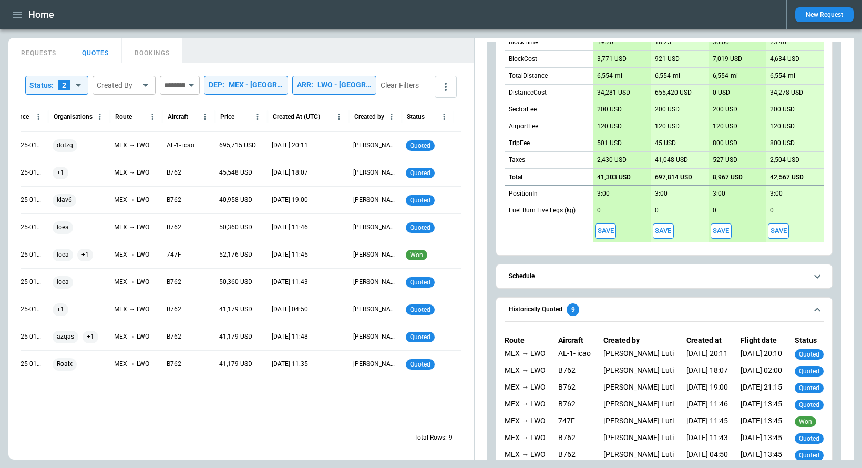
scroll to position [0, 26]
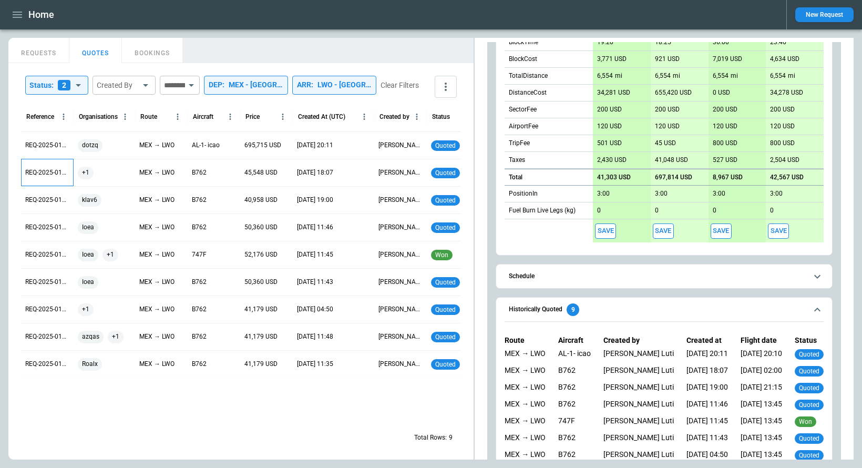
click at [57, 177] on p "REQ-2025-010651" at bounding box center [47, 172] width 44 height 9
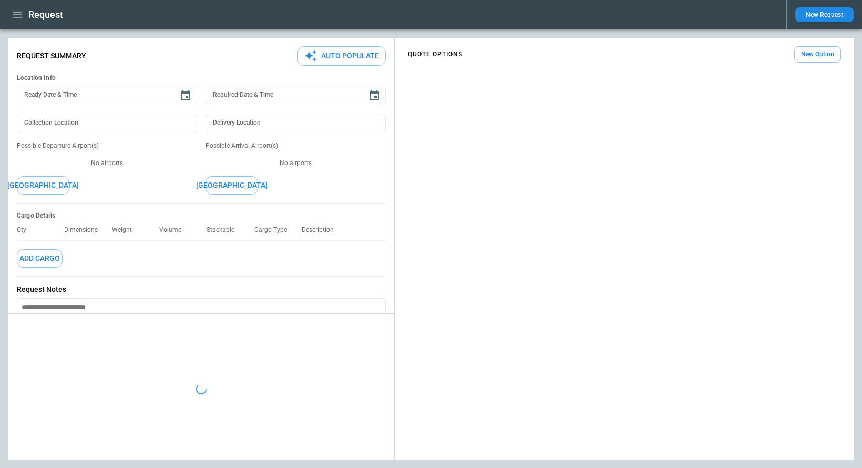
type textarea "*"
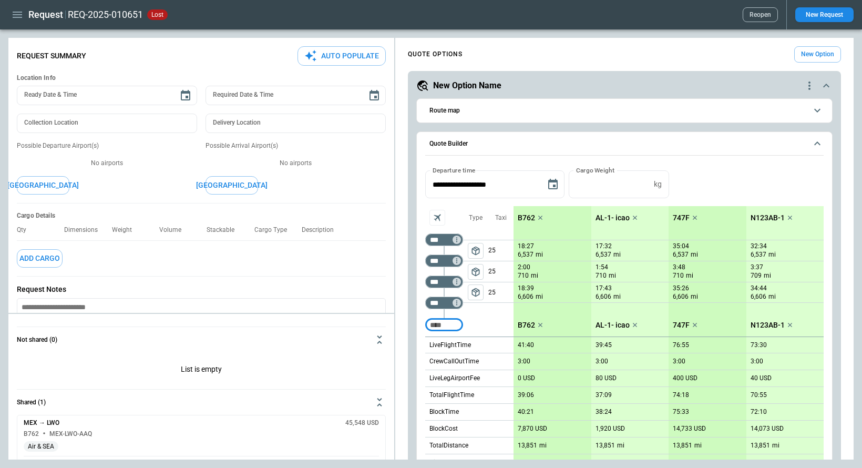
scroll to position [25, 0]
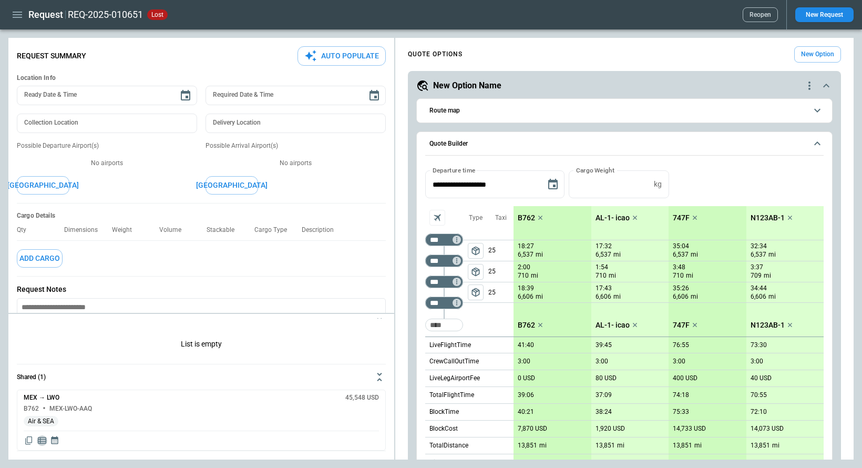
click at [43, 442] on icon "Display detailed quote content" at bounding box center [42, 440] width 11 height 11
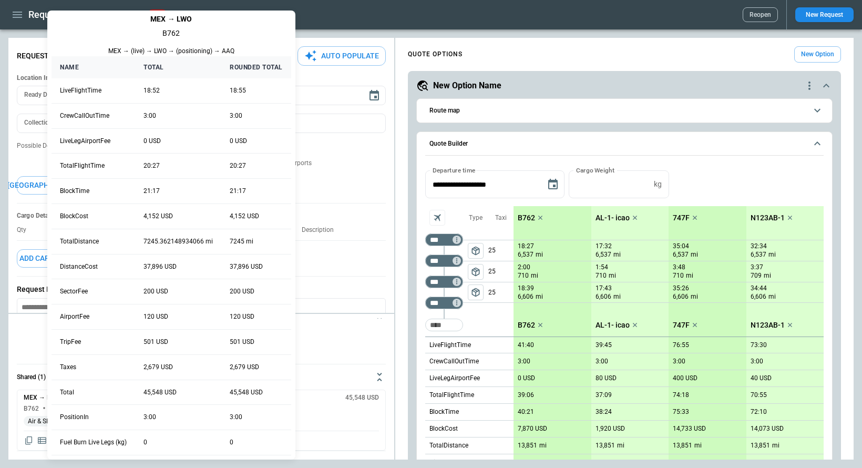
click at [322, 350] on div at bounding box center [431, 234] width 862 height 468
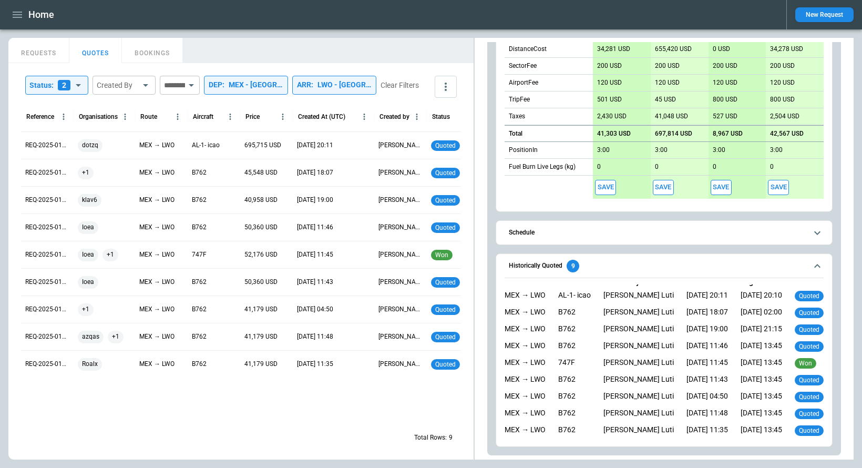
scroll to position [19, 0]
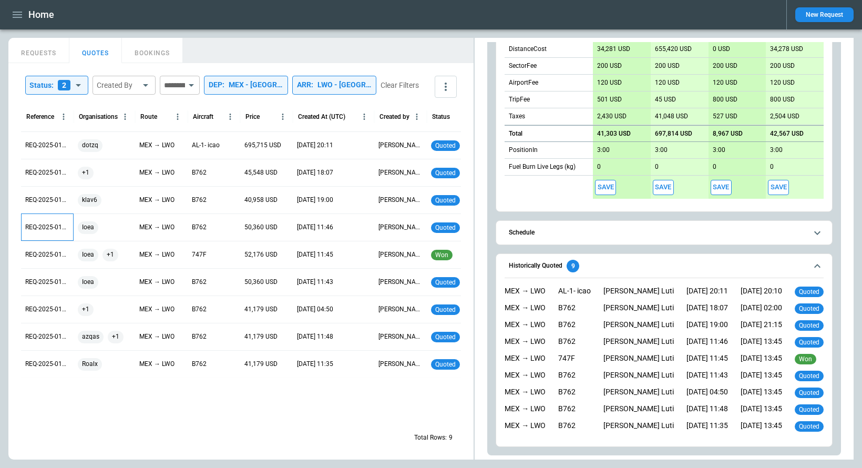
click at [44, 232] on p "REQ-2025-010438" at bounding box center [47, 227] width 44 height 9
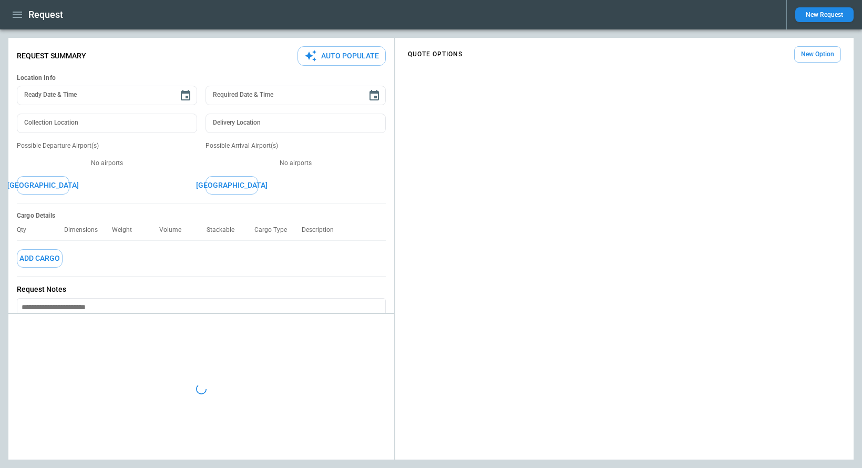
type textarea "*"
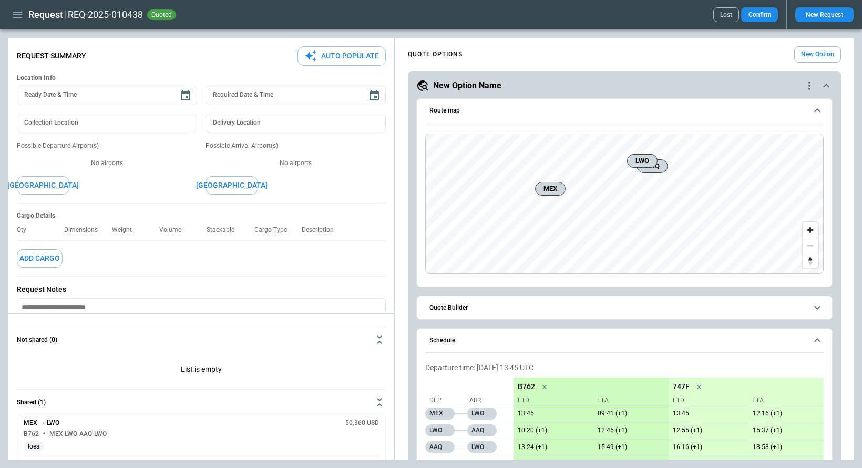
scroll to position [25, 0]
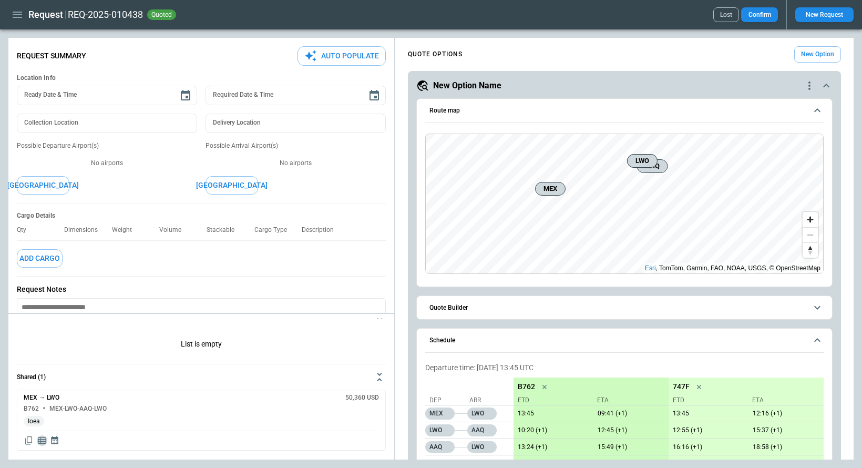
click at [42, 438] on icon "Display detailed quote content" at bounding box center [42, 440] width 11 height 11
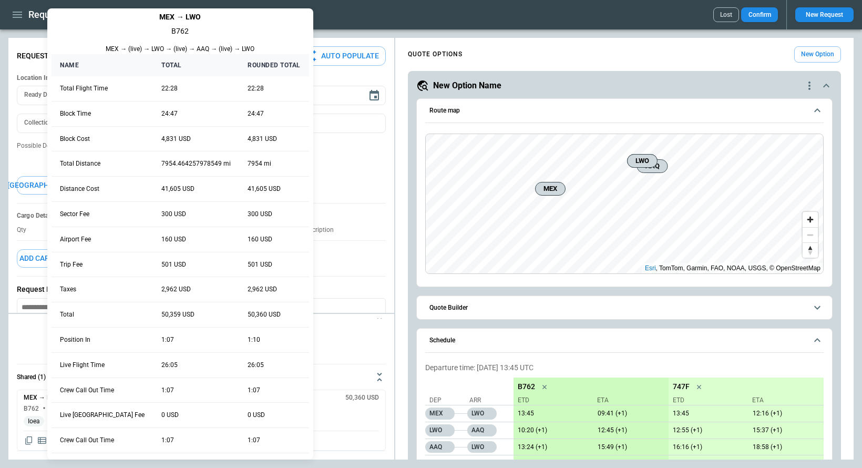
click at [305, 230] on div at bounding box center [431, 234] width 862 height 468
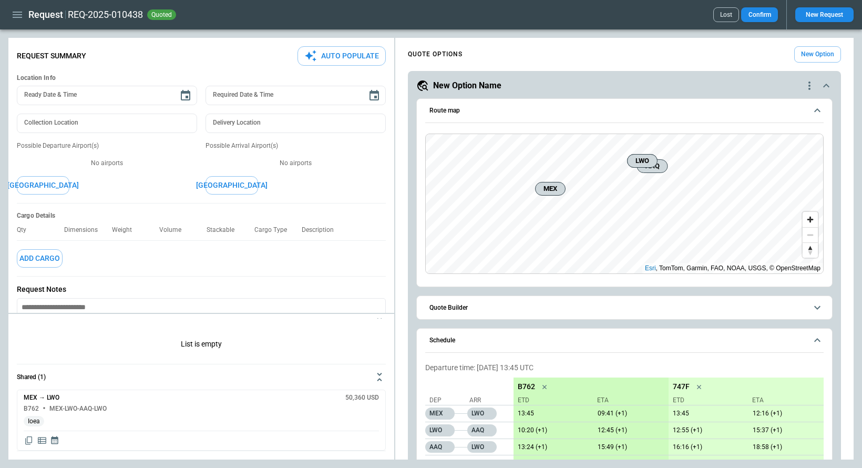
click at [19, 17] on icon "button" at bounding box center [17, 15] width 9 height 6
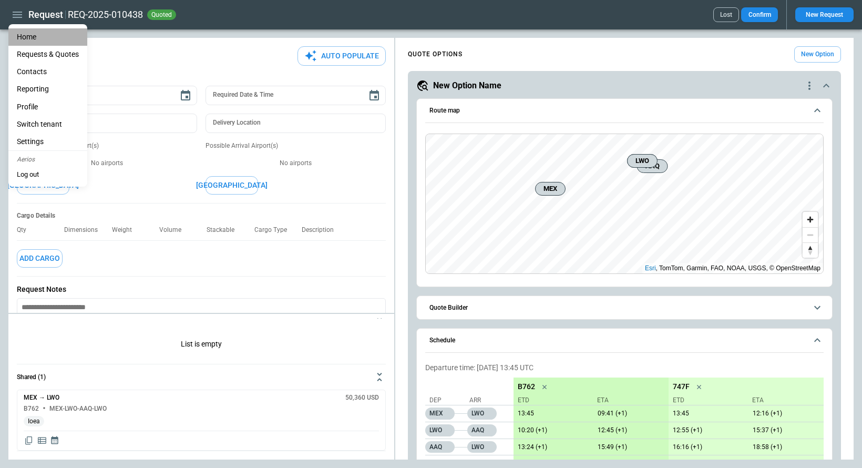
click at [25, 36] on li "Home" at bounding box center [47, 36] width 79 height 17
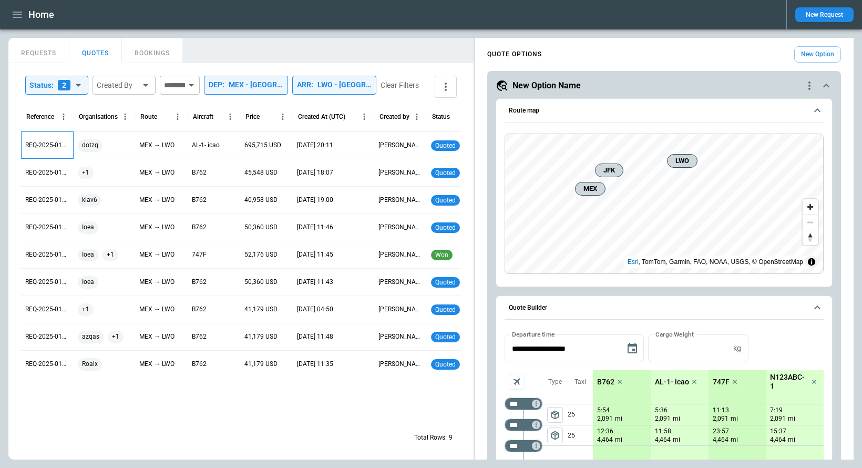
click at [41, 150] on p "REQ-2025-011048" at bounding box center [47, 145] width 44 height 9
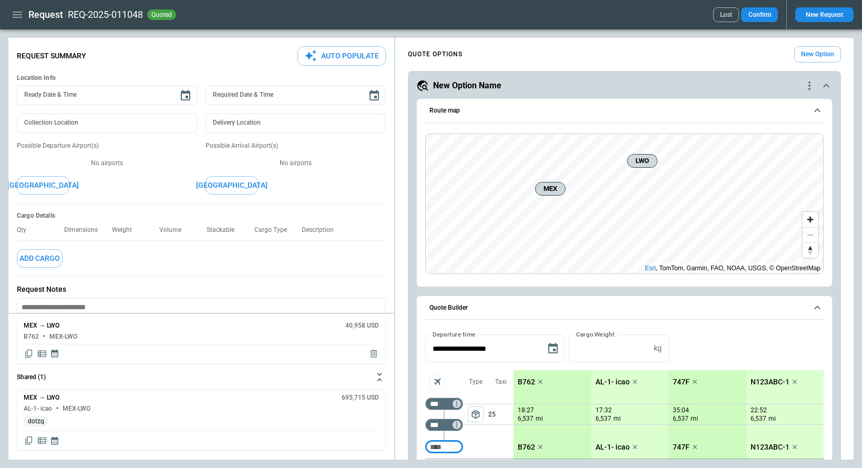
click at [727, 13] on button "Lost" at bounding box center [727, 14] width 26 height 15
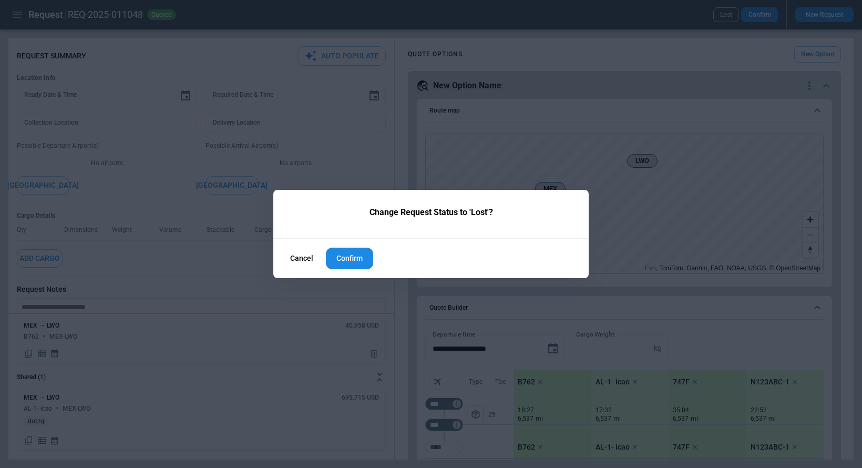
click at [346, 256] on button "Confirm" at bounding box center [349, 259] width 47 height 22
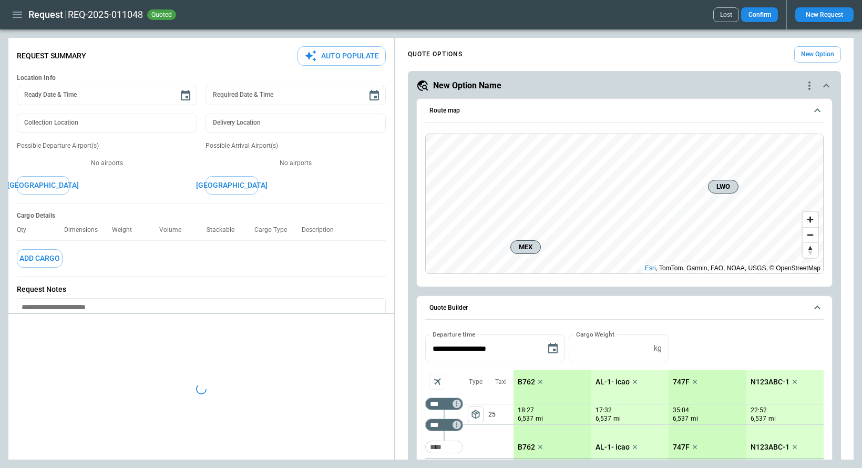
type textarea "*"
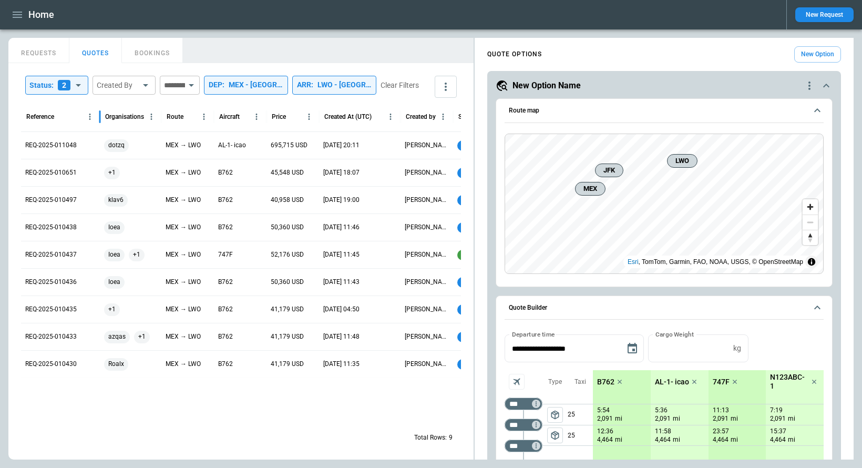
drag, startPoint x: 73, startPoint y: 130, endPoint x: 90, endPoint y: 126, distance: 18.0
click at [97, 126] on div at bounding box center [99, 116] width 5 height 29
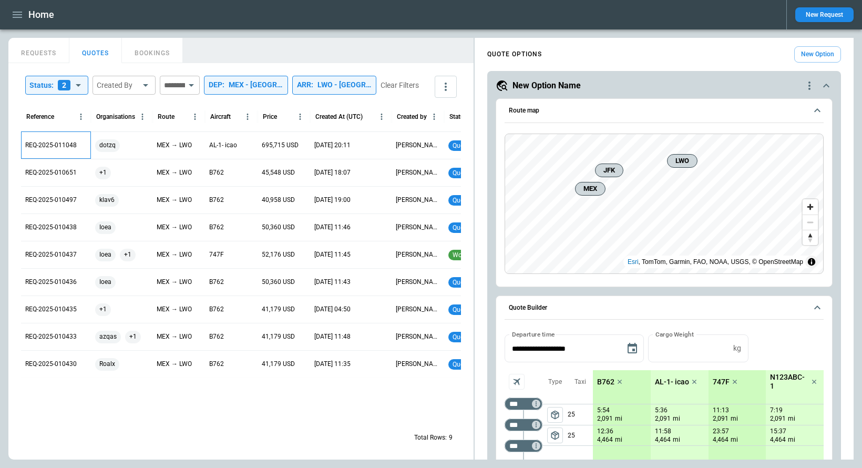
click at [37, 150] on p "REQ-2025-011048" at bounding box center [51, 145] width 52 height 9
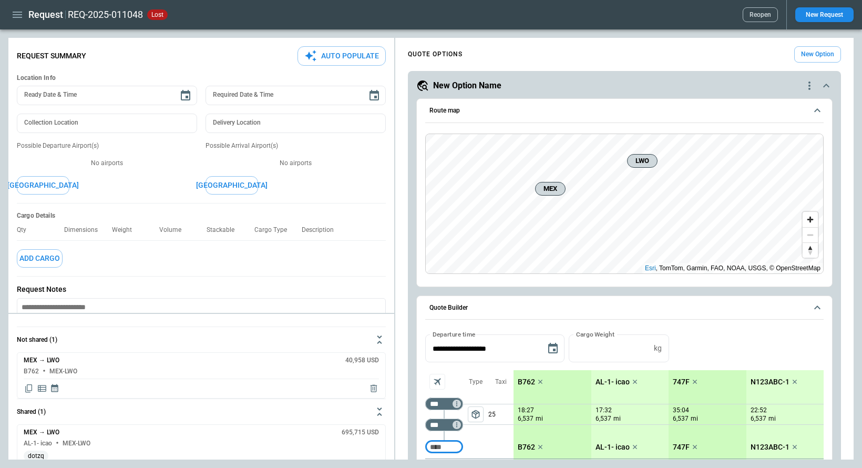
click at [768, 14] on button "Reopen" at bounding box center [760, 14] width 35 height 15
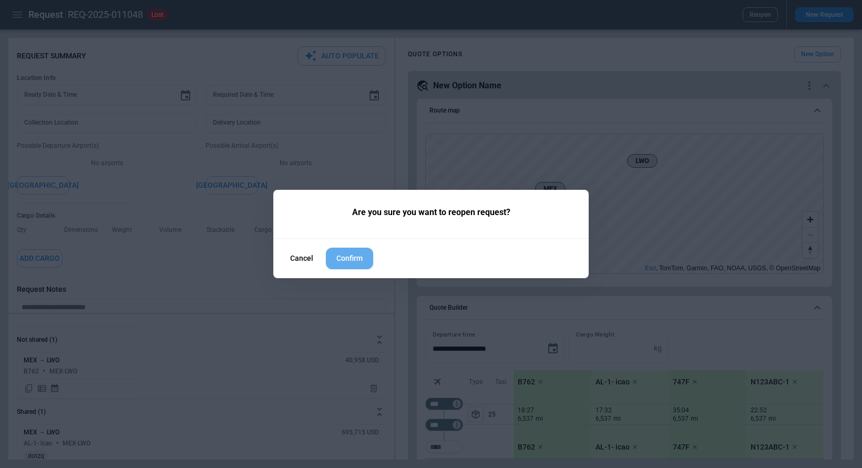
click at [356, 262] on button "Confirm" at bounding box center [349, 259] width 47 height 22
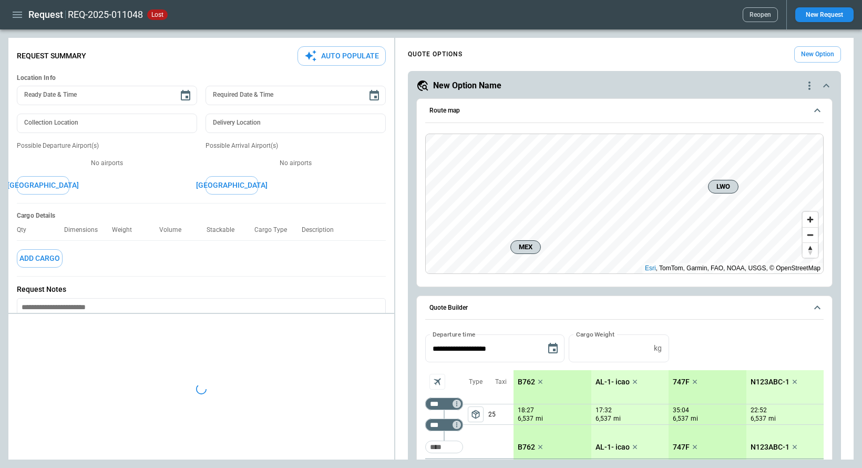
type textarea "*"
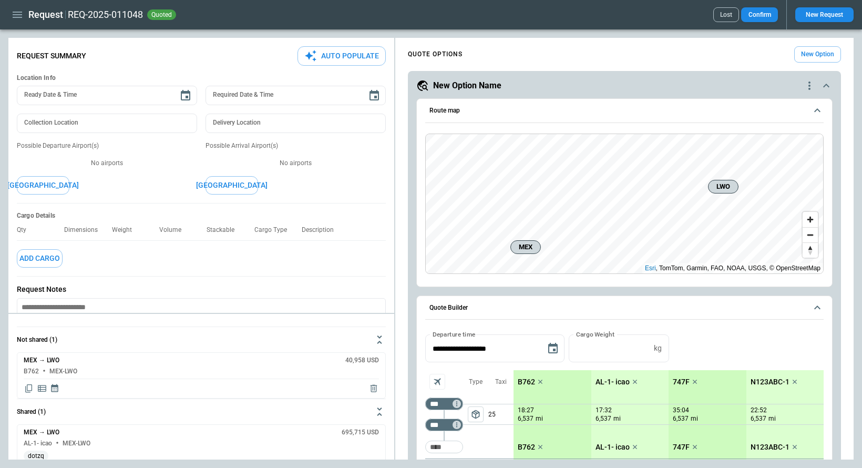
click at [771, 17] on button "Confirm" at bounding box center [759, 14] width 37 height 15
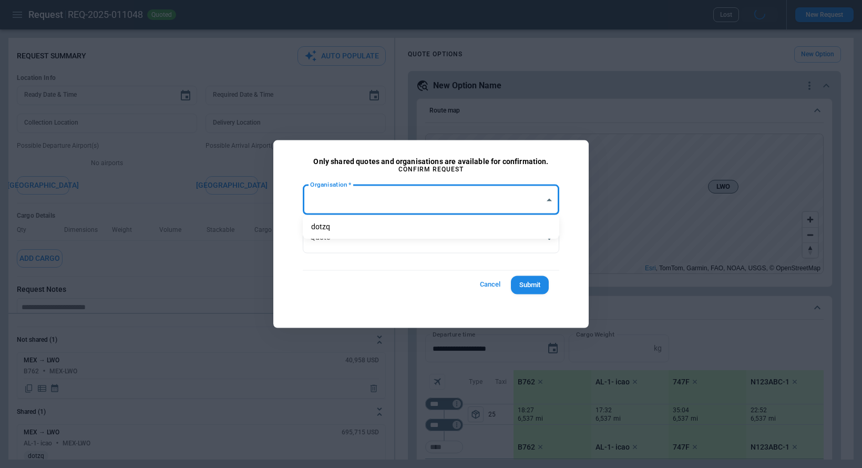
click at [358, 207] on body "**********" at bounding box center [431, 234] width 862 height 468
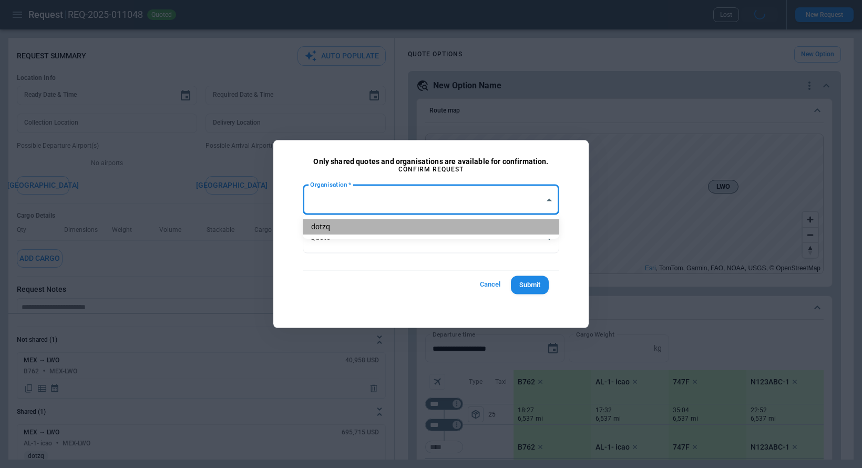
click at [357, 226] on li "dotzq" at bounding box center [431, 226] width 257 height 15
type input "**********"
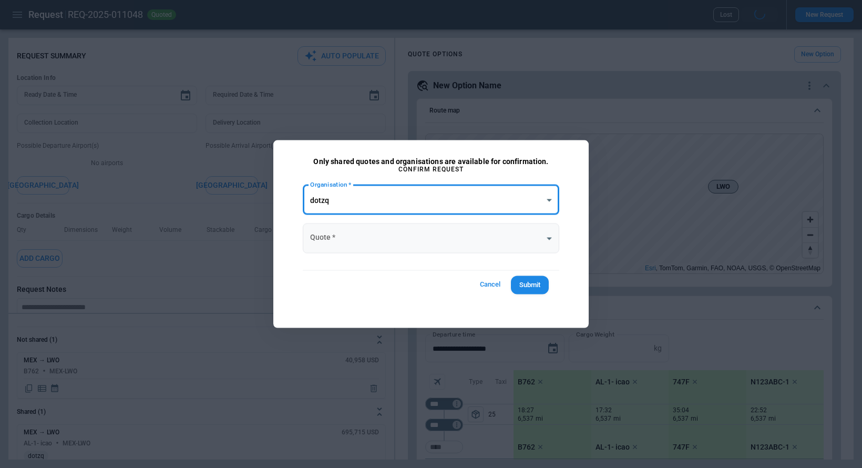
click at [357, 240] on body "**********" at bounding box center [431, 234] width 862 height 468
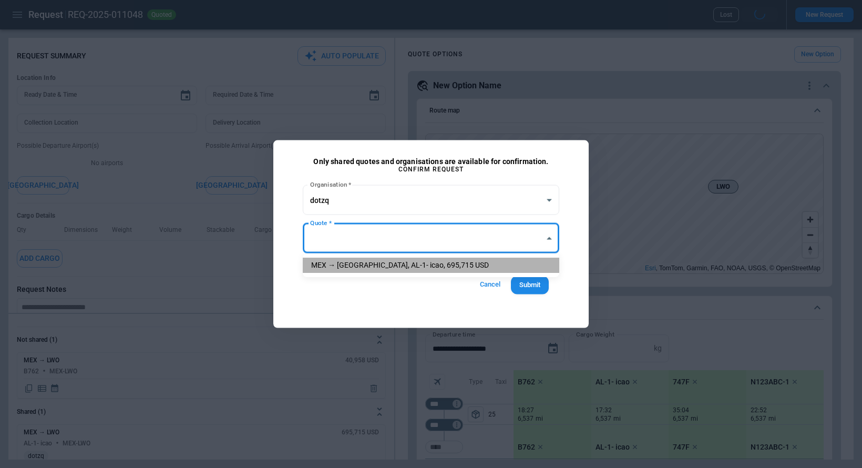
click at [360, 267] on li "MEX → LWO, AL-1- icao, 695,715 USD" at bounding box center [431, 265] width 257 height 15
type input "**********"
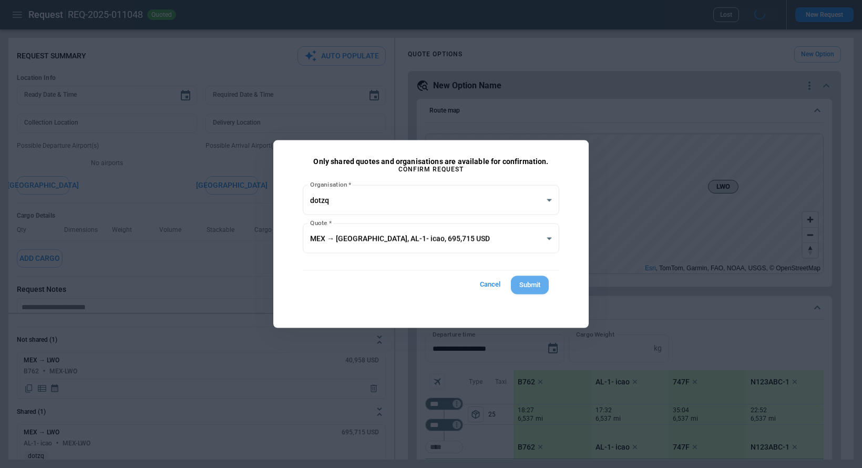
click at [530, 293] on button "Submit" at bounding box center [530, 285] width 38 height 18
type textarea "*"
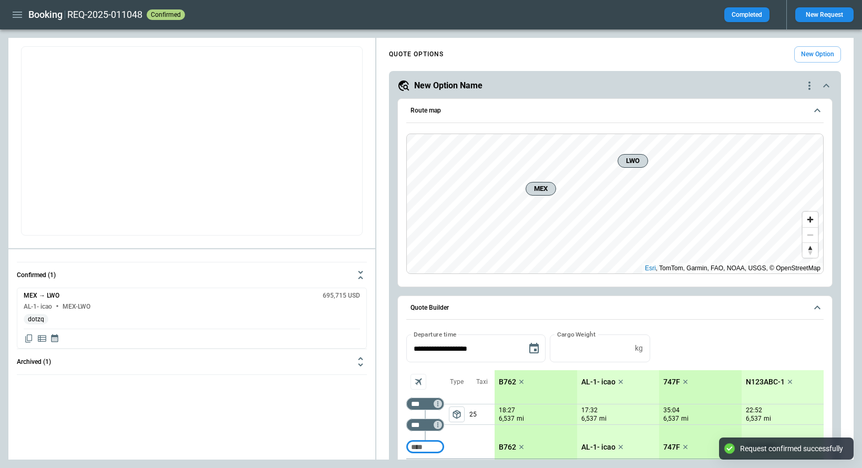
click at [15, 15] on icon "button" at bounding box center [17, 14] width 13 height 13
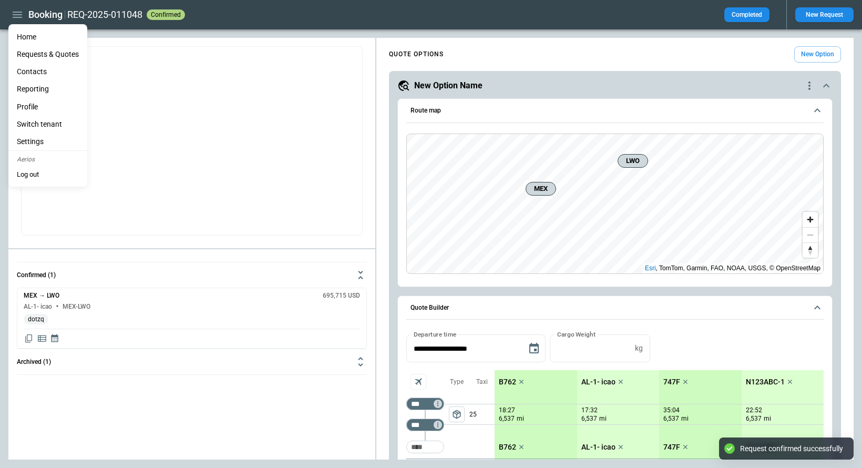
click at [24, 36] on li "Home" at bounding box center [47, 36] width 79 height 17
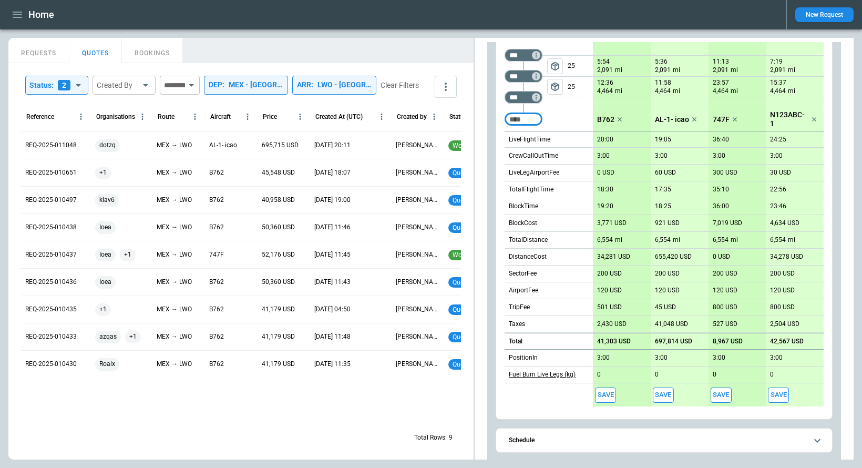
scroll to position [290, 0]
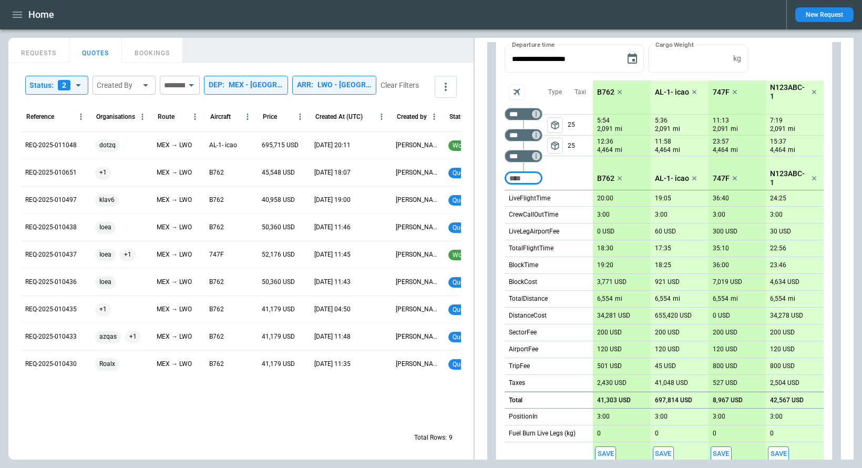
click at [557, 148] on span "package_2" at bounding box center [555, 145] width 11 height 11
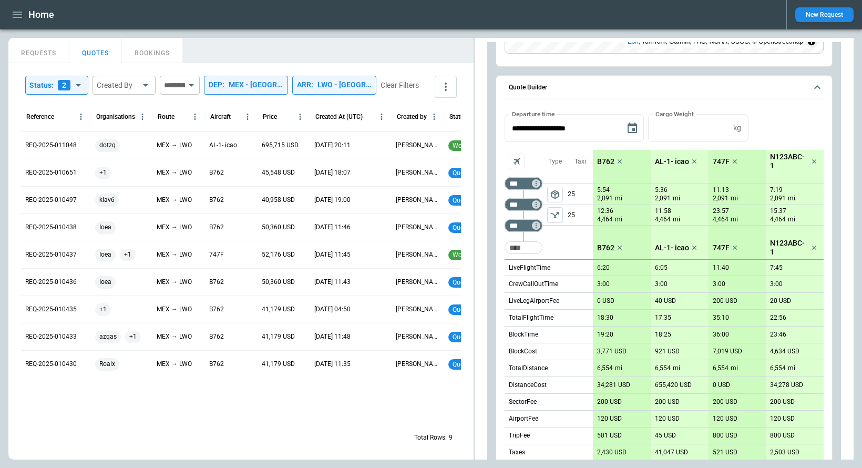
scroll to position [149, 0]
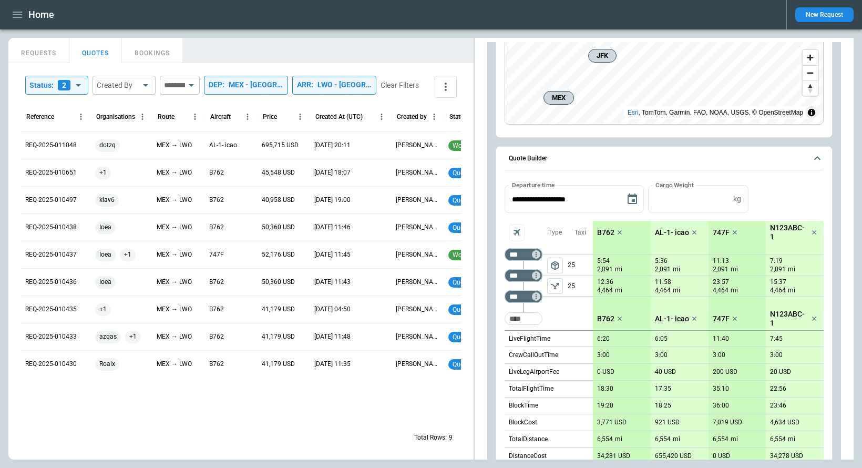
click at [283, 83] on div "MEX - [GEOGRAPHIC_DATA]. [PERSON_NAME]" at bounding box center [256, 84] width 55 height 9
click at [334, 114] on icon "Clear" at bounding box center [335, 115] width 11 height 11
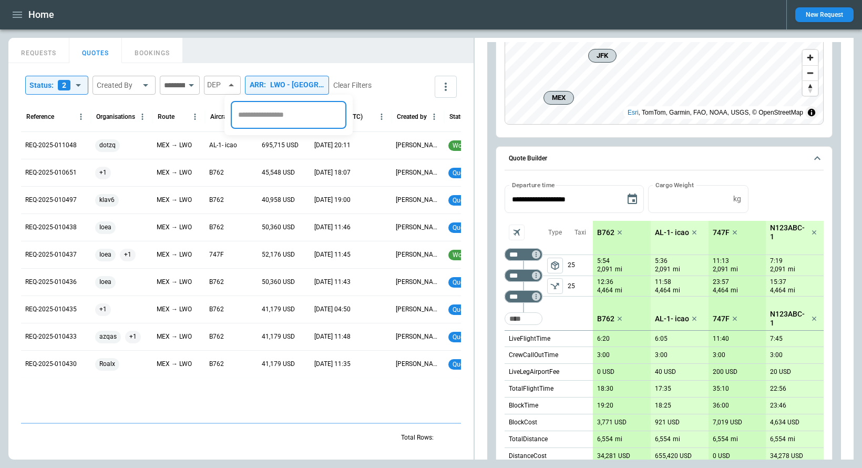
scroll to position [0, 0]
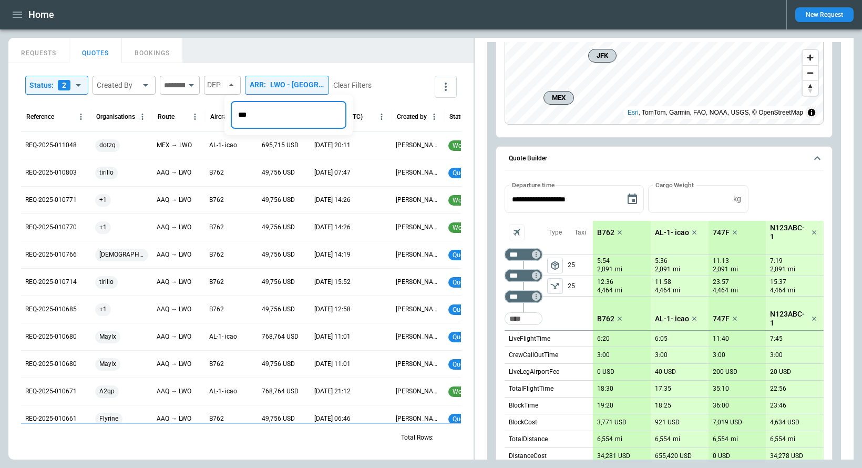
type input "***"
type input "**********"
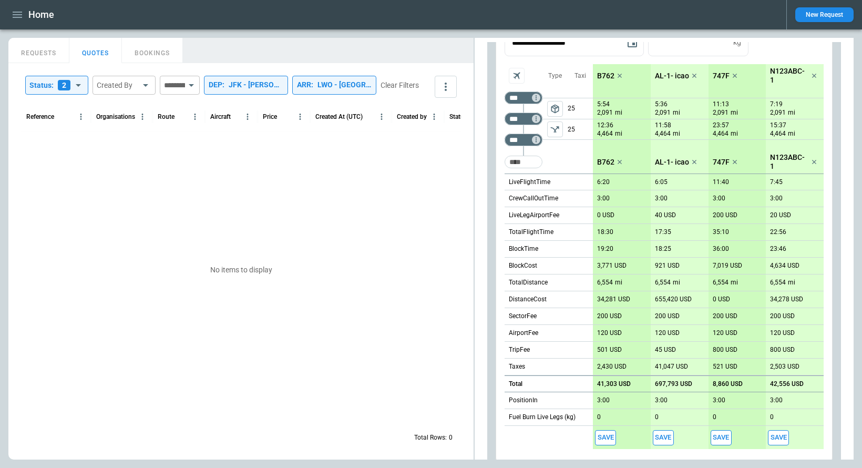
scroll to position [424, 0]
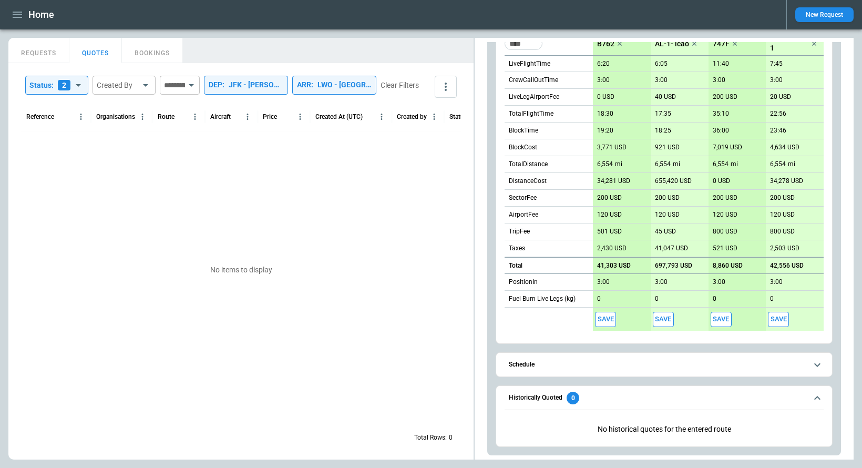
click at [606, 323] on button "Save" at bounding box center [605, 319] width 21 height 15
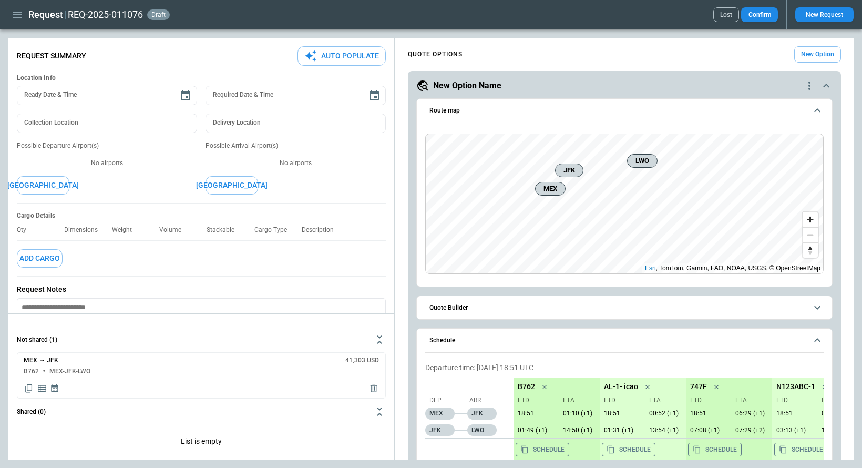
click at [534, 311] on button "Quote Builder" at bounding box center [624, 308] width 399 height 24
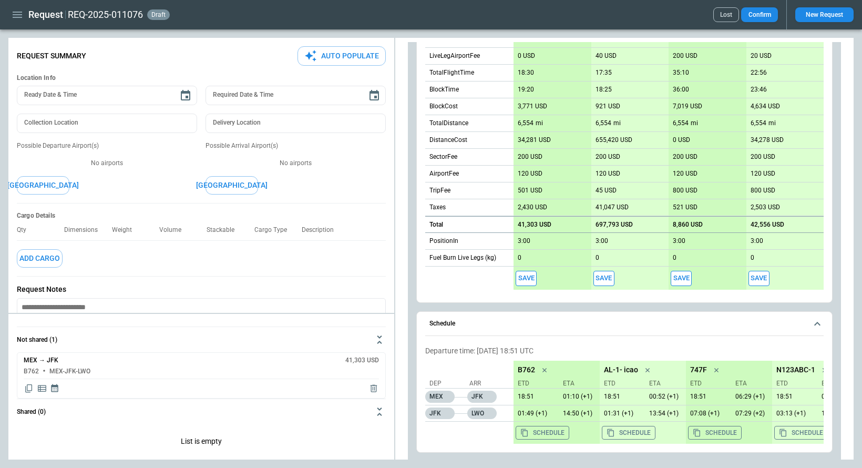
scroll to position [477, 0]
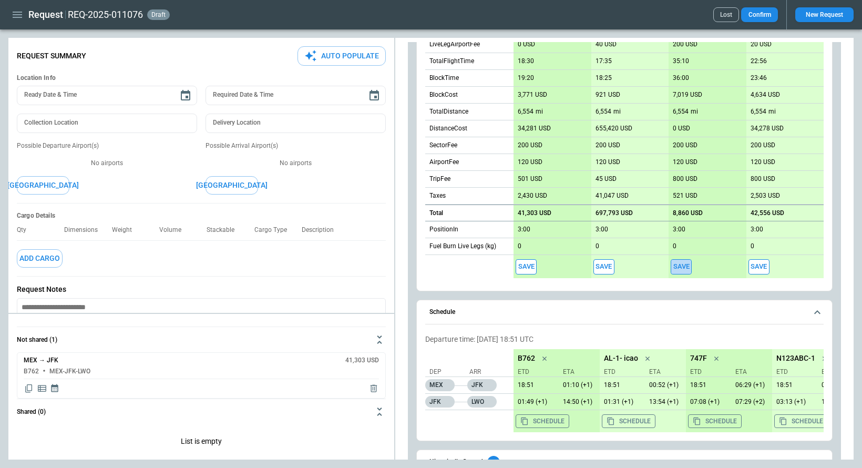
click at [680, 268] on button "Save" at bounding box center [681, 266] width 21 height 15
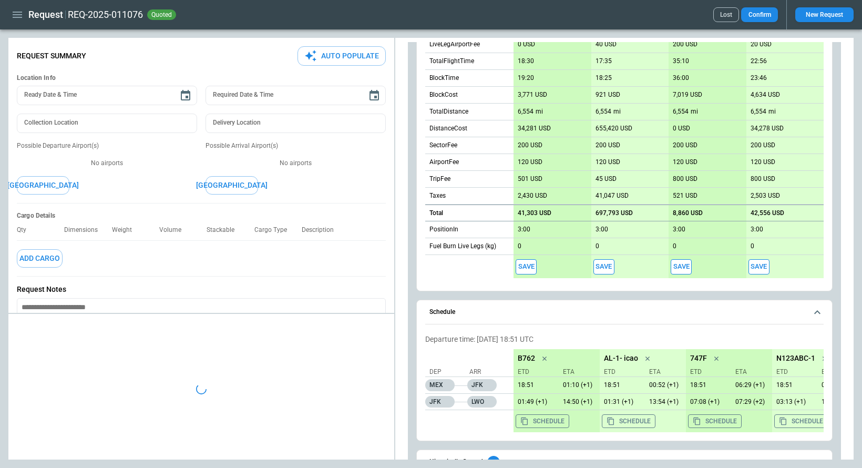
type textarea "*"
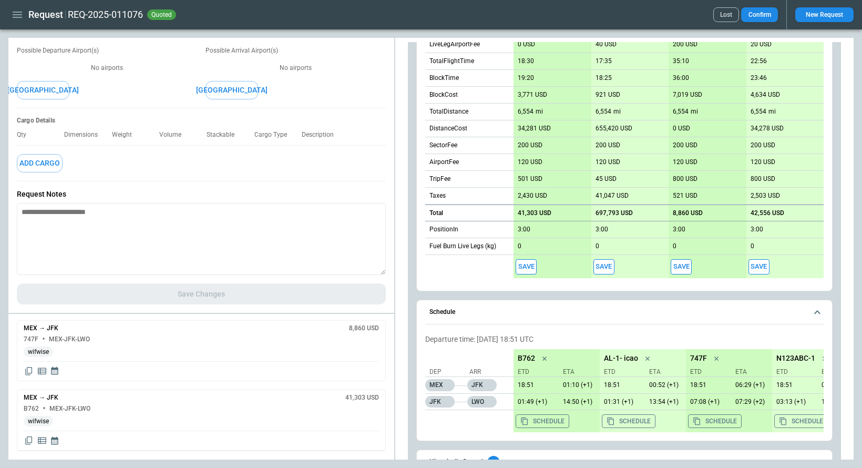
scroll to position [504, 0]
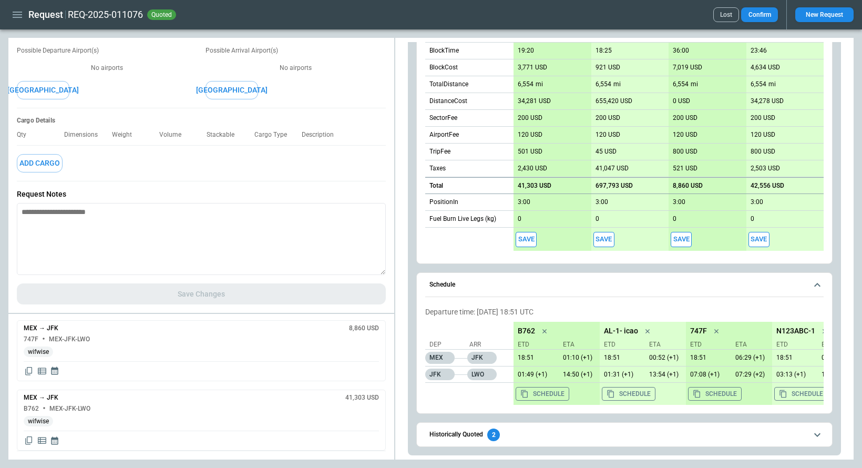
click at [509, 433] on span "Historically Quoted 2" at bounding box center [619, 435] width 378 height 13
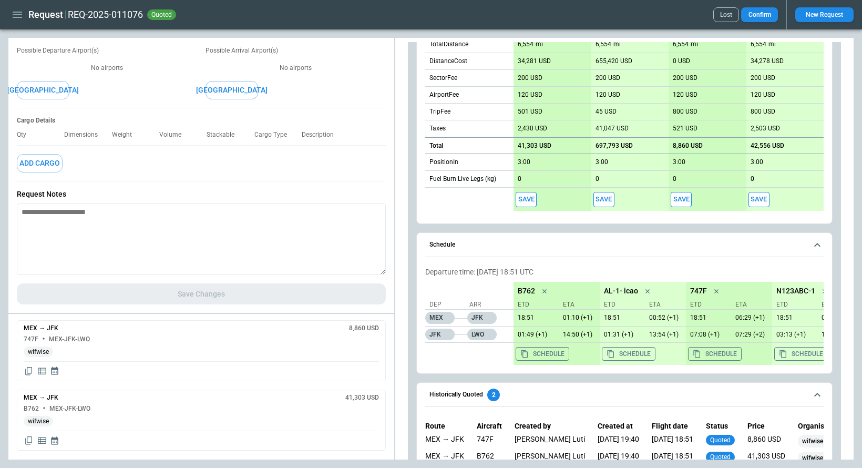
scroll to position [575, 0]
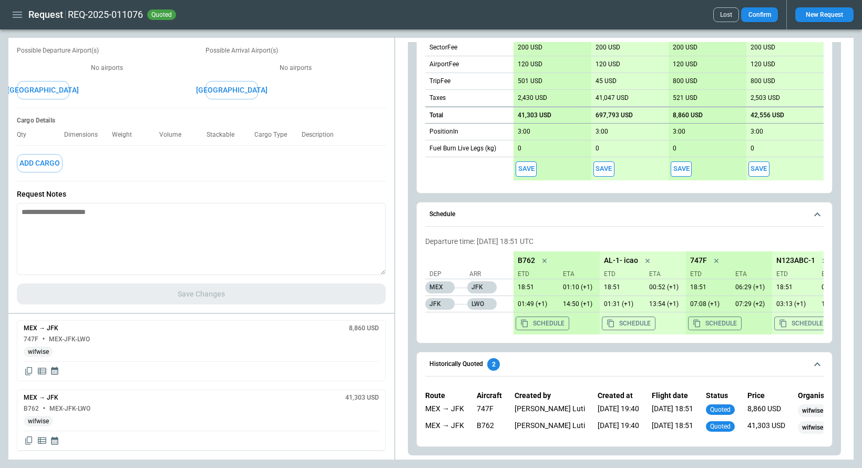
click at [19, 19] on icon "button" at bounding box center [17, 14] width 13 height 13
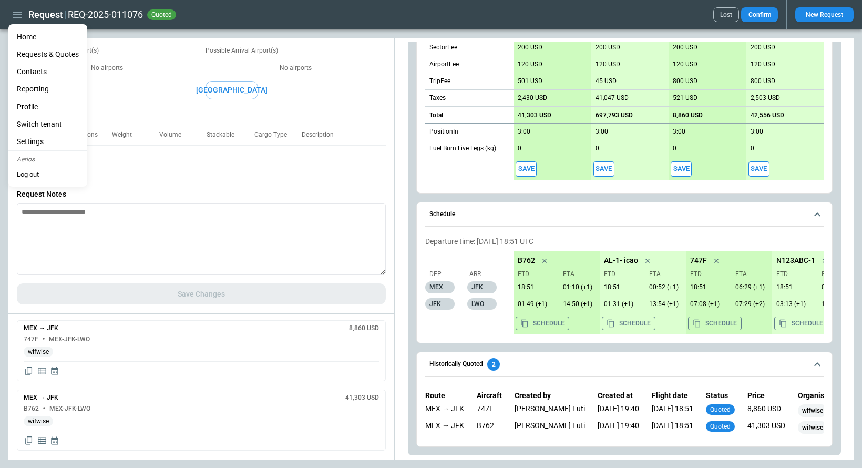
click at [31, 38] on li "Home" at bounding box center [47, 36] width 79 height 17
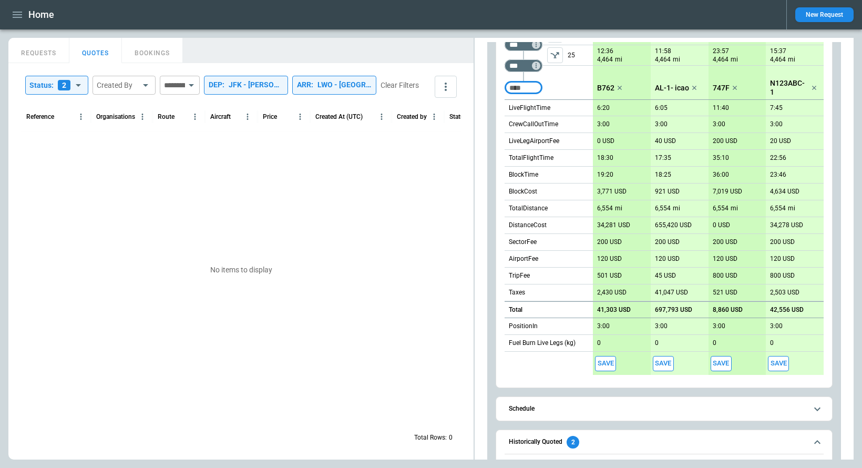
scroll to position [458, 0]
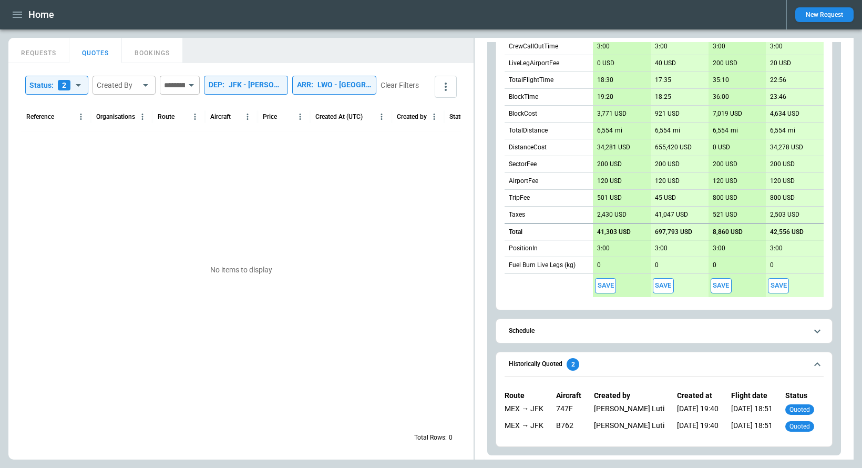
click at [278, 84] on div "JFK - [PERSON_NAME][GEOGRAPHIC_DATA]" at bounding box center [256, 84] width 55 height 9
click at [340, 112] on icon "Clear" at bounding box center [335, 115] width 11 height 11
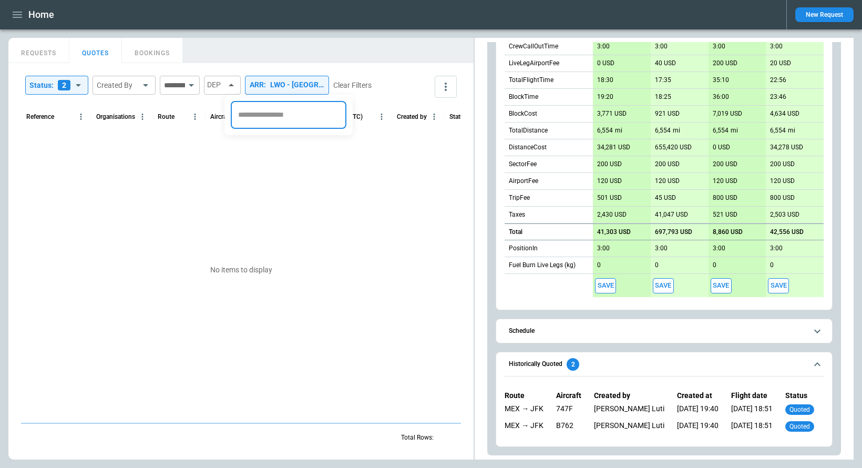
scroll to position [0, 0]
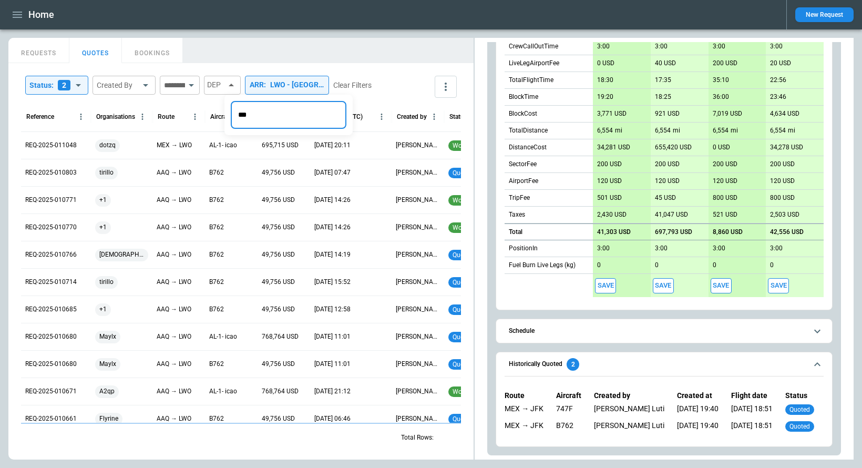
type input "***"
type input "**********"
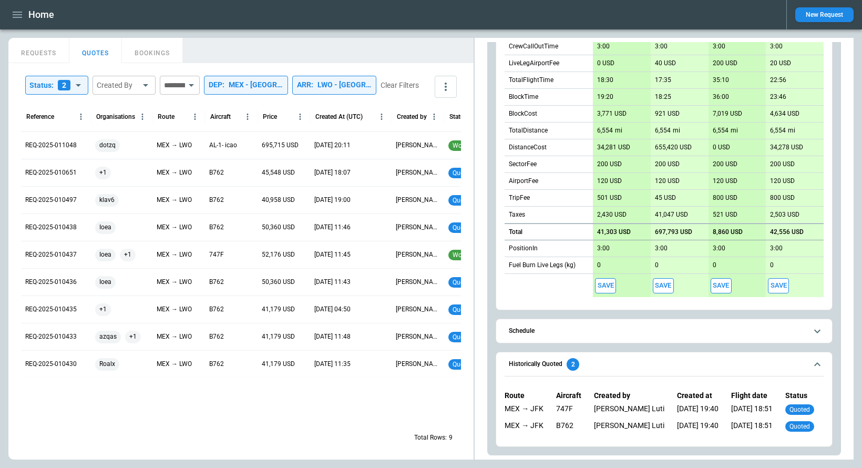
click at [352, 89] on div "LWO - Lviv International Airport" at bounding box center [345, 84] width 54 height 9
click at [423, 114] on icon "Clear" at bounding box center [424, 115] width 6 height 6
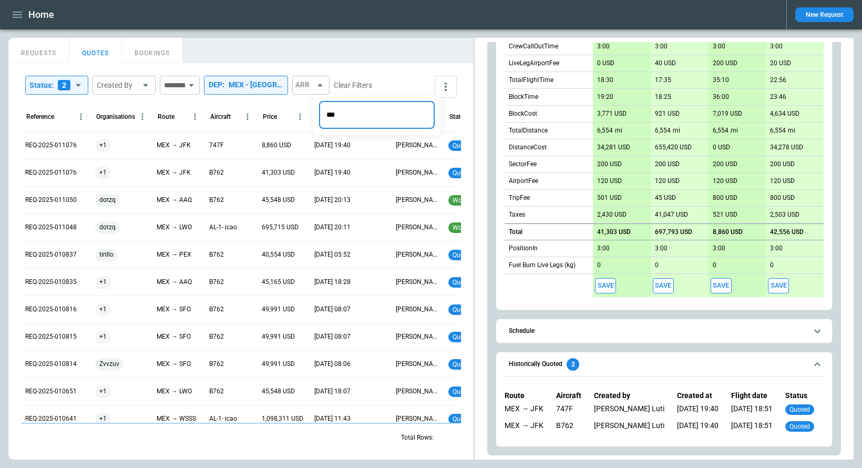
type input "***"
type input "**********"
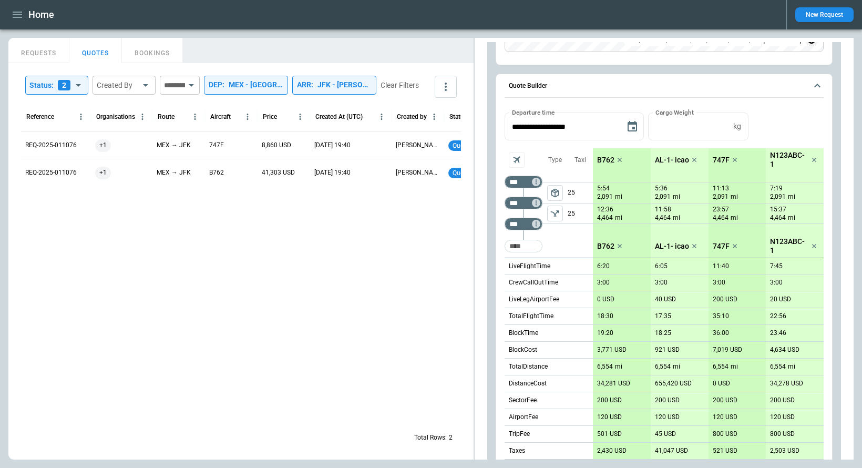
scroll to position [190, 0]
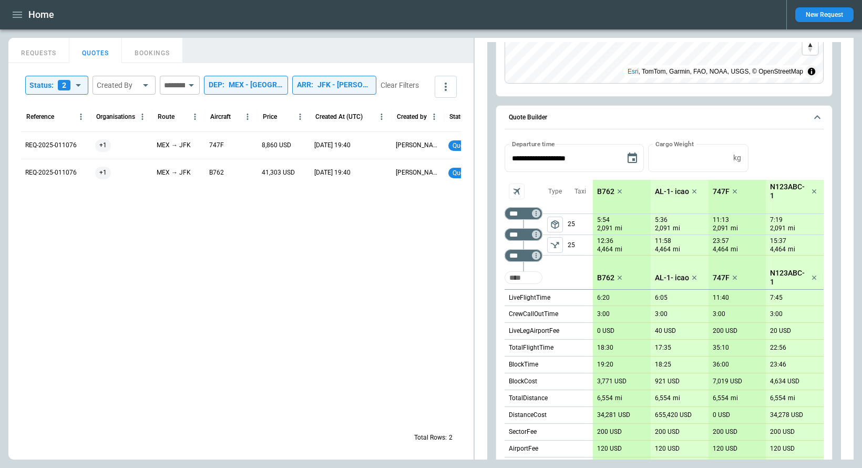
click at [524, 279] on input "Too short" at bounding box center [524, 277] width 34 height 19
type input "***"
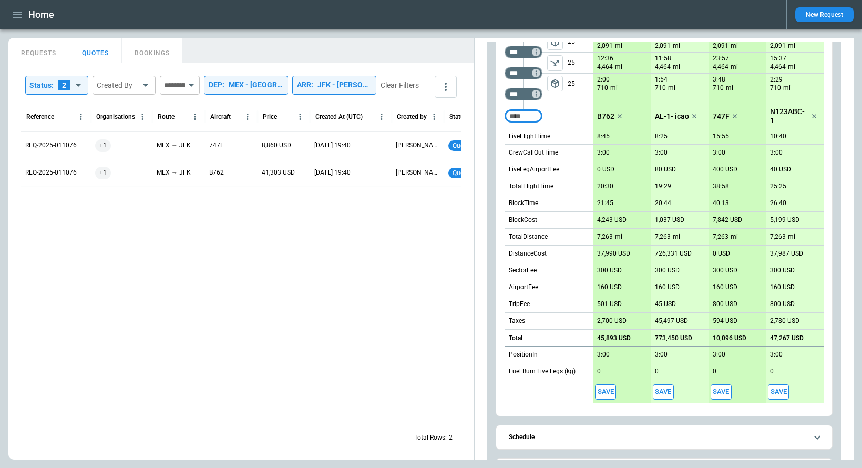
scroll to position [335, 0]
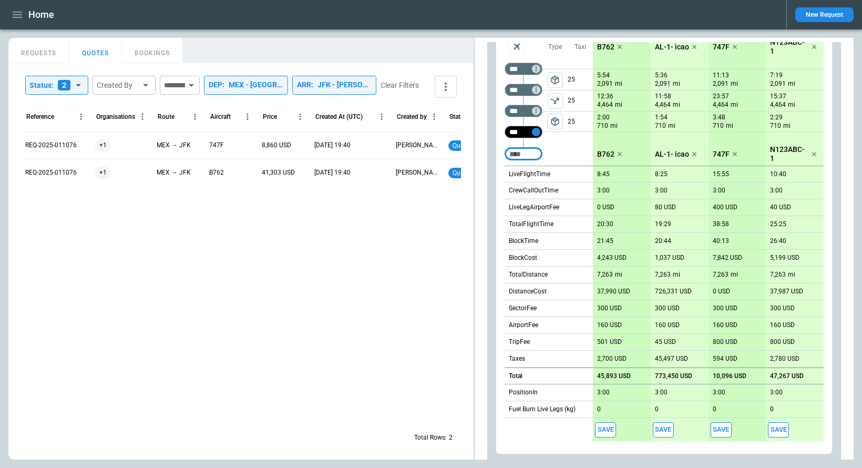
click at [536, 132] on icon "Too short" at bounding box center [536, 132] width 1 height 5
click at [547, 159] on p "Delete" at bounding box center [544, 159] width 17 height 9
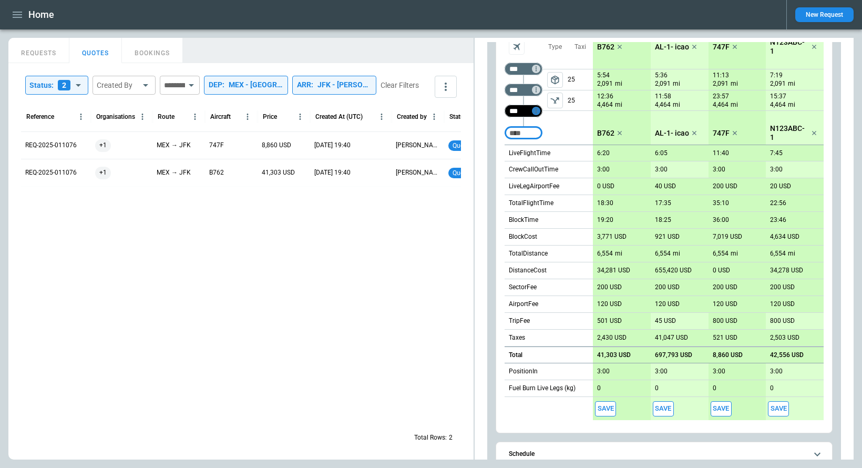
click at [536, 114] on icon "Too short" at bounding box center [536, 110] width 7 height 7
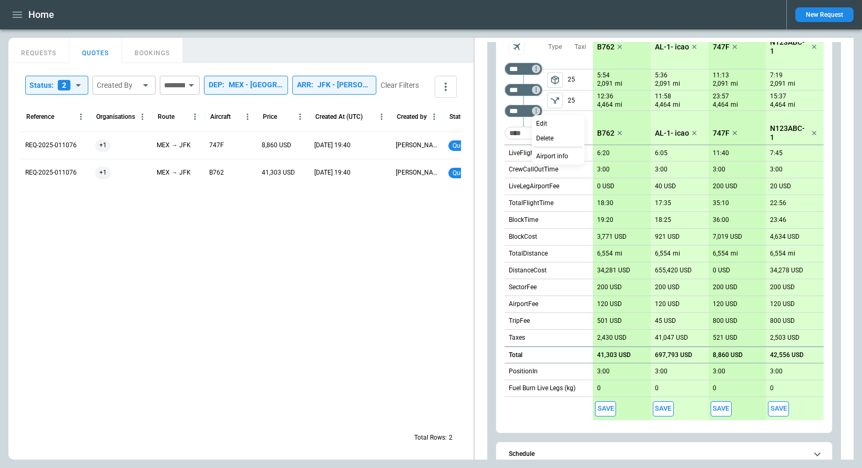
click at [490, 182] on div at bounding box center [431, 234] width 862 height 468
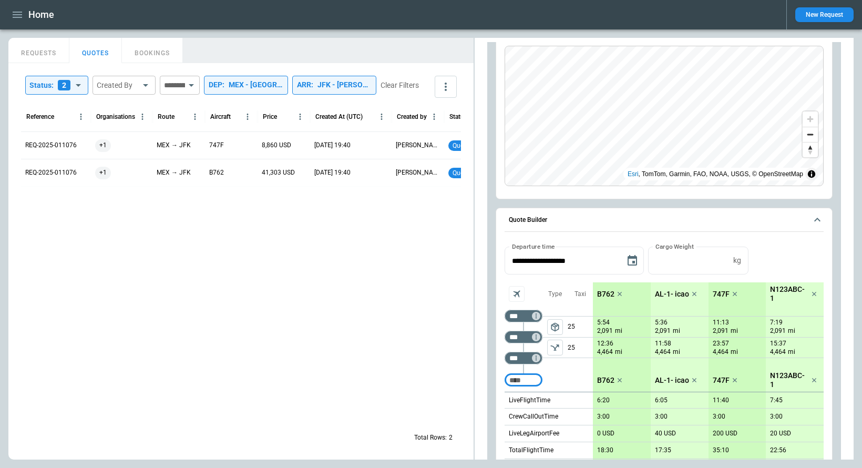
scroll to position [0, 0]
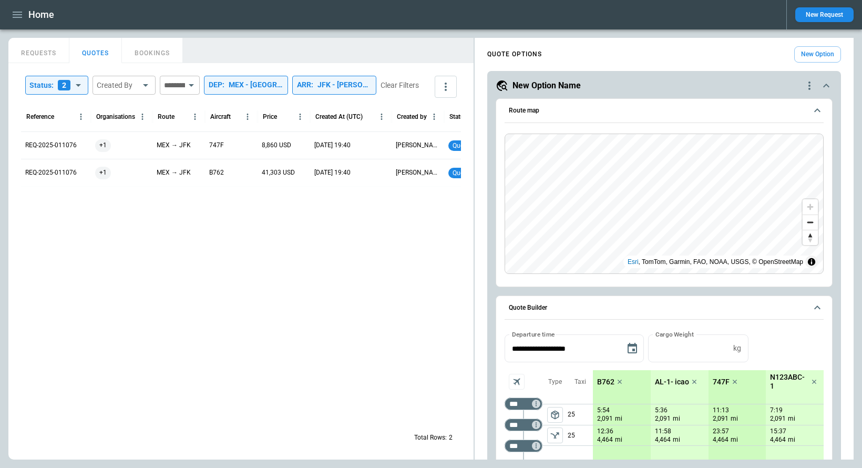
click at [806, 55] on button "New Option" at bounding box center [818, 54] width 47 height 16
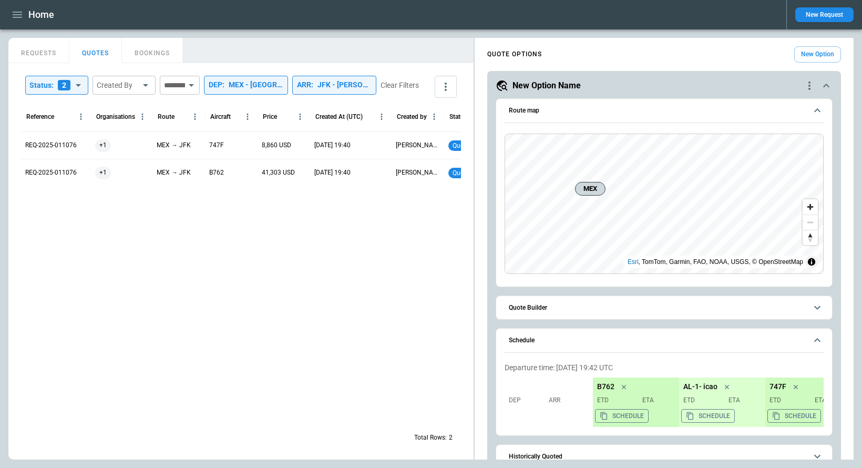
click at [575, 308] on span "Quote Builder" at bounding box center [658, 307] width 298 height 7
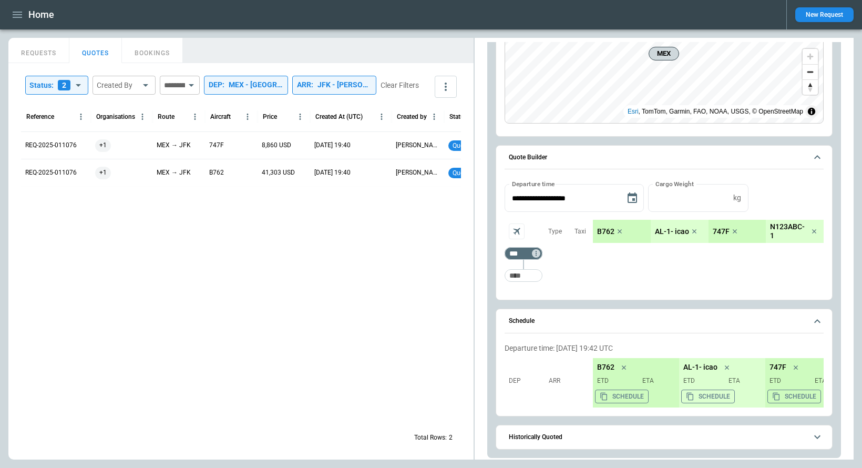
scroll to position [187, 0]
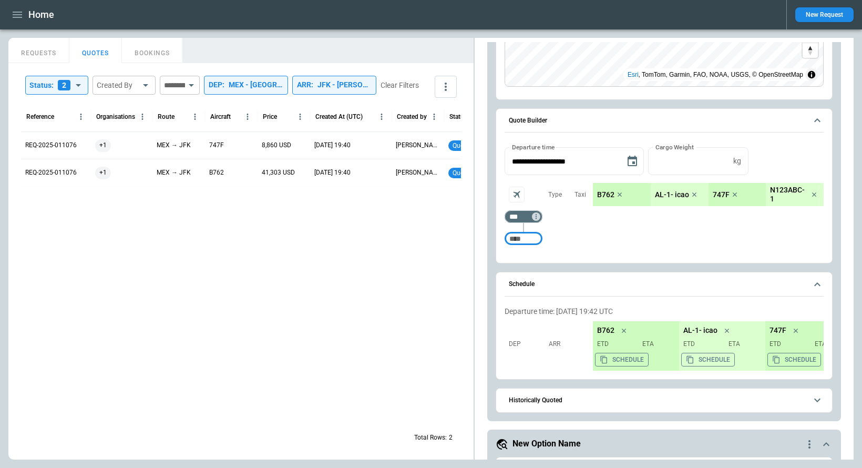
click at [531, 242] on input "Too short" at bounding box center [524, 238] width 34 height 19
type input "***"
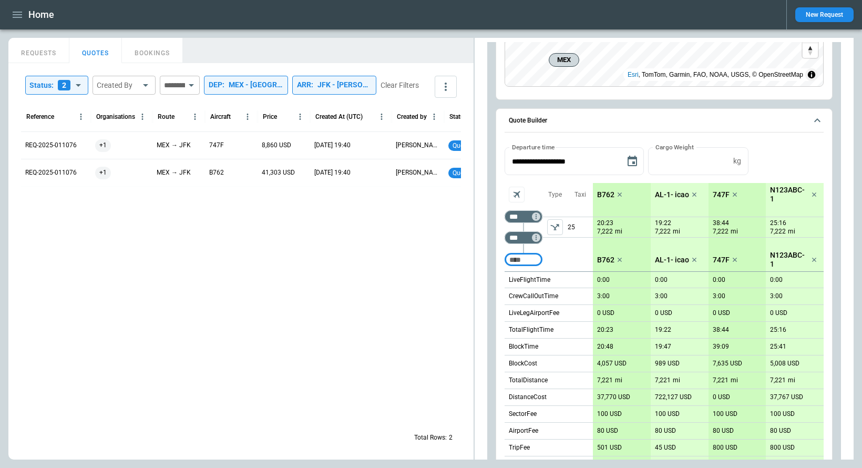
scroll to position [0, 0]
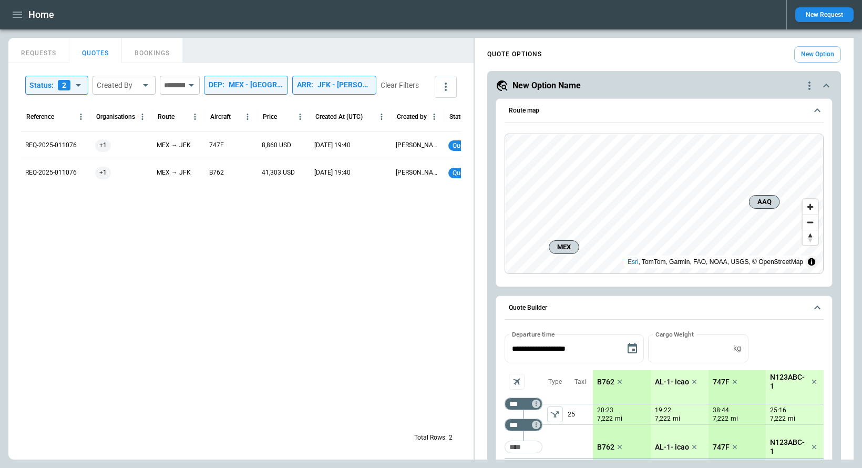
click at [825, 89] on icon "scrollable content" at bounding box center [826, 85] width 13 height 13
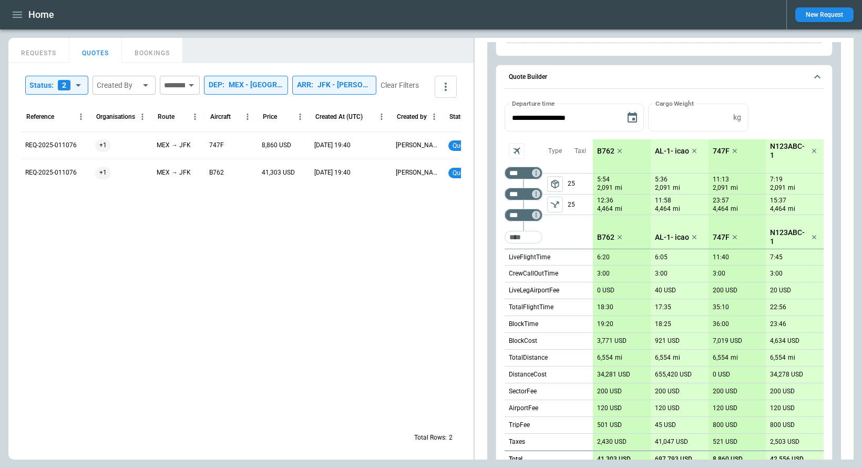
scroll to position [313, 0]
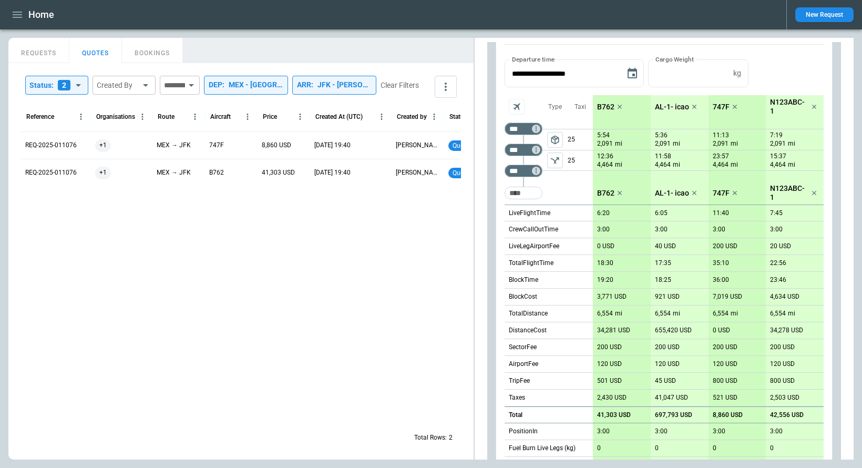
click at [559, 161] on icon "left aligned" at bounding box center [555, 160] width 11 height 11
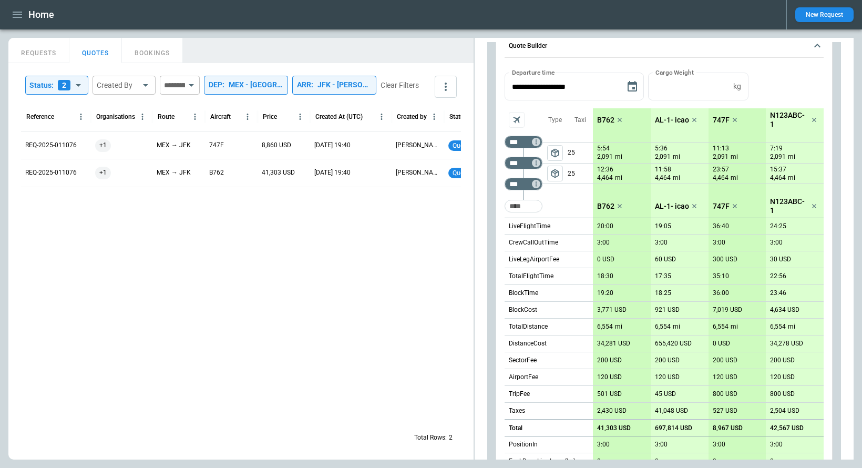
scroll to position [298, 0]
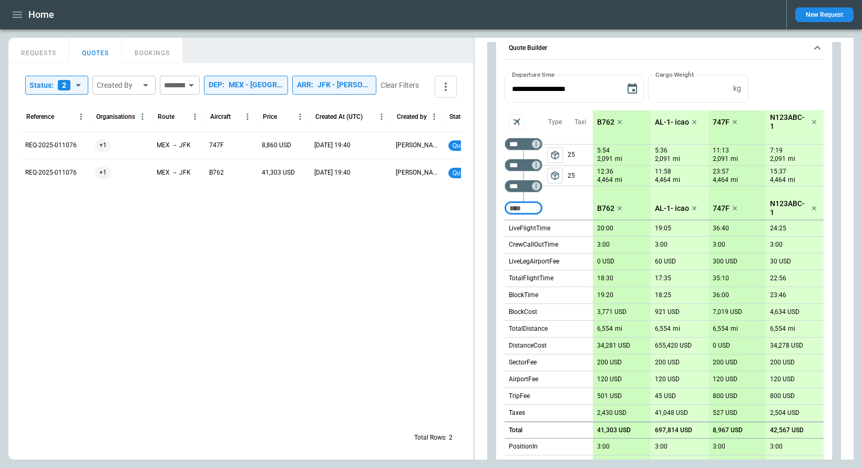
click at [535, 211] on input "Too short" at bounding box center [524, 208] width 34 height 19
type input "****"
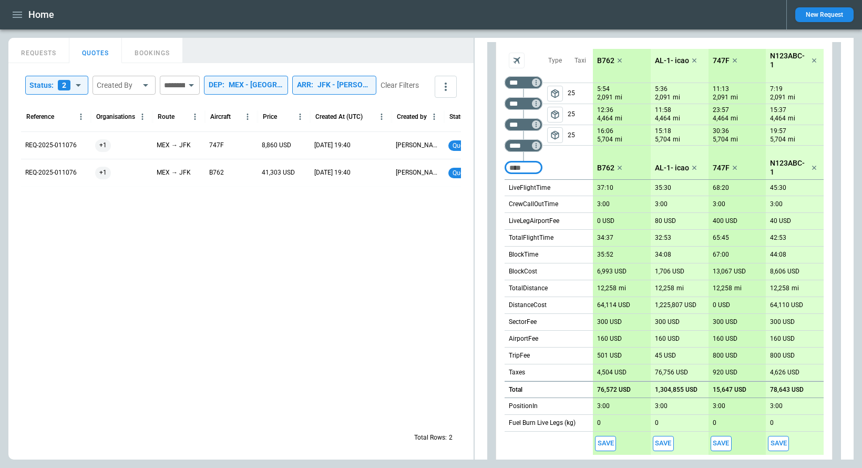
scroll to position [288, 0]
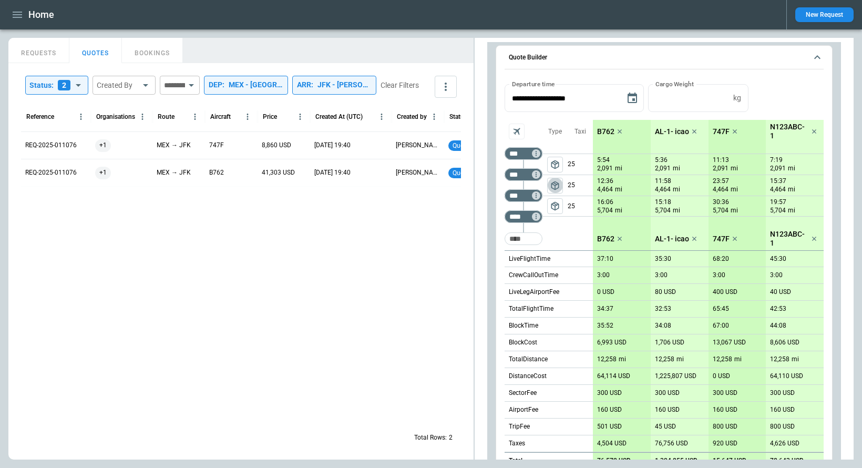
click at [553, 186] on span "package_2" at bounding box center [555, 185] width 11 height 11
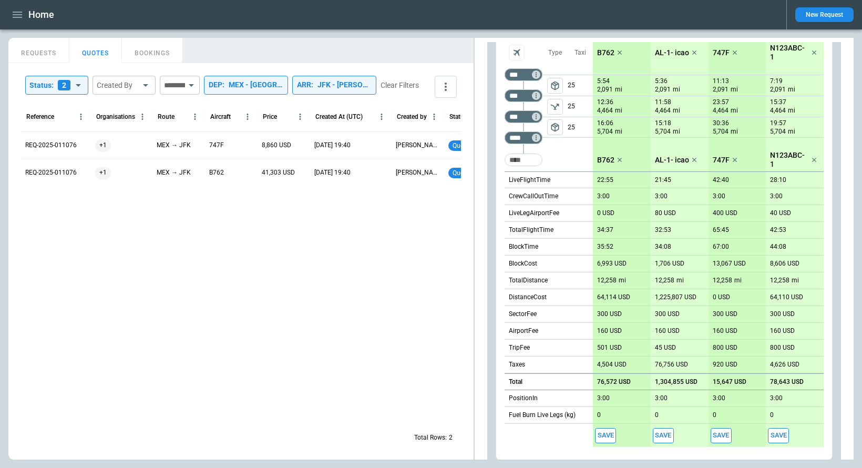
scroll to position [374, 0]
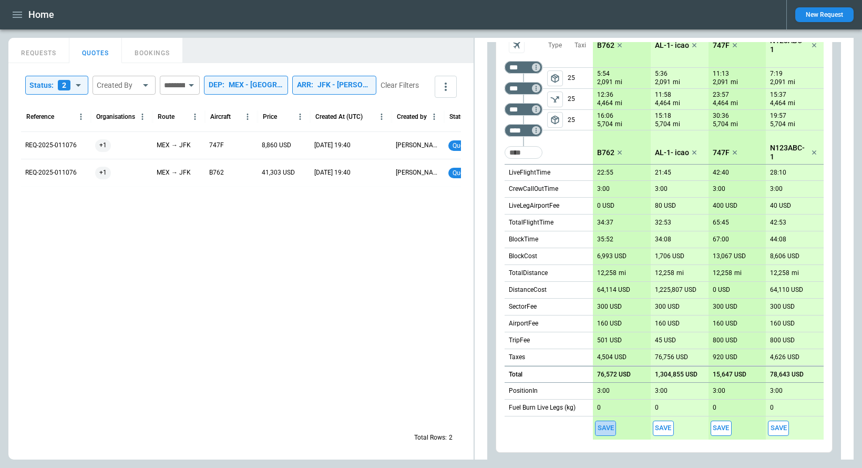
click at [605, 428] on button "Save" at bounding box center [605, 428] width 21 height 15
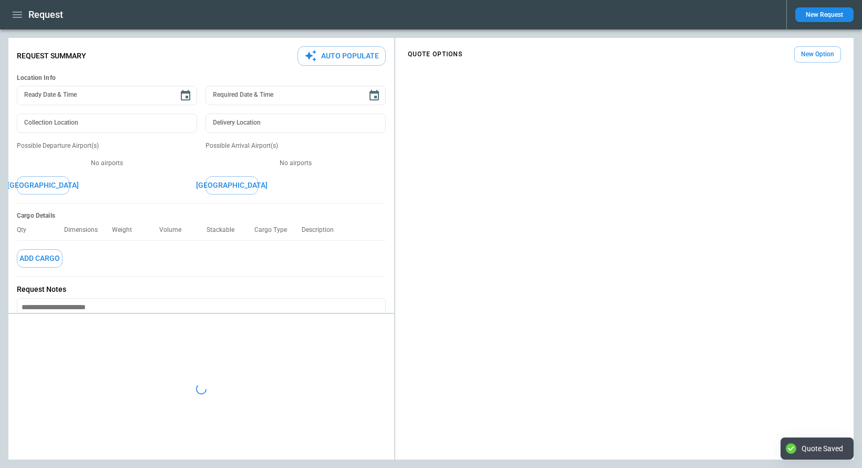
type textarea "*"
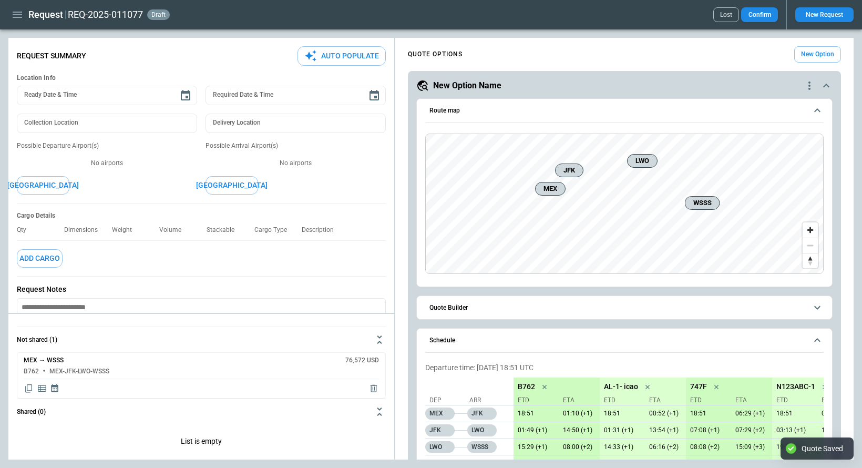
scroll to position [11, 0]
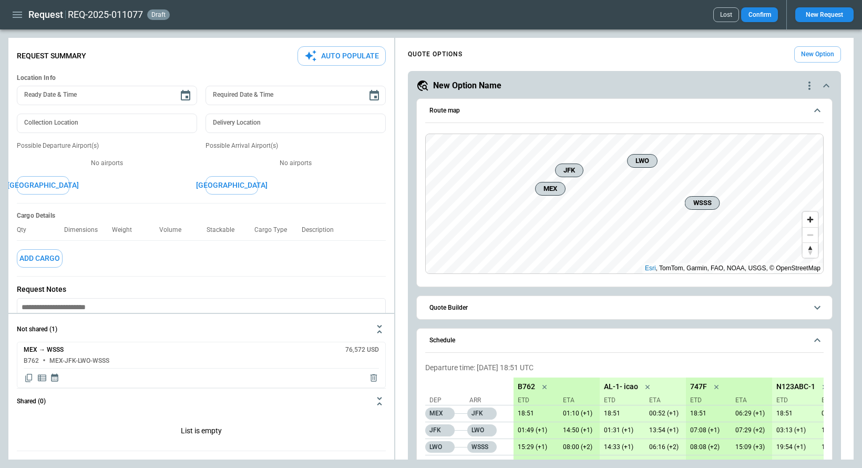
click at [19, 13] on icon "button" at bounding box center [17, 14] width 13 height 13
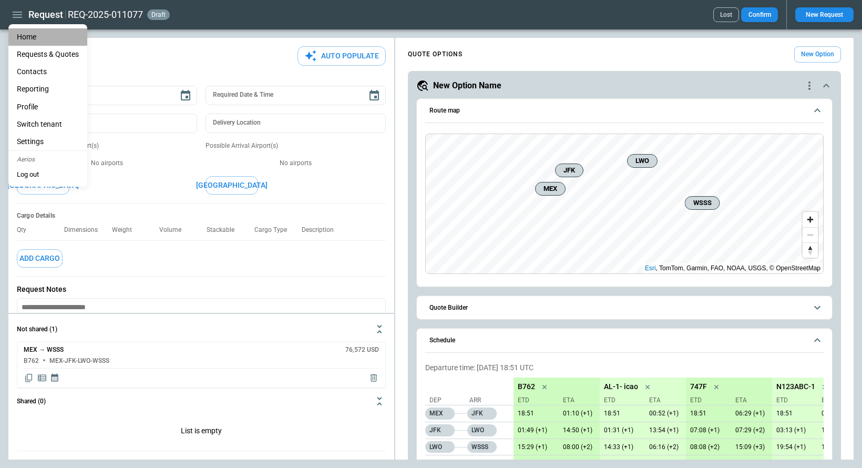
click at [30, 36] on li "Home" at bounding box center [47, 36] width 79 height 17
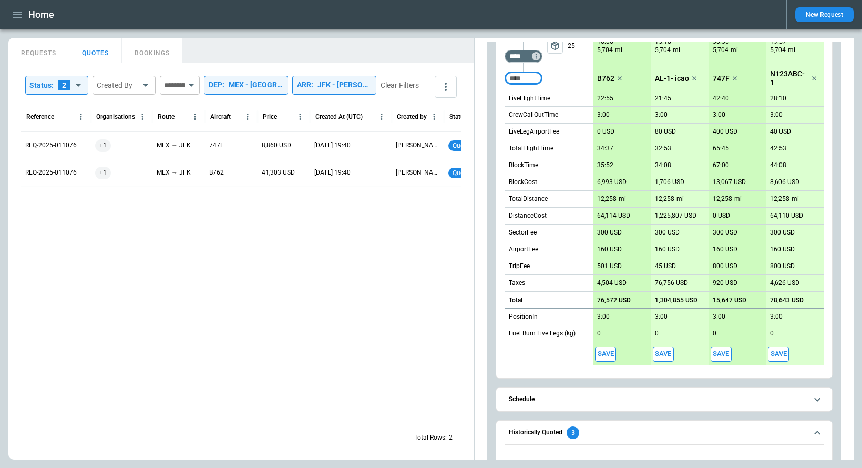
scroll to position [534, 0]
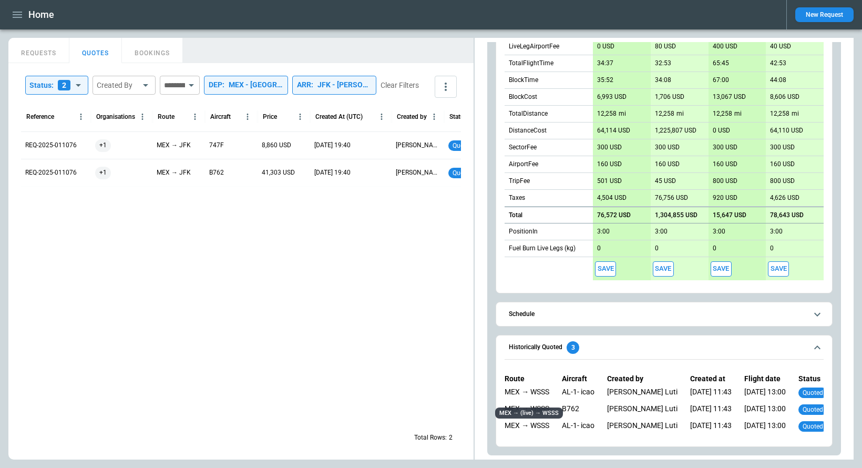
click at [542, 391] on div "MEX → WSSS" at bounding box center [527, 394] width 45 height 13
click at [614, 350] on span "Historically Quoted 3" at bounding box center [658, 347] width 298 height 13
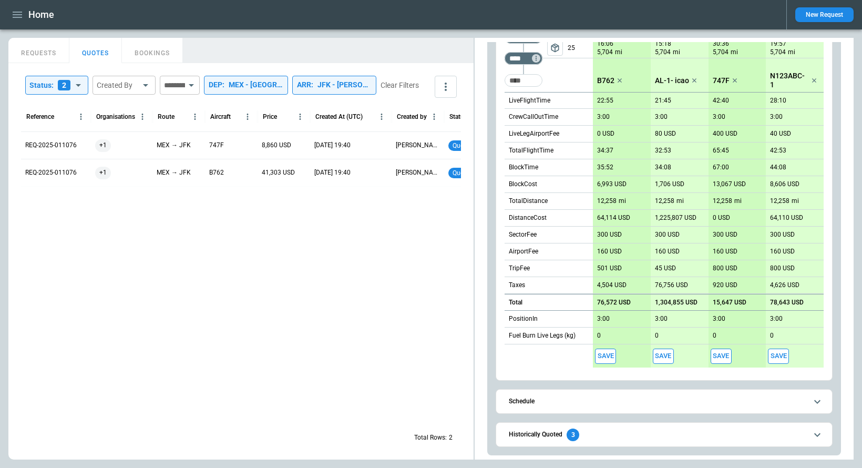
click at [601, 434] on span "Historically Quoted 3" at bounding box center [658, 435] width 298 height 13
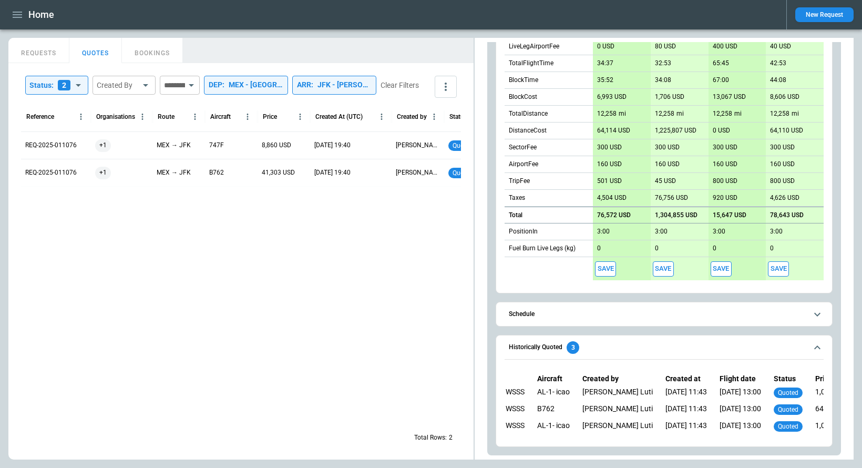
scroll to position [0, 0]
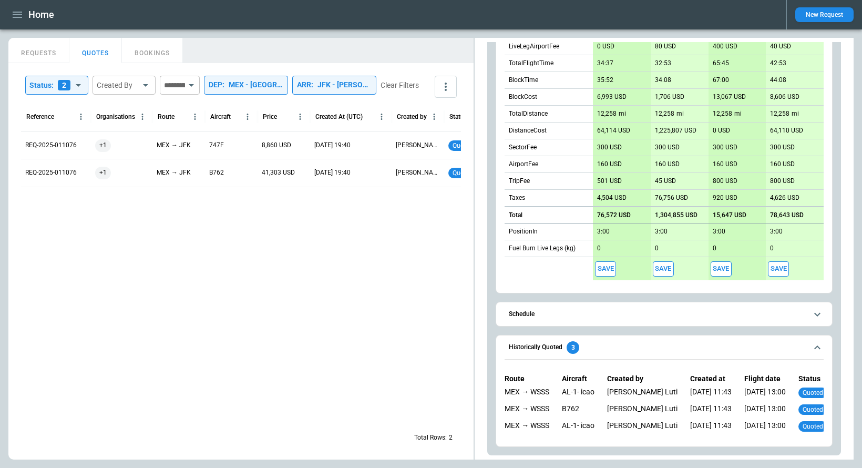
click at [592, 316] on span "Schedule" at bounding box center [658, 314] width 298 height 7
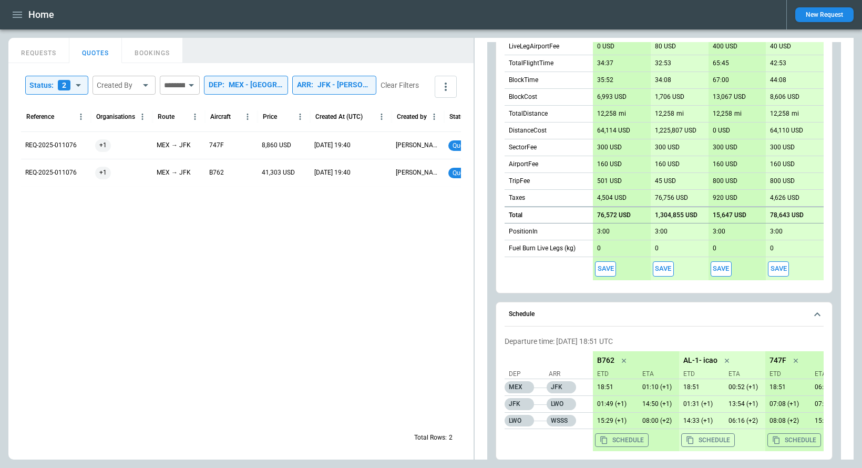
click at [592, 316] on span "Schedule" at bounding box center [658, 314] width 298 height 7
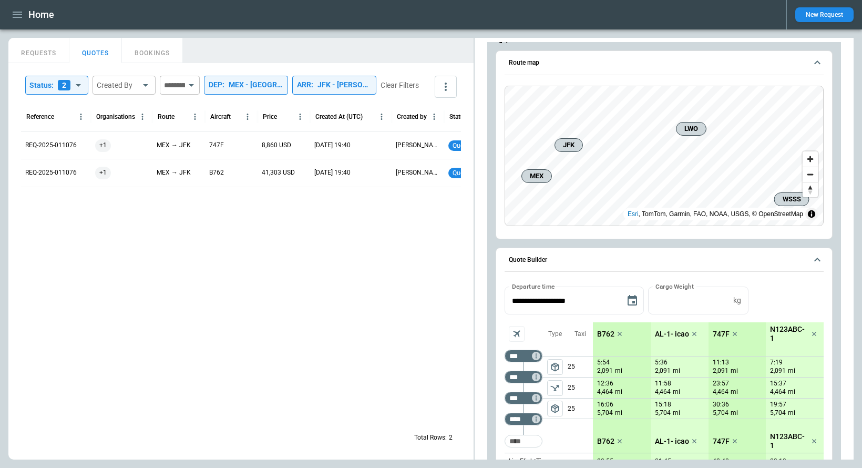
scroll to position [246, 0]
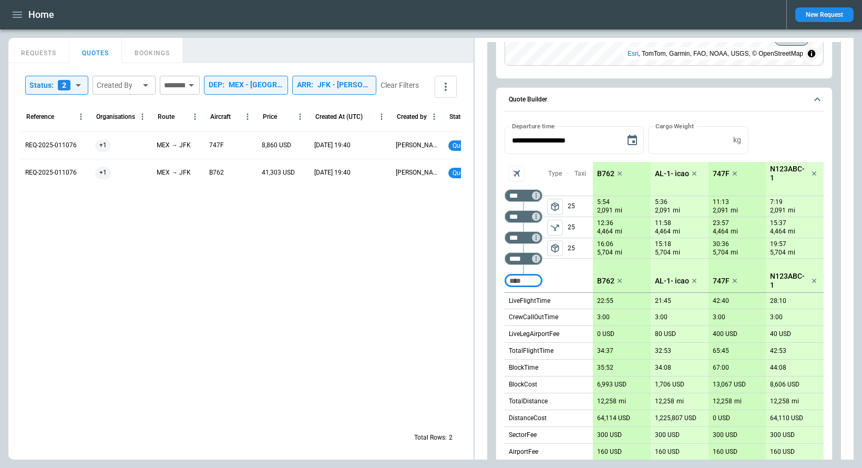
click at [527, 278] on input "Too short" at bounding box center [524, 280] width 34 height 19
type input "***"
type input "*"
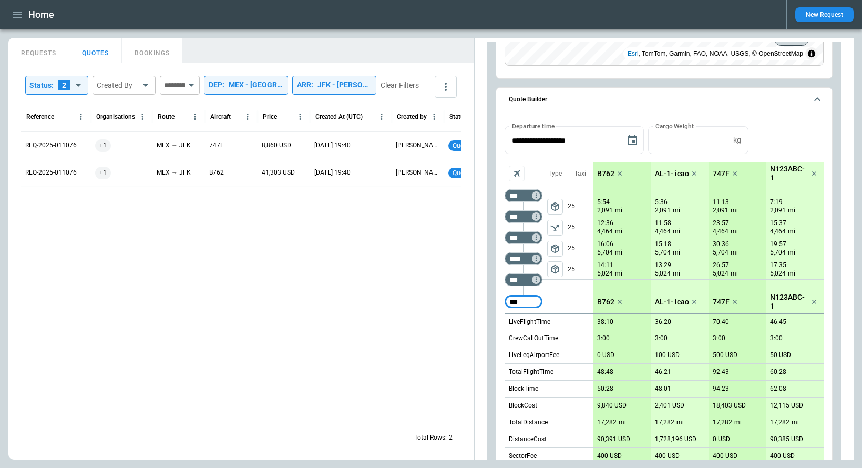
type input "***"
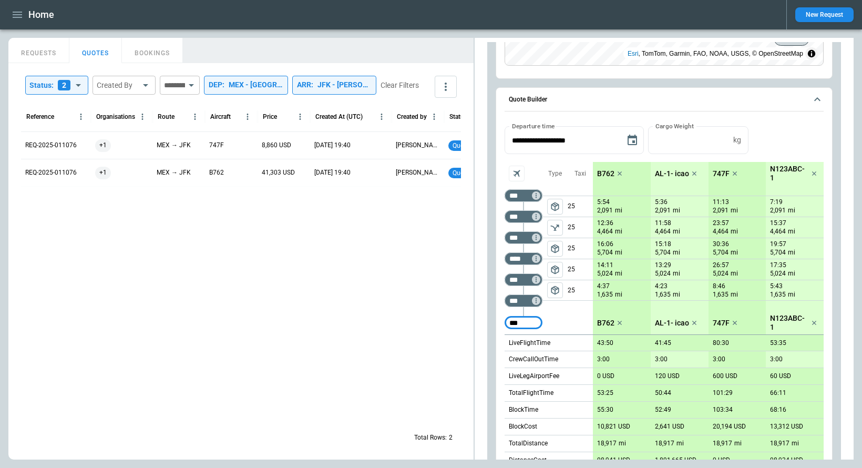
type input "***"
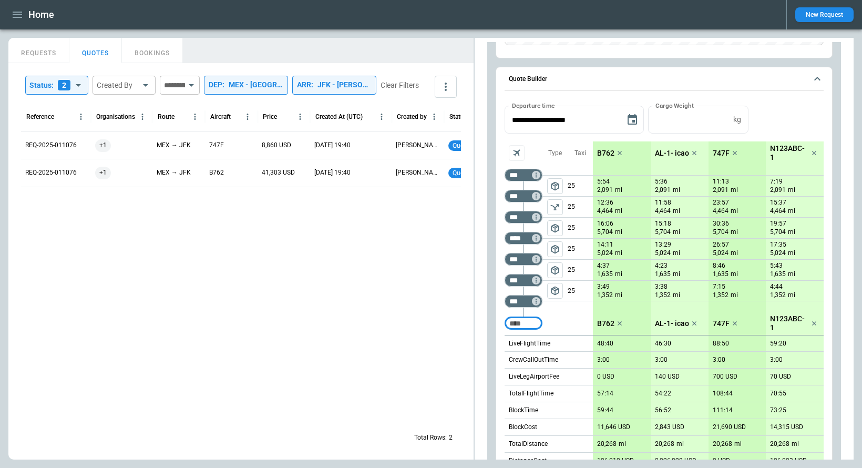
scroll to position [179, 0]
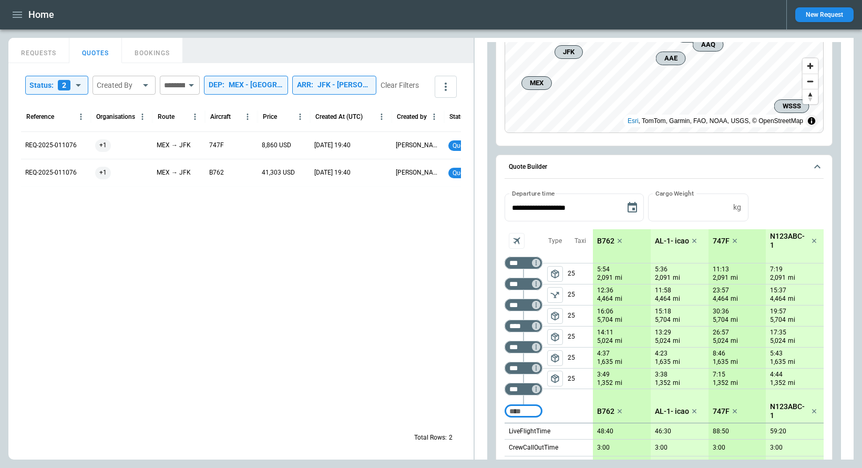
click at [555, 335] on span "package_2" at bounding box center [555, 337] width 11 height 11
click at [558, 378] on span "package_2" at bounding box center [555, 378] width 11 height 11
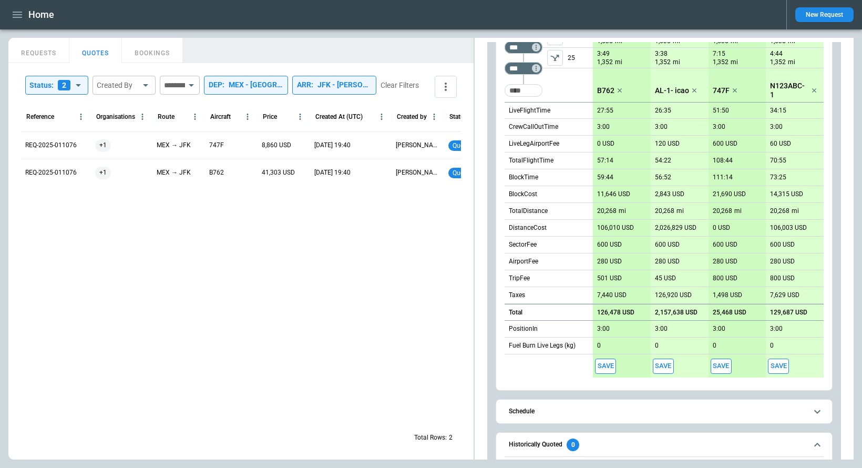
scroll to position [501, 0]
click at [611, 365] on button "Save" at bounding box center [605, 365] width 21 height 15
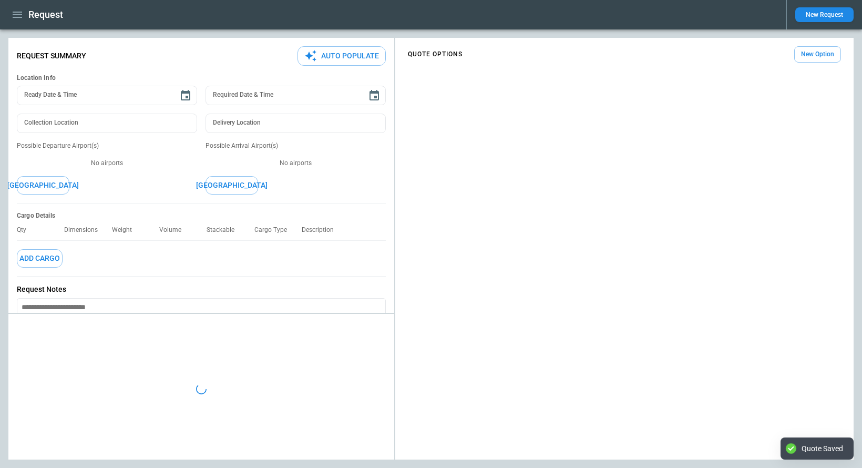
type textarea "*"
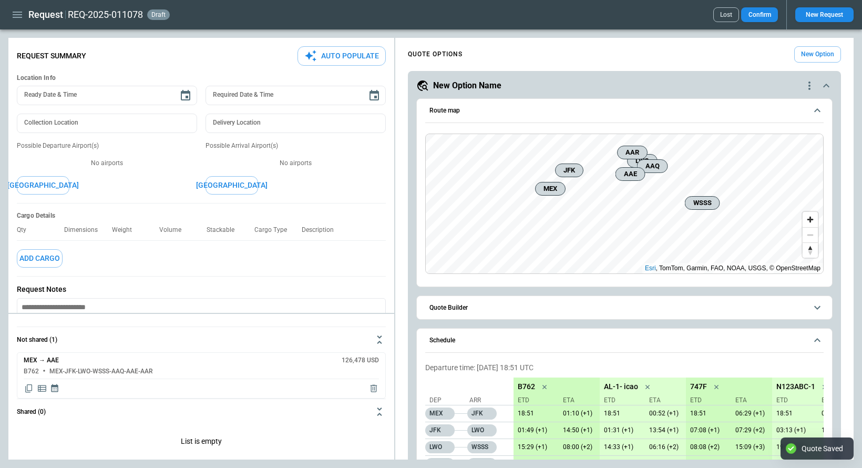
click at [18, 18] on icon "button" at bounding box center [17, 14] width 13 height 13
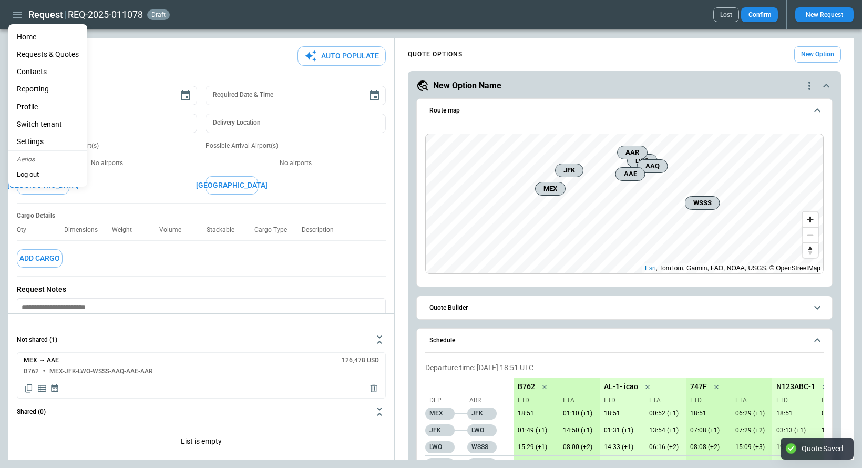
click at [28, 30] on li "Home" at bounding box center [47, 36] width 79 height 17
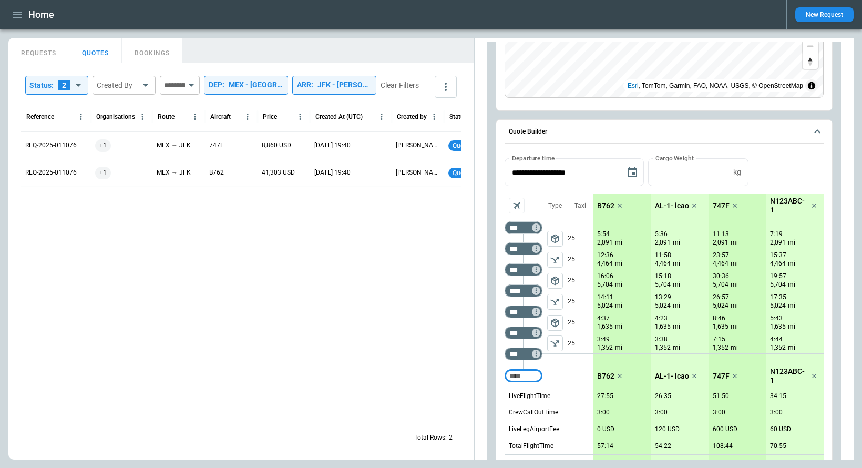
scroll to position [233, 0]
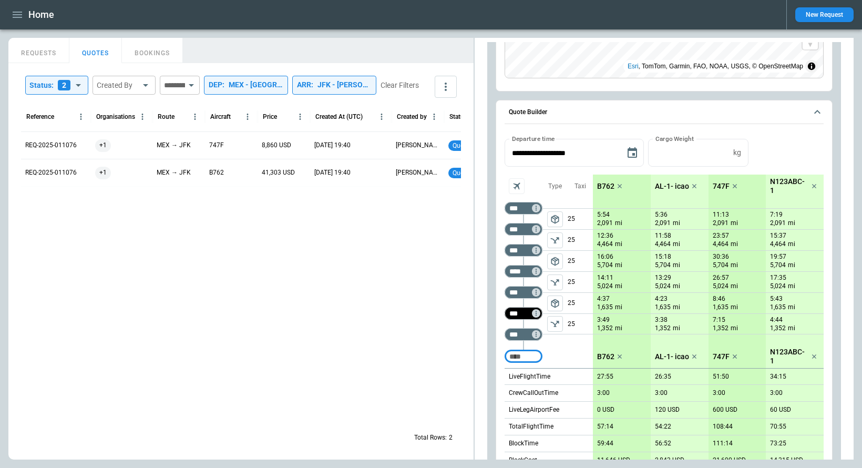
click at [527, 319] on input "***" at bounding box center [521, 313] width 29 height 11
click at [528, 313] on input "***" at bounding box center [521, 313] width 29 height 11
type input "***"
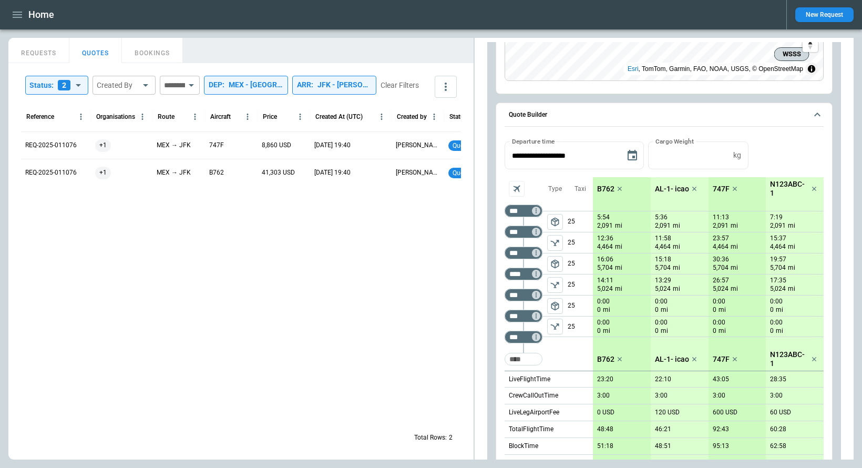
scroll to position [0, 0]
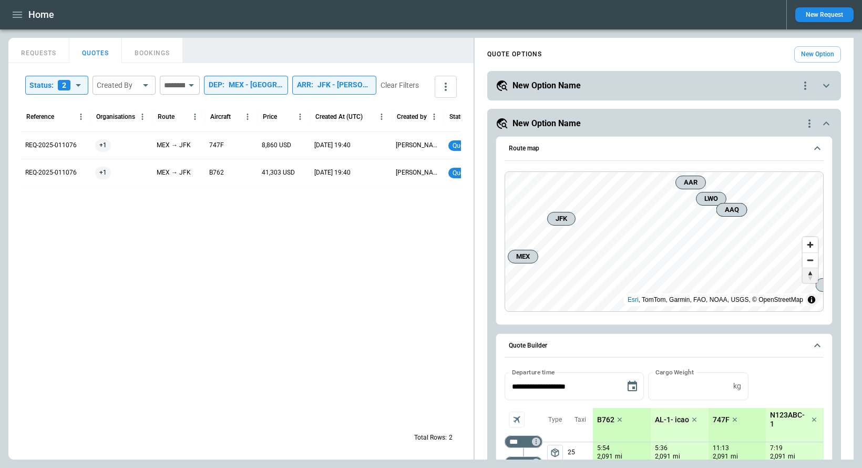
click at [810, 275] on span "Reset bearing to north" at bounding box center [810, 275] width 15 height 15
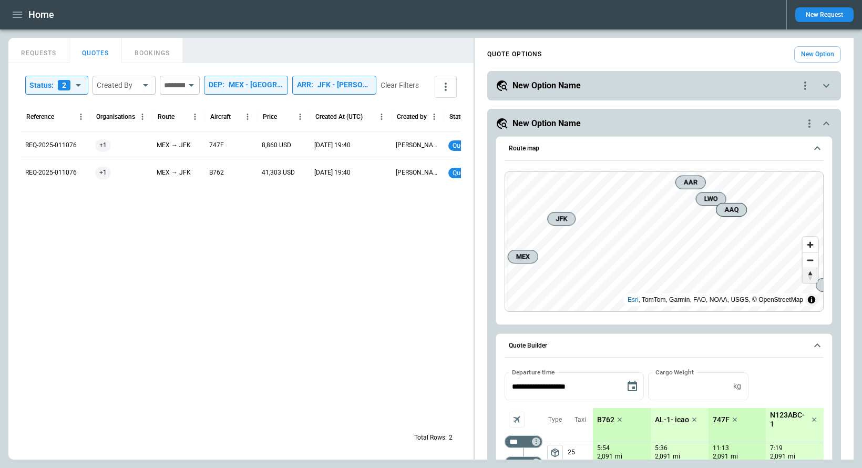
click at [810, 275] on span "Reset bearing to north" at bounding box center [810, 275] width 15 height 15
click at [810, 262] on span "Zoom out" at bounding box center [810, 260] width 15 height 15
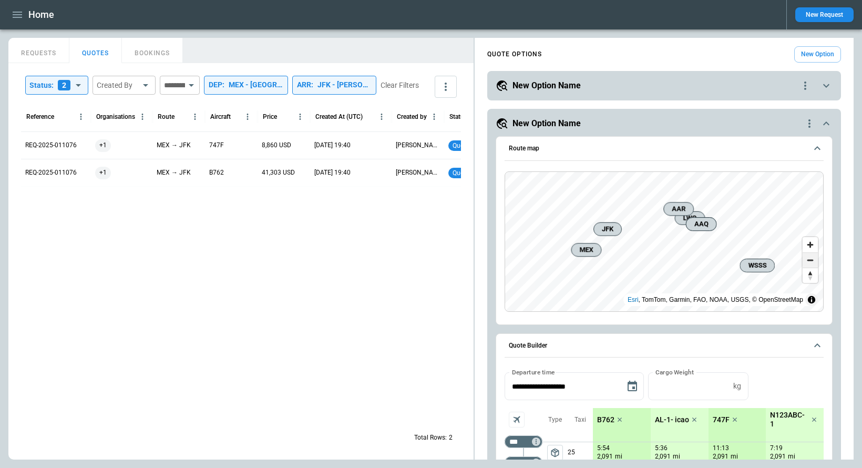
click at [810, 262] on span "Zoom out" at bounding box center [810, 260] width 15 height 15
click at [810, 246] on span "Zoom in" at bounding box center [810, 244] width 15 height 15
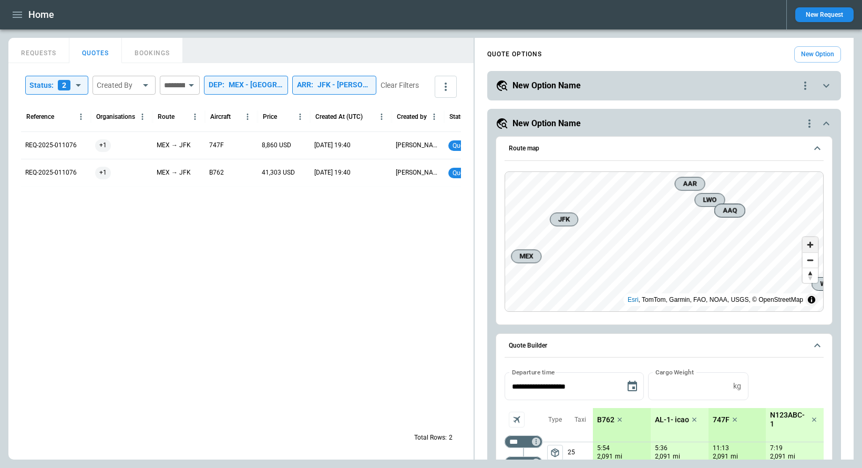
click at [810, 246] on span "Zoom in" at bounding box center [810, 244] width 15 height 15
click at [812, 274] on span "Reset bearing to north" at bounding box center [810, 275] width 15 height 15
click at [811, 279] on span "Reset bearing to north" at bounding box center [810, 275] width 15 height 15
click at [812, 280] on span "Reset bearing to north" at bounding box center [810, 275] width 15 height 15
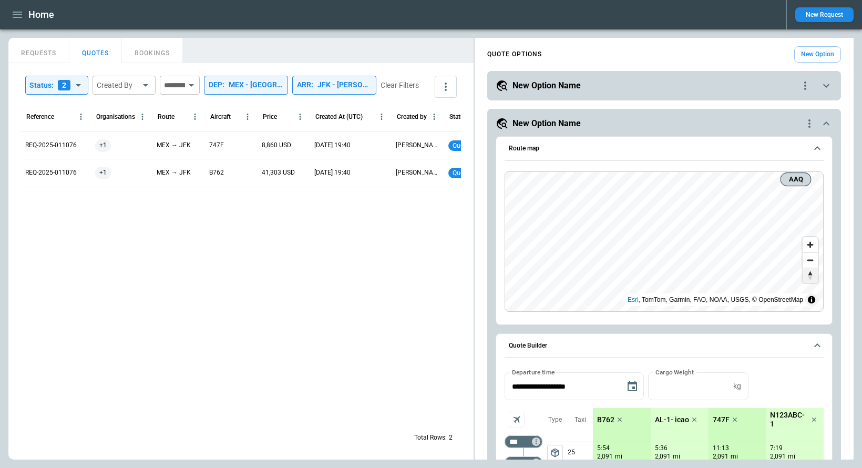
click at [812, 275] on span "Reset bearing to north" at bounding box center [810, 275] width 15 height 15
click at [811, 246] on span "Zoom in" at bounding box center [810, 244] width 15 height 15
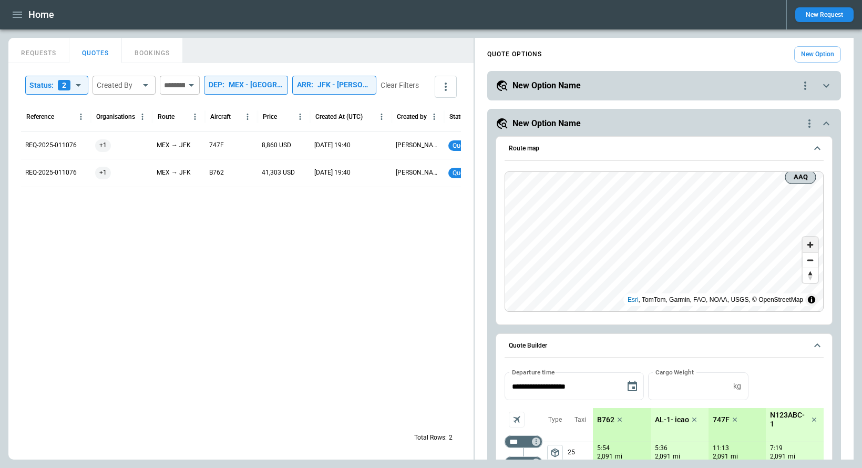
click at [811, 246] on span "Zoom in" at bounding box center [810, 244] width 15 height 15
click at [812, 259] on span "Zoom out" at bounding box center [810, 260] width 15 height 15
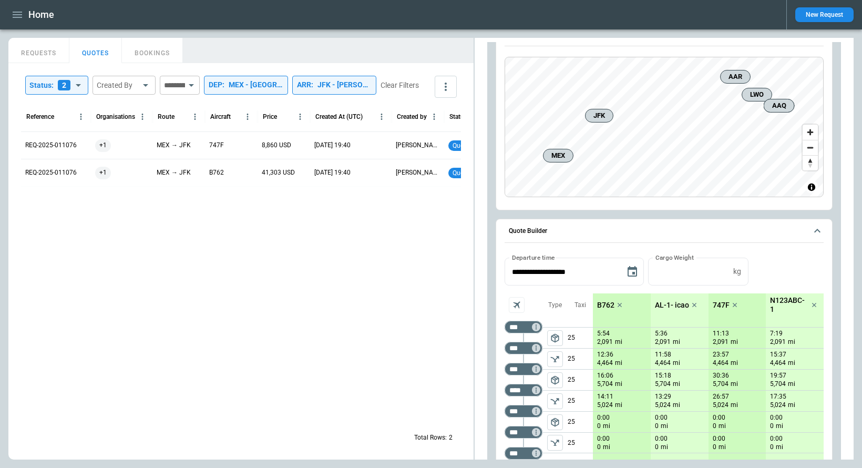
scroll to position [118, 0]
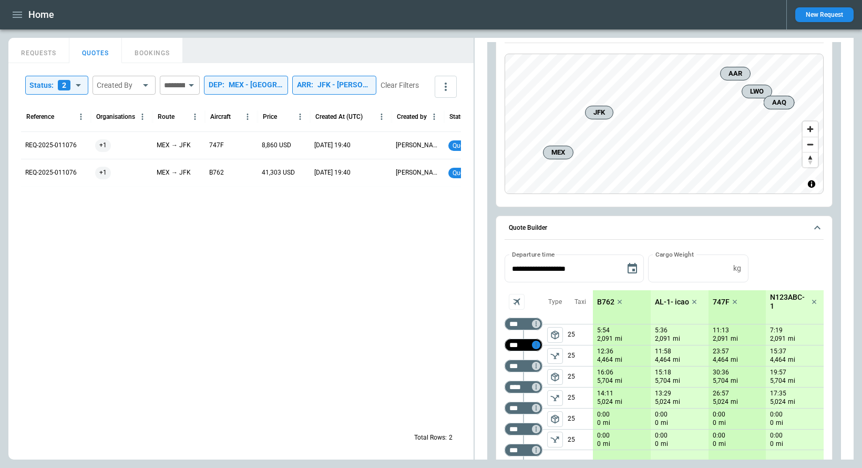
click at [536, 347] on icon "Not found" at bounding box center [536, 345] width 1 height 5
click at [552, 391] on p "Airport info" at bounding box center [552, 390] width 32 height 9
